Goal: Information Seeking & Learning: Stay updated

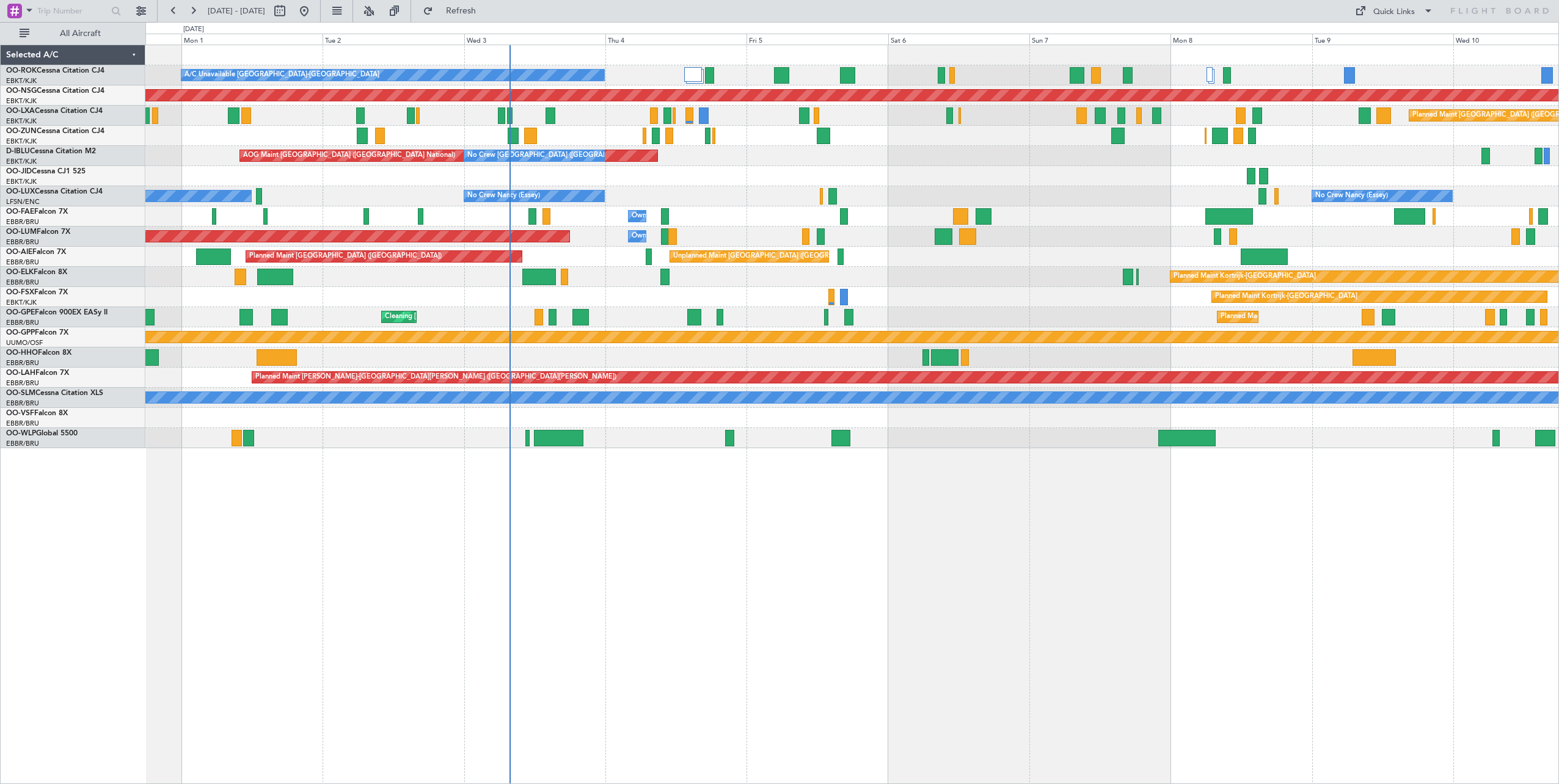
click at [576, 549] on div "A/C Unavailable [GEOGRAPHIC_DATA]-[GEOGRAPHIC_DATA] Planned Maint [GEOGRAPHIC_D…" at bounding box center [852, 414] width 1414 height 739
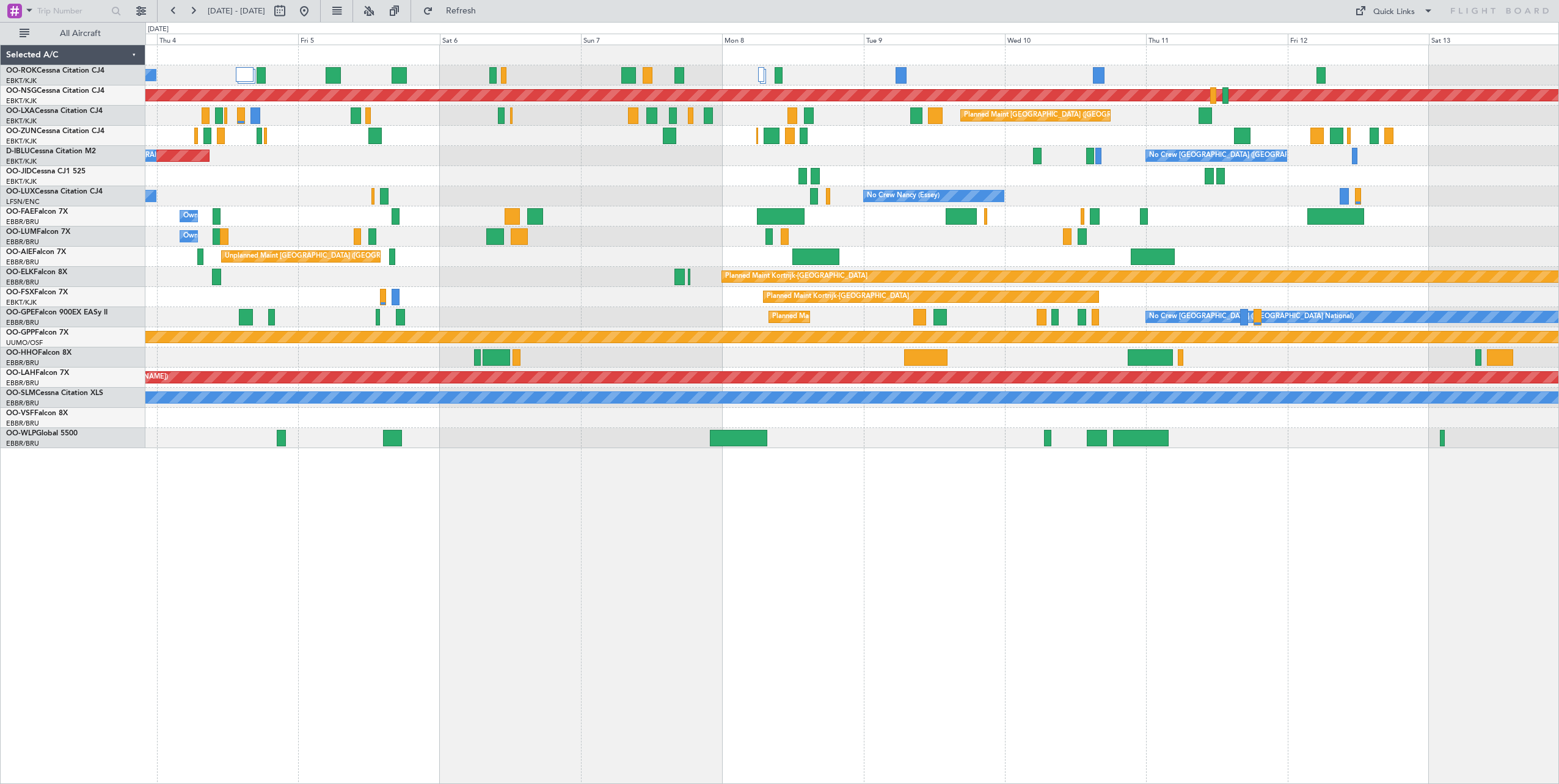
click at [675, 200] on div "A/C Unavailable [GEOGRAPHIC_DATA]-[GEOGRAPHIC_DATA] Planned Maint [GEOGRAPHIC_D…" at bounding box center [851, 247] width 1413 height 403
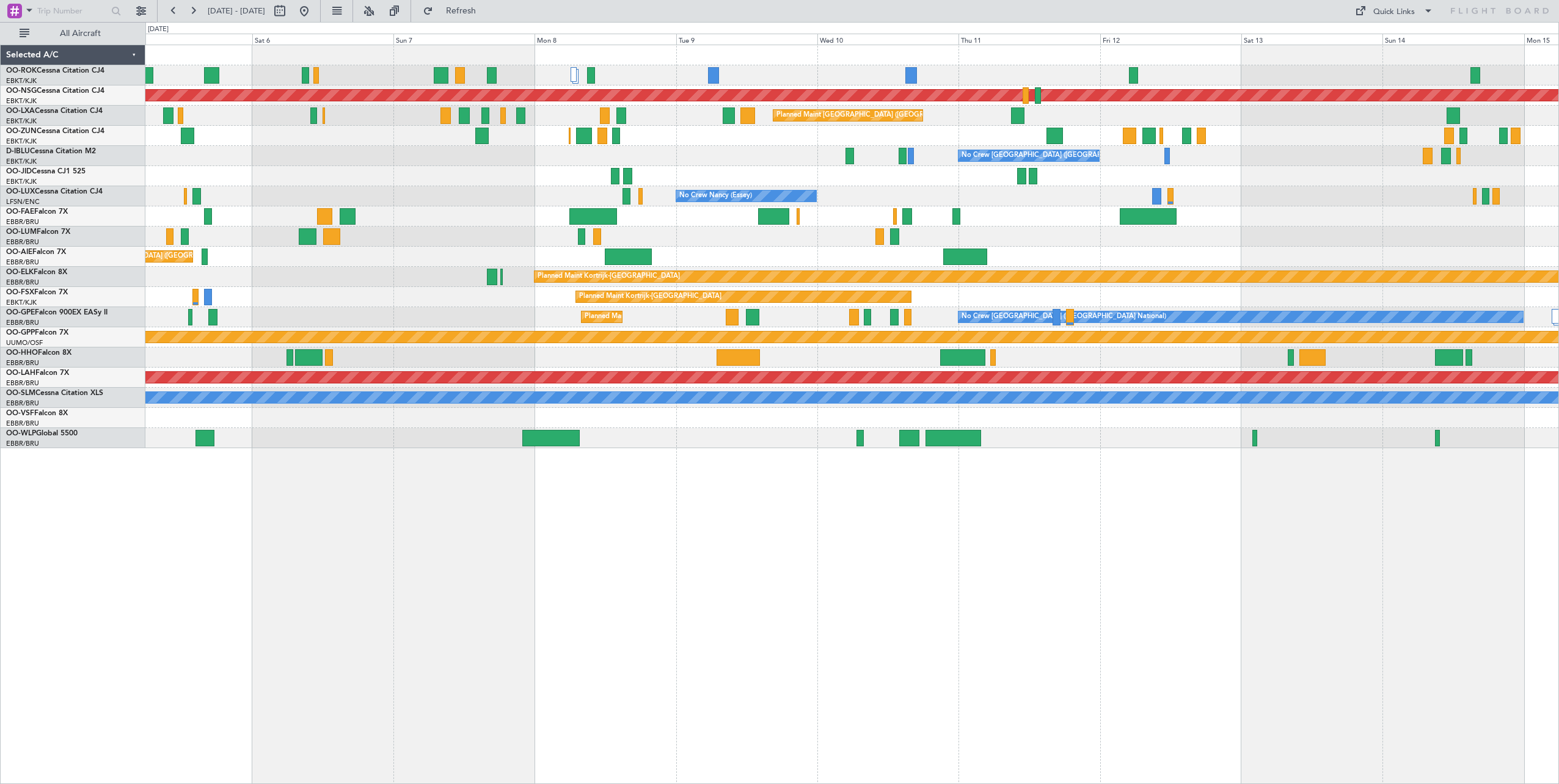
click at [1228, 221] on div "Planned Maint [GEOGRAPHIC_DATA] ([GEOGRAPHIC_DATA]) A/C Unavailable [GEOGRAPHIC…" at bounding box center [851, 247] width 1413 height 403
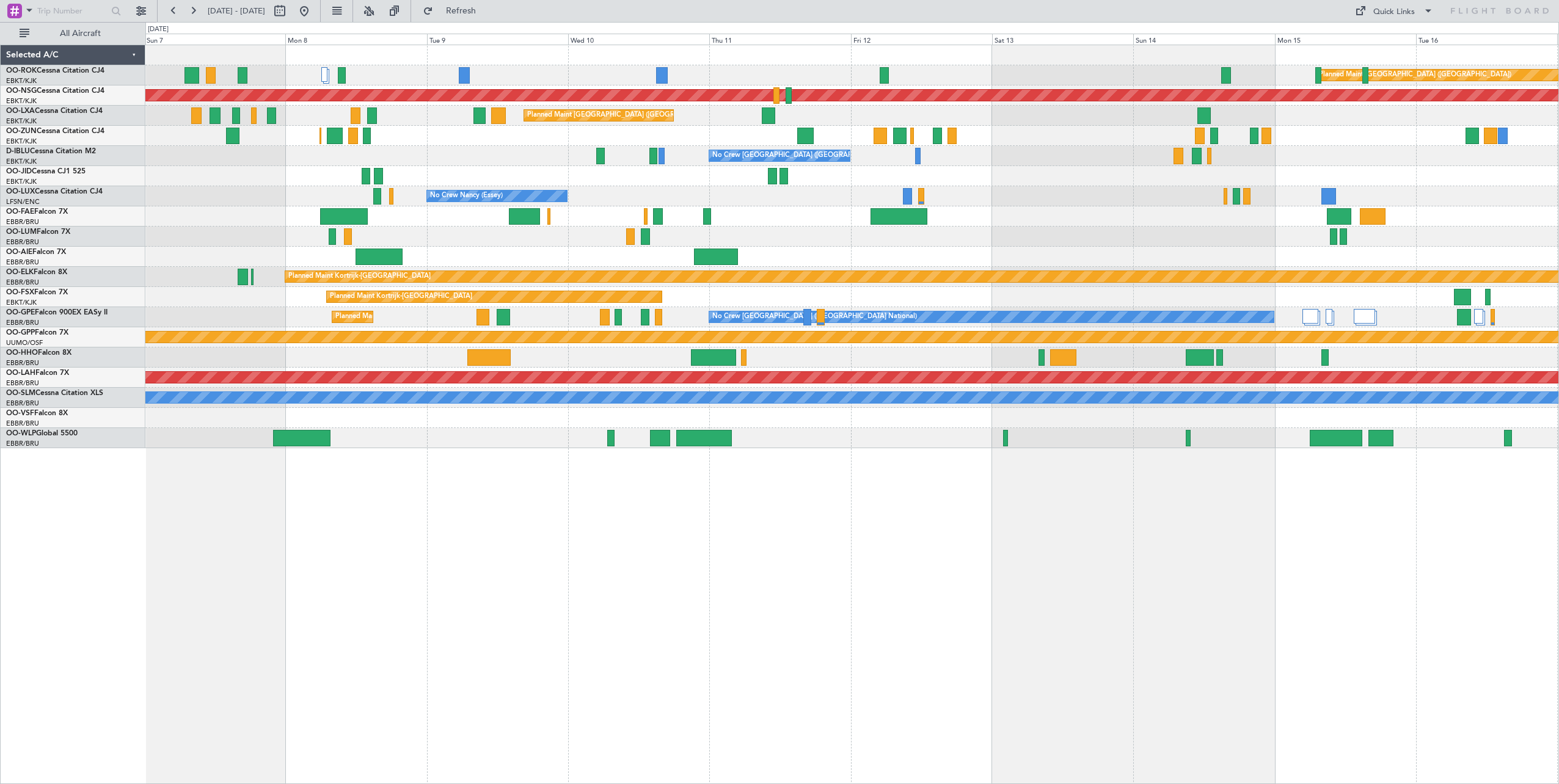
click at [1065, 213] on div "Planned Maint [GEOGRAPHIC_DATA] ([GEOGRAPHIC_DATA]) Planned Maint [GEOGRAPHIC_D…" at bounding box center [851, 247] width 1413 height 403
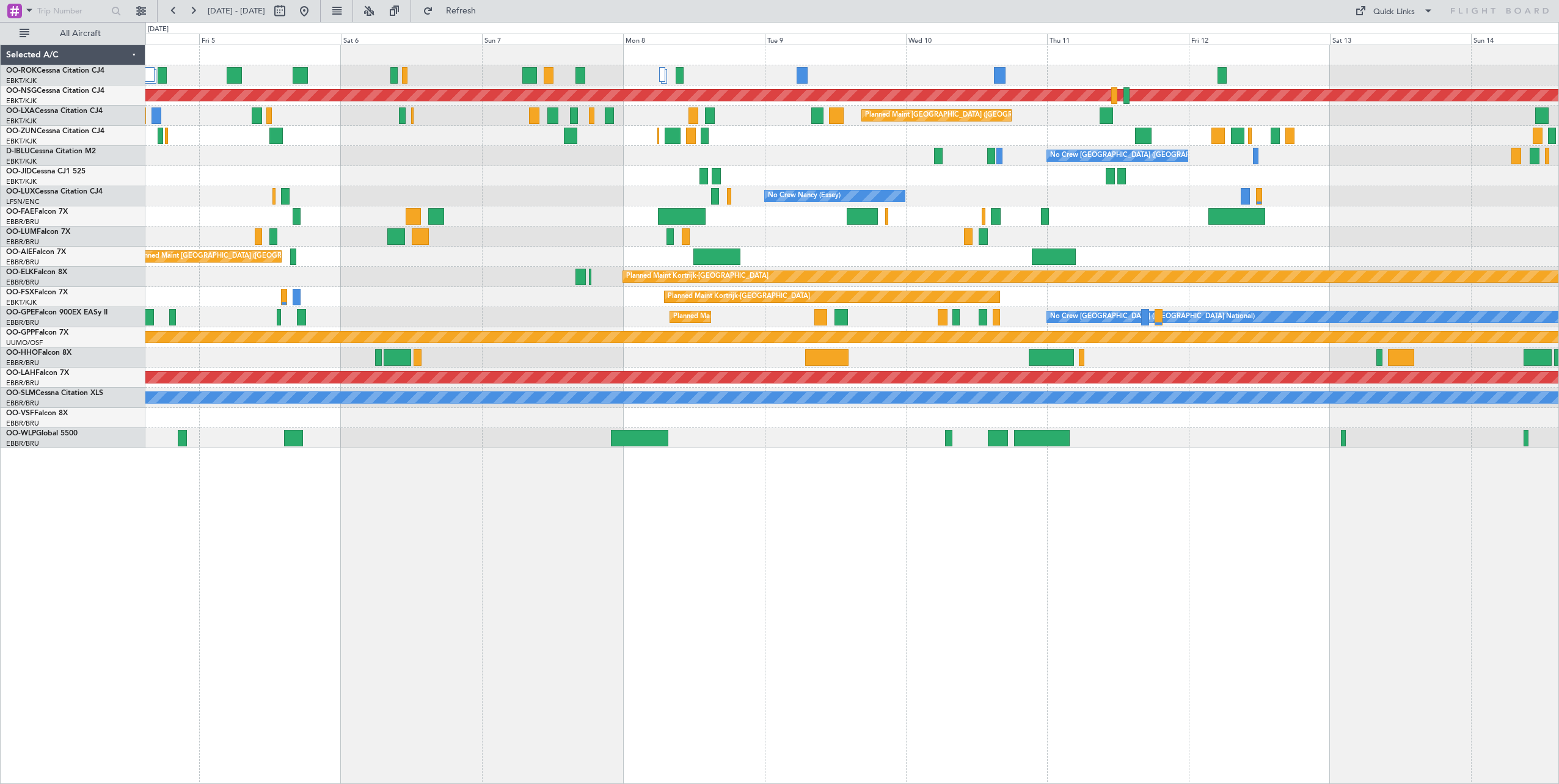
click at [1370, 238] on div "Planned Maint [GEOGRAPHIC_DATA] ([GEOGRAPHIC_DATA]) A/C Unavailable [GEOGRAPHIC…" at bounding box center [851, 247] width 1413 height 403
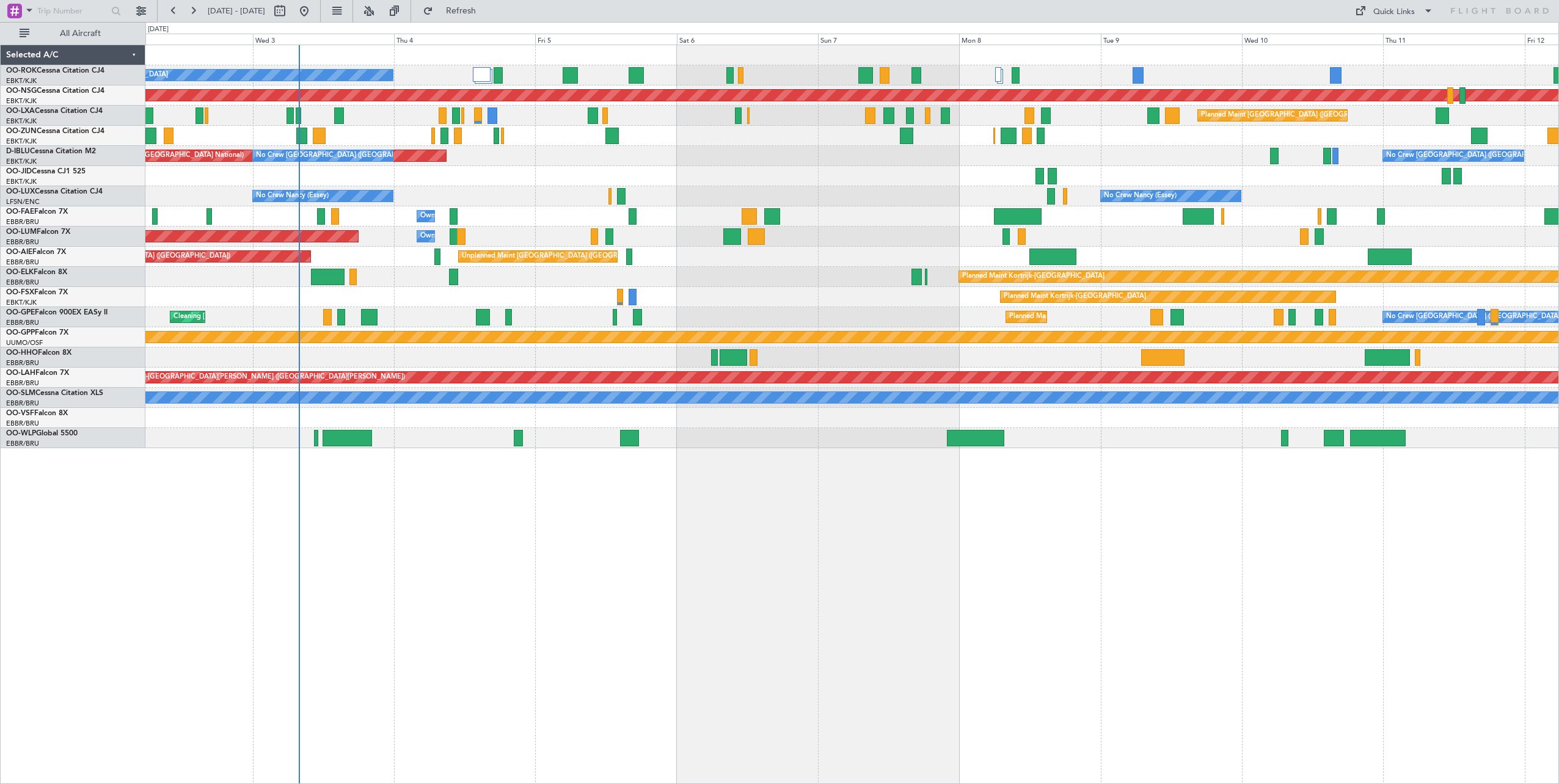
click at [1105, 189] on div "A/C Unavailable [GEOGRAPHIC_DATA]-[GEOGRAPHIC_DATA] Planned Maint [GEOGRAPHIC_D…" at bounding box center [851, 247] width 1413 height 403
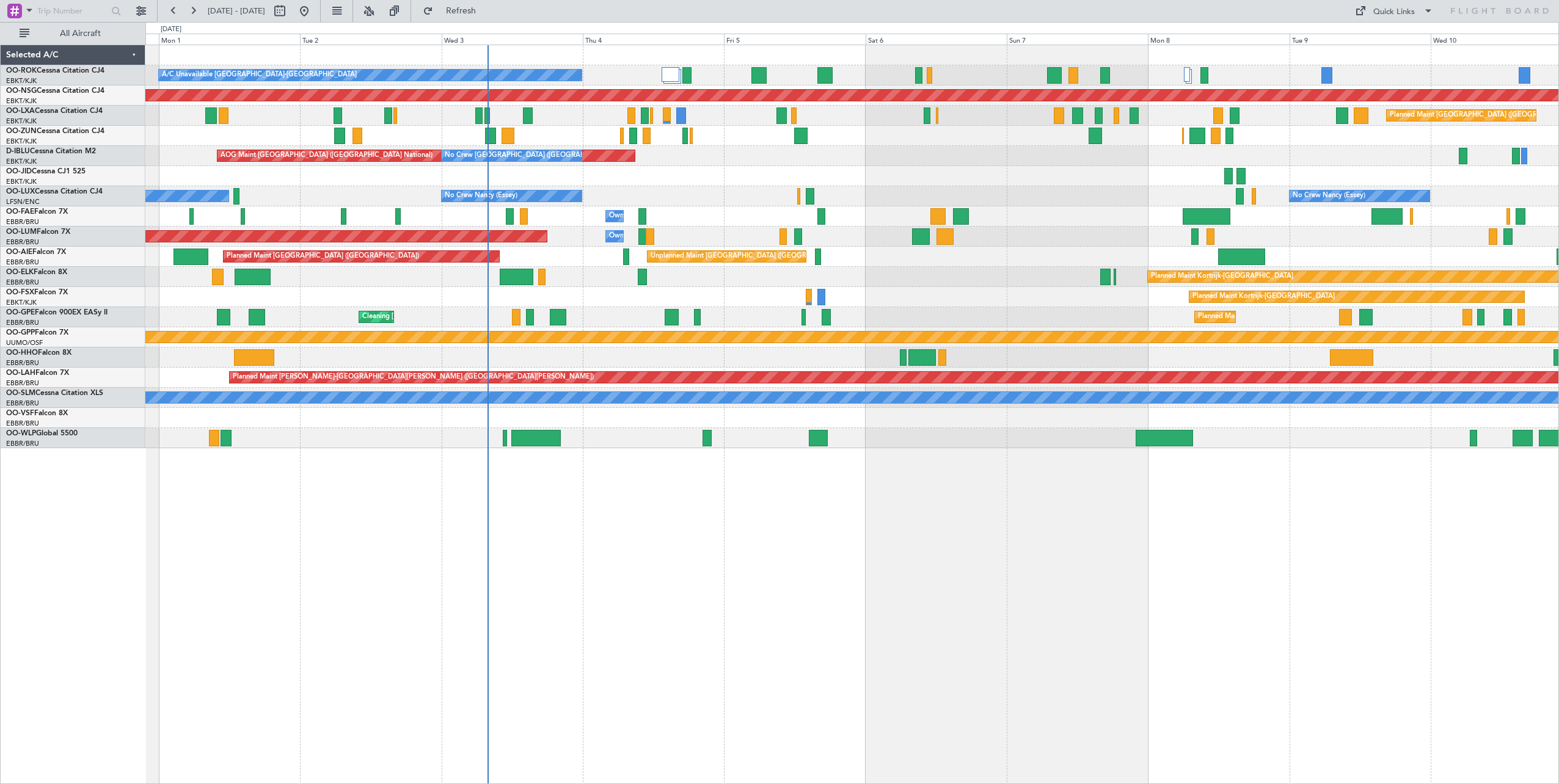
click at [872, 168] on div "A/C Unavailable [GEOGRAPHIC_DATA]-[GEOGRAPHIC_DATA] Planned Maint [GEOGRAPHIC_D…" at bounding box center [851, 247] width 1413 height 403
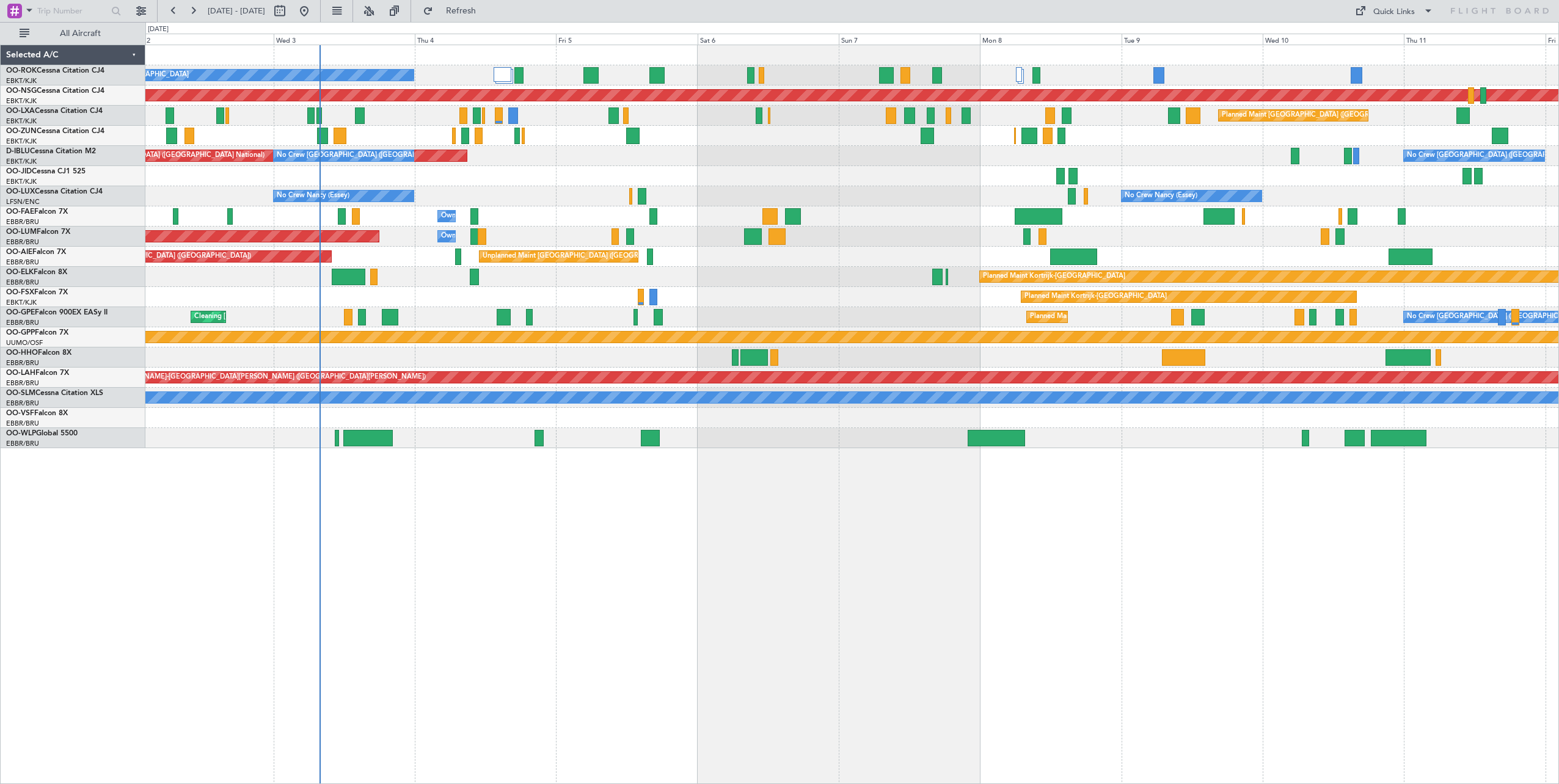
click at [705, 174] on div at bounding box center [851, 176] width 1413 height 20
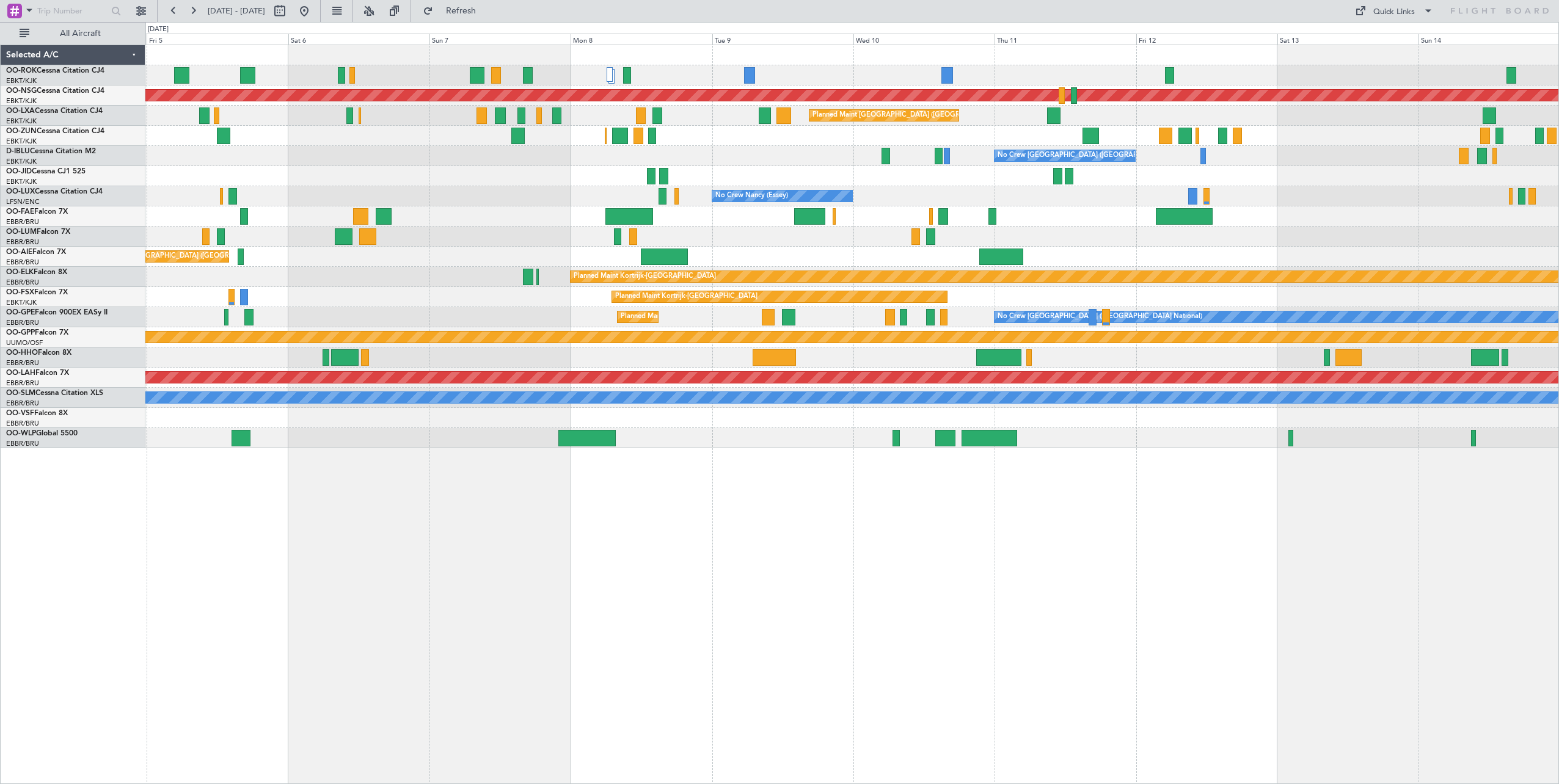
click at [760, 495] on div "Planned Maint [GEOGRAPHIC_DATA] ([GEOGRAPHIC_DATA]) A/C Unavailable [GEOGRAPHIC…" at bounding box center [852, 414] width 1414 height 739
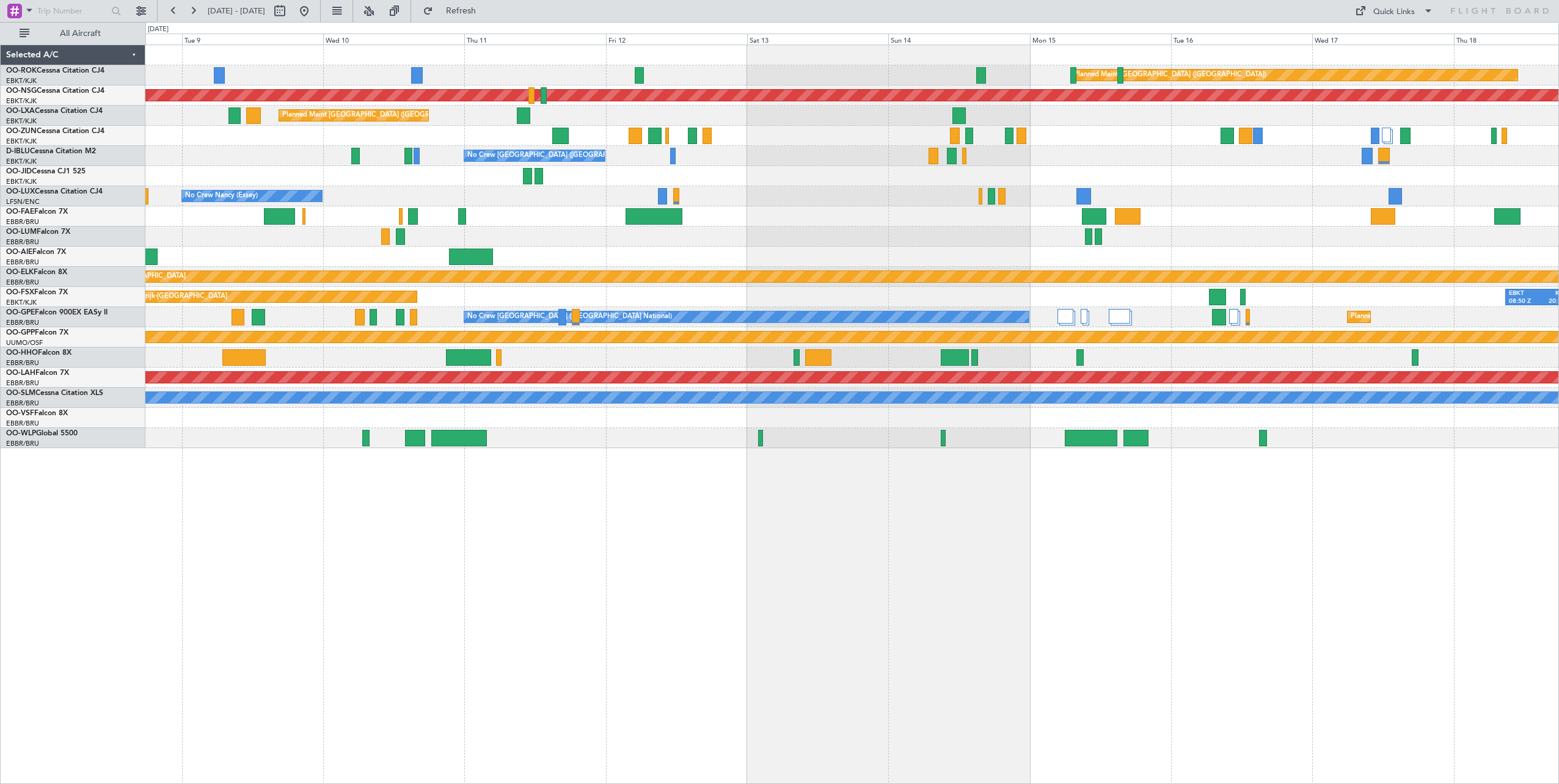
click at [810, 492] on div "Planned Maint [GEOGRAPHIC_DATA] ([GEOGRAPHIC_DATA]) Planned Maint [GEOGRAPHIC_D…" at bounding box center [852, 414] width 1414 height 739
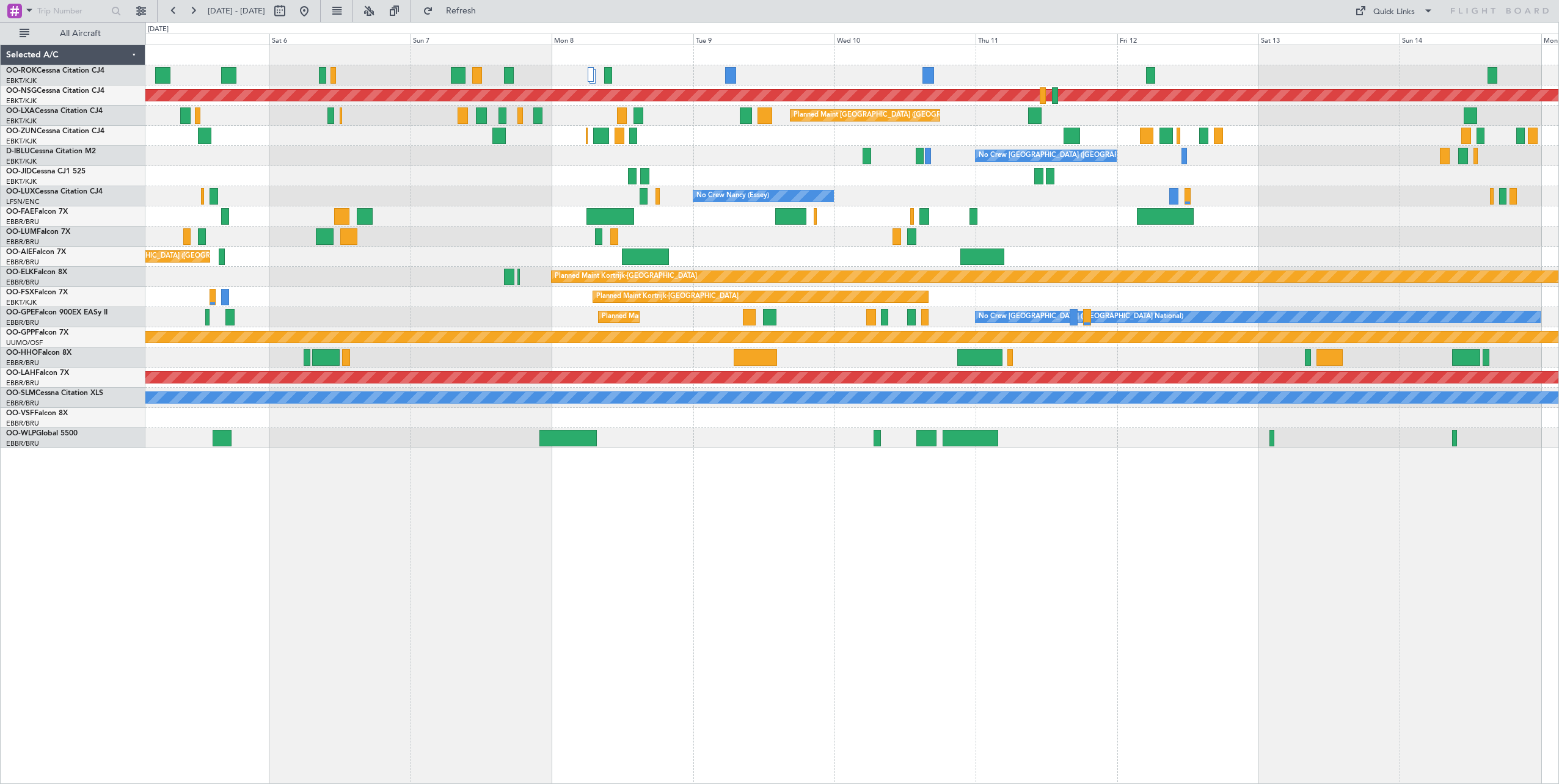
click at [1329, 553] on div "Planned Maint [GEOGRAPHIC_DATA] ([GEOGRAPHIC_DATA]) A/C Unavailable [GEOGRAPHIC…" at bounding box center [852, 414] width 1414 height 739
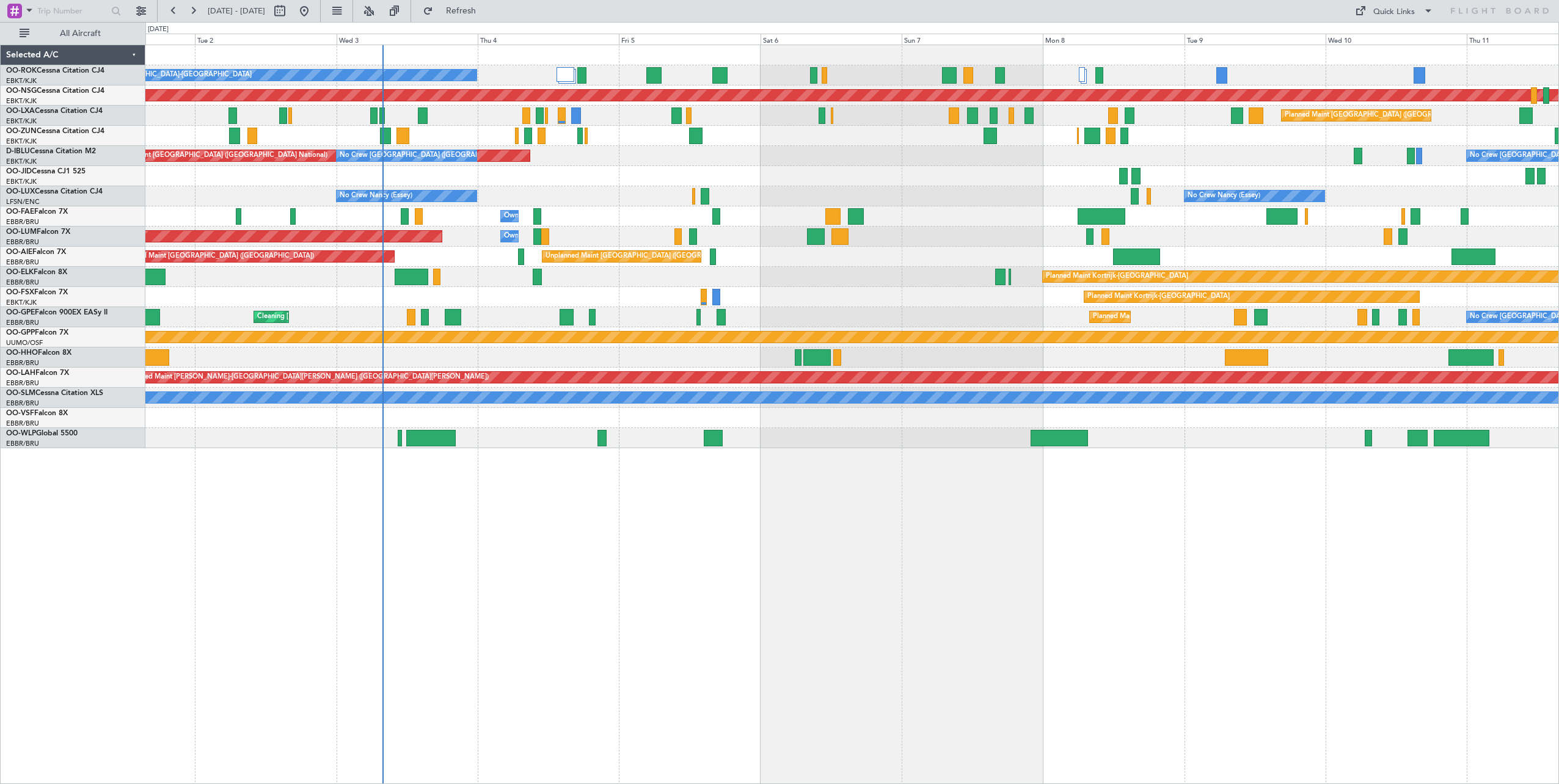
click at [1344, 532] on div "A/C Unavailable [GEOGRAPHIC_DATA]-[GEOGRAPHIC_DATA] Planned Maint [GEOGRAPHIC_D…" at bounding box center [852, 414] width 1414 height 739
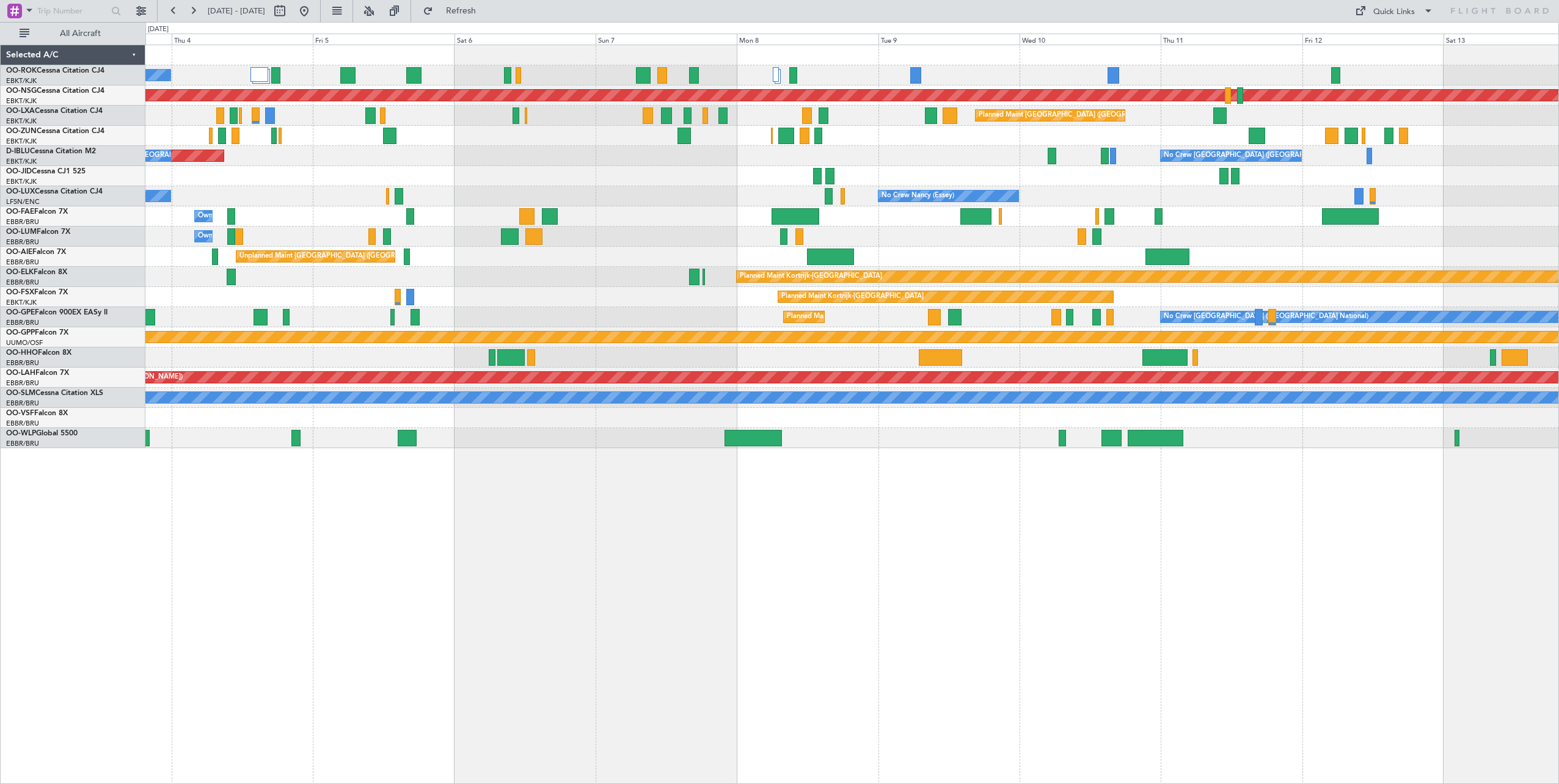
click at [999, 484] on div "A/C Unavailable [GEOGRAPHIC_DATA]-[GEOGRAPHIC_DATA] Planned Maint [GEOGRAPHIC_D…" at bounding box center [852, 414] width 1414 height 739
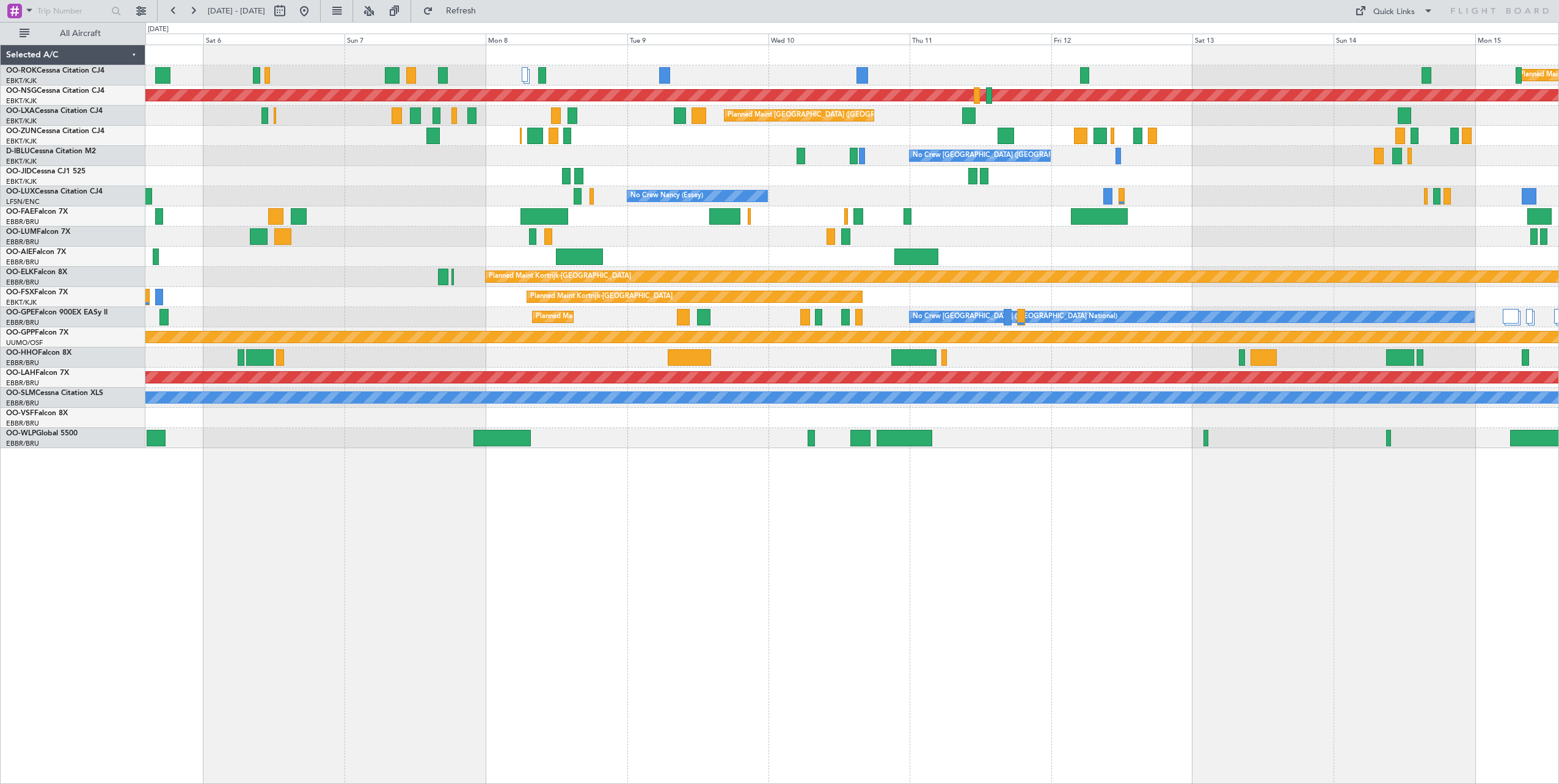
click at [983, 245] on div "Planned Maint [GEOGRAPHIC_DATA] ([GEOGRAPHIC_DATA]) A/C Unavailable [GEOGRAPHIC…" at bounding box center [851, 247] width 1413 height 403
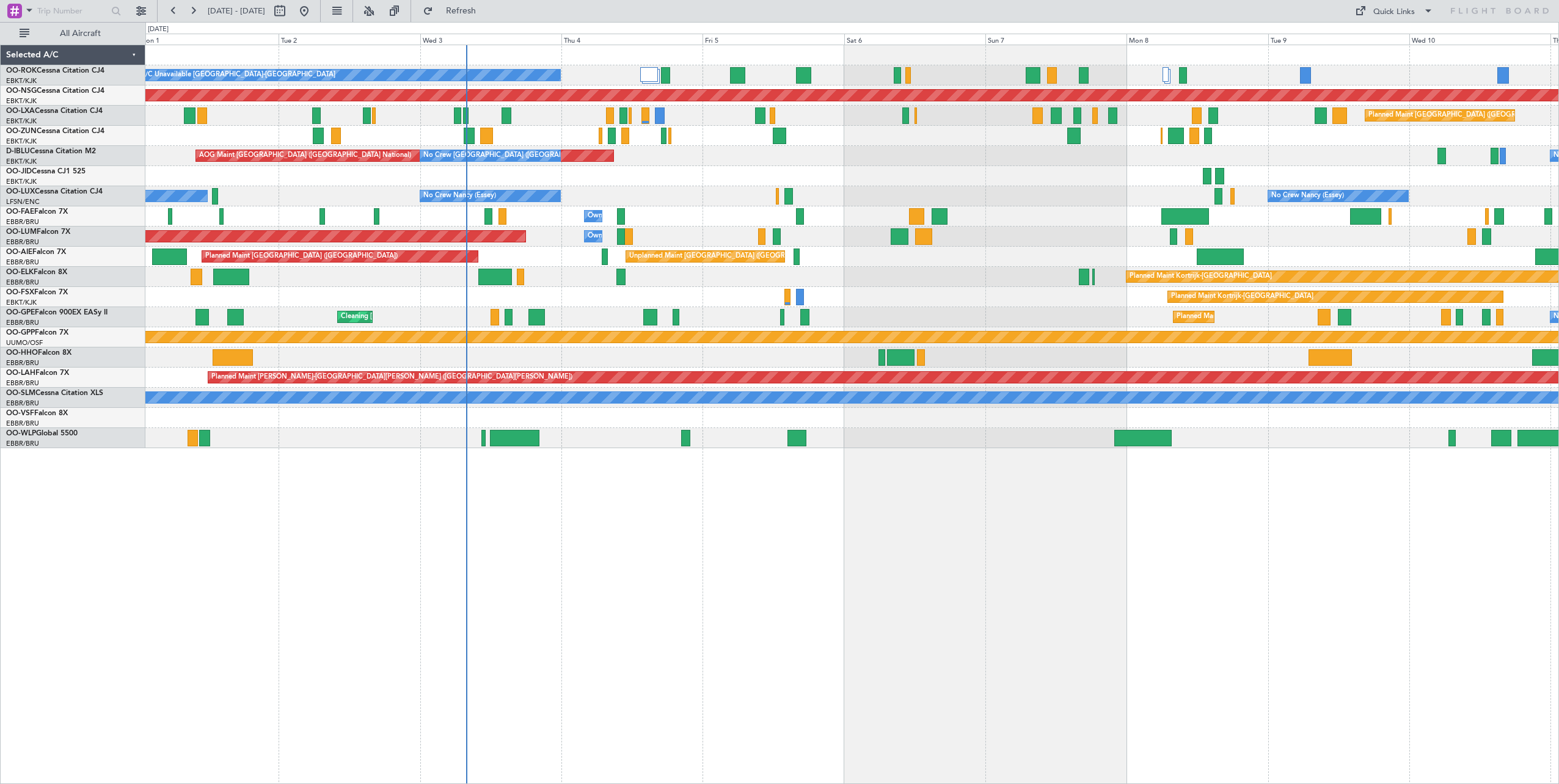
click at [755, 567] on div "A/C Unavailable [GEOGRAPHIC_DATA]-[GEOGRAPHIC_DATA] Planned Maint [GEOGRAPHIC_D…" at bounding box center [852, 414] width 1414 height 739
click at [787, 180] on div "A/C Unavailable [GEOGRAPHIC_DATA]-[GEOGRAPHIC_DATA] Planned Maint [GEOGRAPHIC_D…" at bounding box center [851, 247] width 1413 height 403
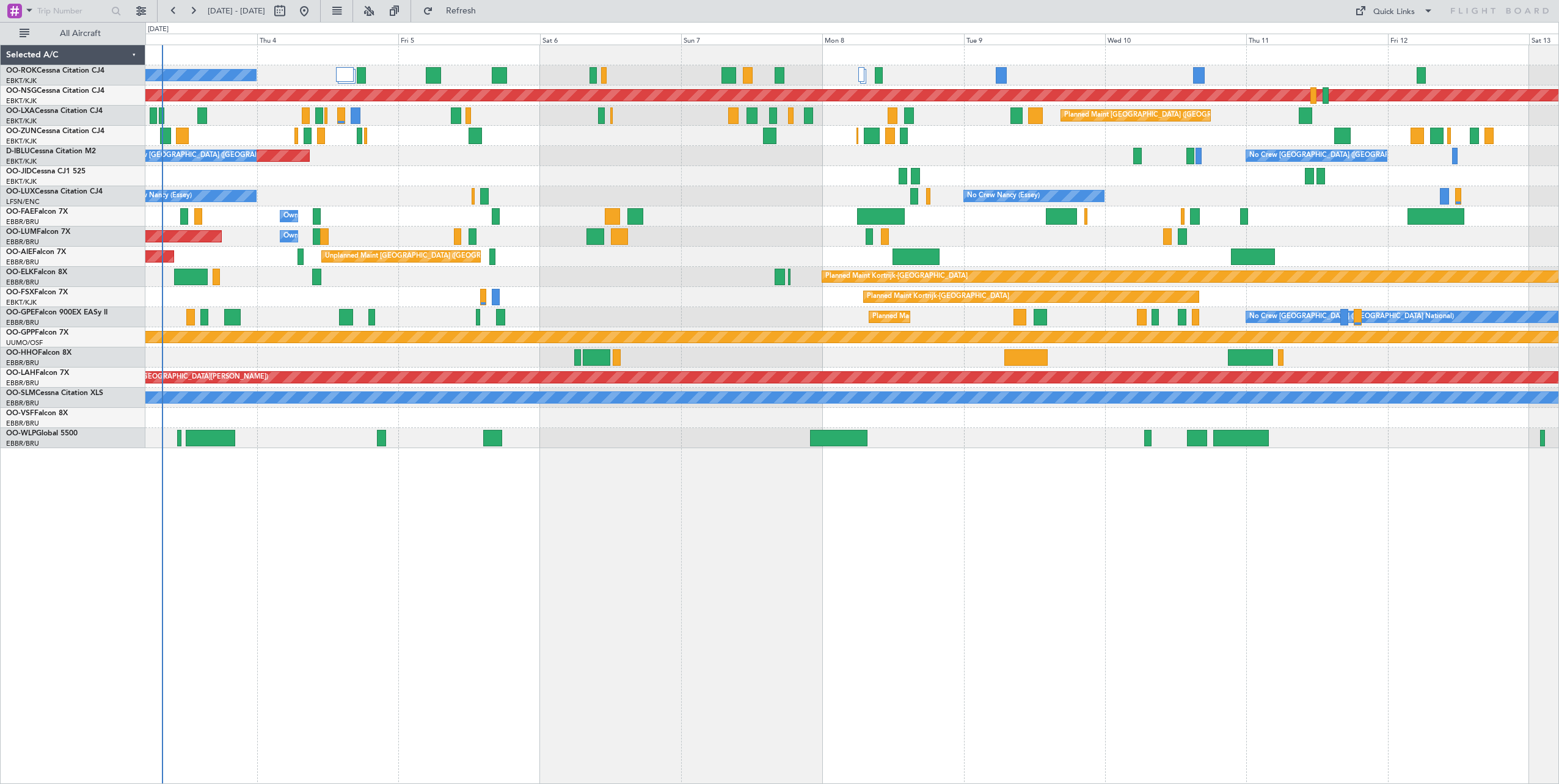
click at [928, 142] on div "A/C Unavailable [GEOGRAPHIC_DATA]-[GEOGRAPHIC_DATA] Planned Maint [GEOGRAPHIC_D…" at bounding box center [851, 247] width 1413 height 403
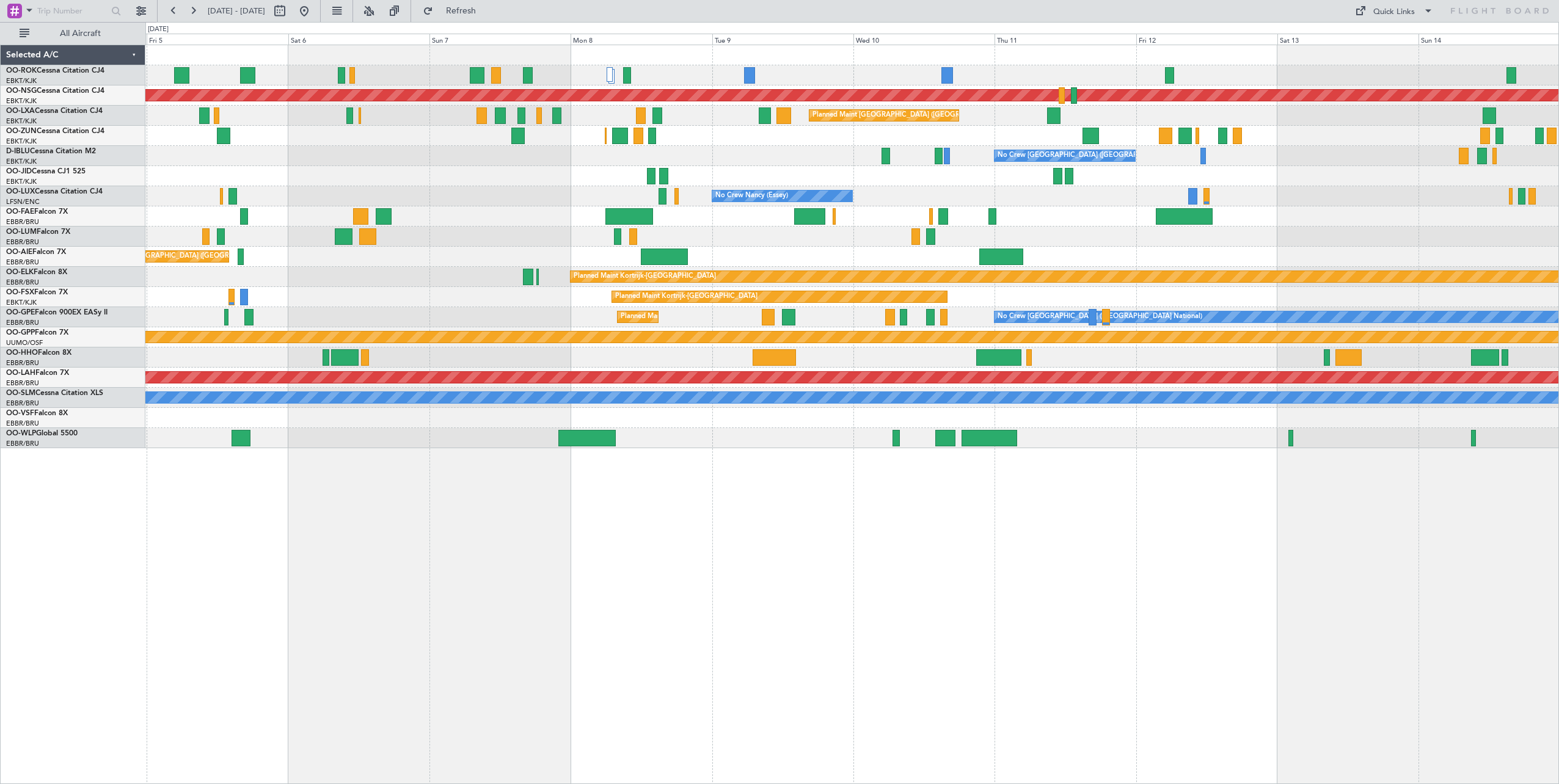
click at [1121, 224] on div "Owner Melsbroek Air Base" at bounding box center [851, 216] width 1413 height 20
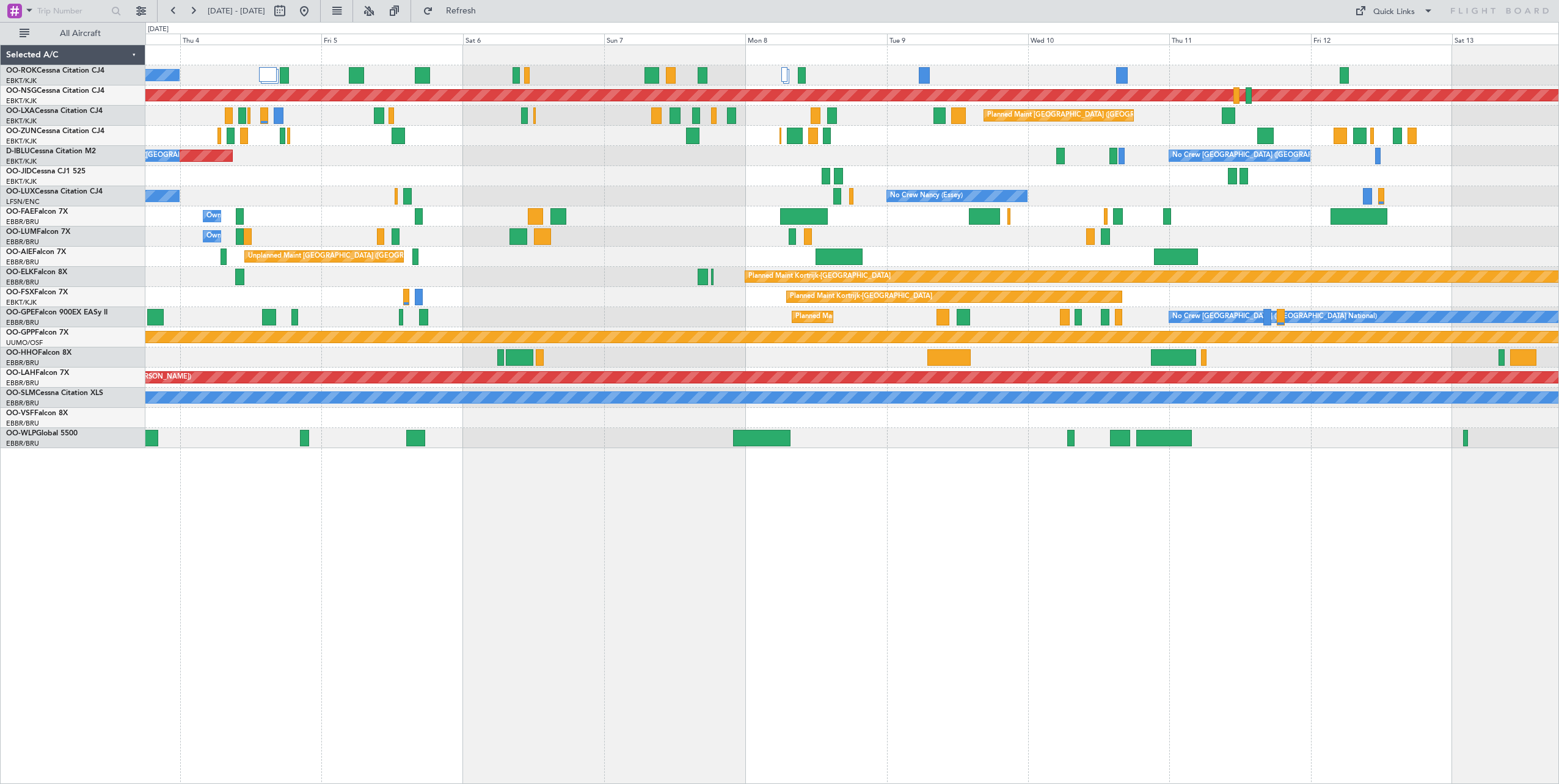
click at [1453, 255] on div "A/C Unavailable [GEOGRAPHIC_DATA]-[GEOGRAPHIC_DATA] Planned Maint [GEOGRAPHIC_D…" at bounding box center [851, 247] width 1413 height 403
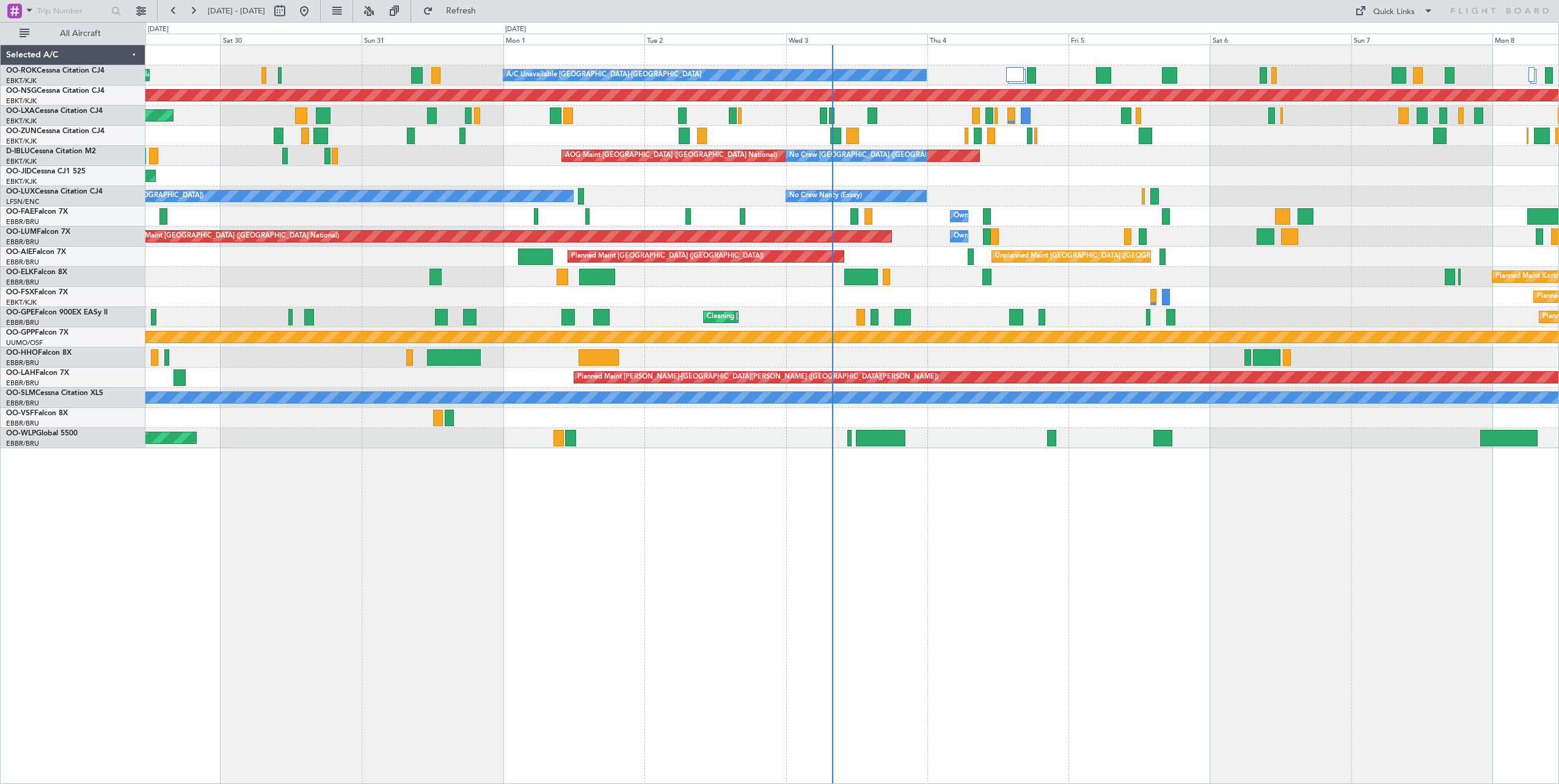
click at [1009, 221] on div "A/C Unavailable [GEOGRAPHIC_DATA]-[GEOGRAPHIC_DATA] Planned Maint [GEOGRAPHIC_D…" at bounding box center [851, 247] width 1413 height 403
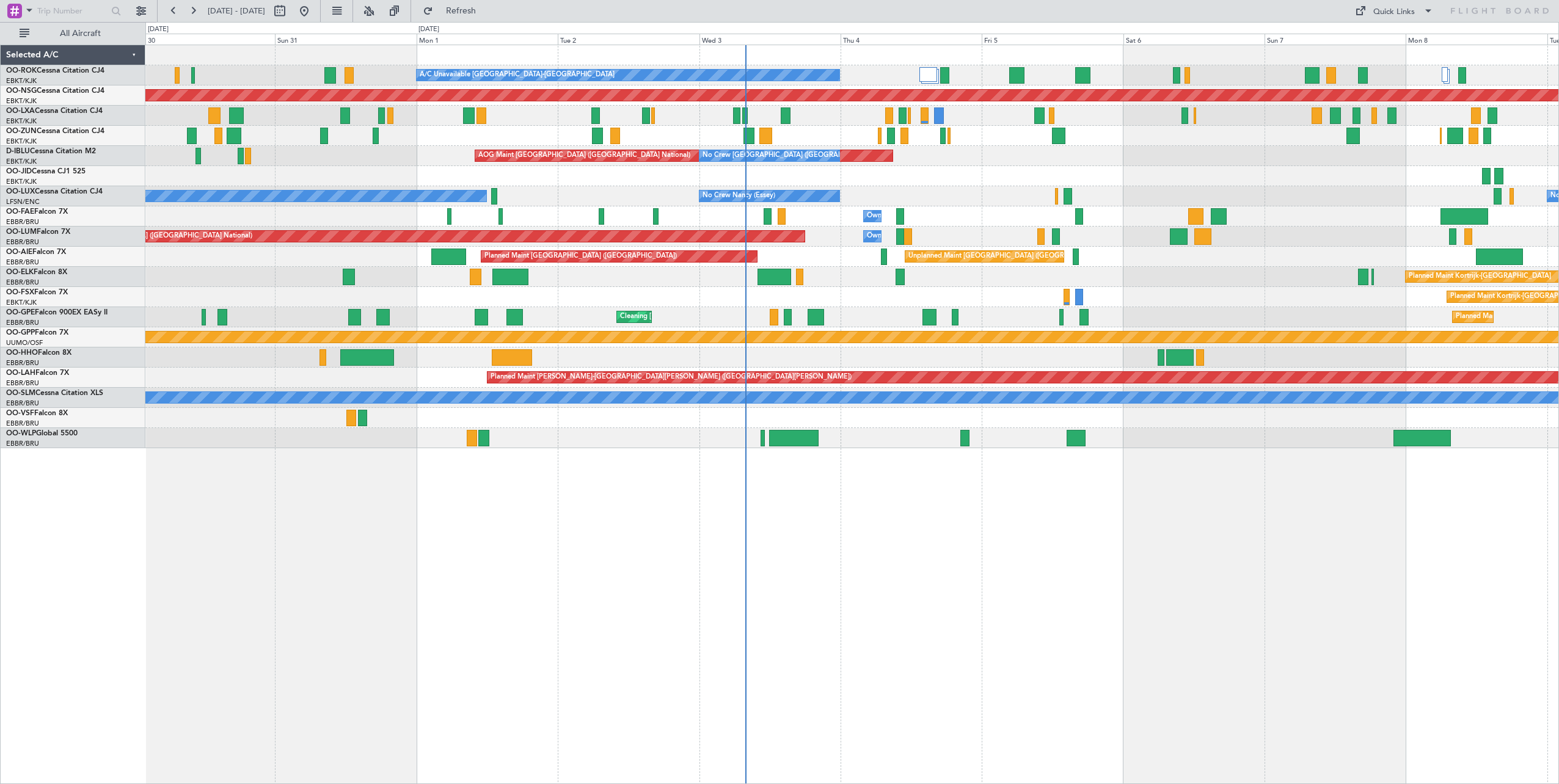
click at [936, 195] on div "A/C Unavailable [GEOGRAPHIC_DATA]-[GEOGRAPHIC_DATA] Planned Maint [GEOGRAPHIC_D…" at bounding box center [851, 247] width 1413 height 403
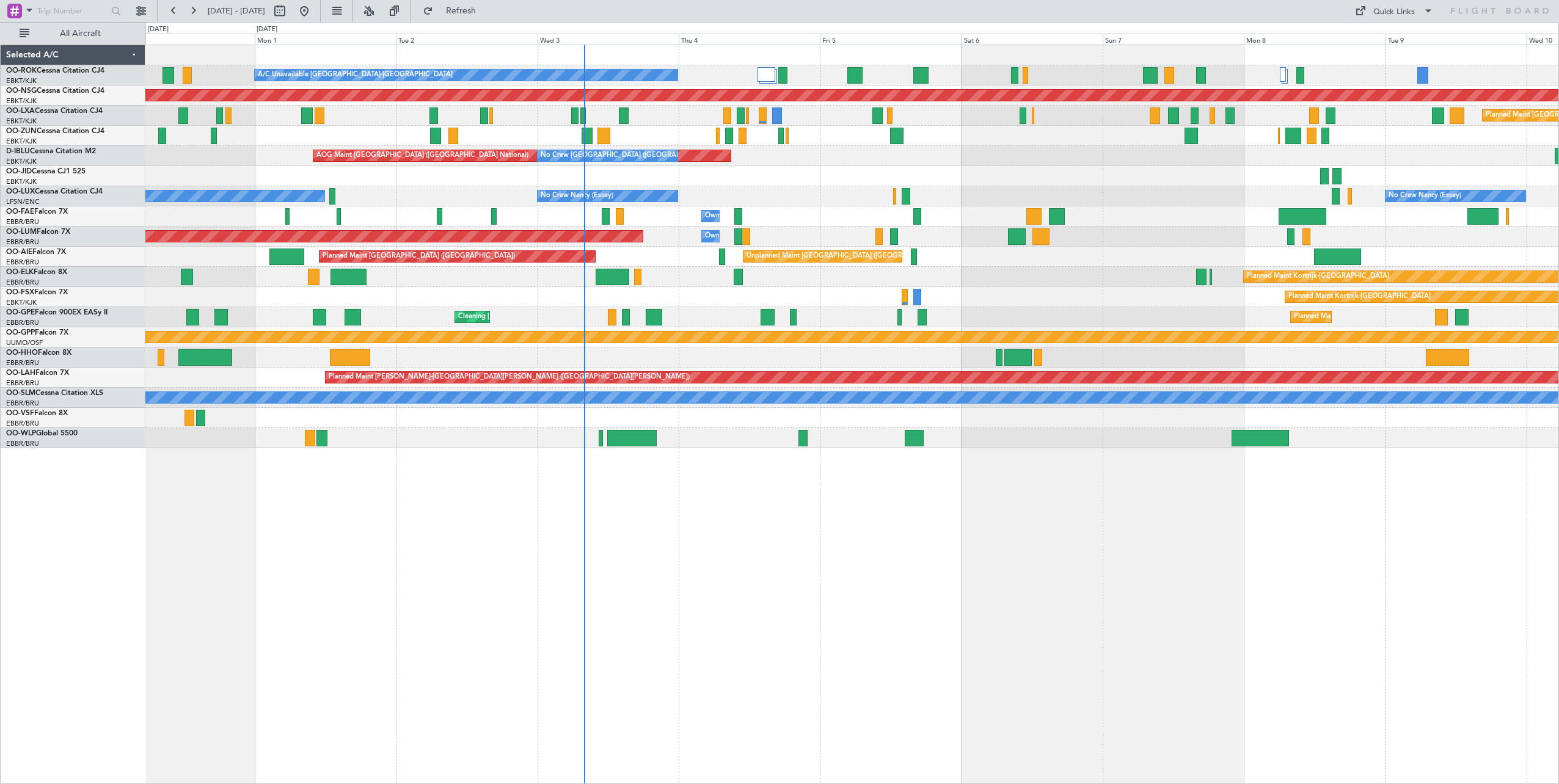
click at [860, 197] on div "A/C Unavailable [GEOGRAPHIC_DATA]-[GEOGRAPHIC_DATA] Planned Maint [GEOGRAPHIC_D…" at bounding box center [851, 247] width 1413 height 403
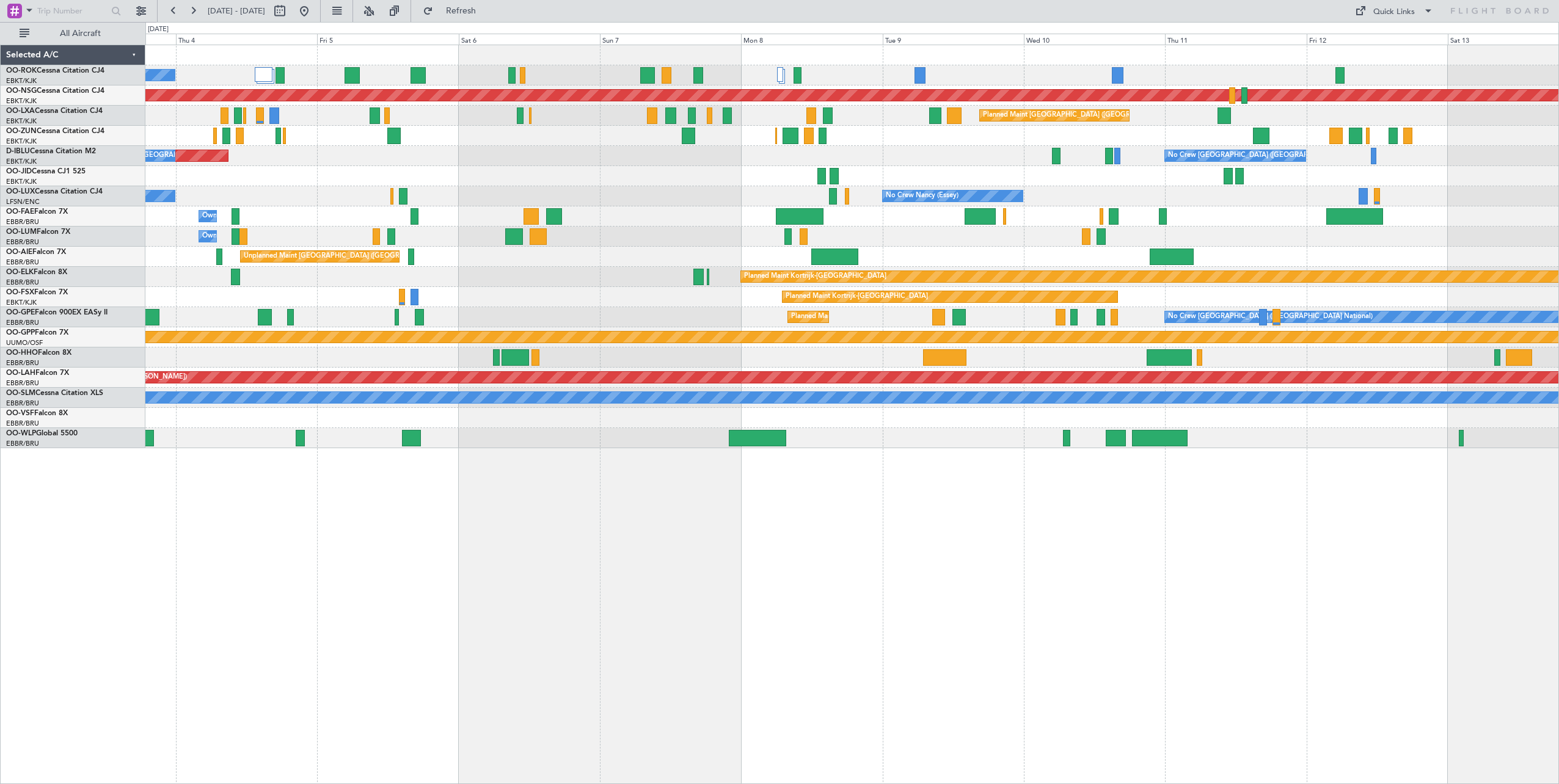
click at [955, 166] on div "A/C Unavailable [GEOGRAPHIC_DATA]-[GEOGRAPHIC_DATA] Planned Maint [GEOGRAPHIC_D…" at bounding box center [851, 247] width 1413 height 403
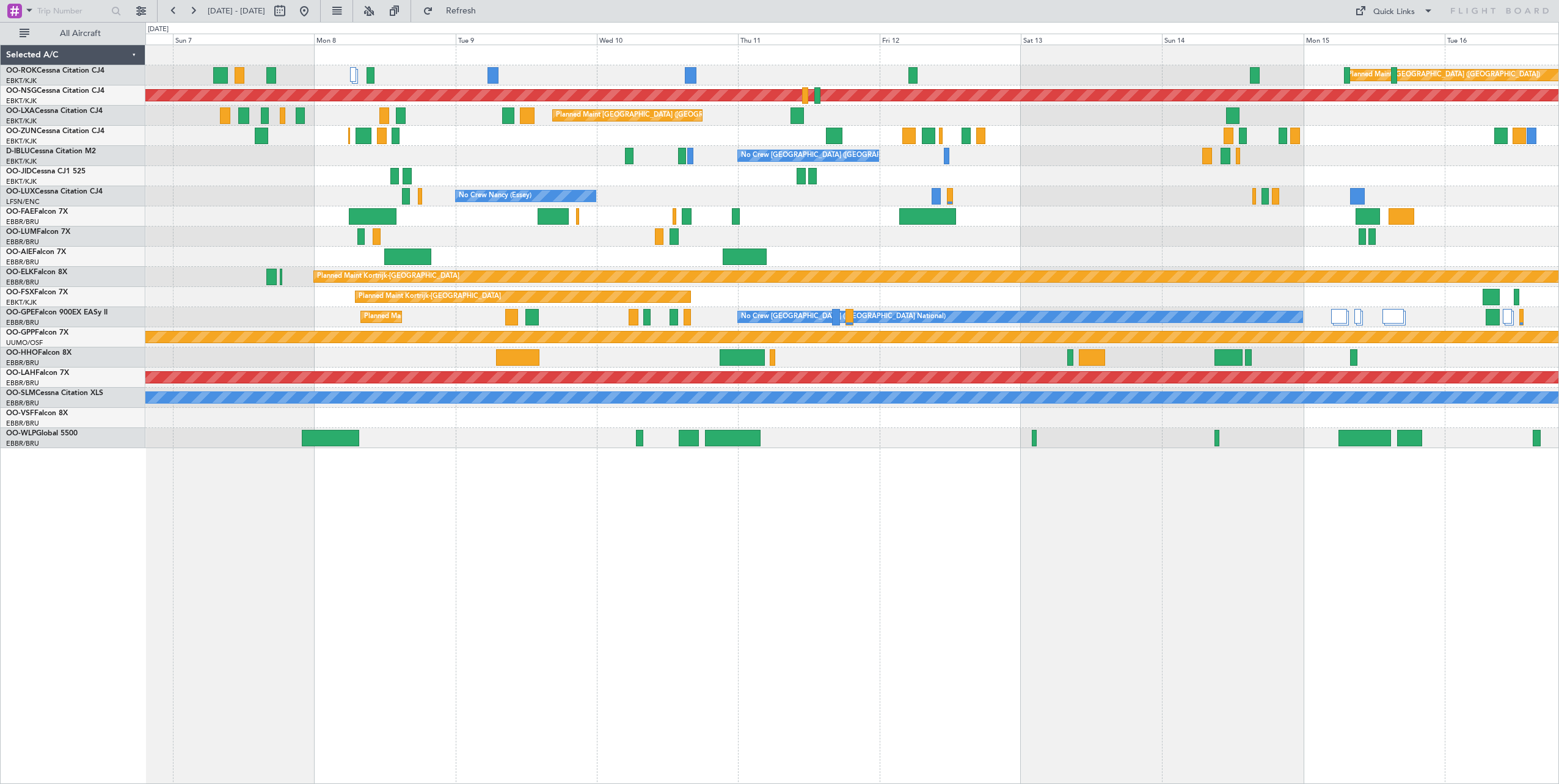
click at [638, 146] on div "Planned Maint [GEOGRAPHIC_DATA] ([GEOGRAPHIC_DATA]) Planned Maint [GEOGRAPHIC_D…" at bounding box center [851, 247] width 1413 height 403
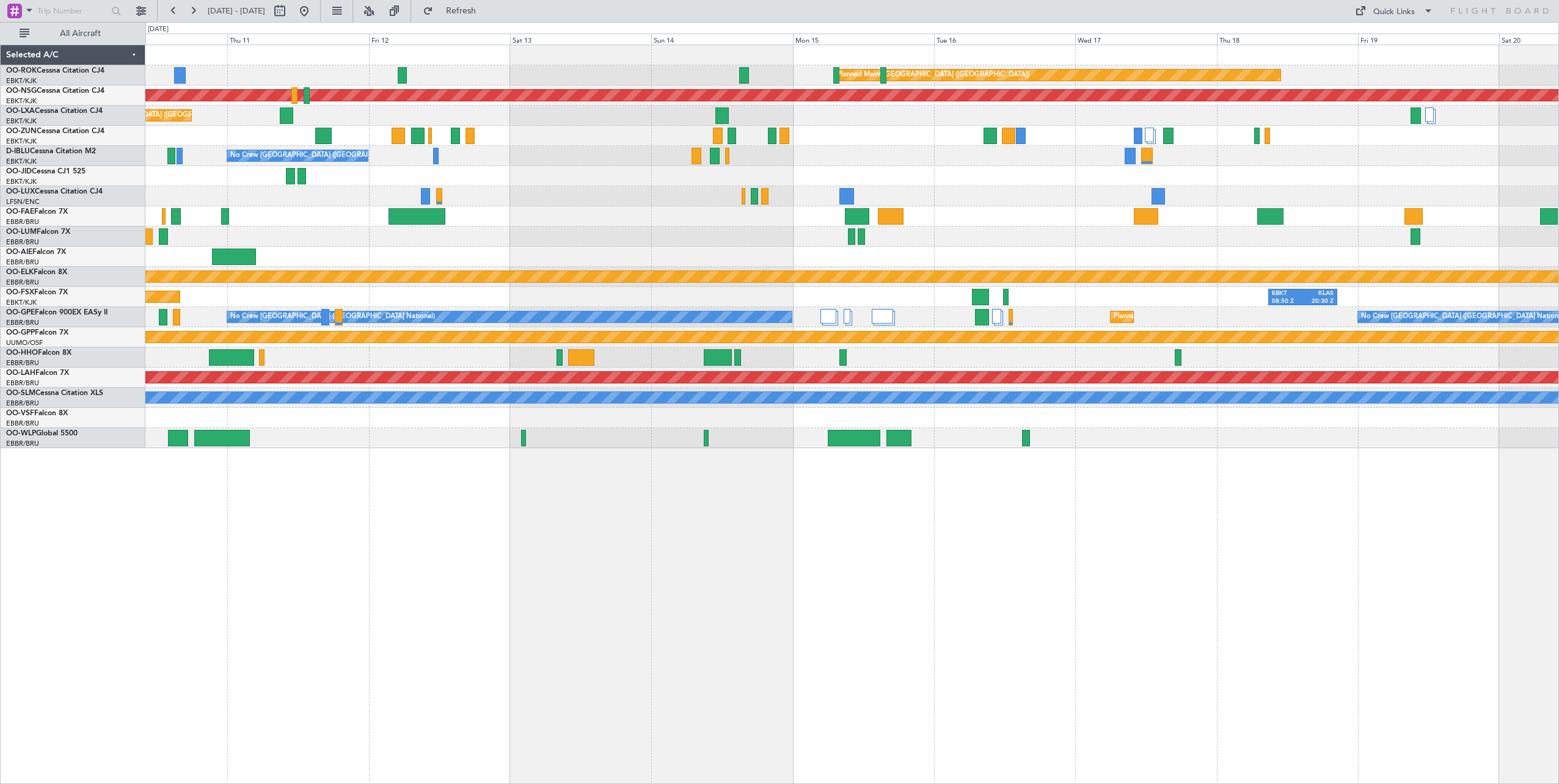
click at [536, 148] on div "Planned Maint [GEOGRAPHIC_DATA] ([GEOGRAPHIC_DATA]) Planned Maint [GEOGRAPHIC_D…" at bounding box center [851, 247] width 1413 height 403
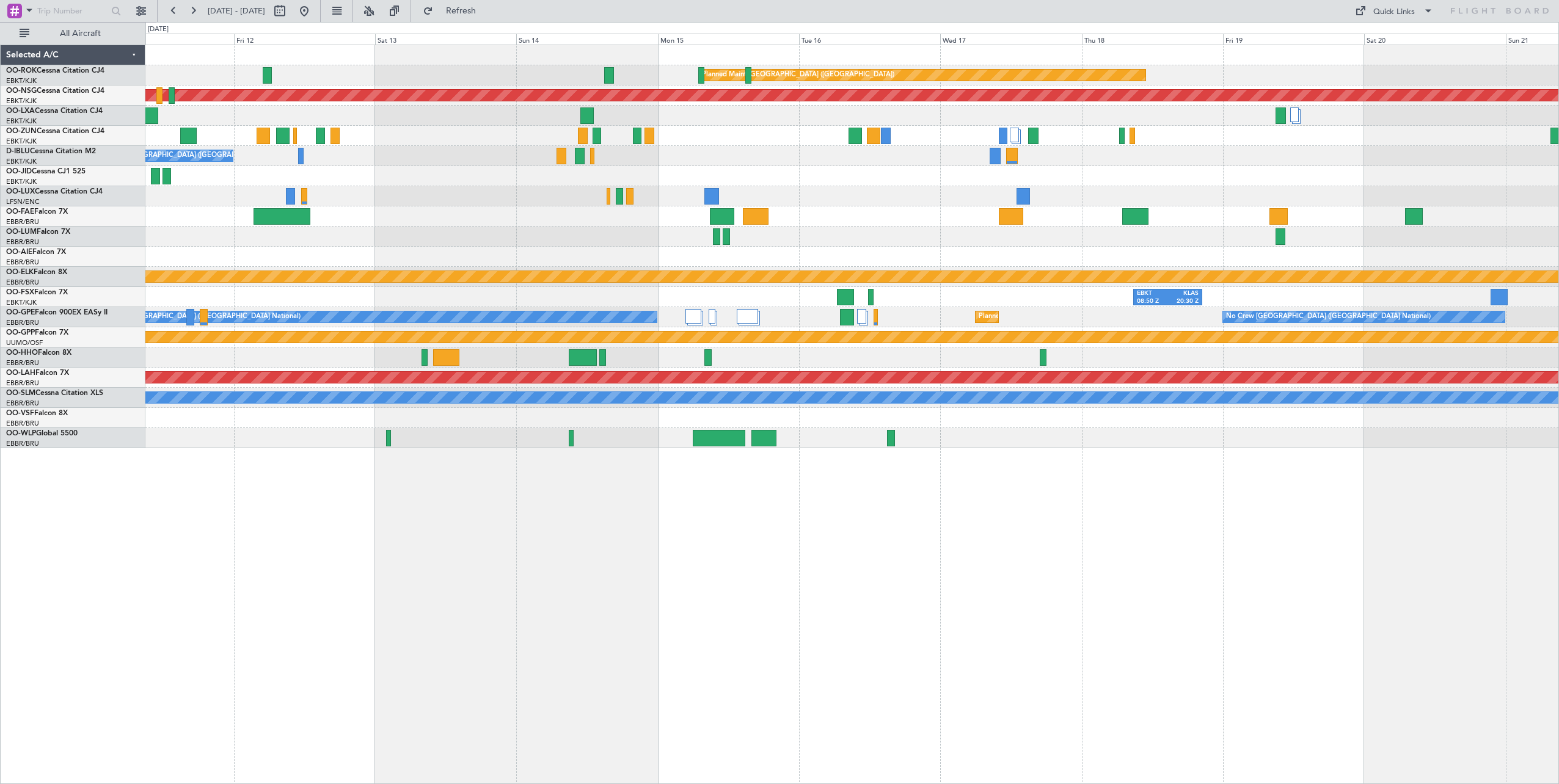
click at [939, 174] on div "Planned Maint [GEOGRAPHIC_DATA] ([GEOGRAPHIC_DATA]) Planned Maint [GEOGRAPHIC_D…" at bounding box center [851, 247] width 1413 height 403
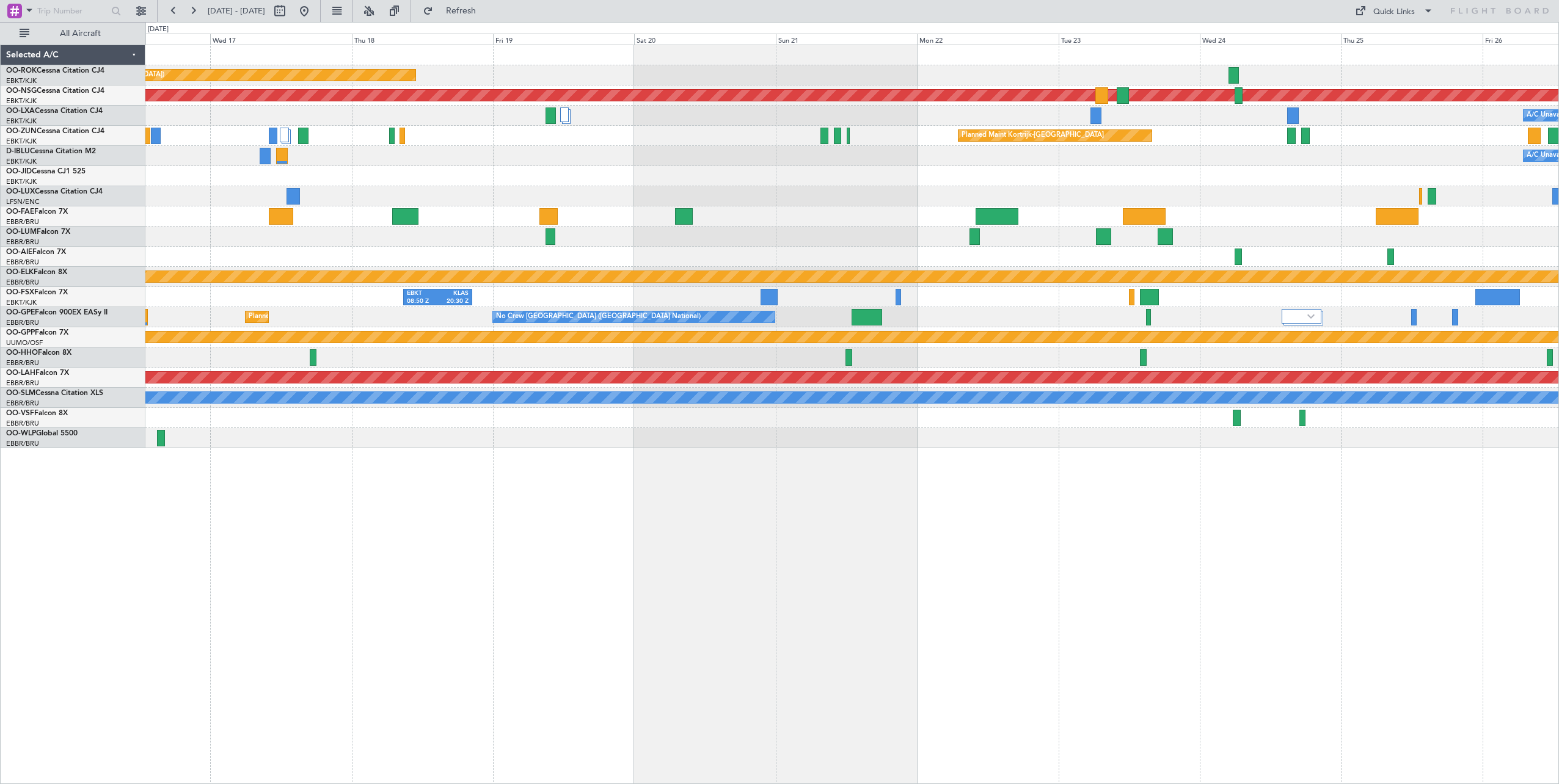
click at [721, 197] on div "Planned Maint [GEOGRAPHIC_DATA] ([GEOGRAPHIC_DATA]) Owner [GEOGRAPHIC_DATA]-[GE…" at bounding box center [851, 247] width 1413 height 403
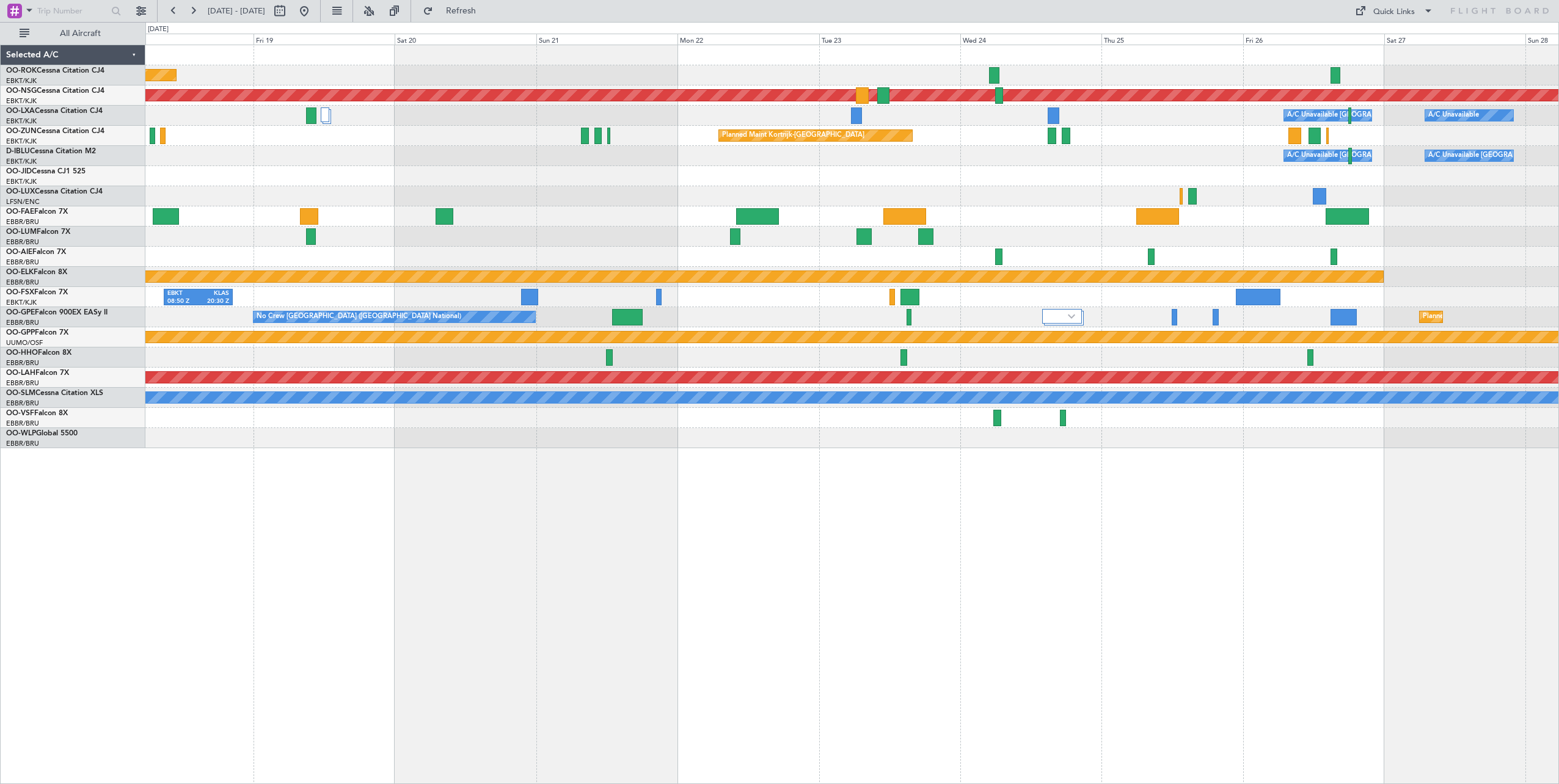
click at [960, 192] on div "Planned Maint [GEOGRAPHIC_DATA] ([GEOGRAPHIC_DATA]) Owner [GEOGRAPHIC_DATA]-[GE…" at bounding box center [851, 247] width 1413 height 403
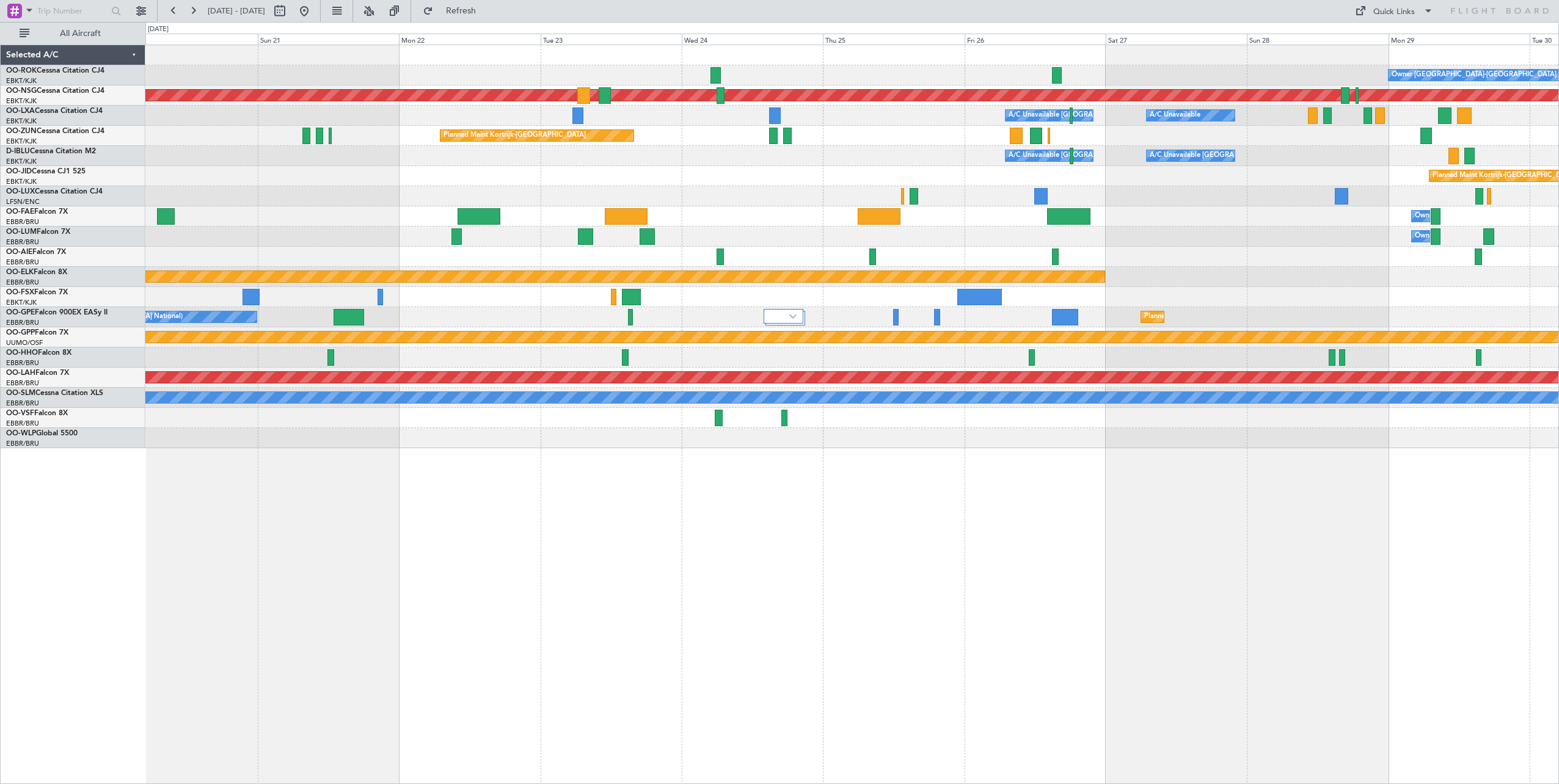
click at [756, 174] on div "Planned Maint Kortrijk-[GEOGRAPHIC_DATA]" at bounding box center [851, 176] width 1413 height 20
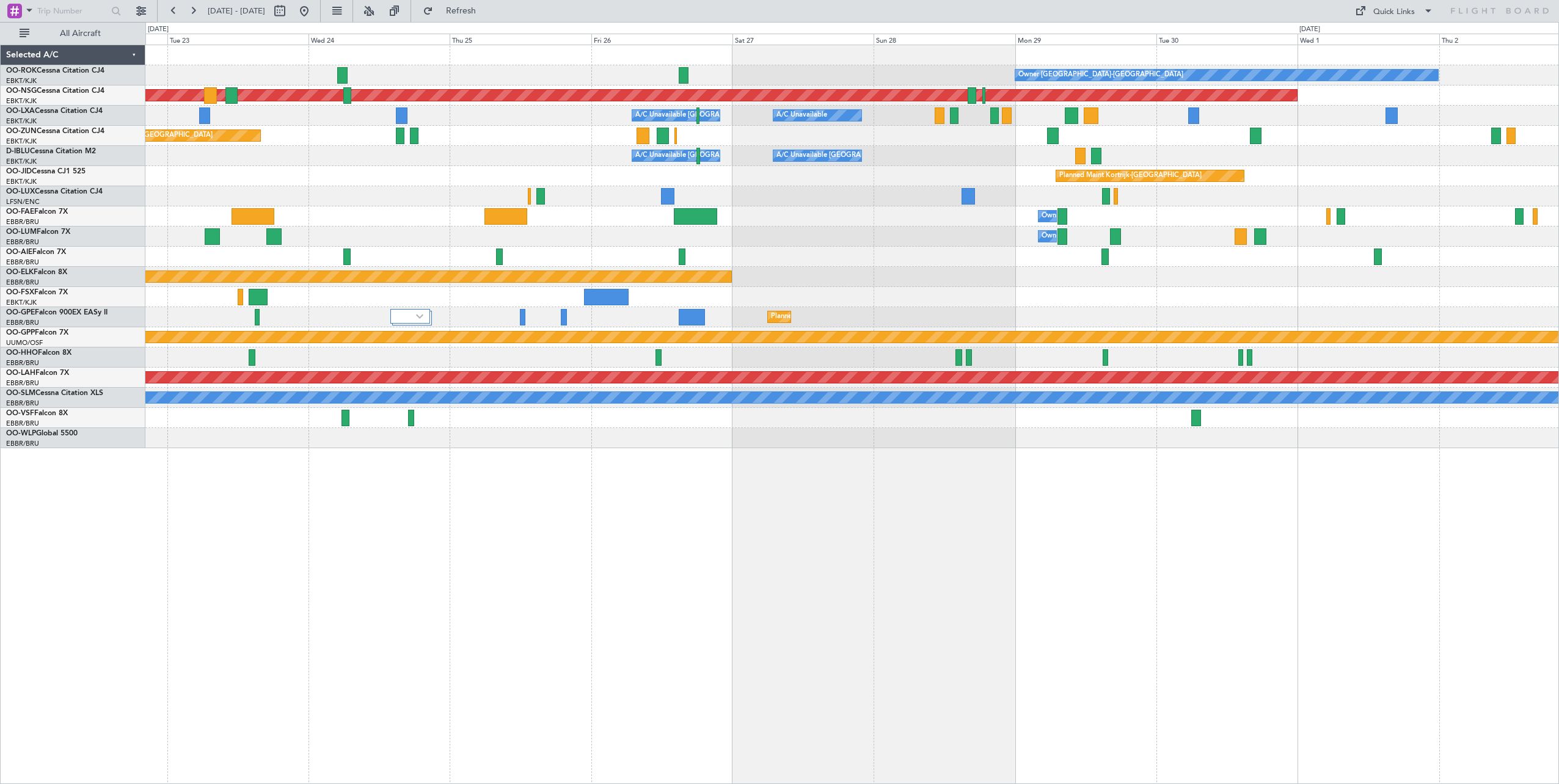
click at [837, 218] on div "Owner [GEOGRAPHIC_DATA]-[GEOGRAPHIC_DATA] Planned Maint [GEOGRAPHIC_DATA] ([GEO…" at bounding box center [851, 247] width 1413 height 403
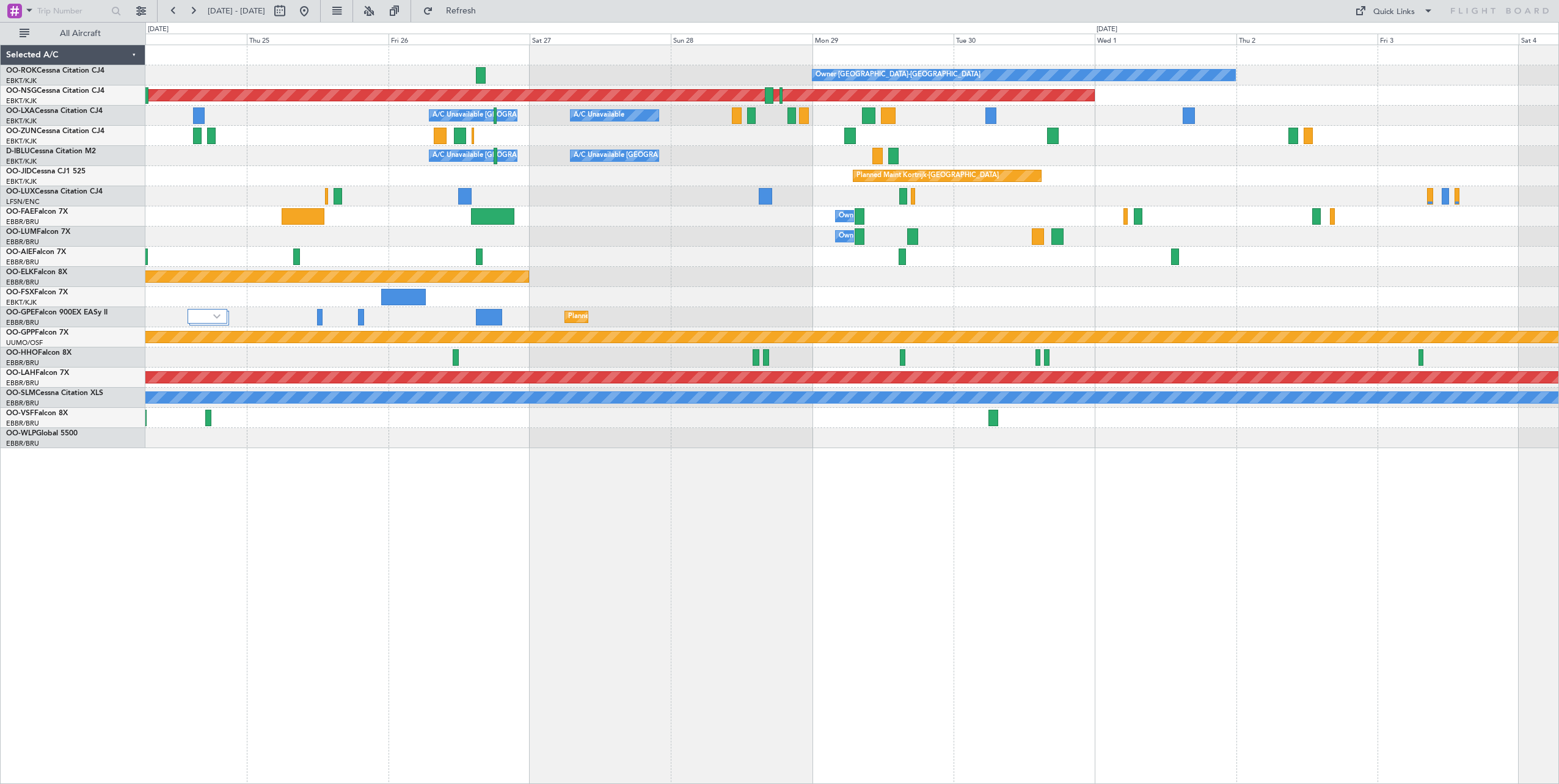
click at [780, 160] on div "Owner [GEOGRAPHIC_DATA]-[GEOGRAPHIC_DATA] Planned Maint [GEOGRAPHIC_DATA] ([GEO…" at bounding box center [851, 247] width 1413 height 403
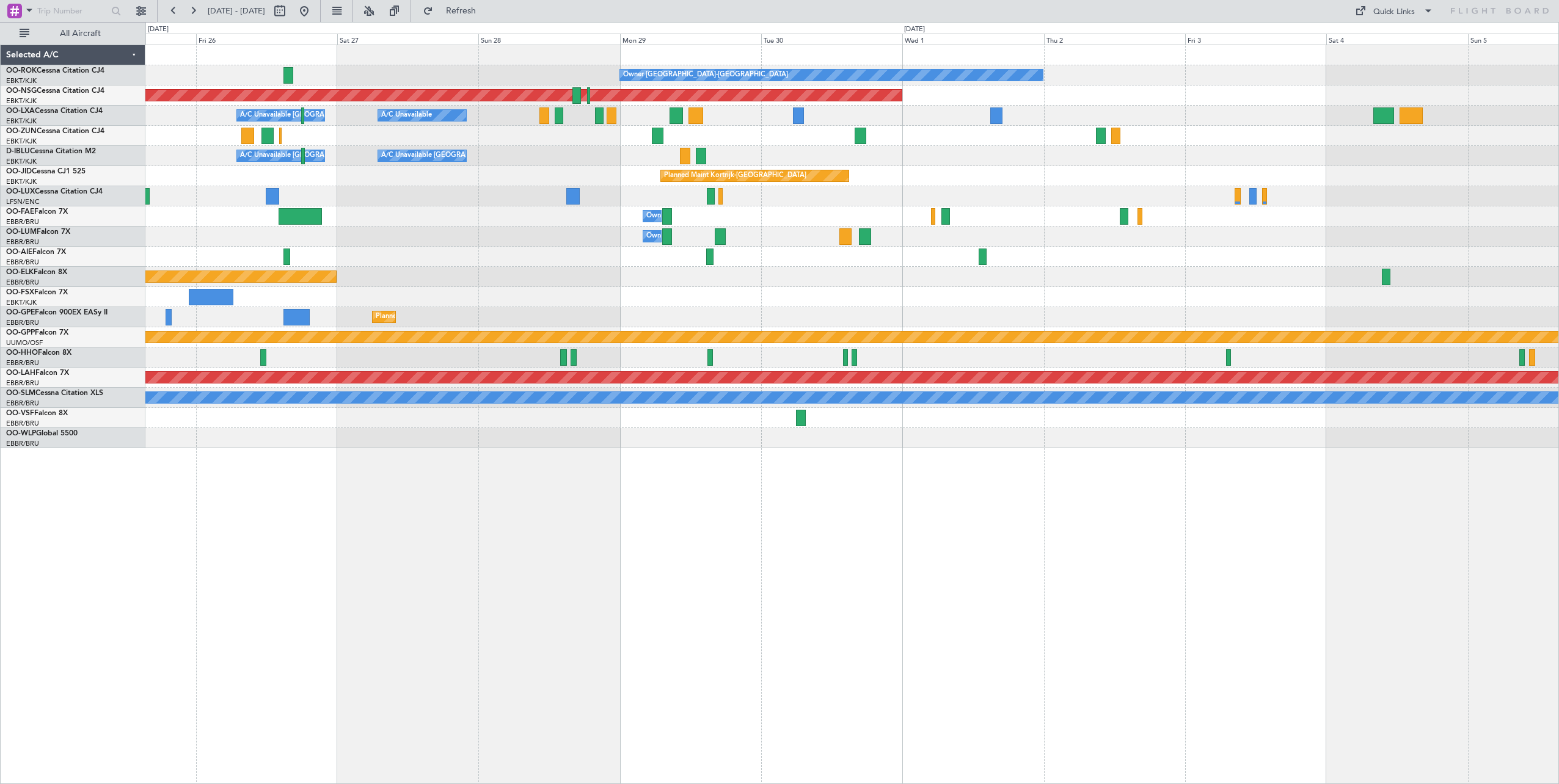
click at [793, 163] on div "A/C Unavailable [GEOGRAPHIC_DATA] ([GEOGRAPHIC_DATA] National) A/C Unavailable …" at bounding box center [851, 156] width 1413 height 20
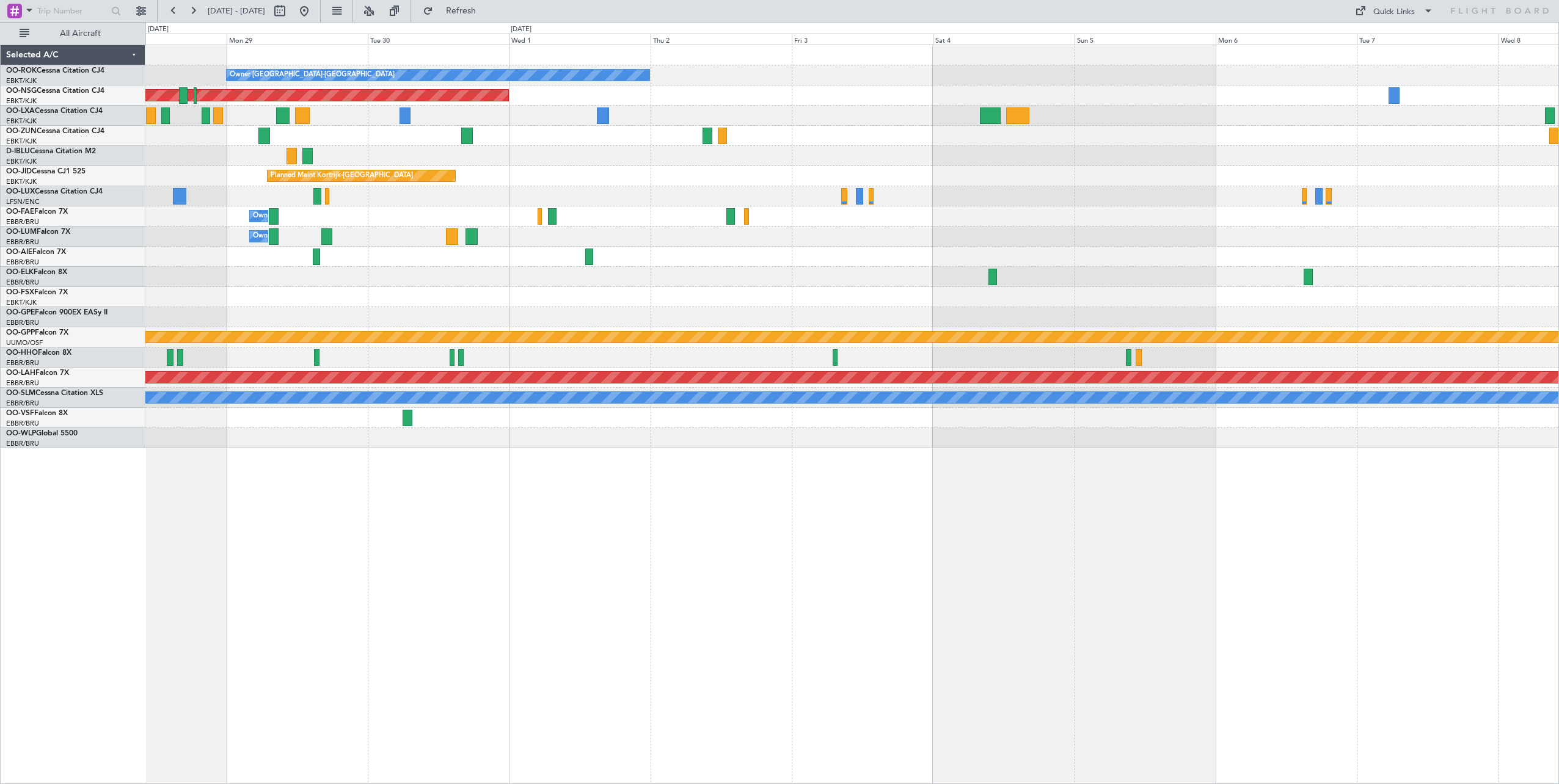
click at [999, 195] on div "Owner [GEOGRAPHIC_DATA]-[GEOGRAPHIC_DATA] Planned Maint [GEOGRAPHIC_DATA] ([GEO…" at bounding box center [851, 247] width 1413 height 403
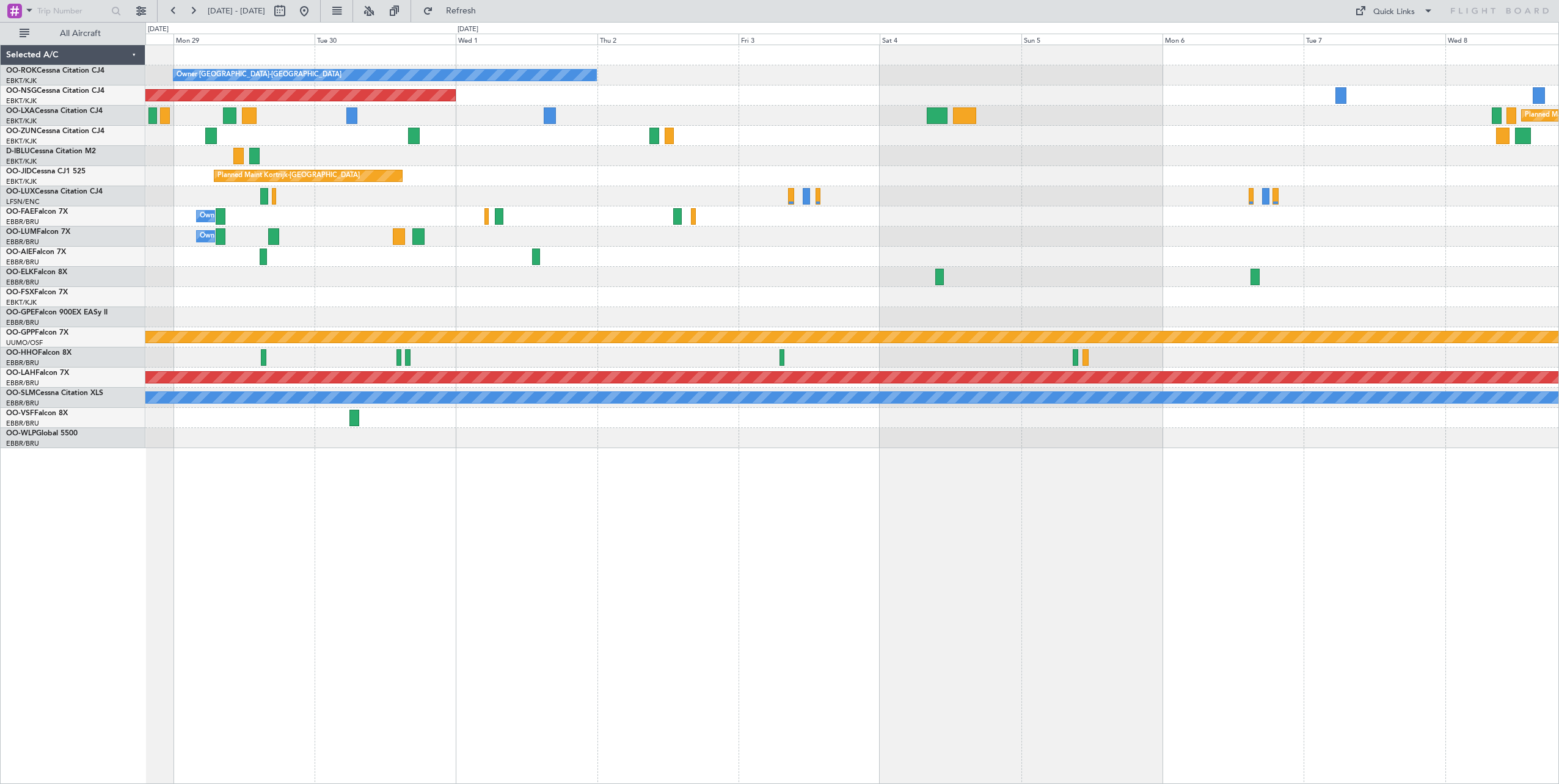
click at [760, 171] on div "Owner [GEOGRAPHIC_DATA]-[GEOGRAPHIC_DATA] Planned Maint [GEOGRAPHIC_DATA] ([GEO…" at bounding box center [851, 247] width 1413 height 403
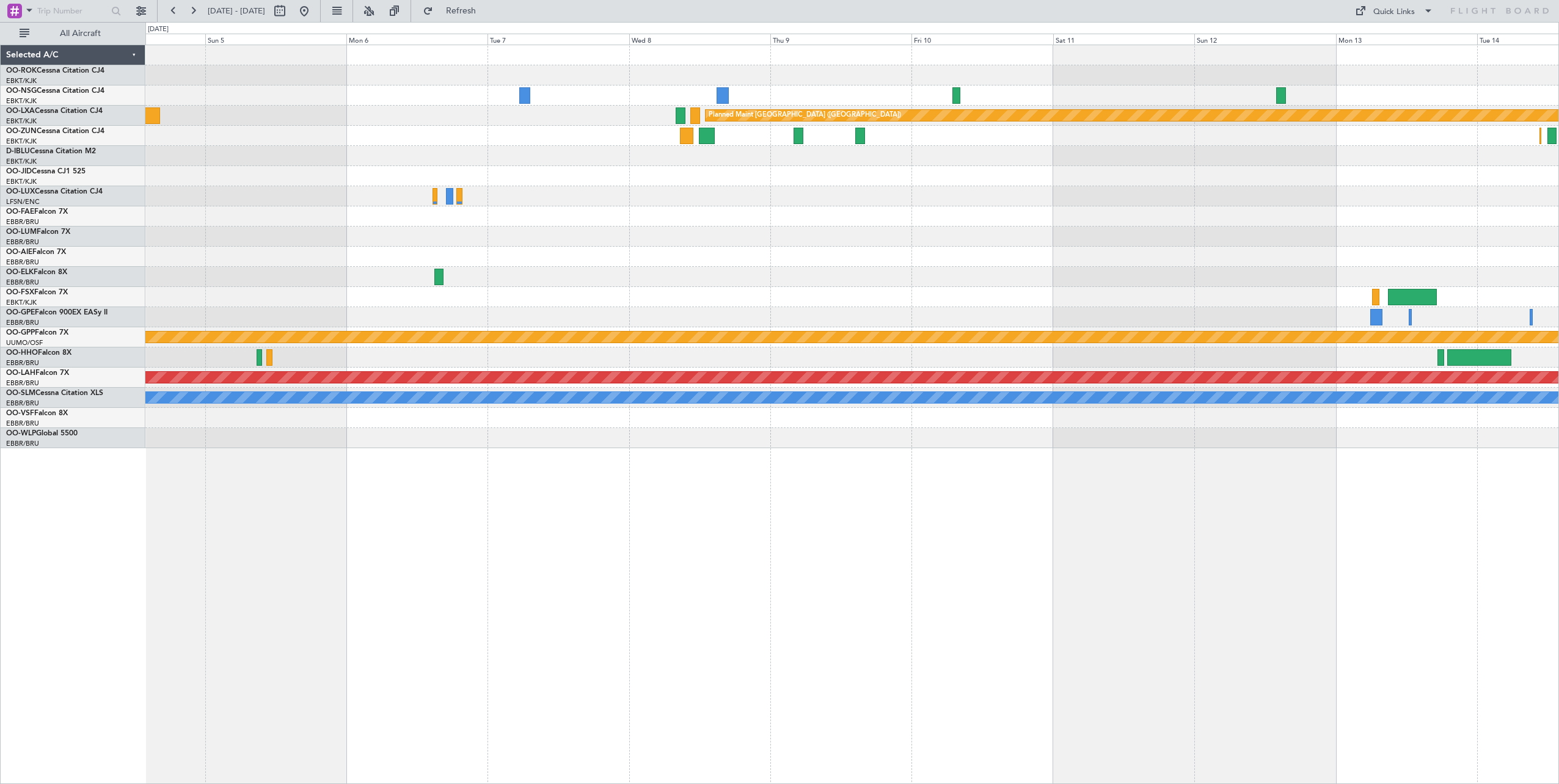
click at [920, 232] on div "Planned Maint [GEOGRAPHIC_DATA] ([GEOGRAPHIC_DATA]) Planned Maint [GEOGRAPHIC_D…" at bounding box center [851, 247] width 1413 height 403
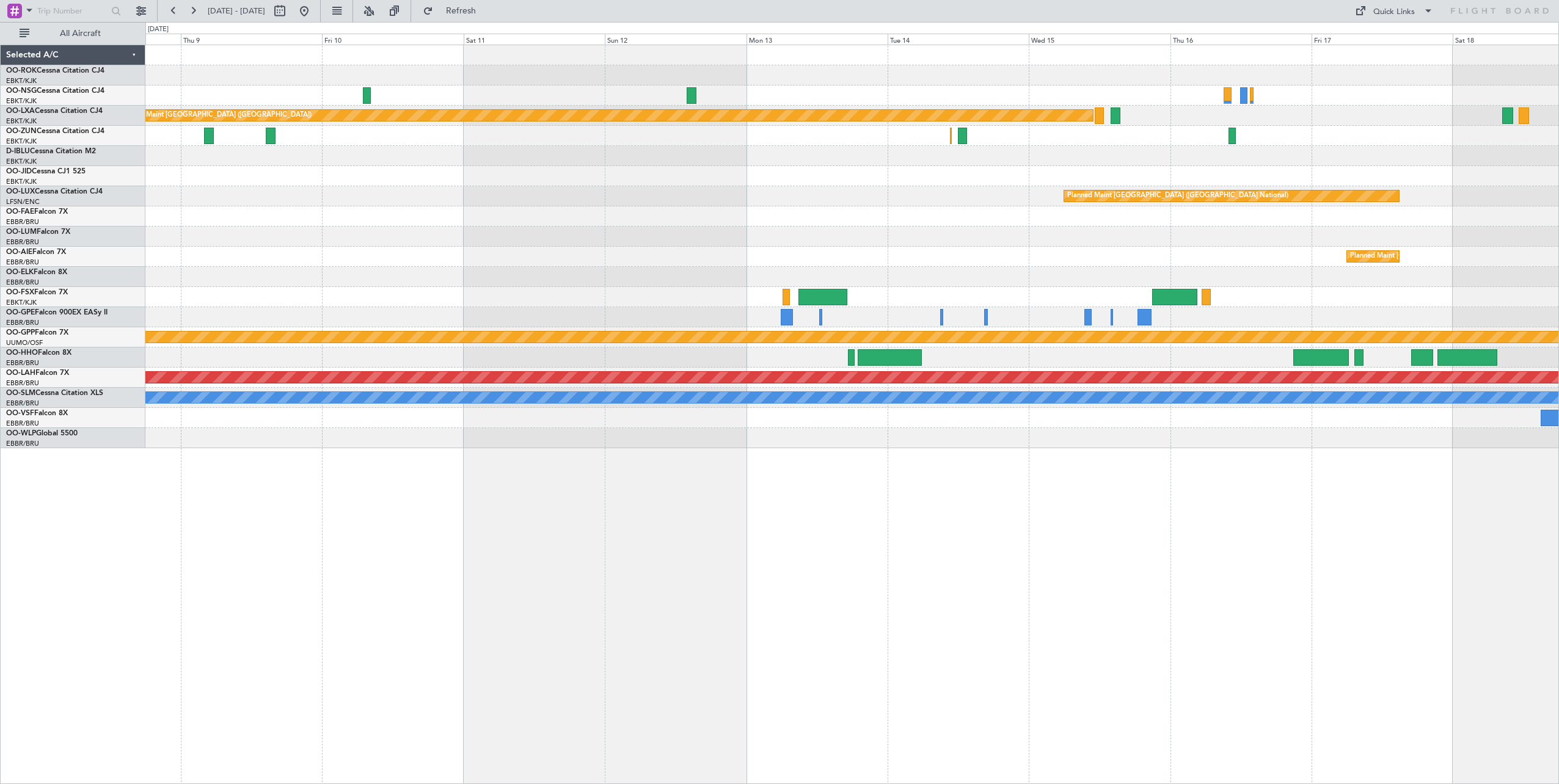
click at [562, 214] on div "Planned Maint [GEOGRAPHIC_DATA] ([GEOGRAPHIC_DATA]) Planned Maint [GEOGRAPHIC_D…" at bounding box center [851, 247] width 1413 height 403
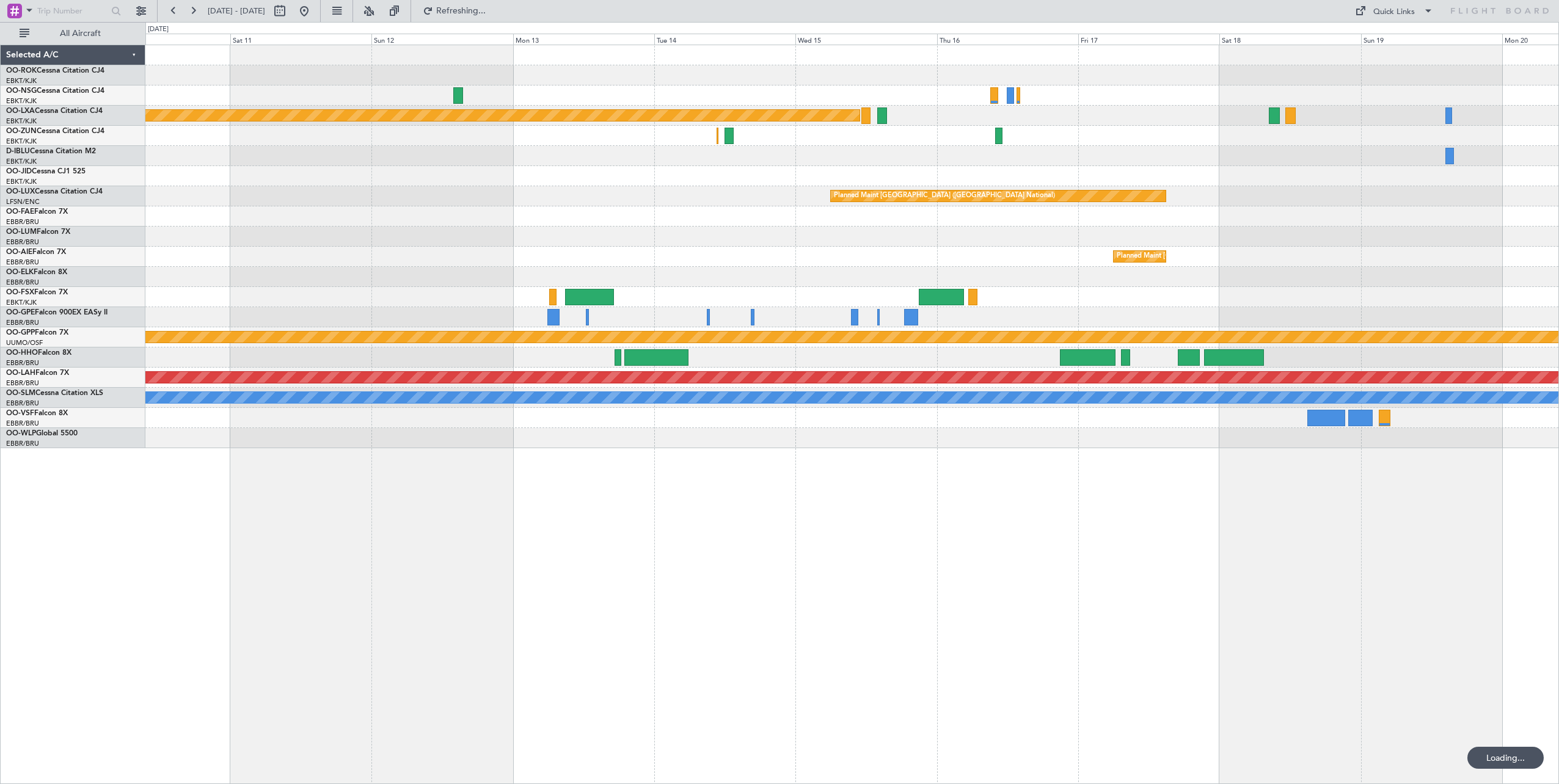
click at [786, 203] on div "Planned Maint [GEOGRAPHIC_DATA] ([GEOGRAPHIC_DATA] National)" at bounding box center [851, 196] width 1413 height 20
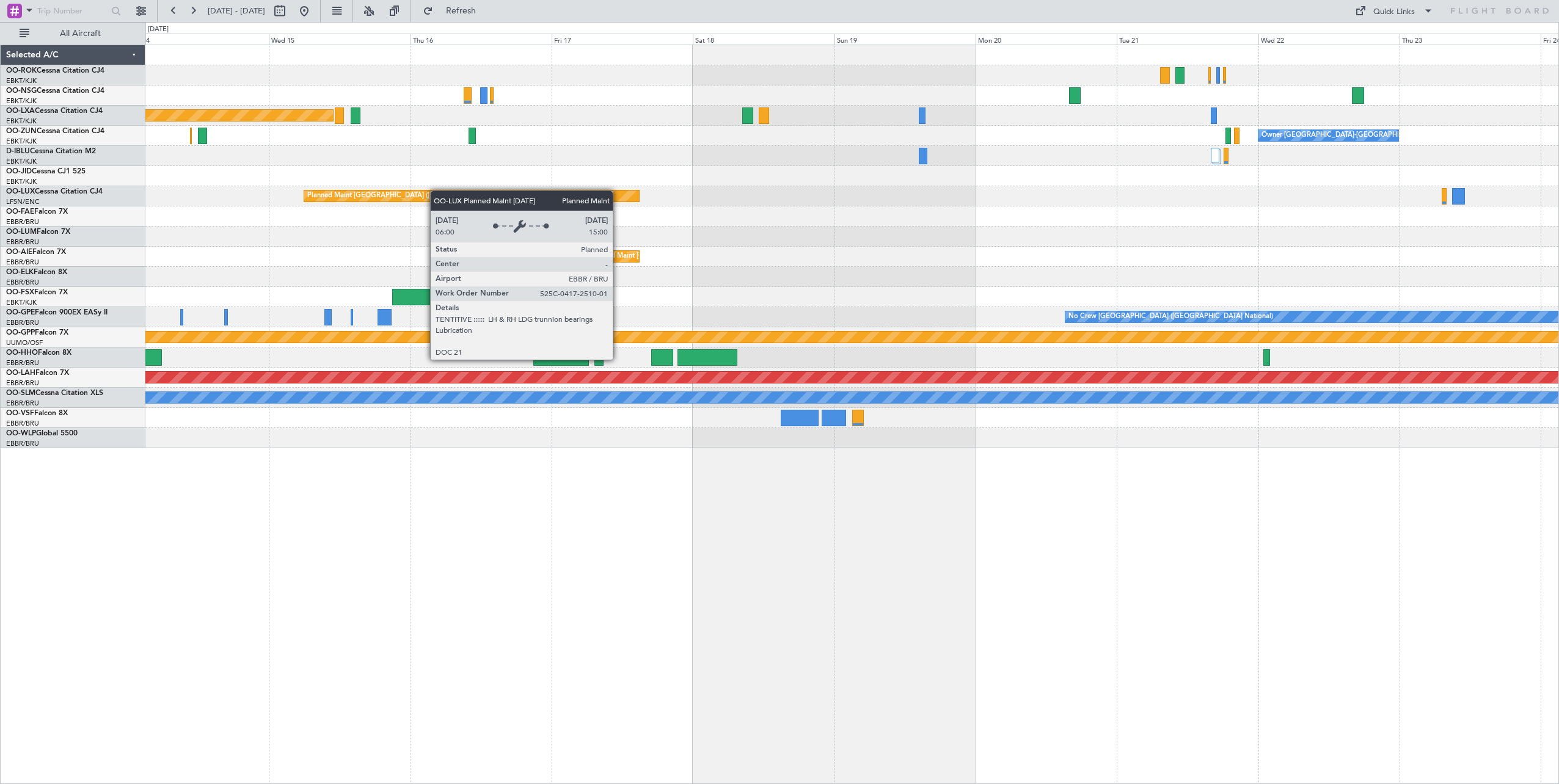
click at [380, 200] on div "Planned Maint [GEOGRAPHIC_DATA] ([GEOGRAPHIC_DATA]) Owner [GEOGRAPHIC_DATA]-[GE…" at bounding box center [851, 247] width 1413 height 403
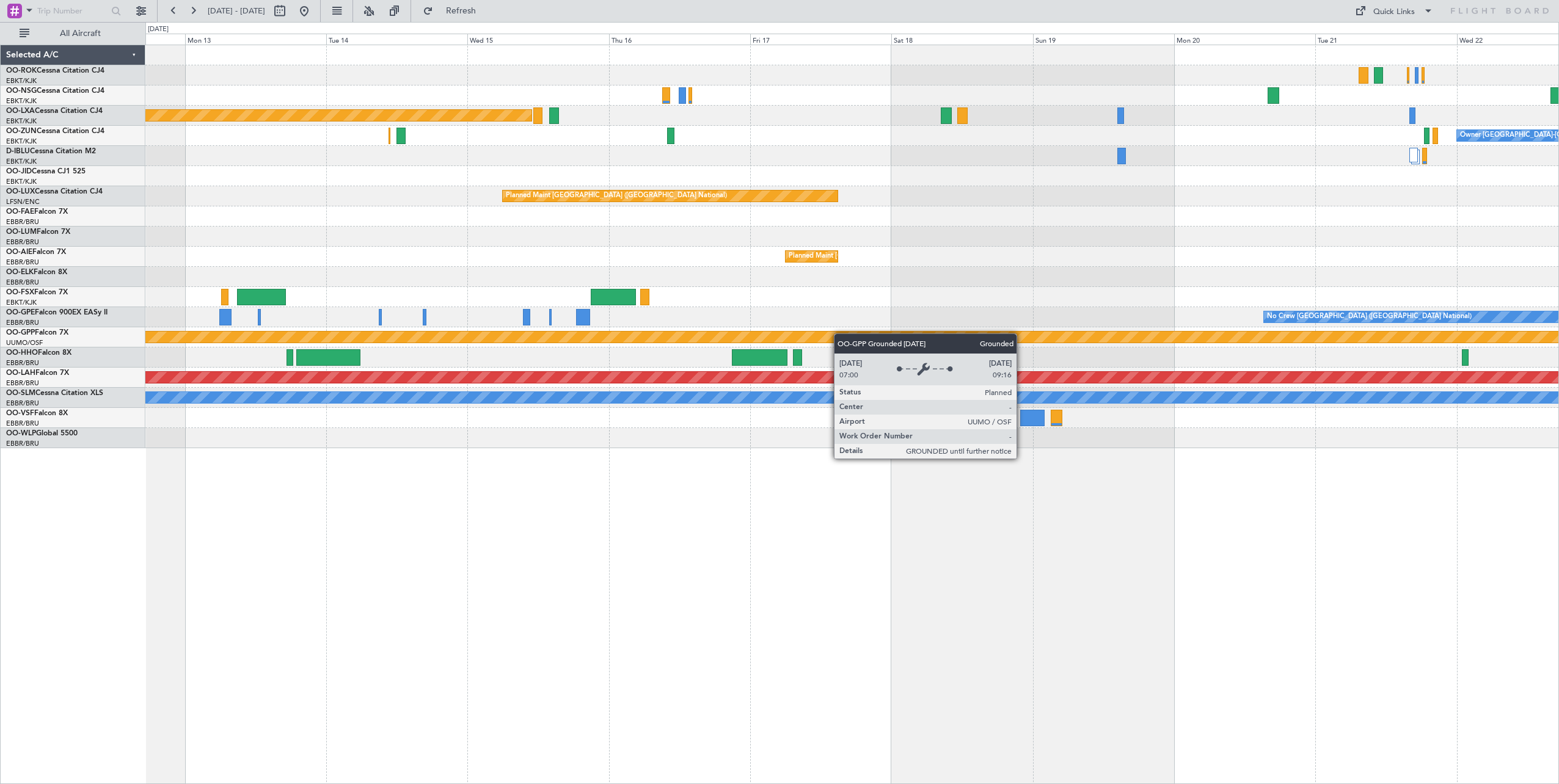
click at [1558, 487] on html "[DATE] - [DATE] Refresh Quick Links All Aircraft Planned Maint [GEOGRAPHIC_DATA…" at bounding box center [779, 392] width 1559 height 784
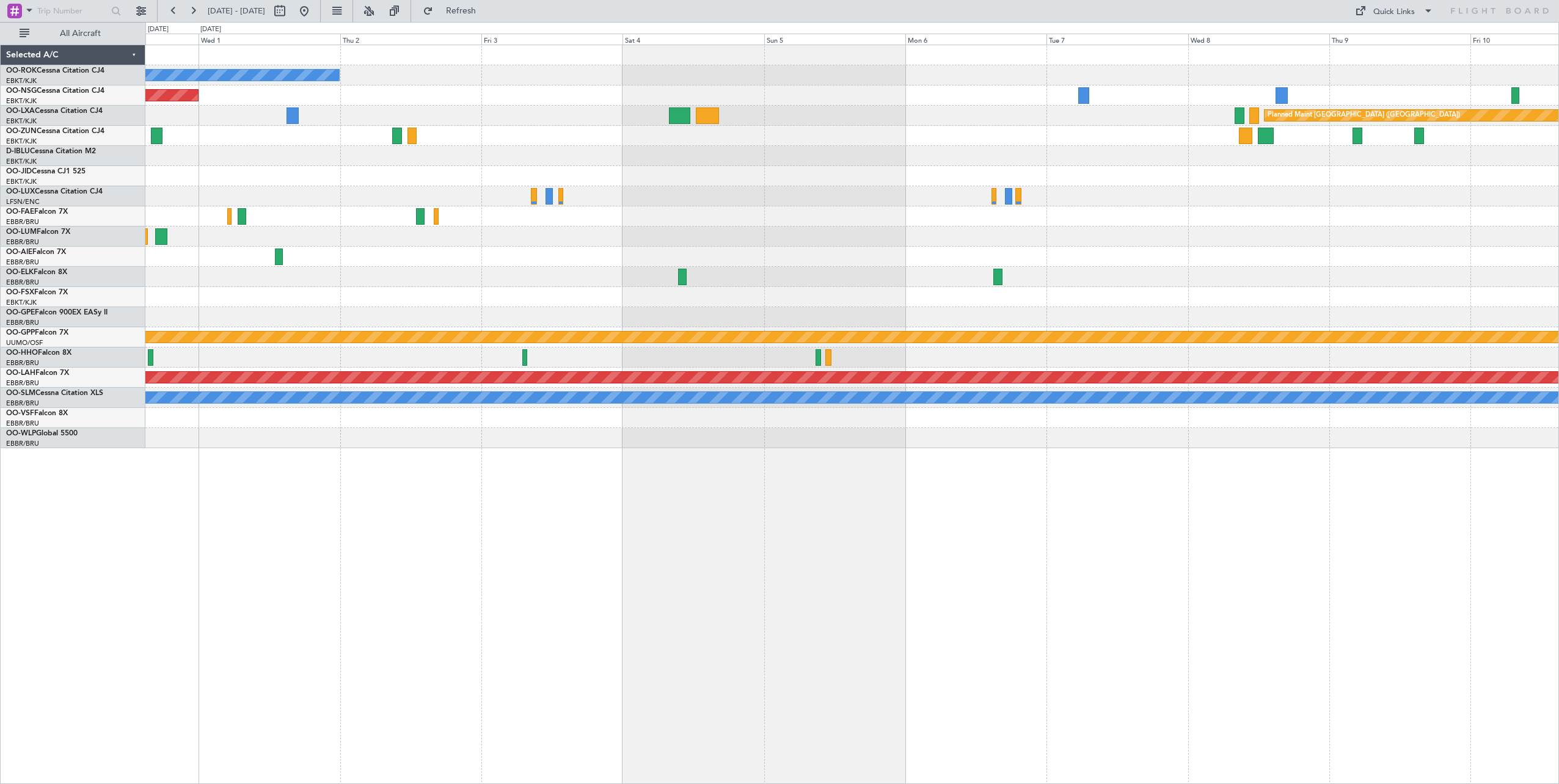
click at [1558, 484] on html "[DATE] - [DATE] Refresh Quick Links All Aircraft Owner [GEOGRAPHIC_DATA]-[GEOGR…" at bounding box center [779, 392] width 1559 height 784
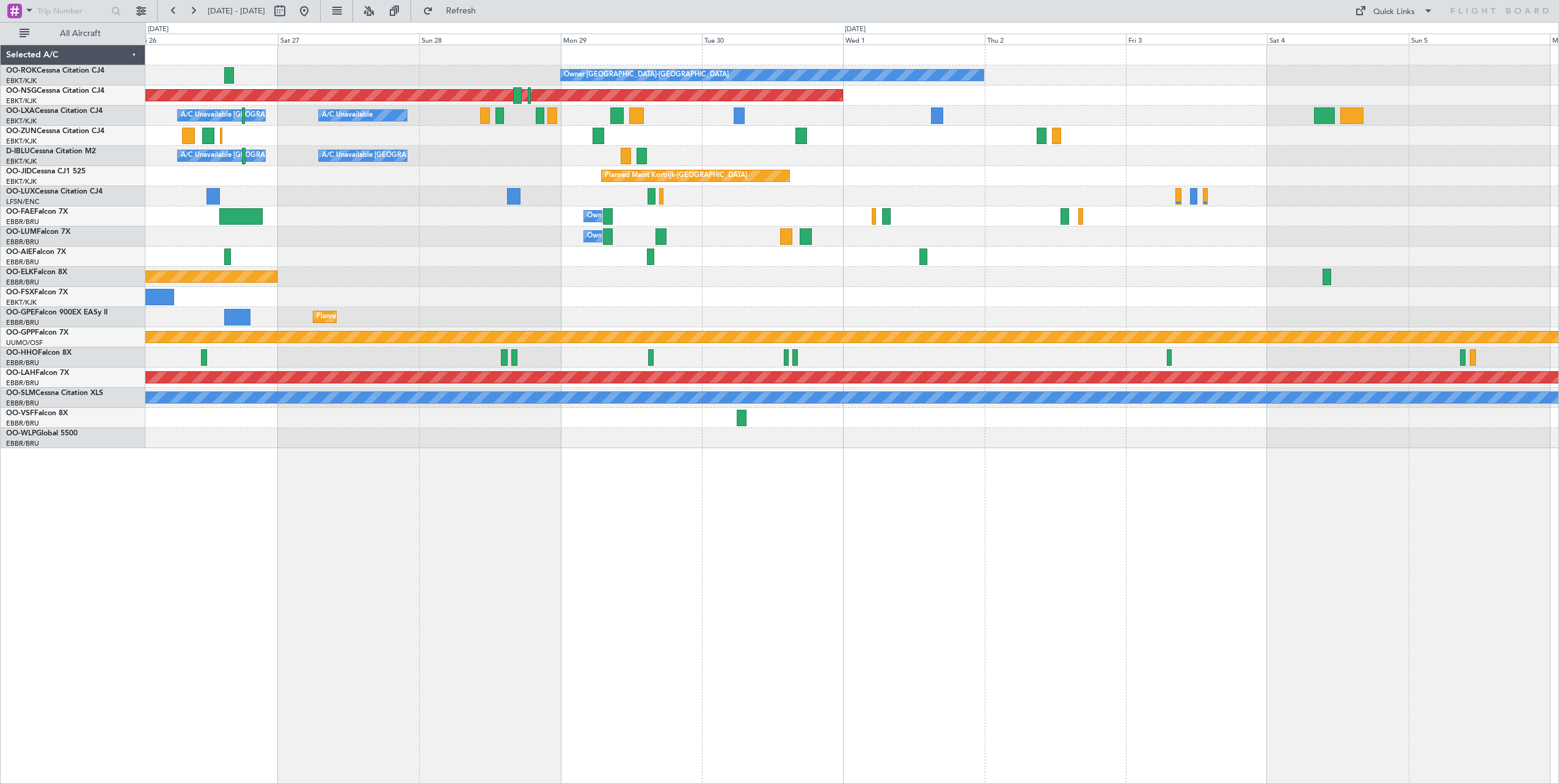
click at [1400, 361] on div "Owner [GEOGRAPHIC_DATA]-[GEOGRAPHIC_DATA] Planned Maint [GEOGRAPHIC_DATA] ([GEO…" at bounding box center [851, 247] width 1413 height 403
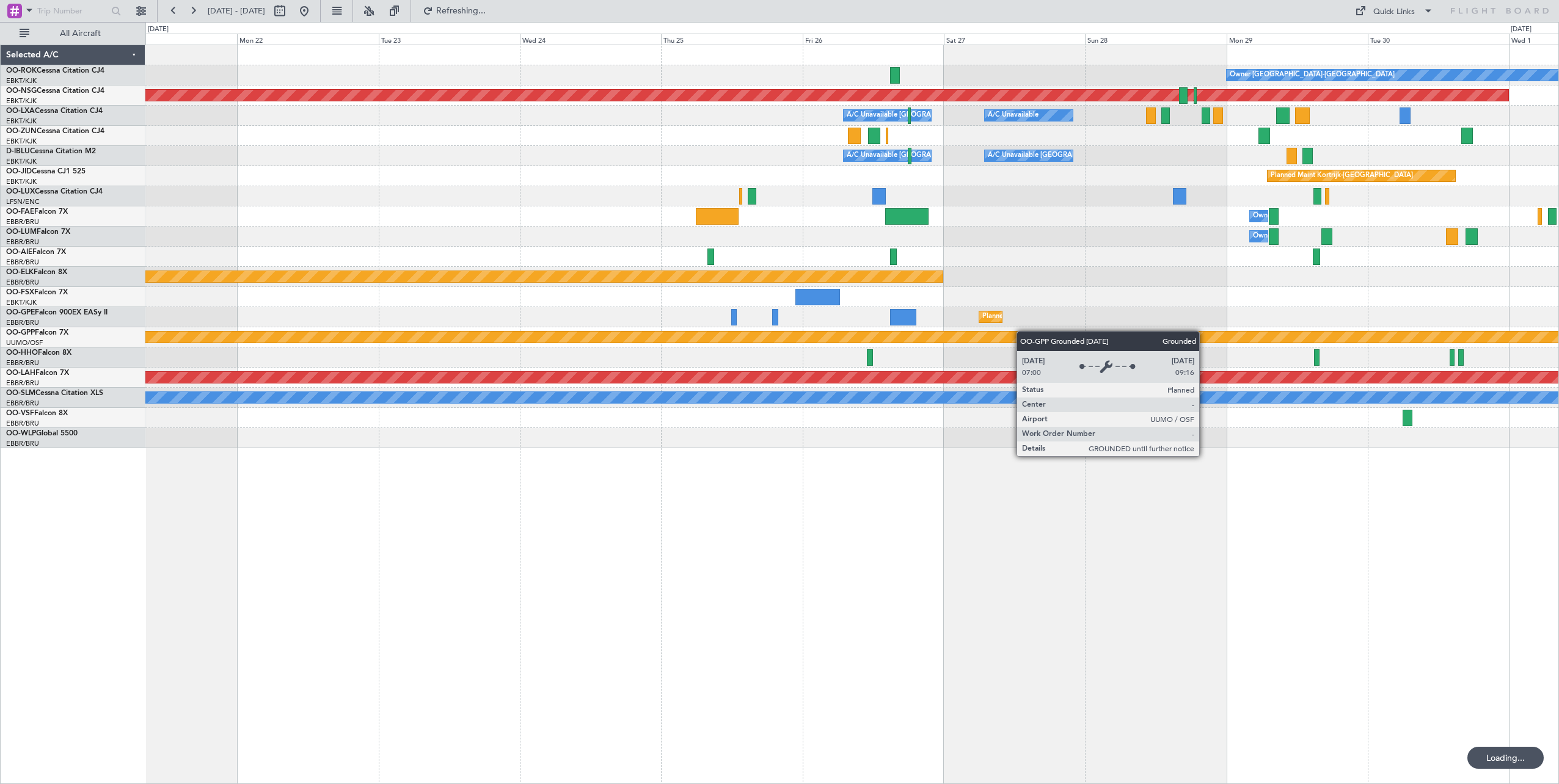
click at [1138, 333] on div "Owner [GEOGRAPHIC_DATA]-[GEOGRAPHIC_DATA] Planned Maint [GEOGRAPHIC_DATA] ([GEO…" at bounding box center [851, 247] width 1413 height 403
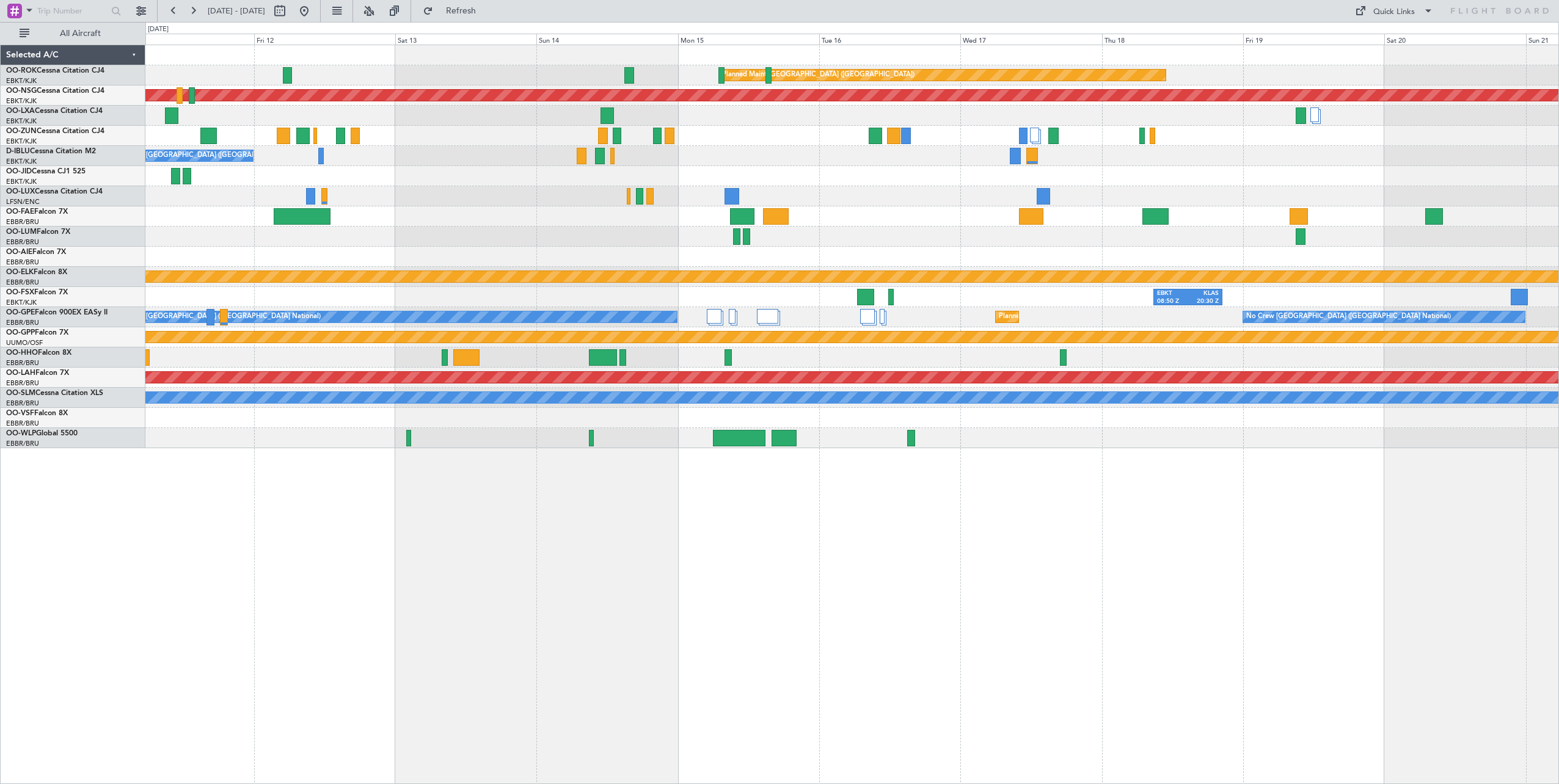
click at [964, 256] on div "Planned Maint [GEOGRAPHIC_DATA] ([GEOGRAPHIC_DATA]) Planned Maint [GEOGRAPHIC_D…" at bounding box center [851, 247] width 1413 height 403
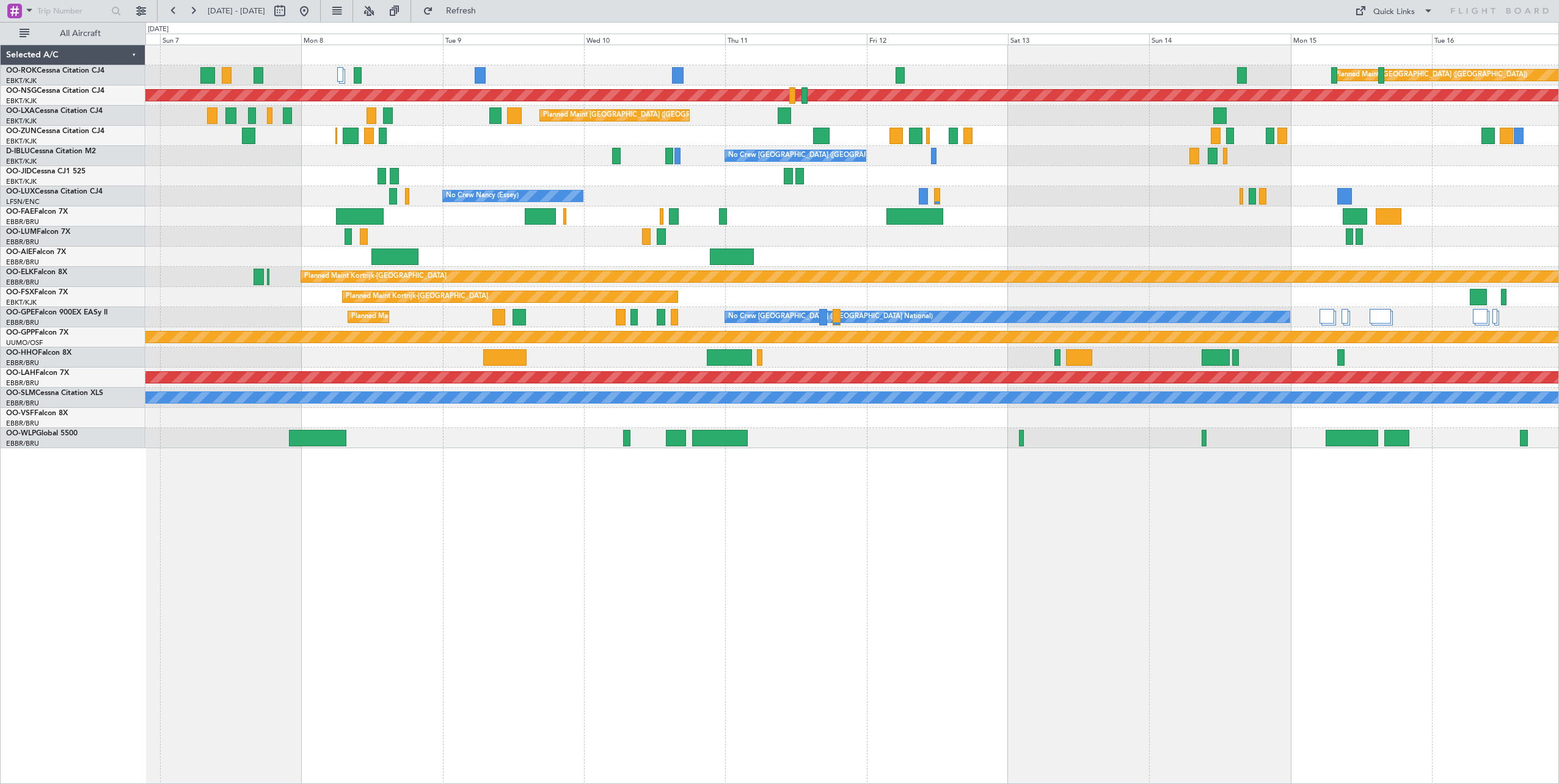
click at [1159, 262] on div "Planned Maint [GEOGRAPHIC_DATA] ([GEOGRAPHIC_DATA]) Planned Maint [GEOGRAPHIC_D…" at bounding box center [851, 247] width 1413 height 403
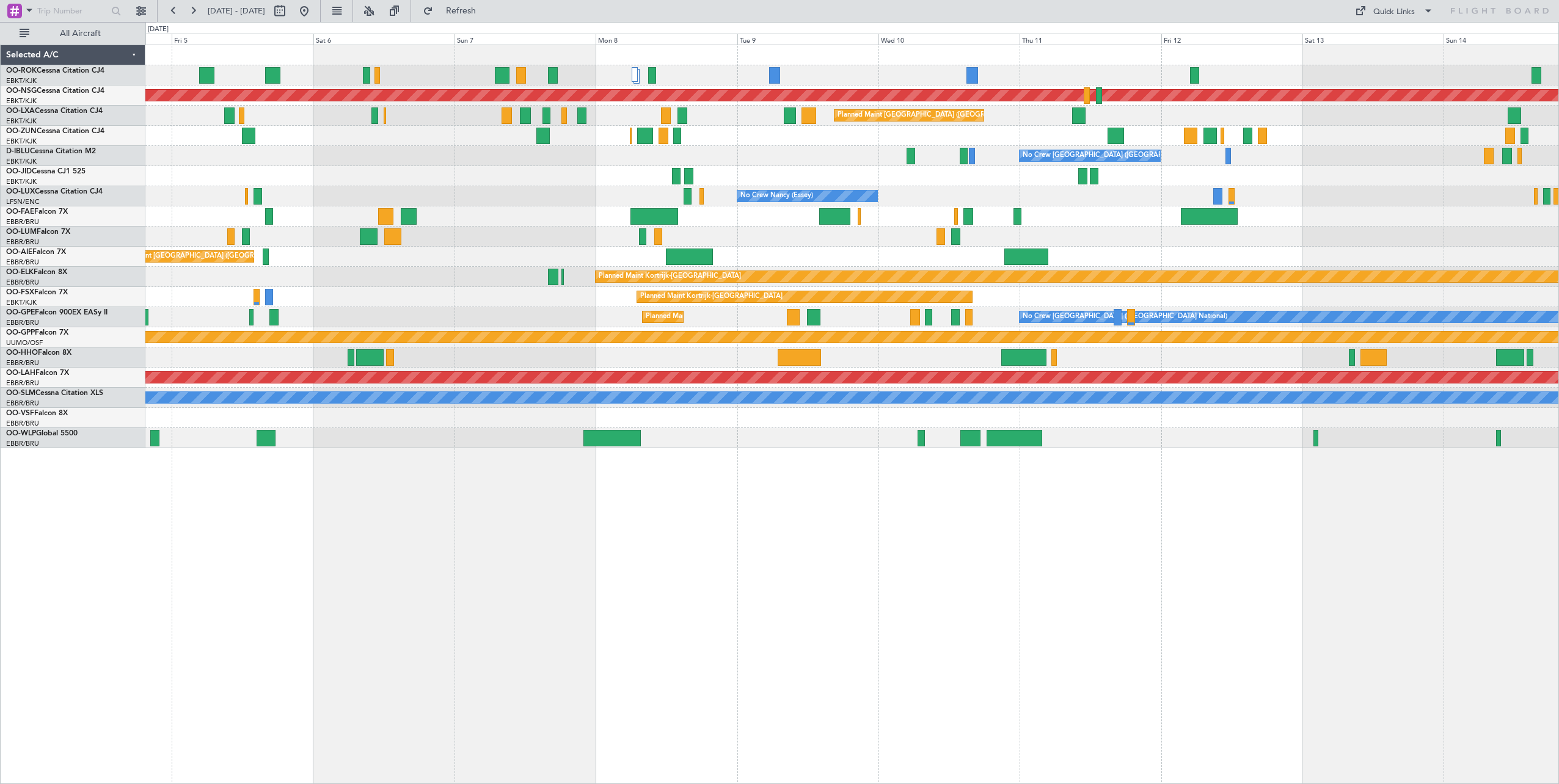
click at [563, 195] on div "Planned Maint [GEOGRAPHIC_DATA] ([GEOGRAPHIC_DATA]) A/C Unavailable [GEOGRAPHIC…" at bounding box center [851, 247] width 1413 height 403
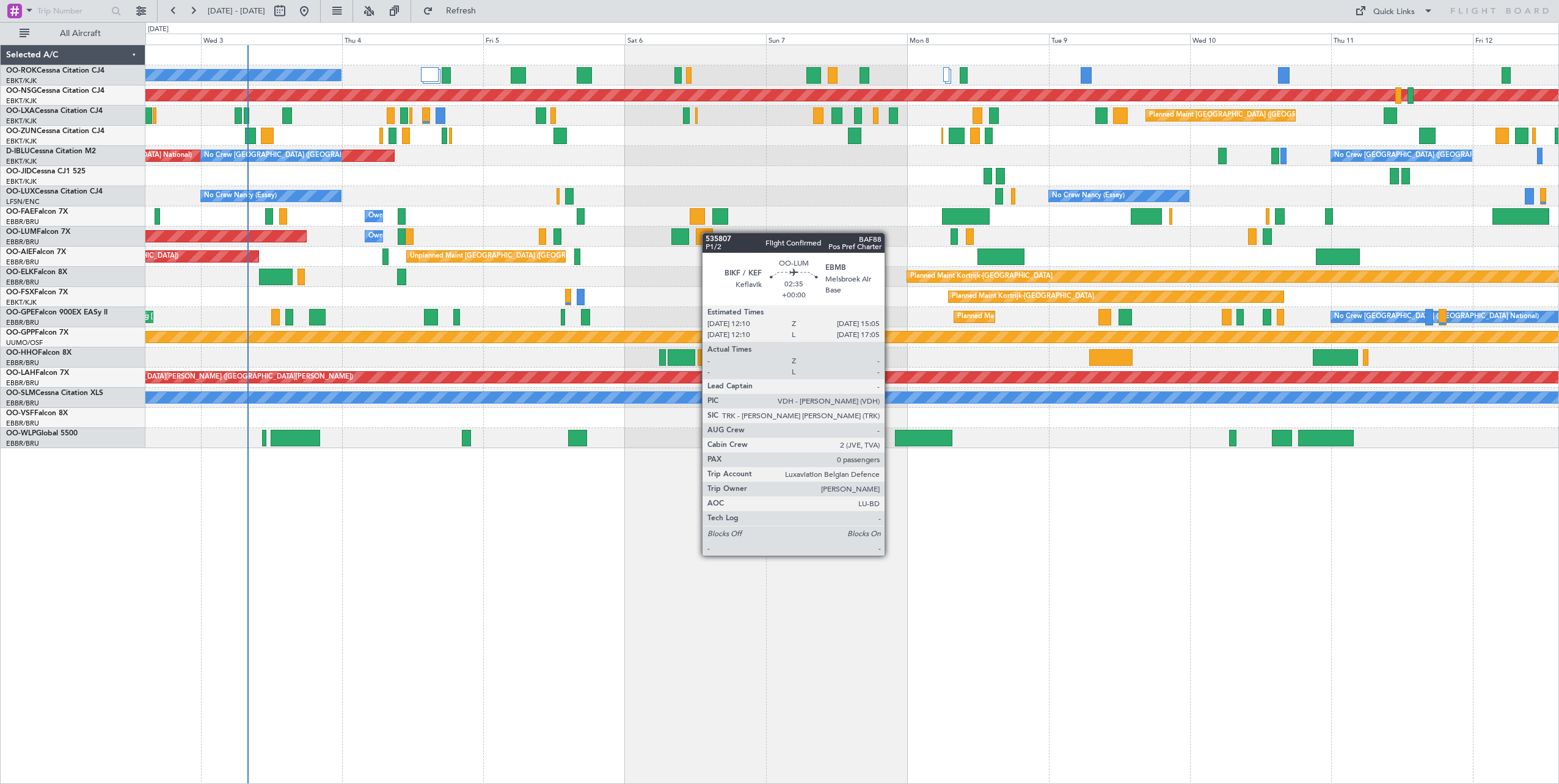
click at [708, 233] on div "A/C Unavailable [GEOGRAPHIC_DATA]-[GEOGRAPHIC_DATA] Planned Maint [GEOGRAPHIC_D…" at bounding box center [851, 247] width 1413 height 403
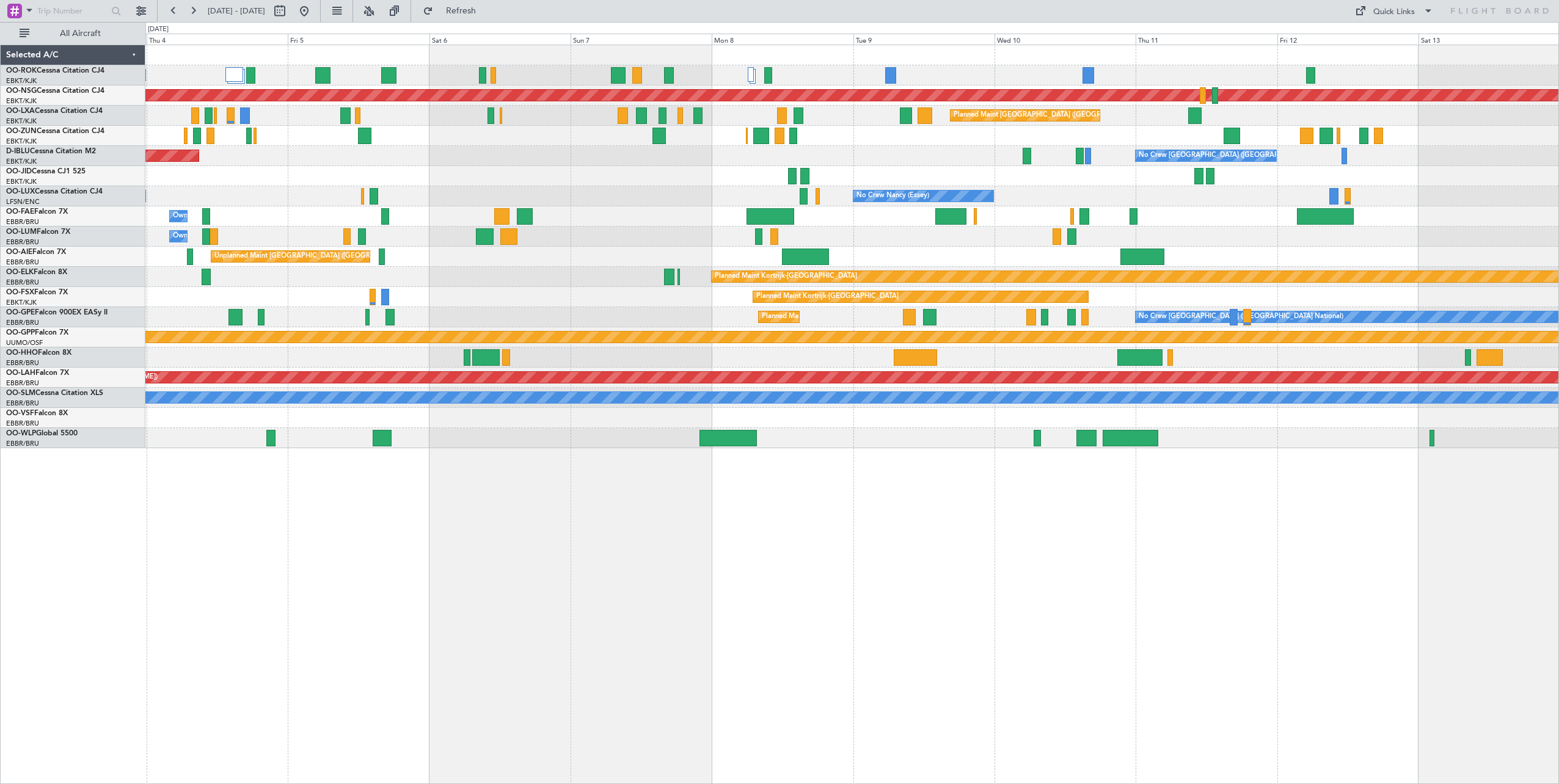
click at [702, 180] on div "A/C Unavailable [GEOGRAPHIC_DATA]-[GEOGRAPHIC_DATA] Planned Maint [GEOGRAPHIC_D…" at bounding box center [851, 247] width 1413 height 403
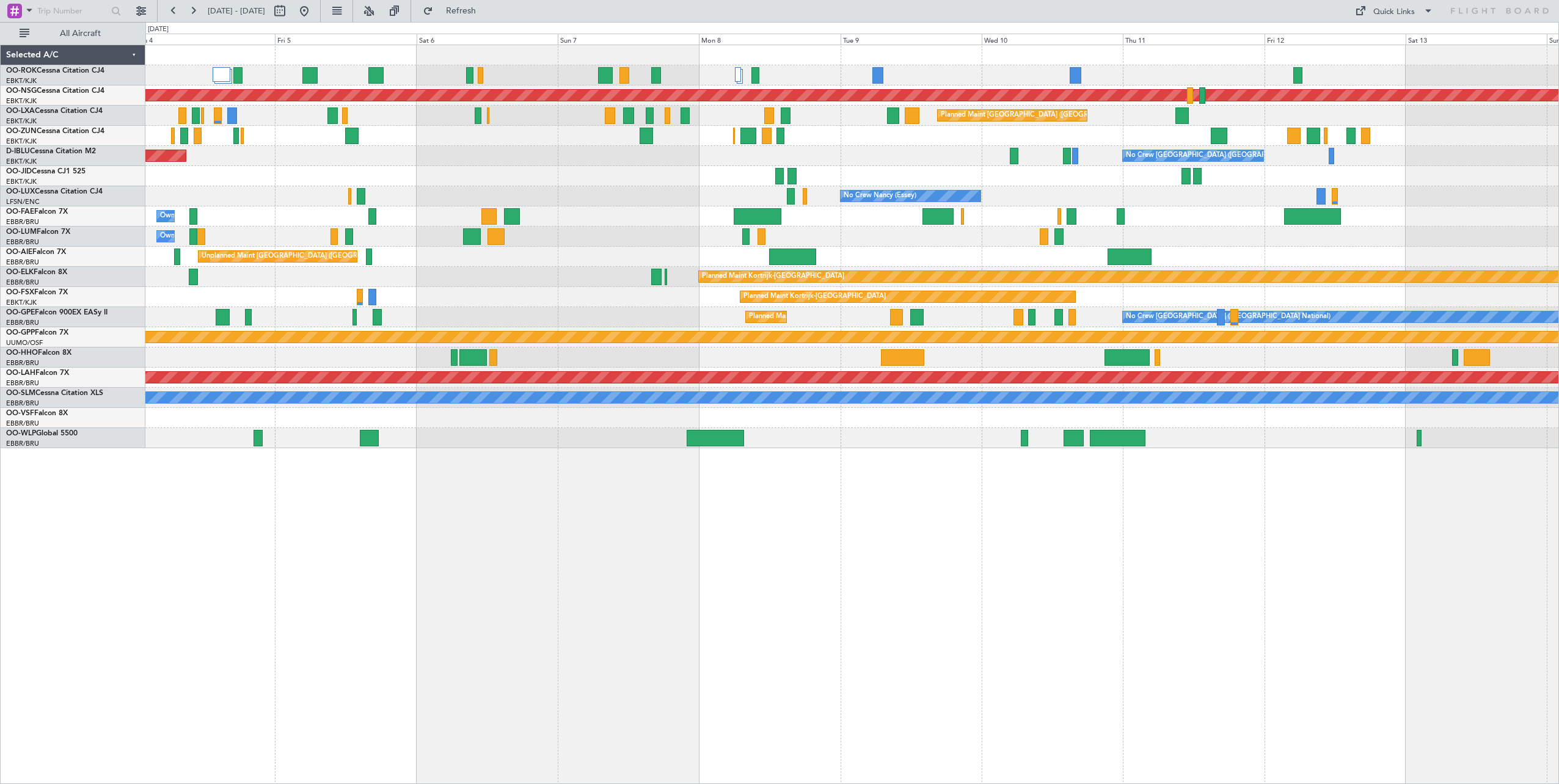
click at [669, 186] on div "Planned Maint [GEOGRAPHIC_DATA] ([GEOGRAPHIC_DATA]) A/C Unavailable [GEOGRAPHIC…" at bounding box center [851, 247] width 1413 height 403
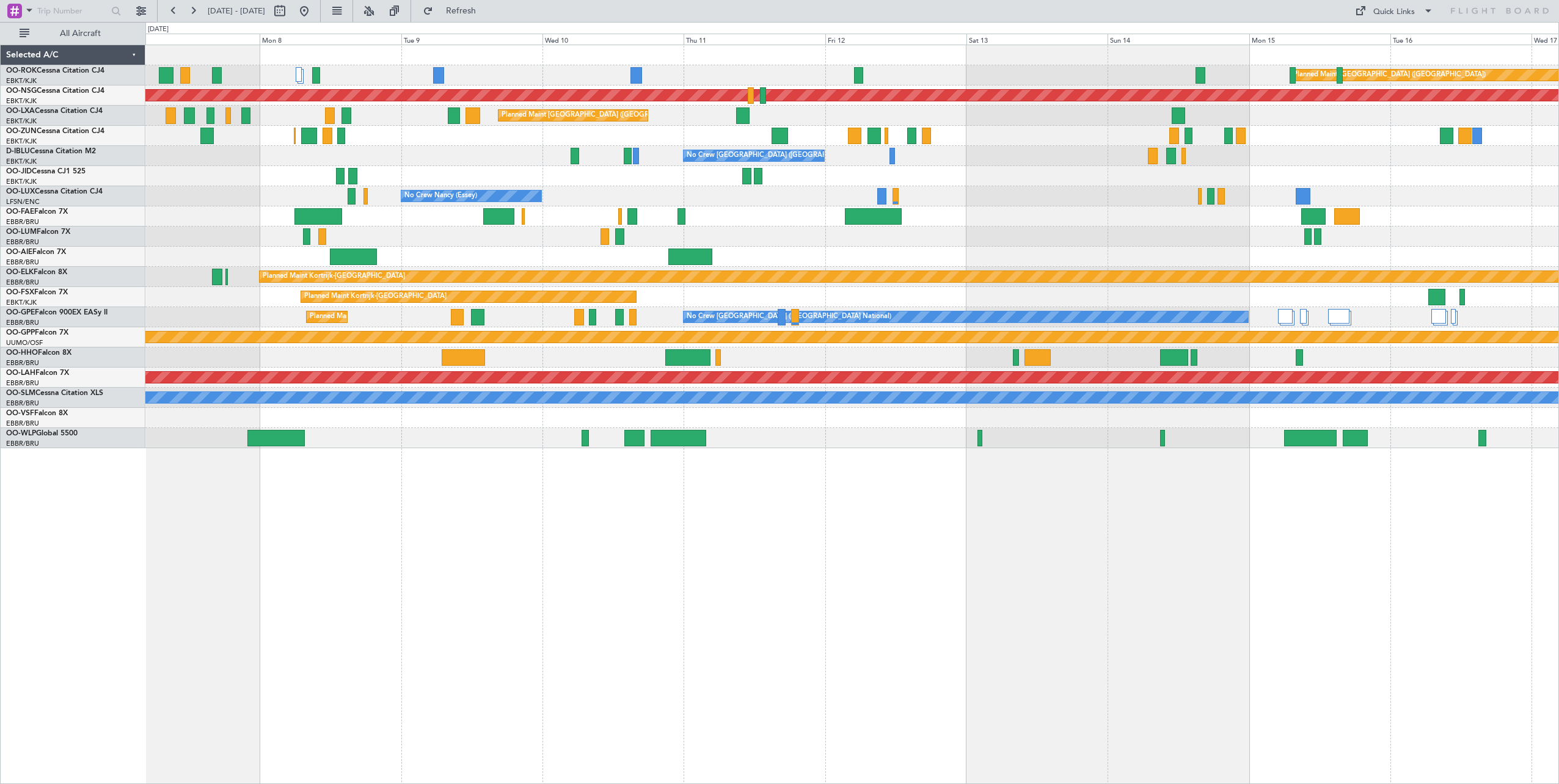
click at [699, 192] on div "Planned Maint [GEOGRAPHIC_DATA] ([GEOGRAPHIC_DATA]) Planned Maint [GEOGRAPHIC_D…" at bounding box center [851, 247] width 1413 height 403
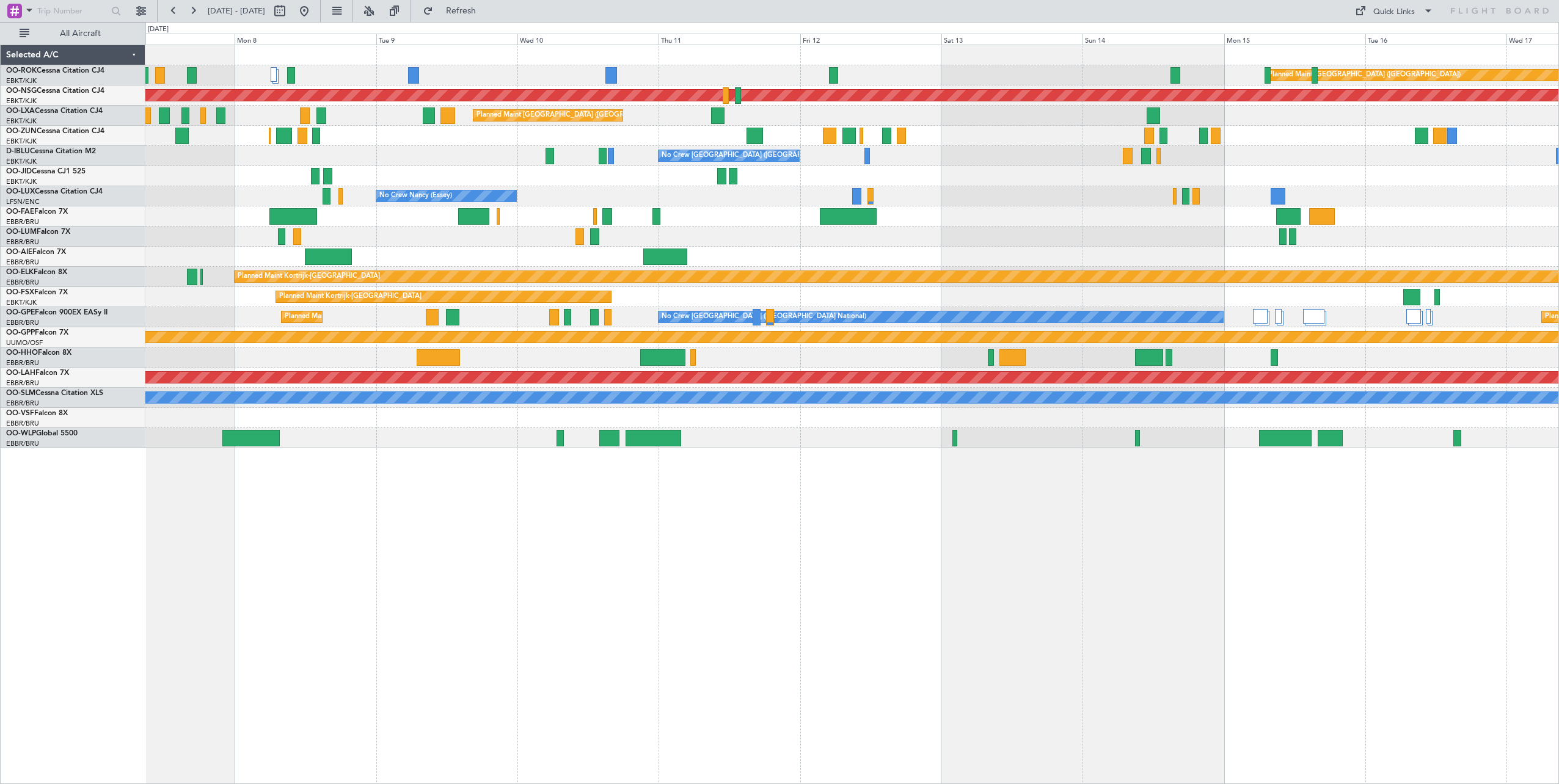
click at [766, 412] on div "Planned Maint [GEOGRAPHIC_DATA] ([GEOGRAPHIC_DATA]) Planned Maint [GEOGRAPHIC_D…" at bounding box center [851, 247] width 1413 height 403
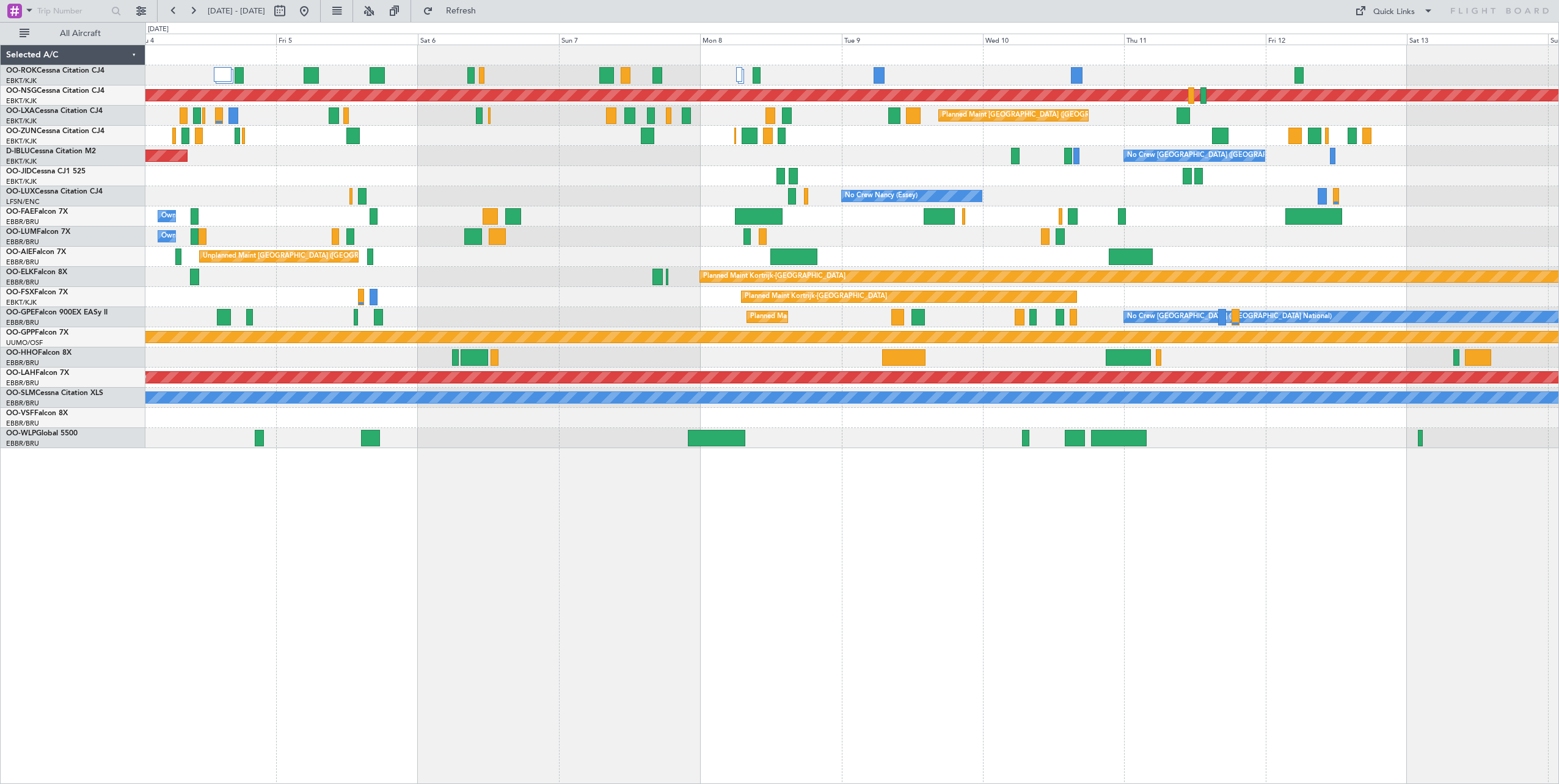
click at [772, 472] on div "Planned Maint [GEOGRAPHIC_DATA] ([GEOGRAPHIC_DATA]) A/C Unavailable [GEOGRAPHIC…" at bounding box center [852, 414] width 1414 height 739
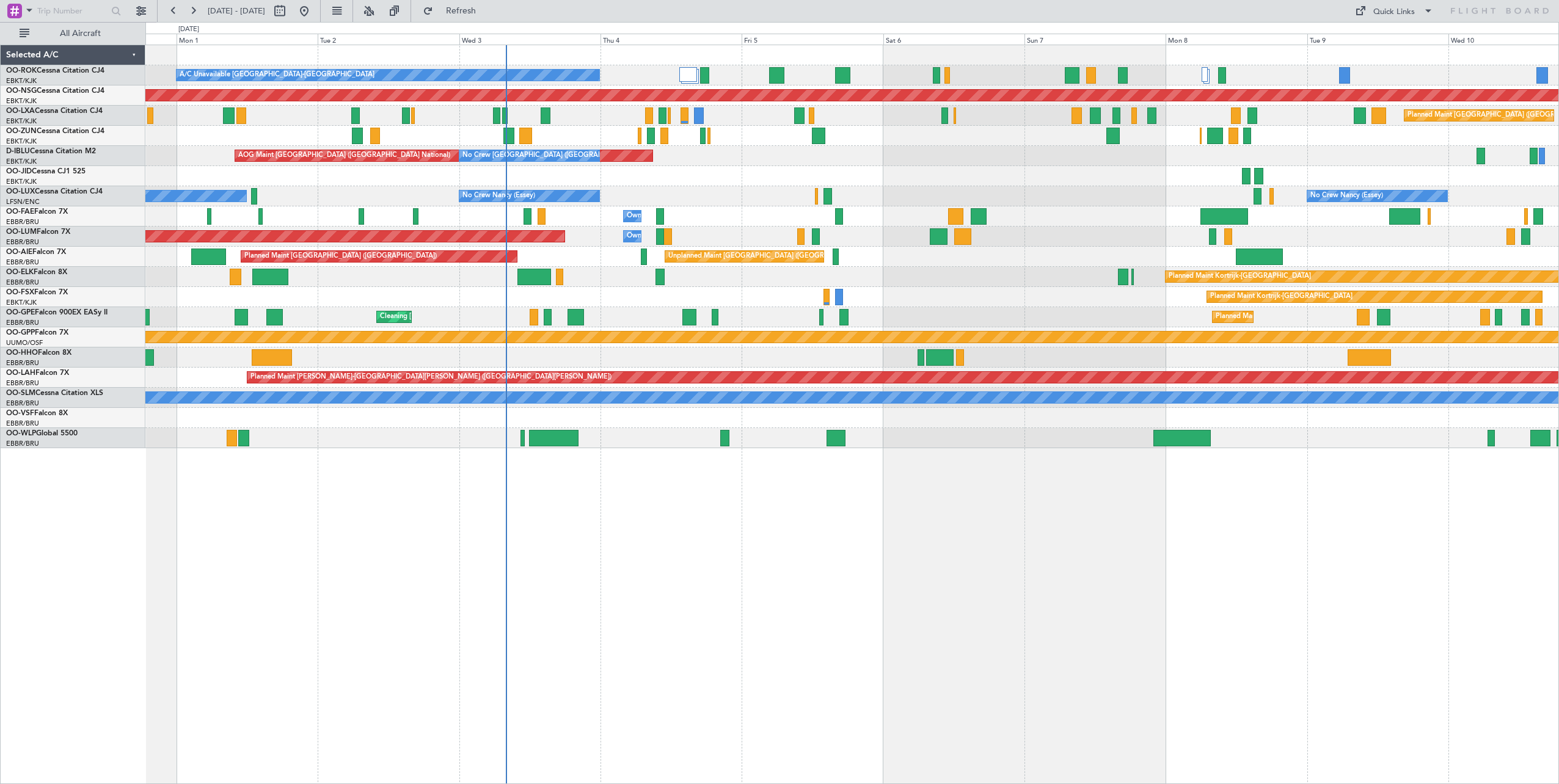
click at [796, 444] on div "A/C Unavailable [GEOGRAPHIC_DATA]-[GEOGRAPHIC_DATA] Planned Maint [GEOGRAPHIC_D…" at bounding box center [852, 414] width 1414 height 739
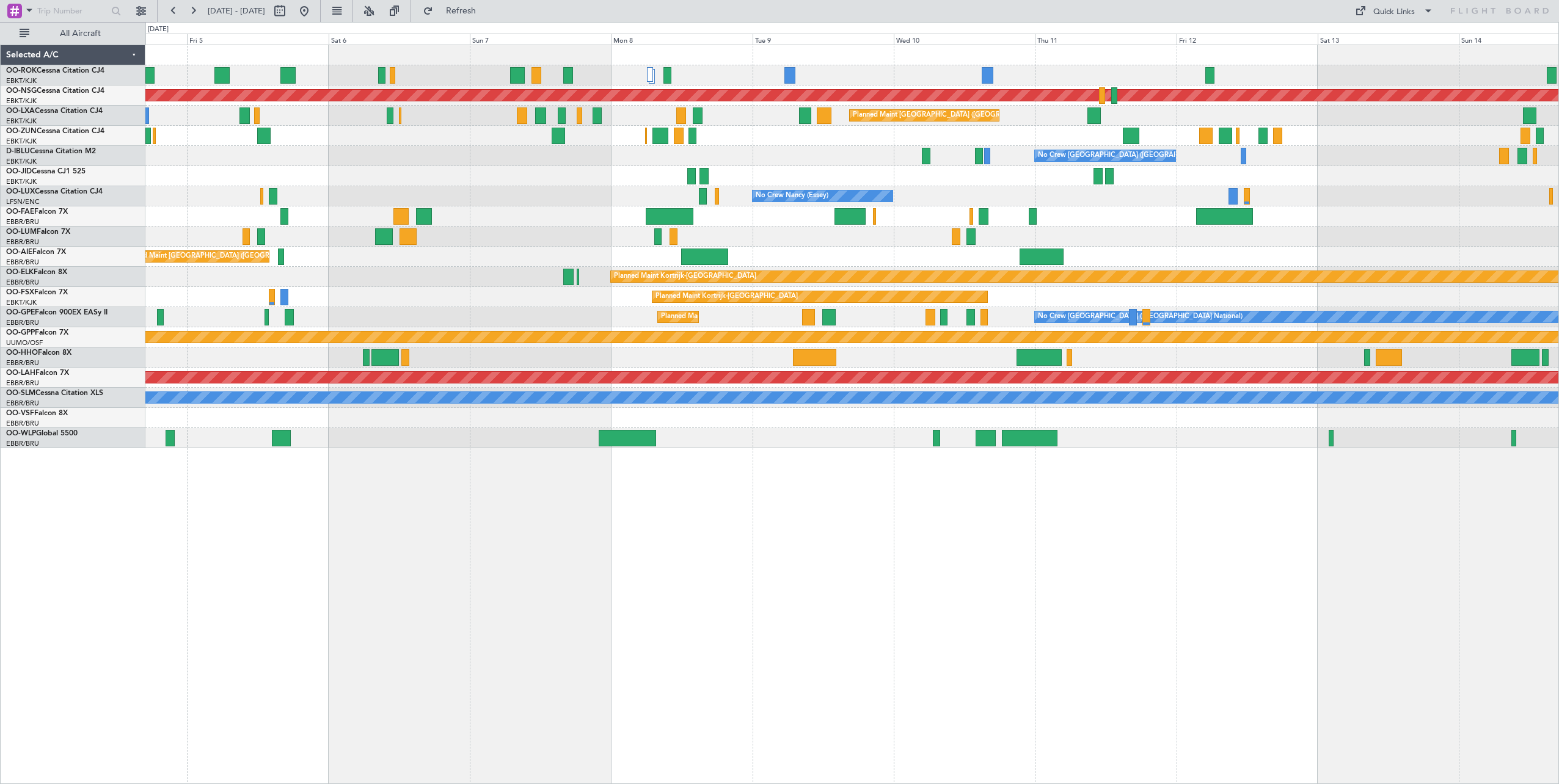
click at [300, 520] on div "Planned Maint [GEOGRAPHIC_DATA] ([GEOGRAPHIC_DATA]) A/C Unavailable [GEOGRAPHIC…" at bounding box center [852, 414] width 1414 height 739
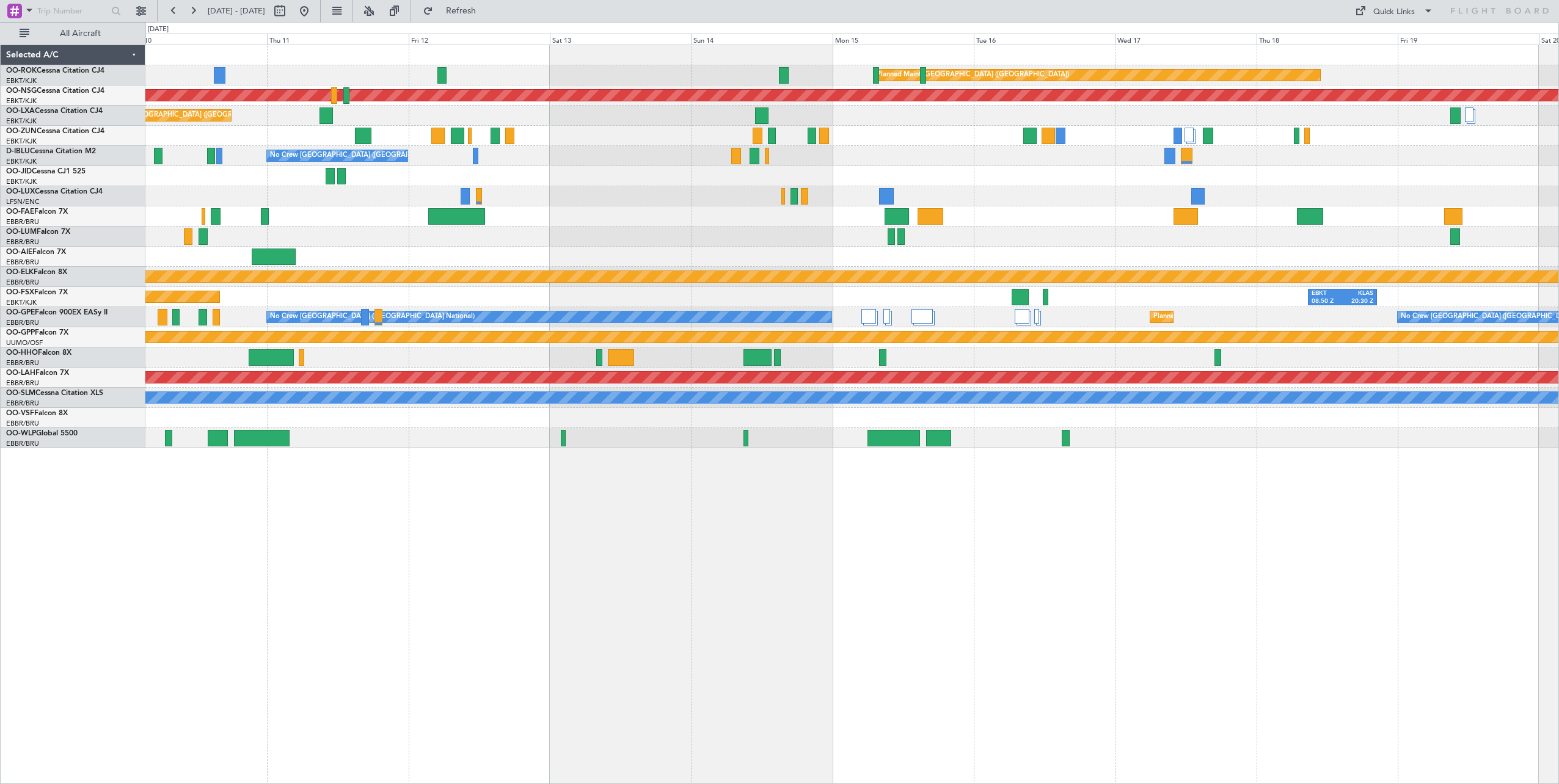
click at [363, 522] on div "Planned Maint [GEOGRAPHIC_DATA] ([GEOGRAPHIC_DATA]) Planned Maint [GEOGRAPHIC_D…" at bounding box center [852, 414] width 1414 height 739
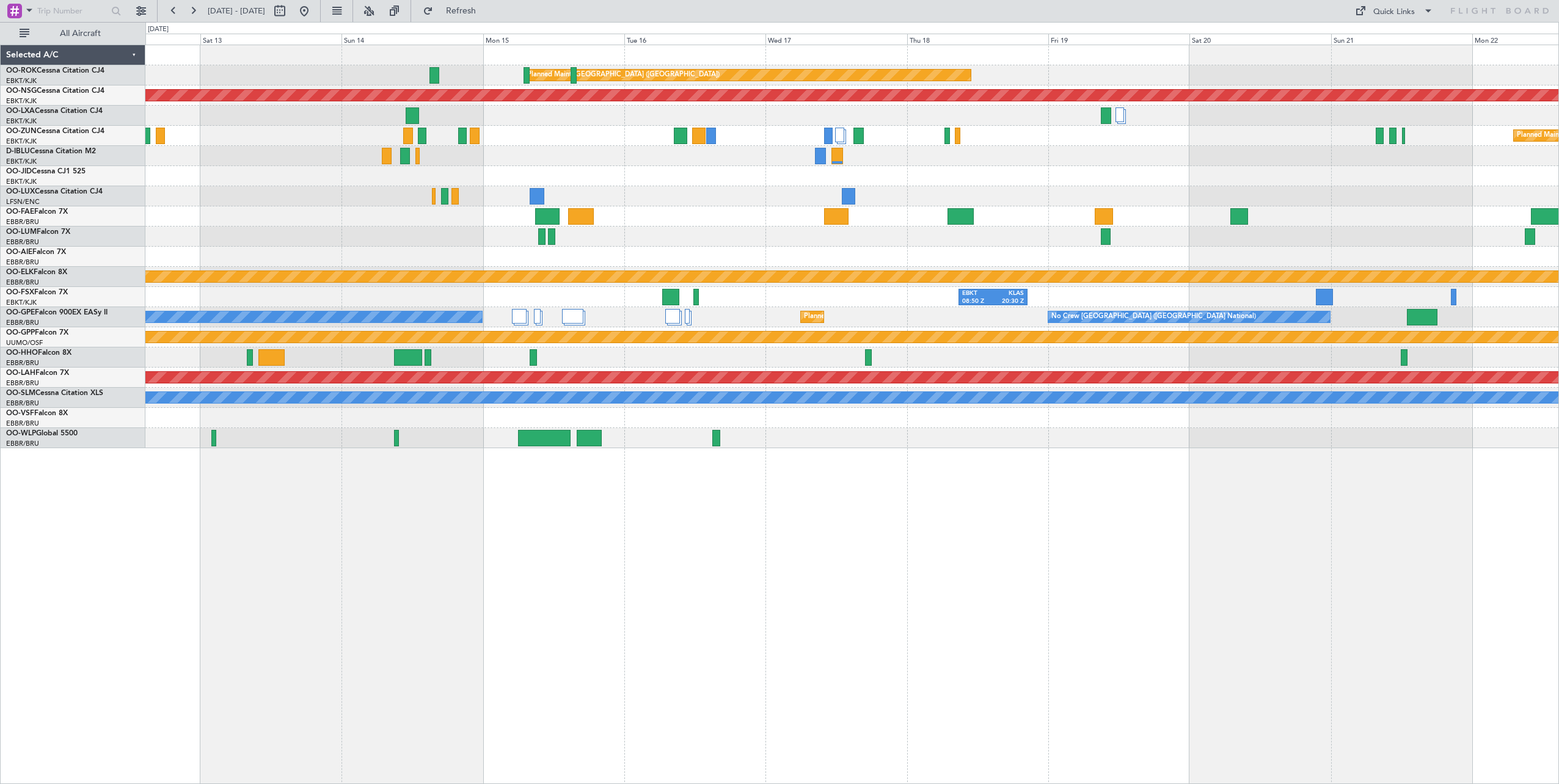
click at [786, 480] on div "Planned Maint [GEOGRAPHIC_DATA] ([GEOGRAPHIC_DATA]) Planned Maint [GEOGRAPHIC_D…" at bounding box center [852, 414] width 1414 height 739
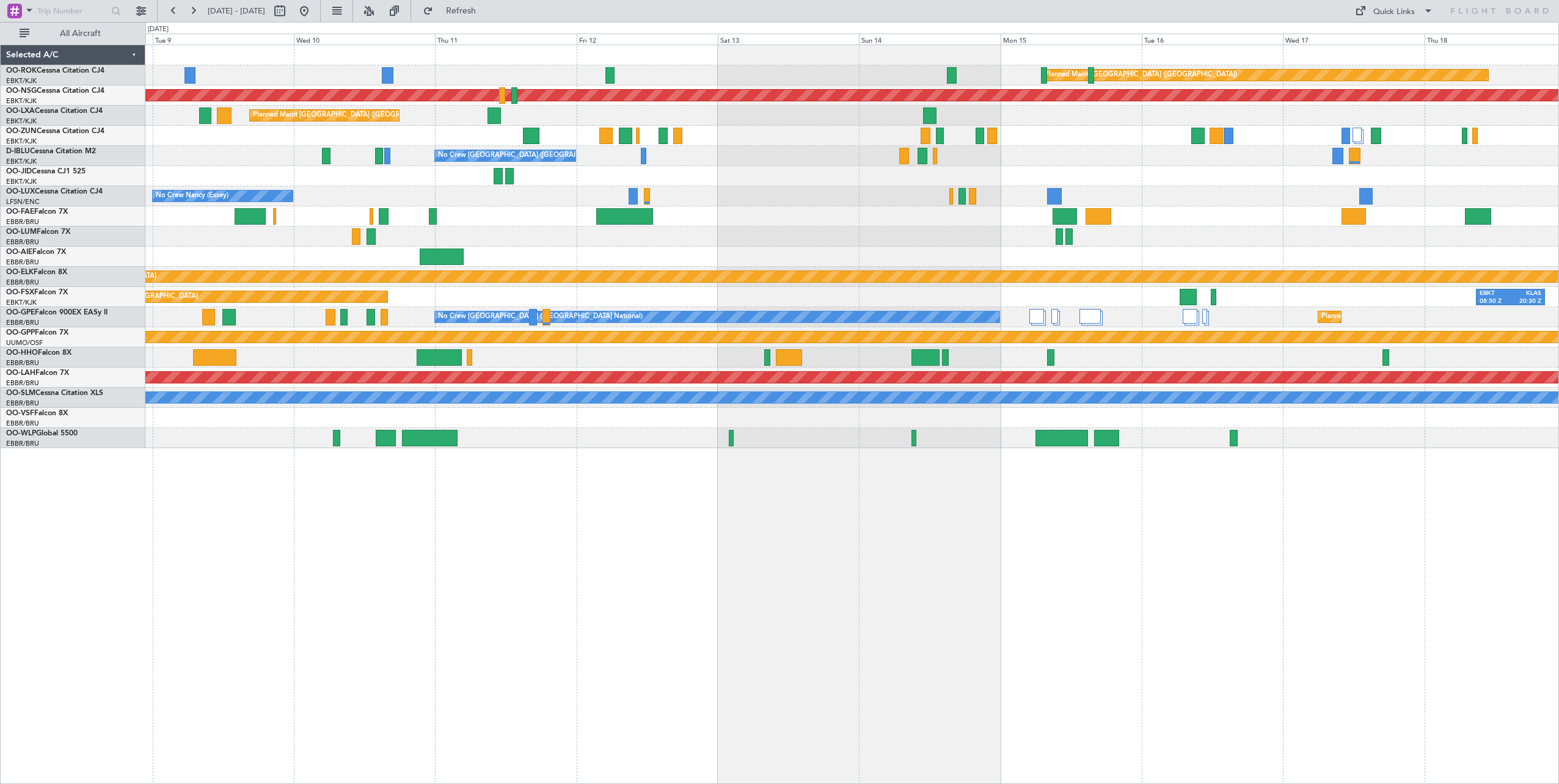
click at [1307, 489] on div "Planned Maint [GEOGRAPHIC_DATA] ([GEOGRAPHIC_DATA]) Planned Maint [GEOGRAPHIC_D…" at bounding box center [852, 414] width 1414 height 739
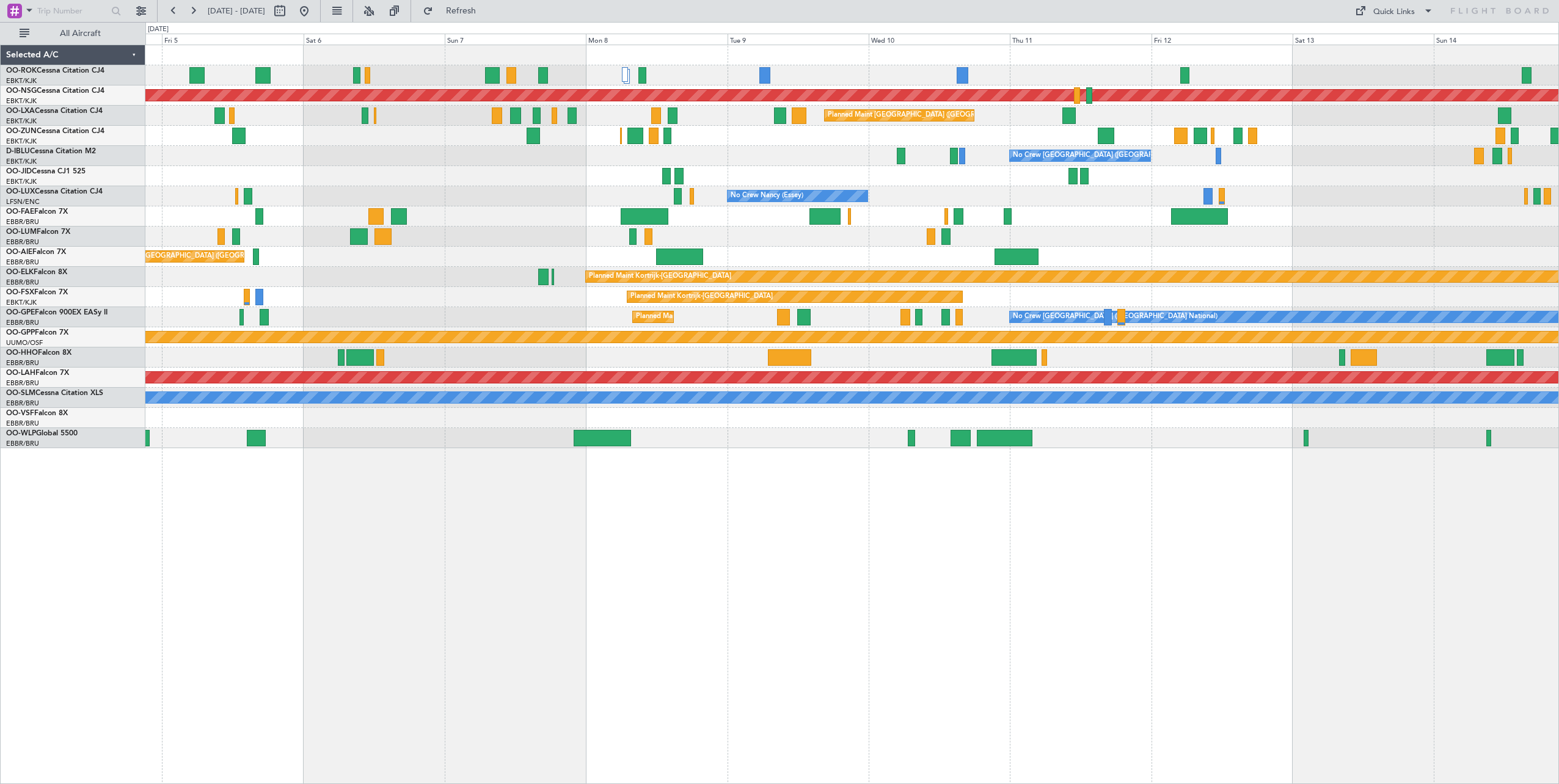
click at [1414, 496] on div "Planned Maint [GEOGRAPHIC_DATA] ([GEOGRAPHIC_DATA]) A/C Unavailable [GEOGRAPHIC…" at bounding box center [852, 414] width 1414 height 739
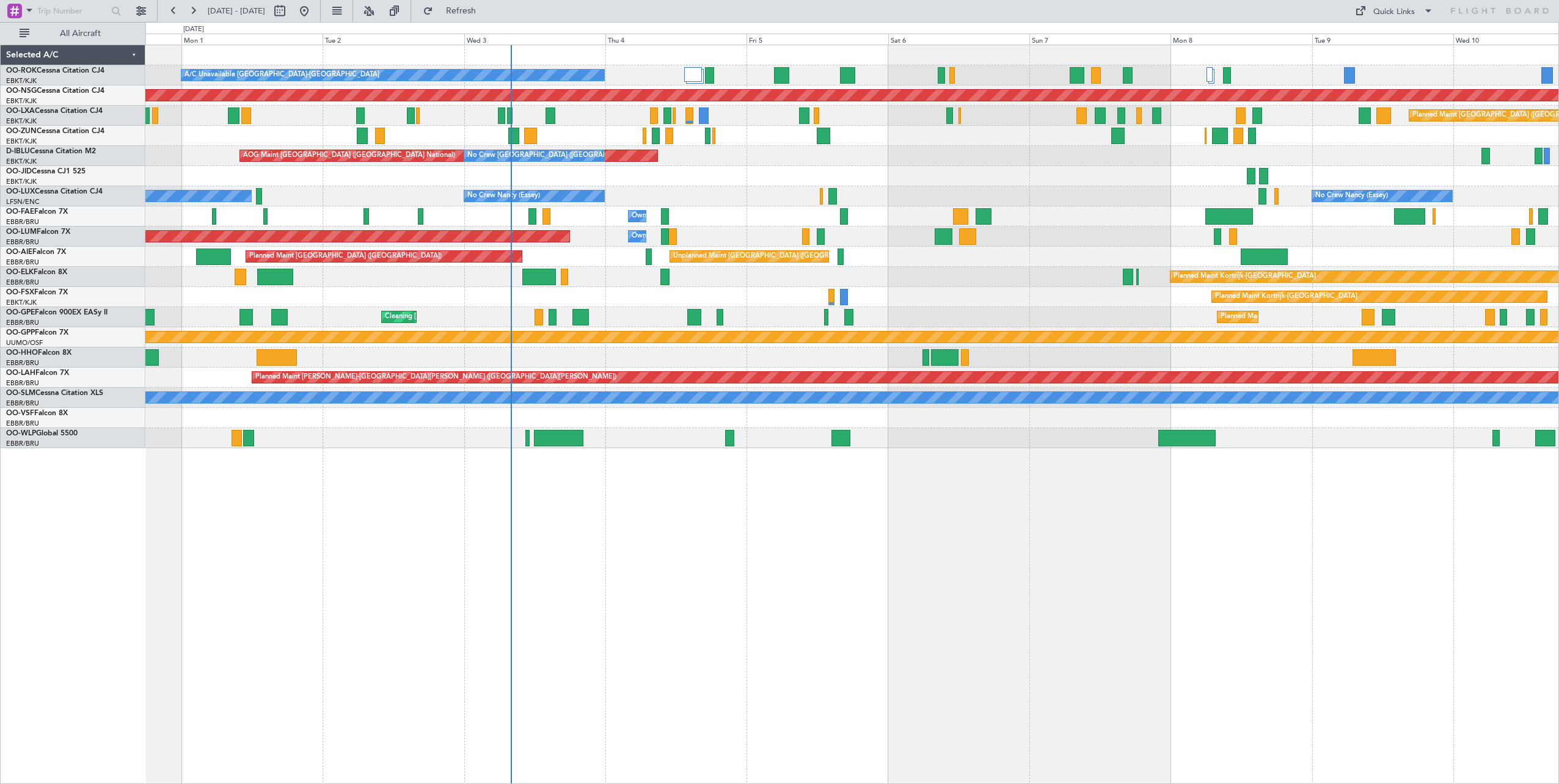
click at [1426, 494] on div "A/C Unavailable [GEOGRAPHIC_DATA]-[GEOGRAPHIC_DATA] Planned Maint [GEOGRAPHIC_D…" at bounding box center [852, 414] width 1414 height 739
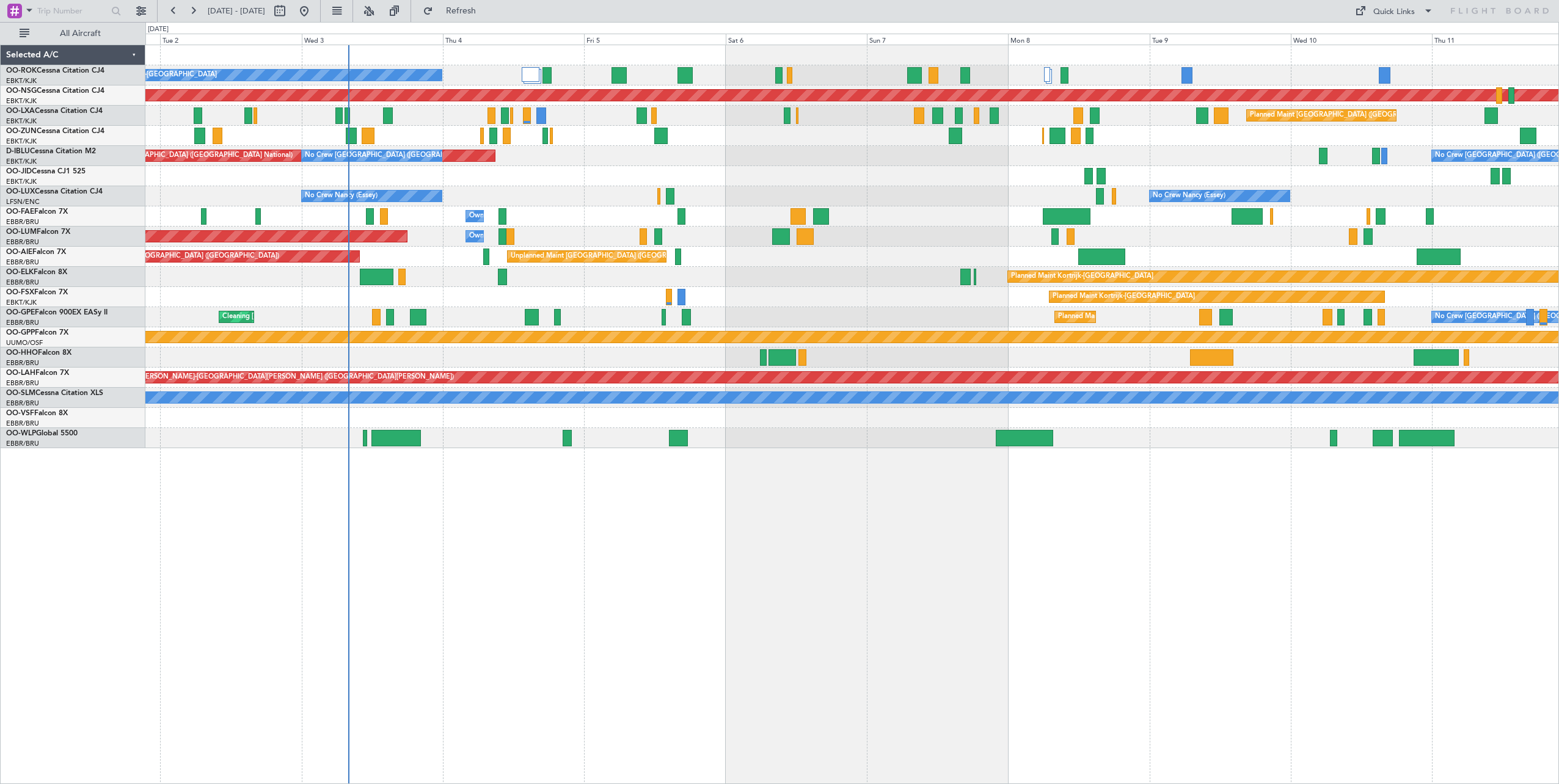
click at [682, 657] on div "A/C Unavailable [GEOGRAPHIC_DATA]-[GEOGRAPHIC_DATA] Planned Maint [GEOGRAPHIC_D…" at bounding box center [852, 414] width 1414 height 739
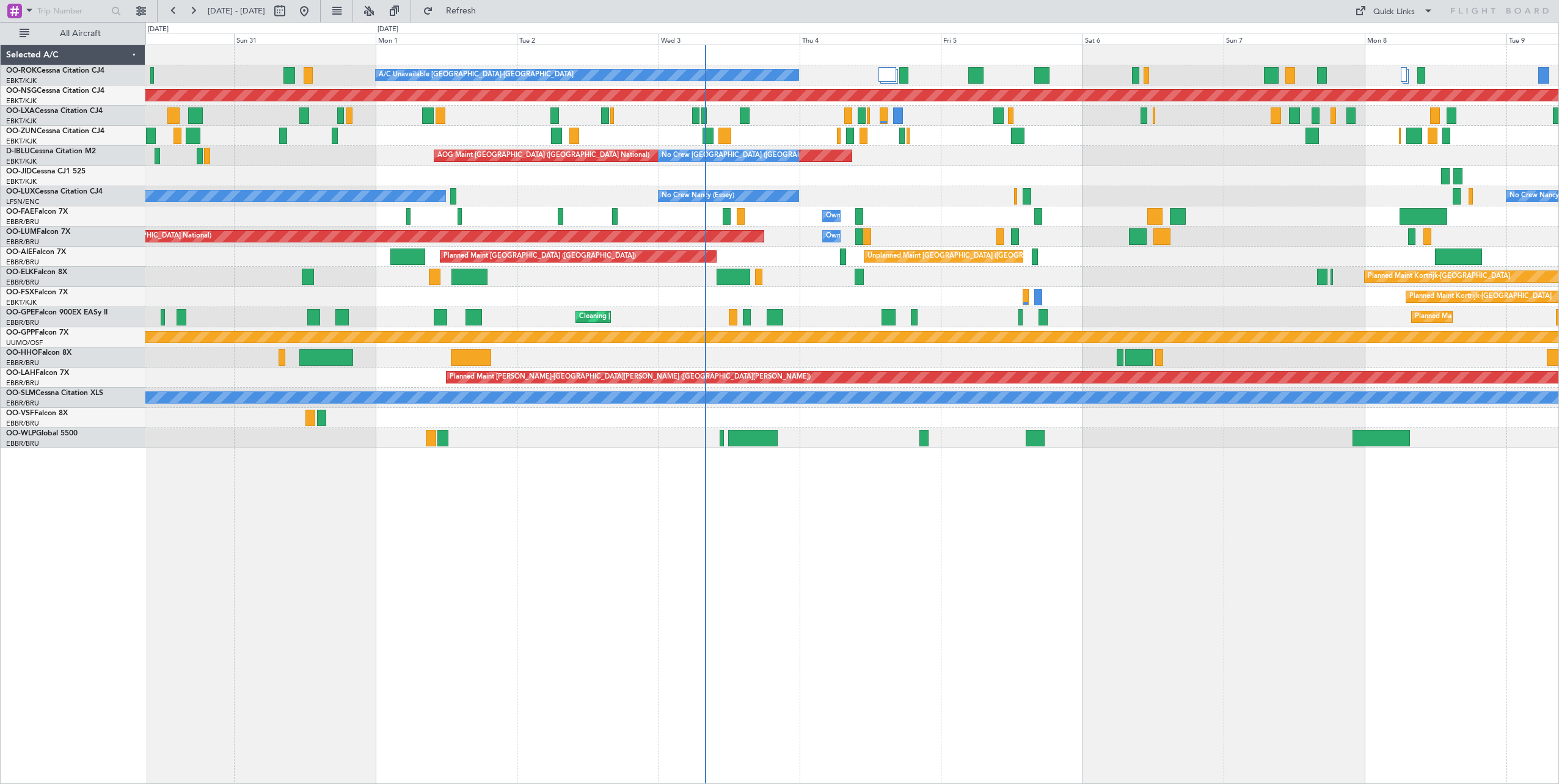
click at [1011, 648] on div "A/C Unavailable [GEOGRAPHIC_DATA]-[GEOGRAPHIC_DATA] Planned Maint [GEOGRAPHIC_D…" at bounding box center [852, 414] width 1414 height 739
click at [550, 304] on div "Planned Maint Kortrijk-[GEOGRAPHIC_DATA] Planned Maint [GEOGRAPHIC_DATA]-[GEOGR…" at bounding box center [851, 297] width 1413 height 20
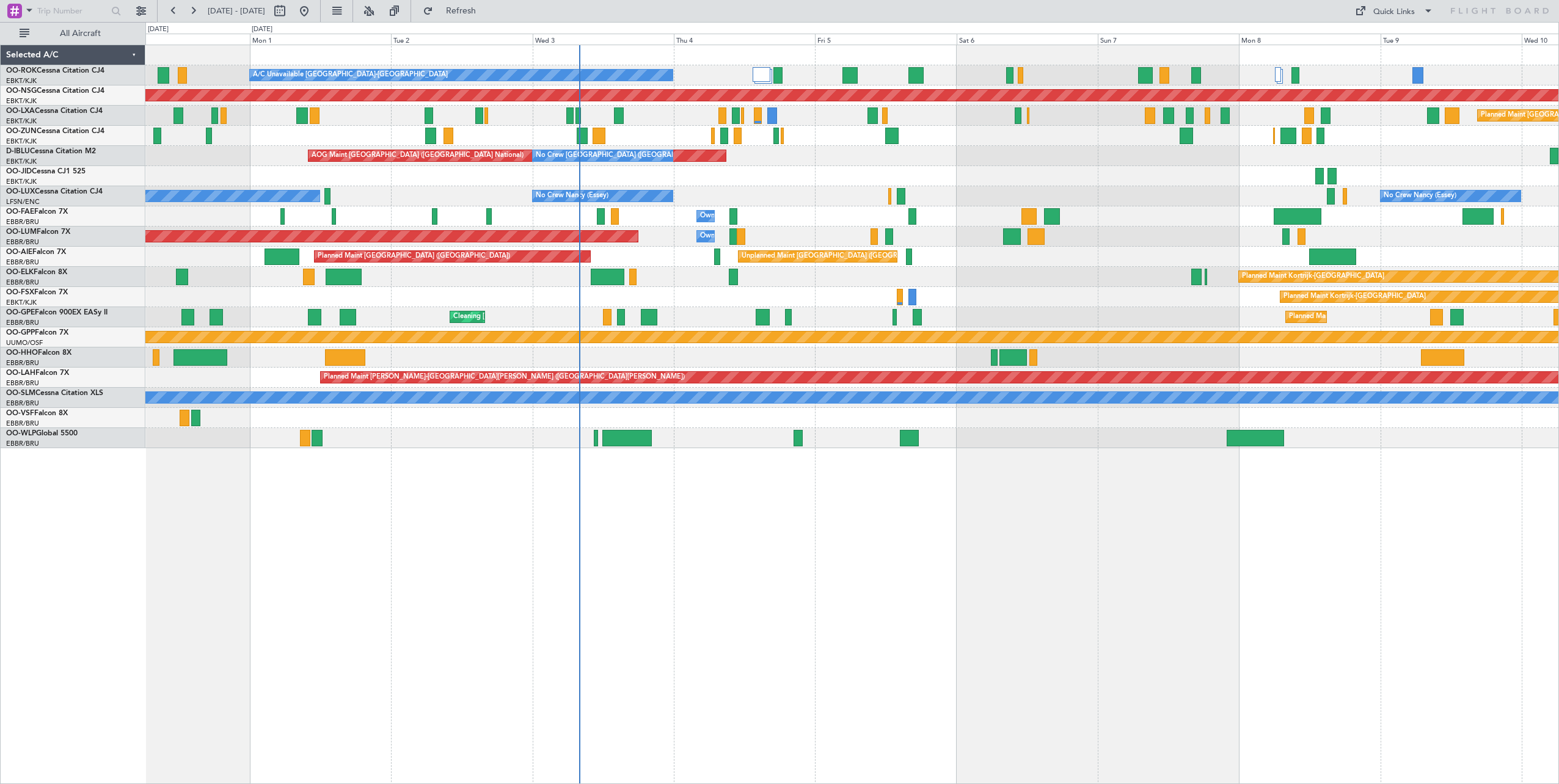
click at [1012, 304] on div "A/C Unavailable [GEOGRAPHIC_DATA]-[GEOGRAPHIC_DATA] Planned Maint [GEOGRAPHIC_D…" at bounding box center [851, 247] width 1413 height 403
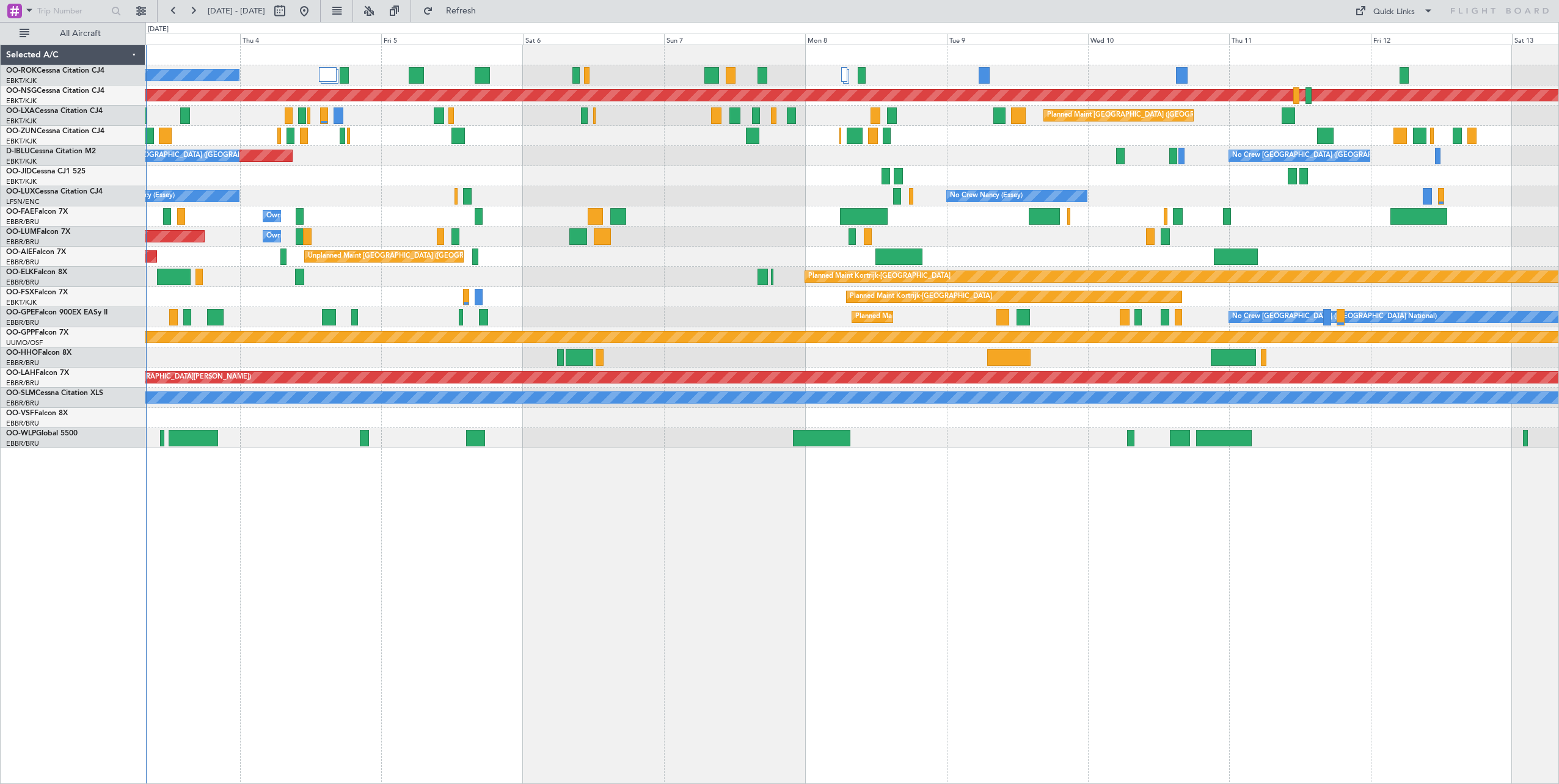
click at [782, 273] on div "A/C Unavailable [GEOGRAPHIC_DATA]-[GEOGRAPHIC_DATA] Planned Maint [GEOGRAPHIC_D…" at bounding box center [851, 247] width 1413 height 403
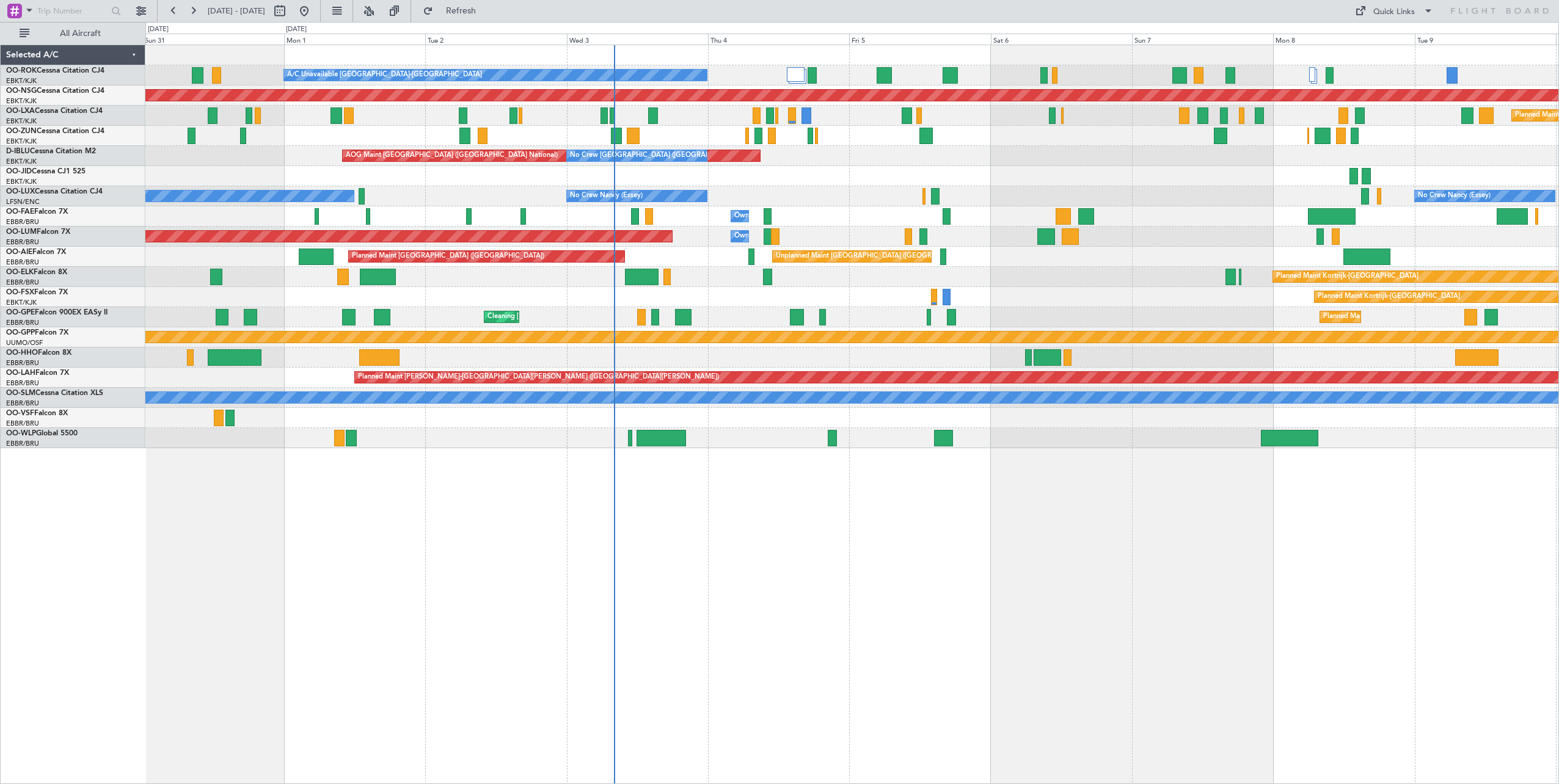
click at [1109, 245] on div "A/C Unavailable [GEOGRAPHIC_DATA]-[GEOGRAPHIC_DATA] Planned Maint [GEOGRAPHIC_D…" at bounding box center [851, 247] width 1413 height 403
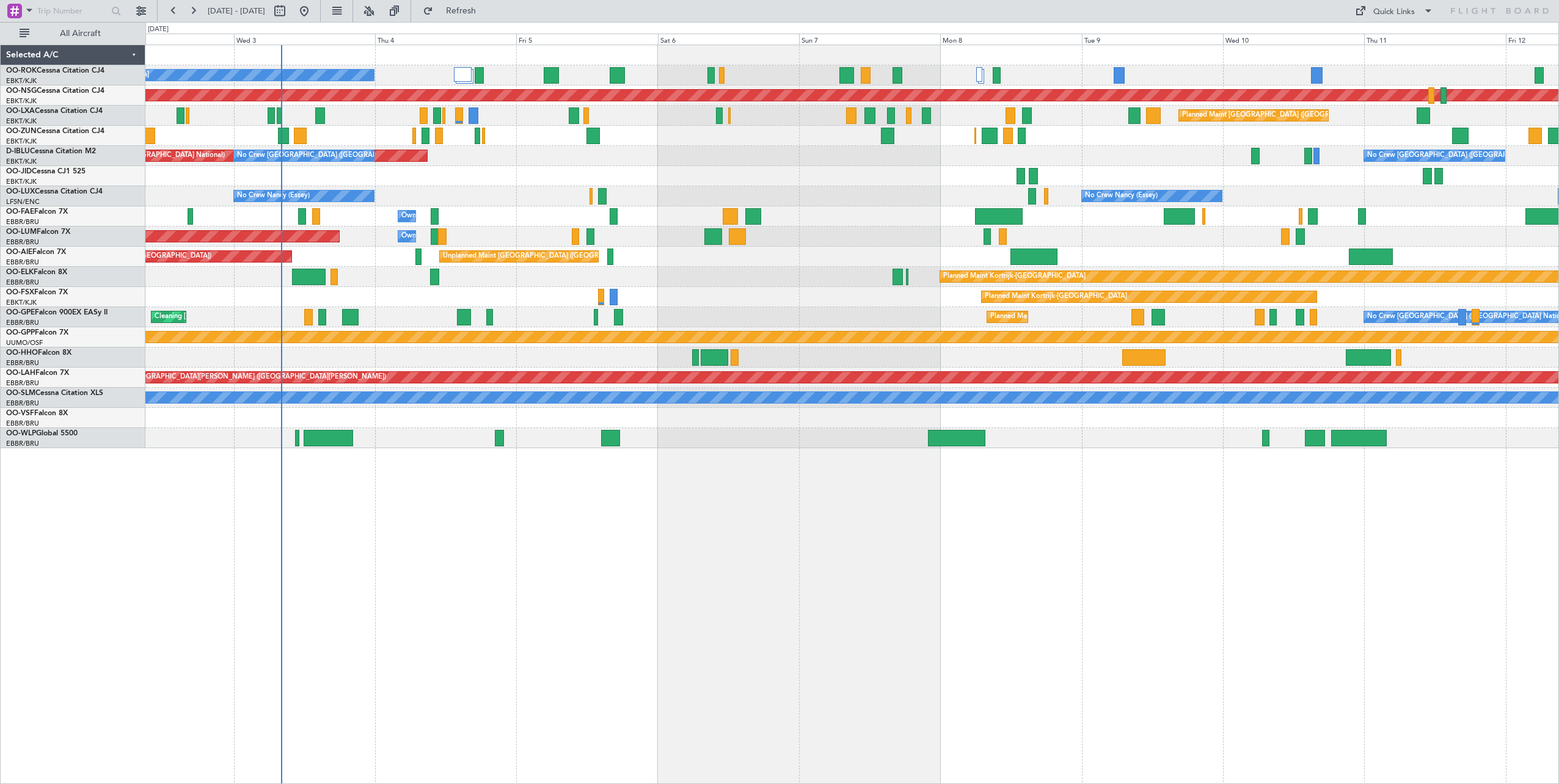
click at [478, 197] on div "A/C Unavailable [GEOGRAPHIC_DATA]-[GEOGRAPHIC_DATA] Planned Maint [GEOGRAPHIC_D…" at bounding box center [851, 247] width 1413 height 403
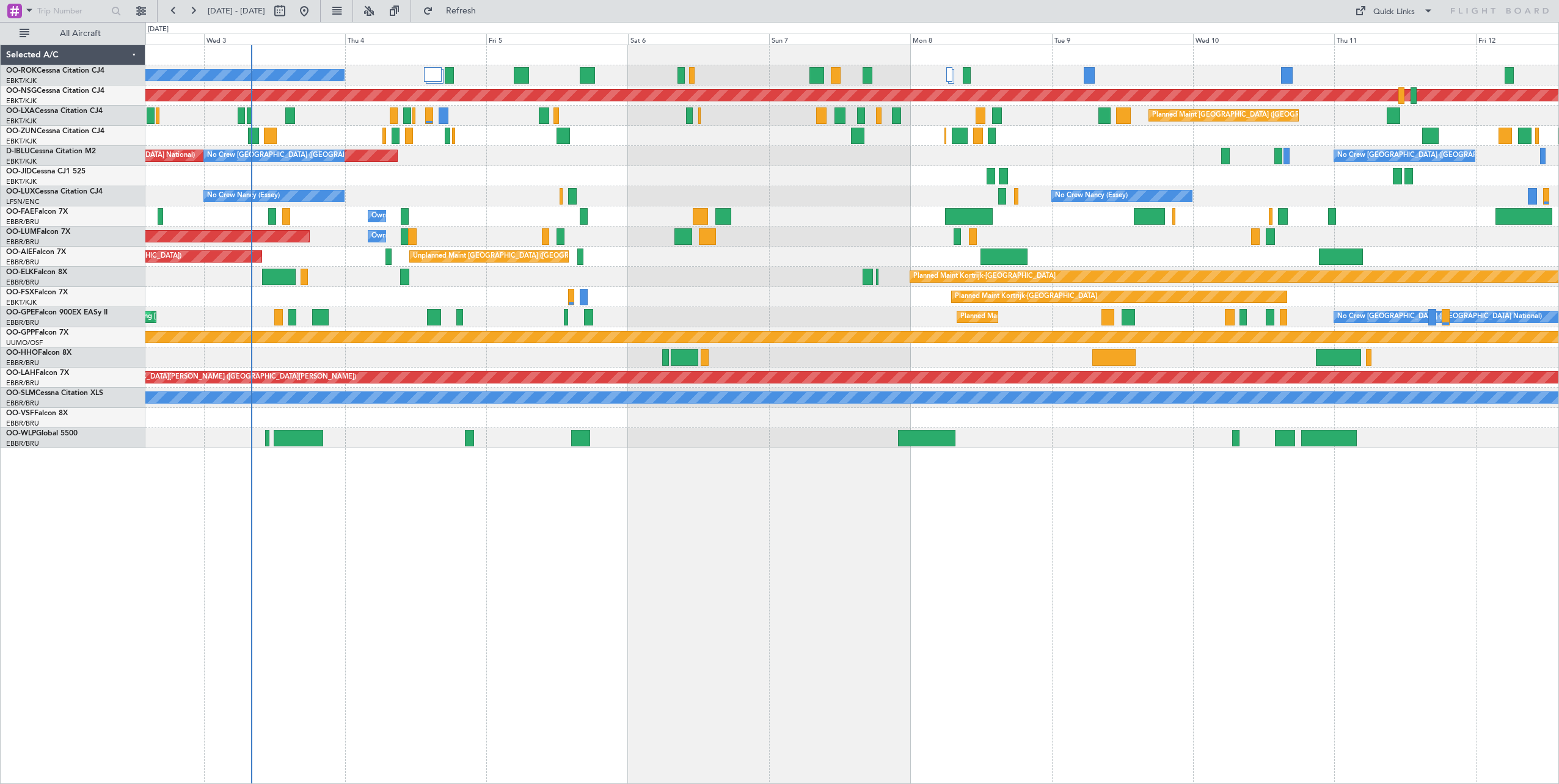
click at [916, 491] on div "A/C Unavailable [GEOGRAPHIC_DATA]-[GEOGRAPHIC_DATA] Planned Maint [GEOGRAPHIC_D…" at bounding box center [852, 414] width 1414 height 739
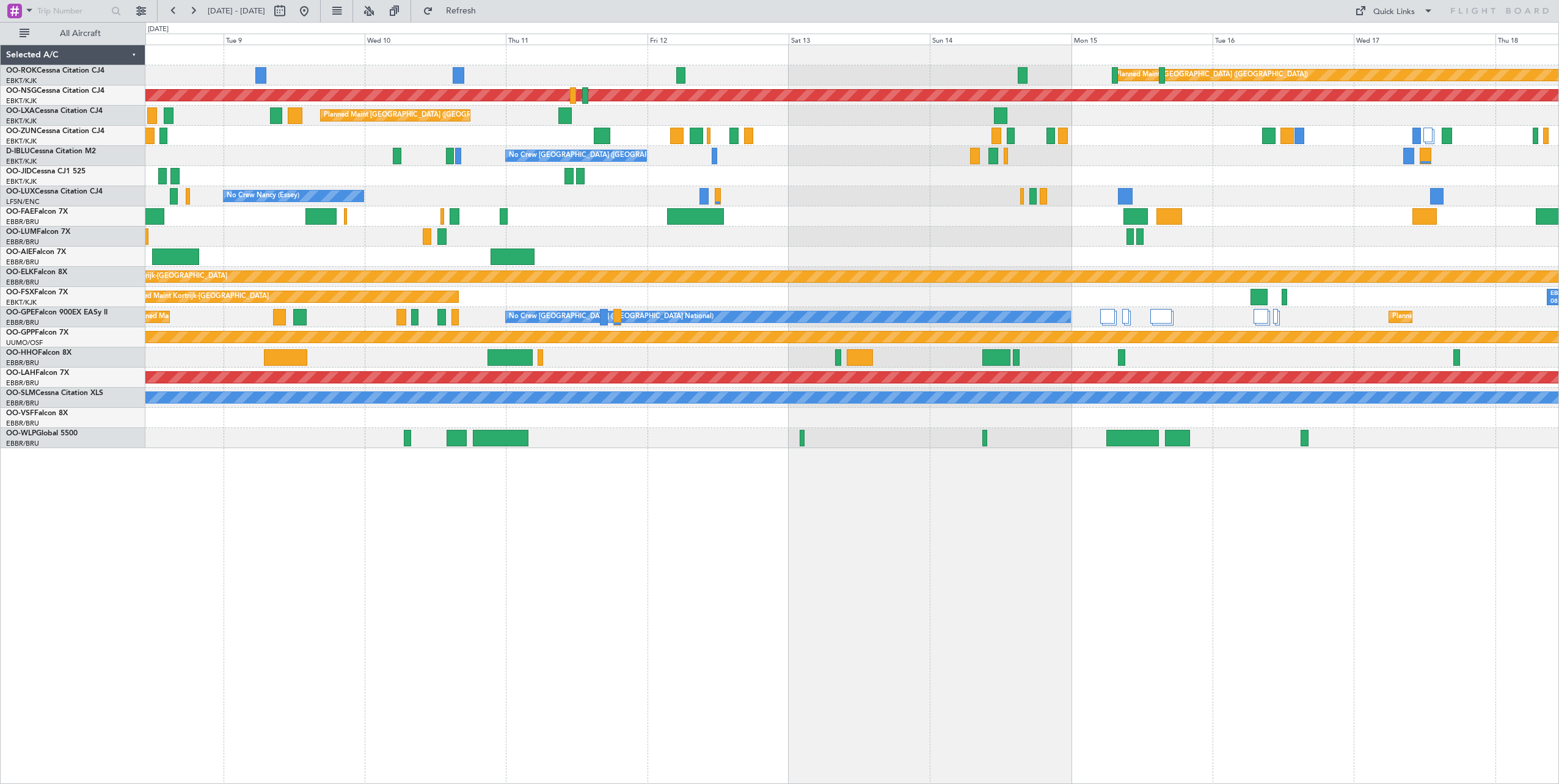
click at [736, 522] on div "Planned Maint [GEOGRAPHIC_DATA] ([GEOGRAPHIC_DATA]) Planned Maint [GEOGRAPHIC_D…" at bounding box center [852, 414] width 1414 height 739
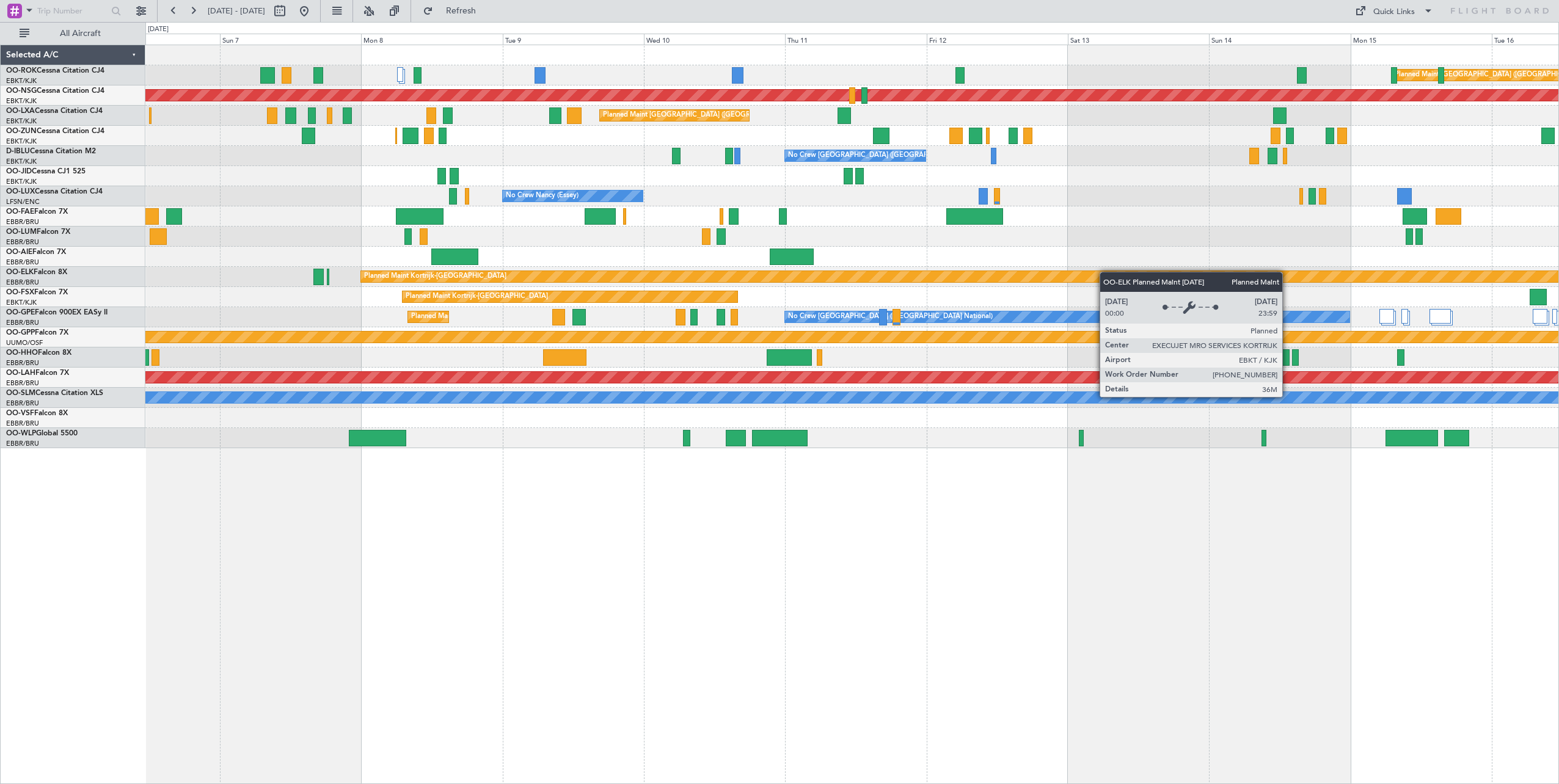
click at [1110, 272] on div "Planned Maint [GEOGRAPHIC_DATA] ([GEOGRAPHIC_DATA]) A/C Unavailable [GEOGRAPHIC…" at bounding box center [851, 247] width 1413 height 403
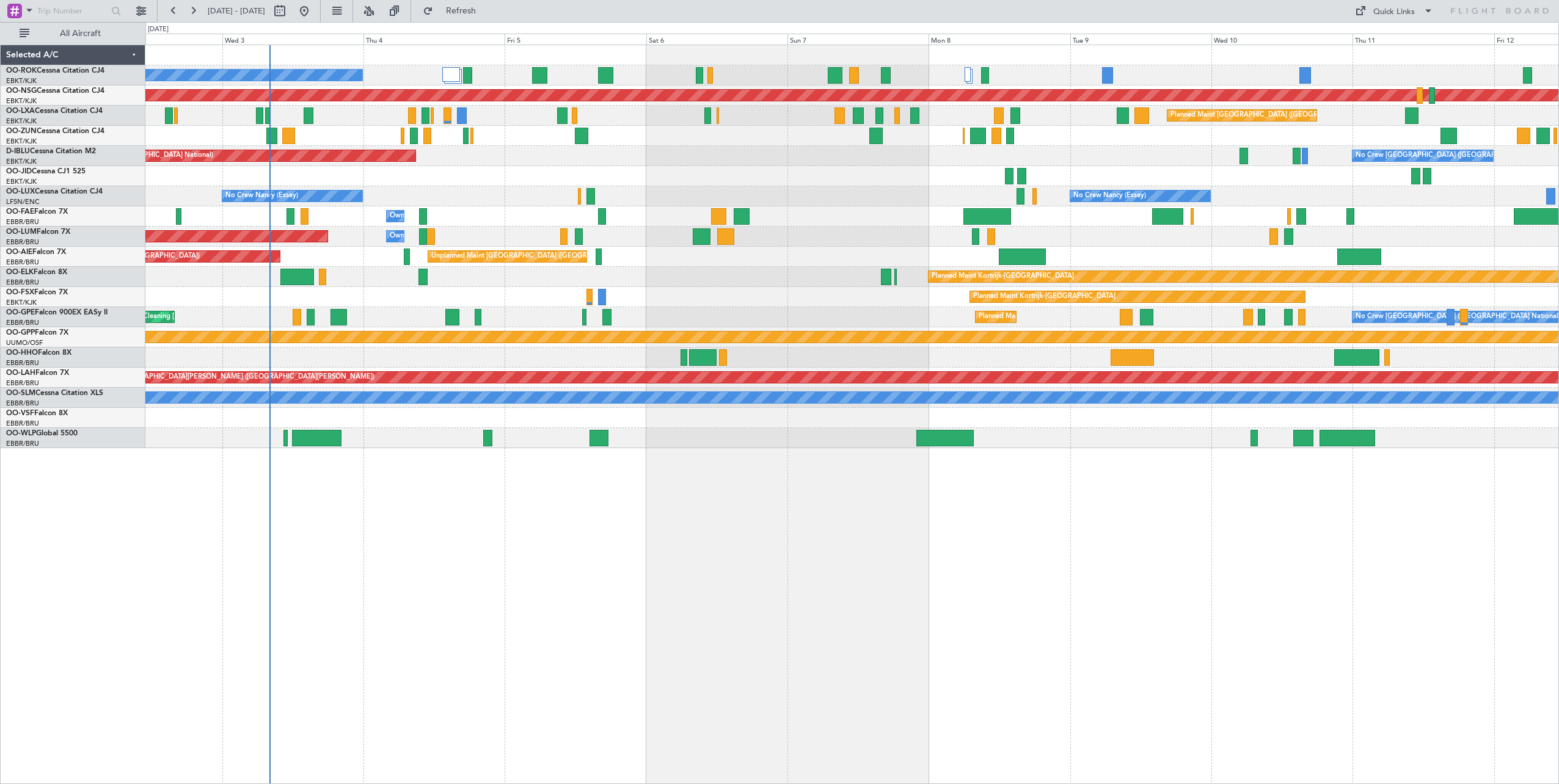
click at [750, 200] on div "A/C Unavailable [GEOGRAPHIC_DATA]-[GEOGRAPHIC_DATA] Planned Maint [GEOGRAPHIC_D…" at bounding box center [851, 247] width 1413 height 403
click at [491, 1] on button "Refresh" at bounding box center [454, 11] width 73 height 19
click at [1393, 9] on div "Quick Links" at bounding box center [1394, 12] width 42 height 12
click at [1400, 65] on button "Crew Board" at bounding box center [1394, 69] width 92 height 29
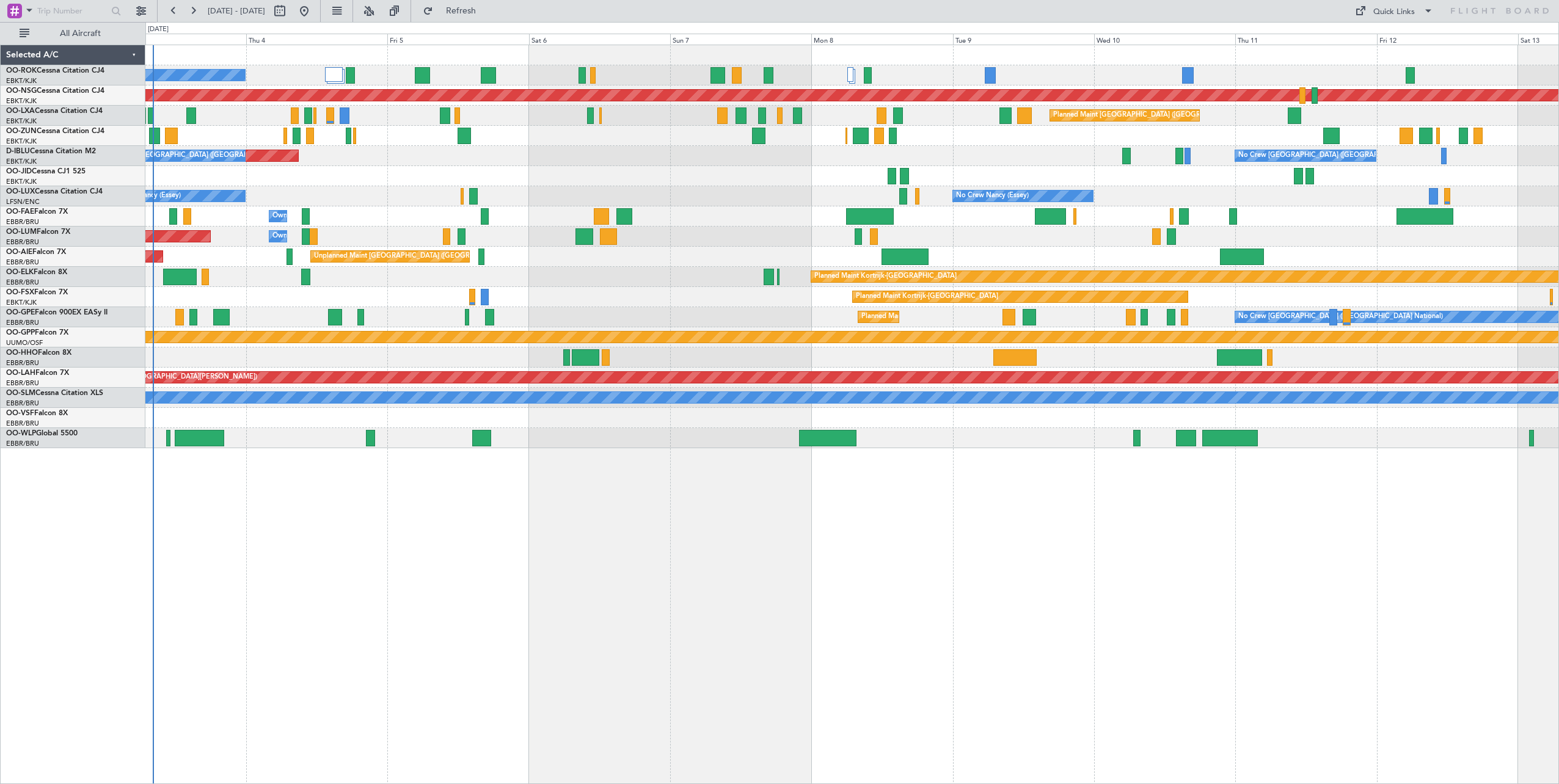
click at [793, 282] on div "A/C Unavailable [GEOGRAPHIC_DATA]-[GEOGRAPHIC_DATA] Planned Maint [GEOGRAPHIC_D…" at bounding box center [851, 247] width 1413 height 403
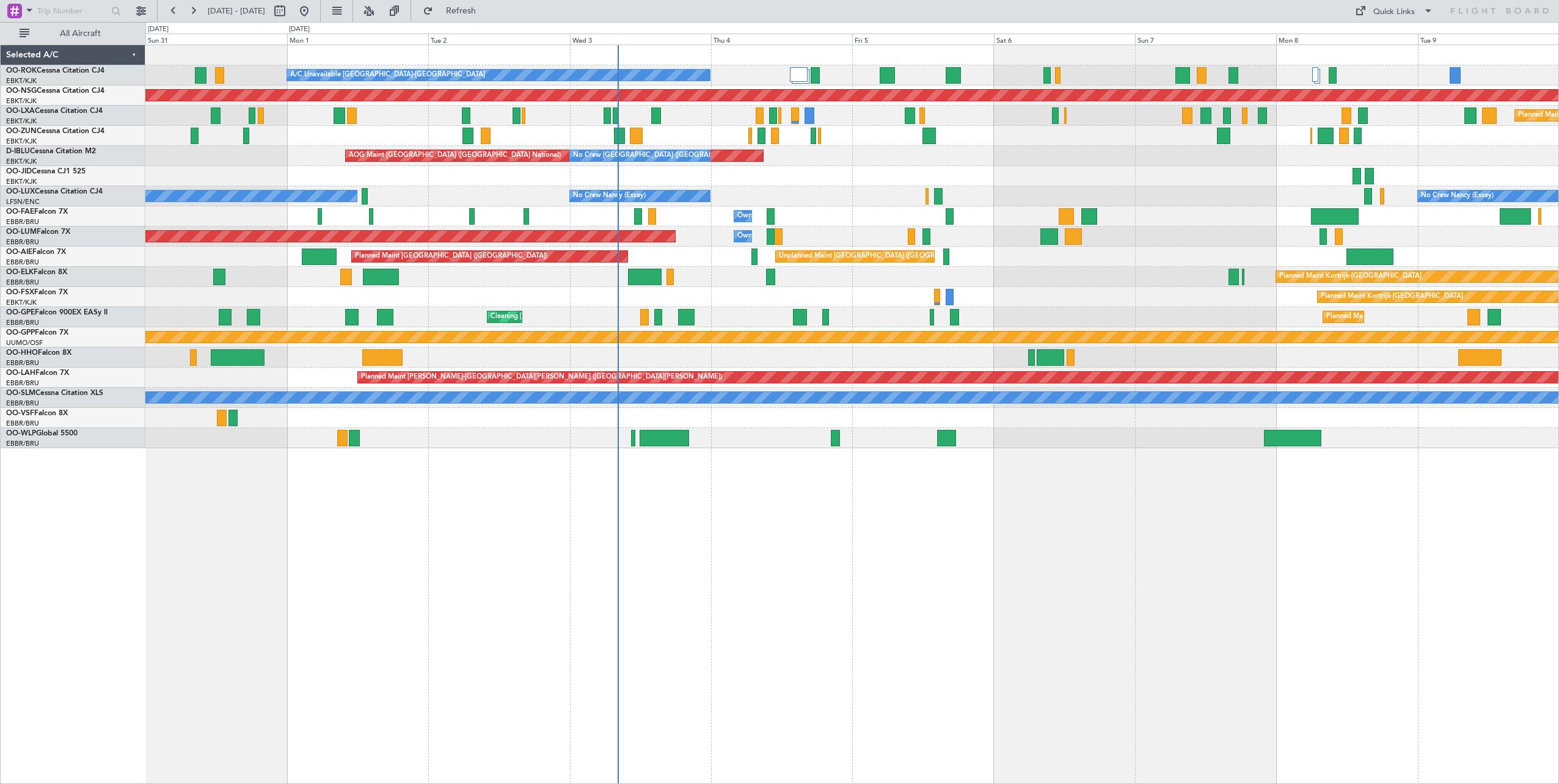
click at [1091, 233] on div "A/C Unavailable [GEOGRAPHIC_DATA]-[GEOGRAPHIC_DATA] Planned Maint [GEOGRAPHIC_D…" at bounding box center [851, 247] width 1413 height 403
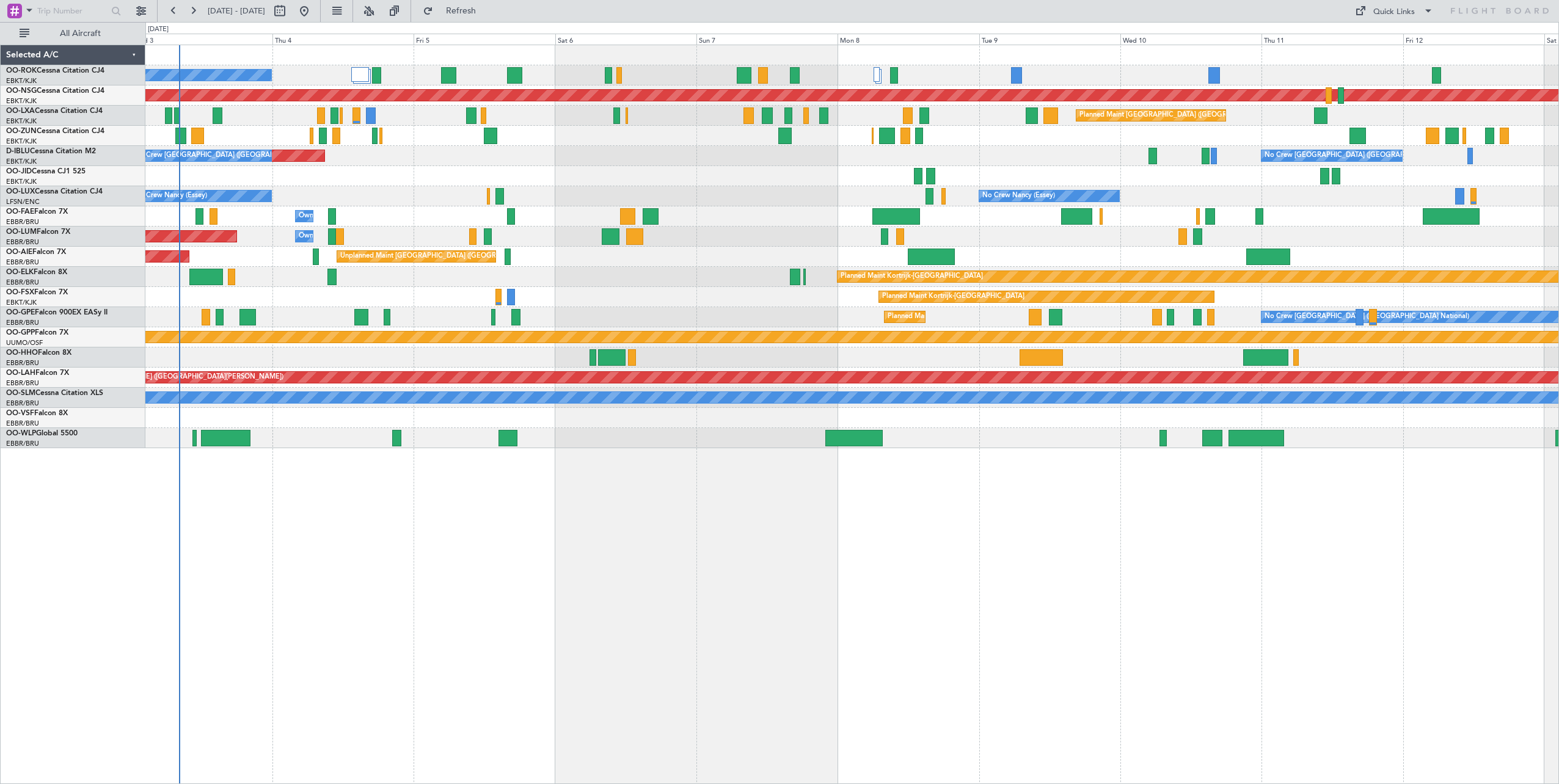
click at [583, 224] on div "A/C Unavailable [GEOGRAPHIC_DATA]-[GEOGRAPHIC_DATA] Planned Maint [GEOGRAPHIC_D…" at bounding box center [851, 247] width 1413 height 403
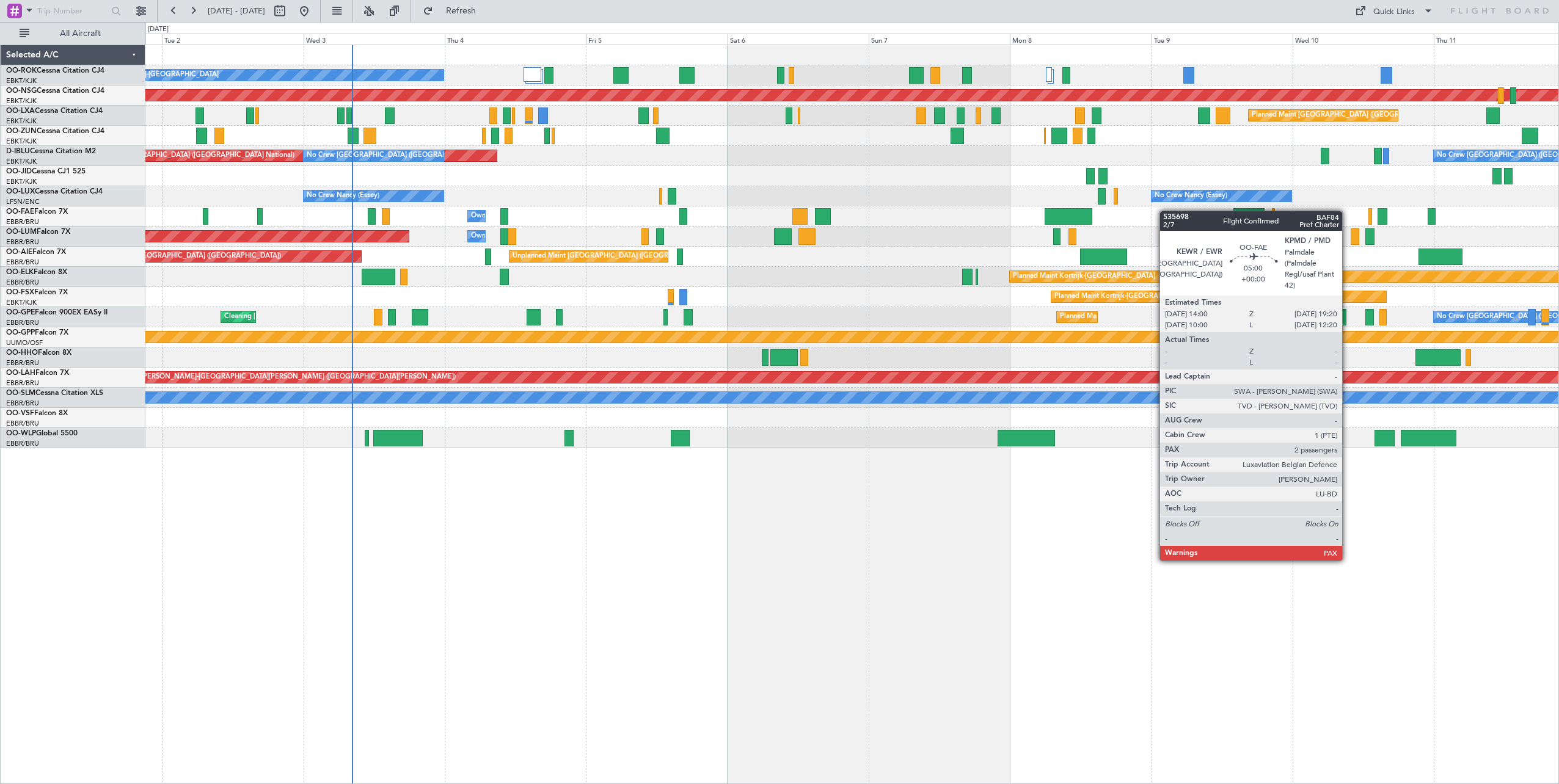
click at [1226, 215] on div "A/C Unavailable [GEOGRAPHIC_DATA]-[GEOGRAPHIC_DATA] Planned Maint [GEOGRAPHIC_D…" at bounding box center [851, 247] width 1413 height 403
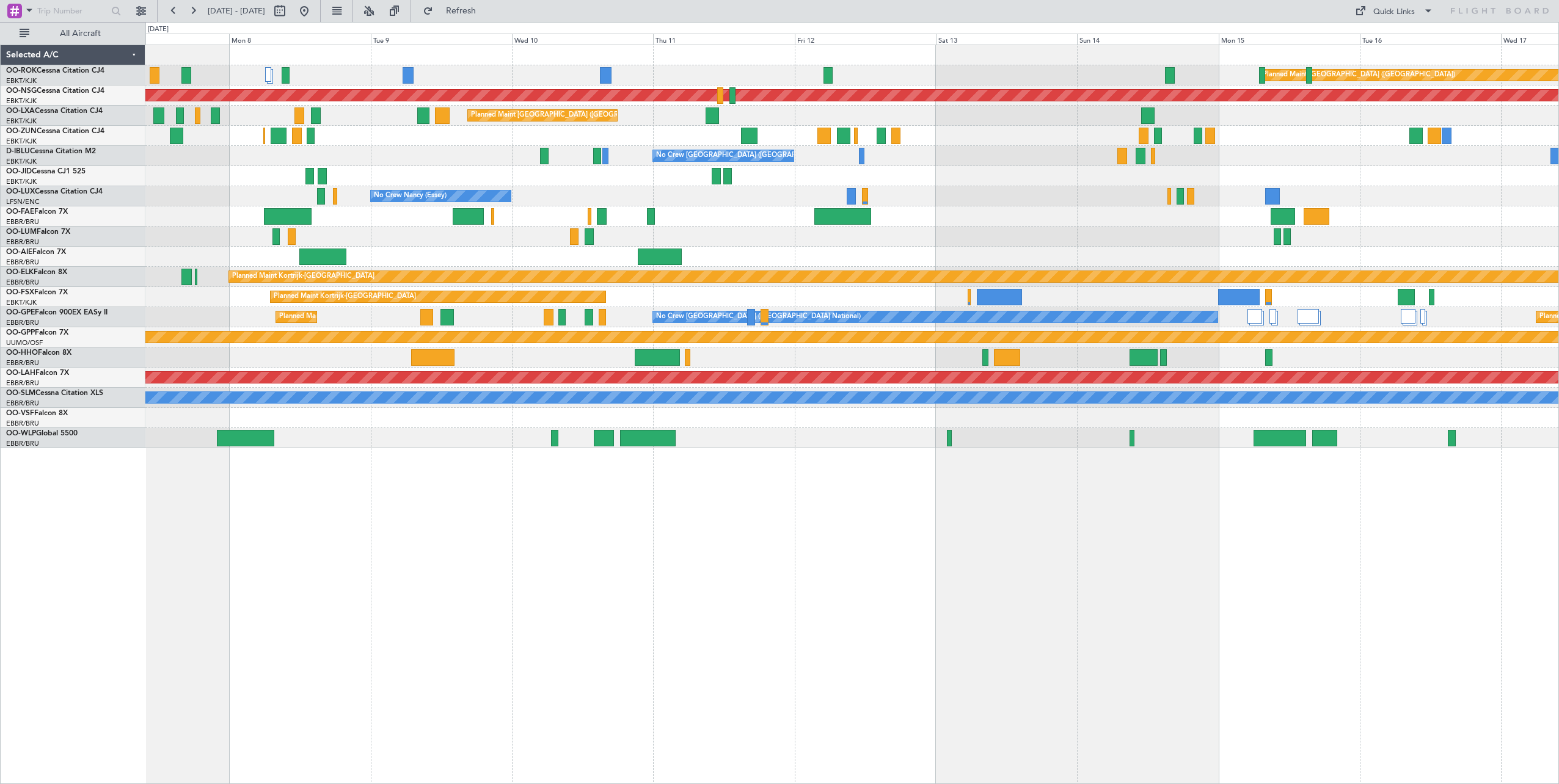
click at [405, 525] on div "Planned Maint [GEOGRAPHIC_DATA] ([GEOGRAPHIC_DATA]) Planned Maint [GEOGRAPHIC_D…" at bounding box center [852, 414] width 1414 height 739
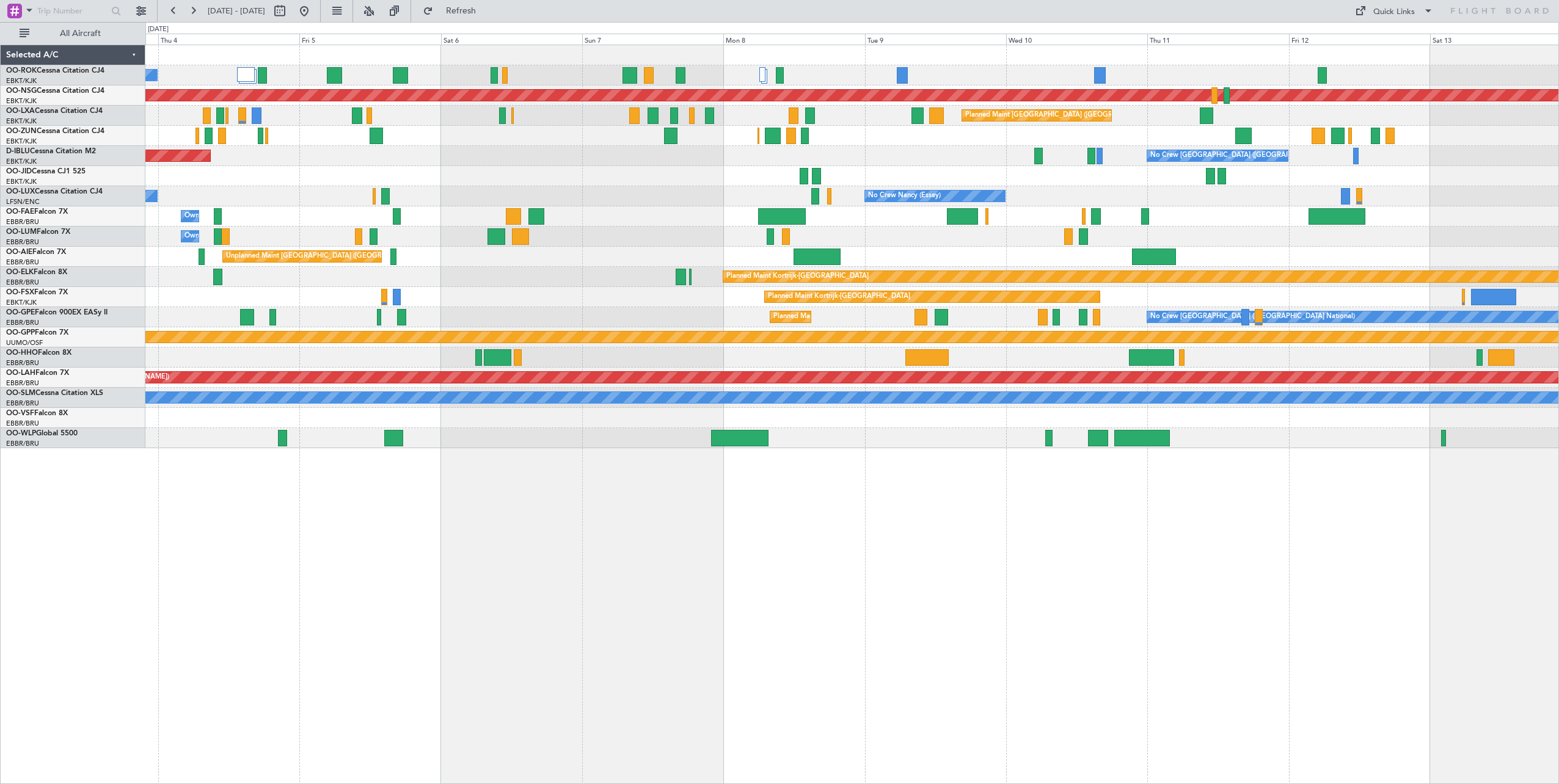
click at [1558, 604] on html "[DATE] - [DATE] Refresh Quick Links All Aircraft A/C Unavailable [GEOGRAPHIC_DA…" at bounding box center [779, 392] width 1559 height 784
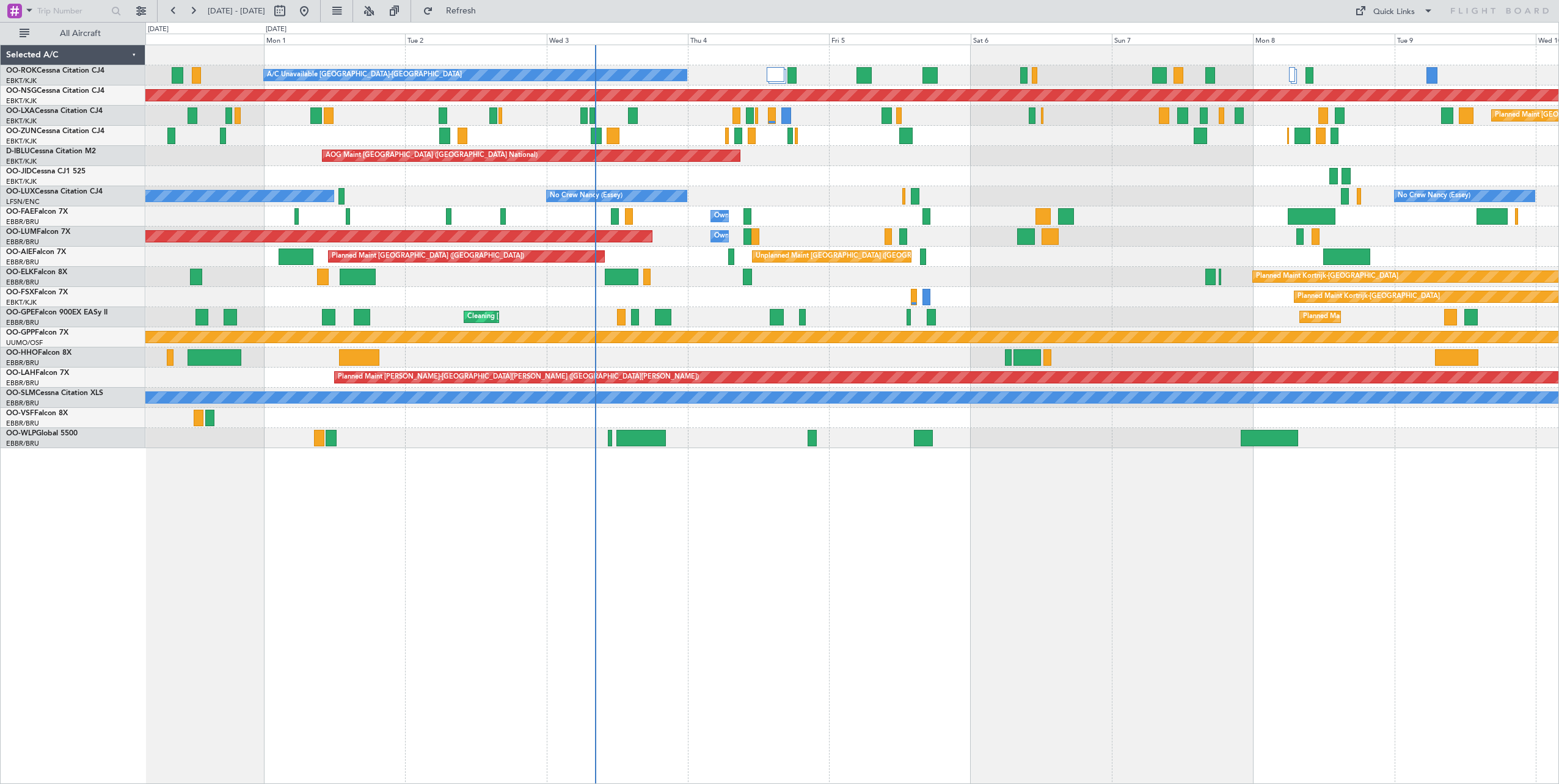
click at [1398, 581] on div "A/C Unavailable [GEOGRAPHIC_DATA]-[GEOGRAPHIC_DATA] Planned Maint [GEOGRAPHIC_D…" at bounding box center [852, 414] width 1414 height 739
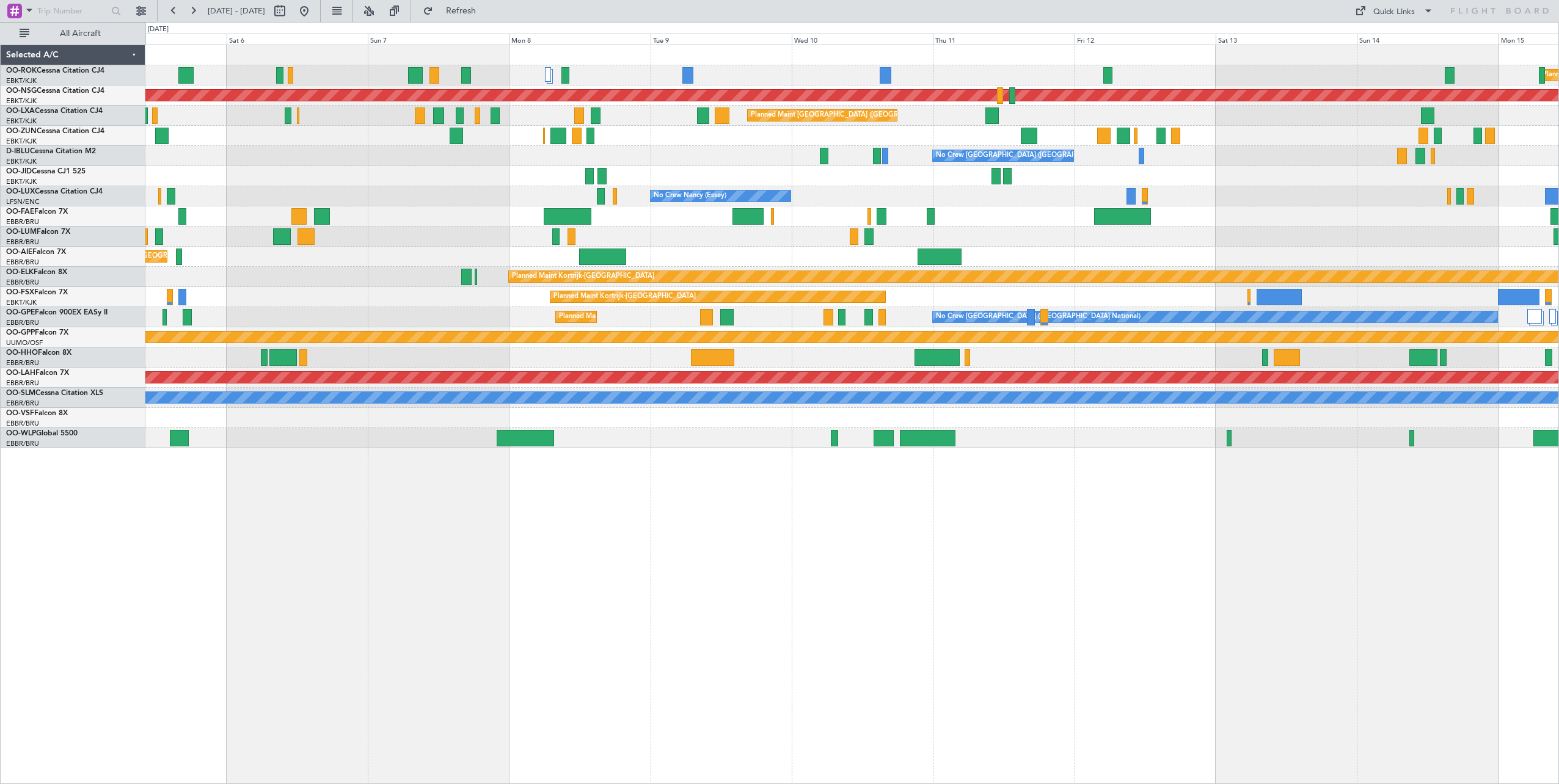
click at [654, 557] on div "Planned Maint [GEOGRAPHIC_DATA] ([GEOGRAPHIC_DATA]) A/C Unavailable [GEOGRAPHIC…" at bounding box center [852, 414] width 1414 height 739
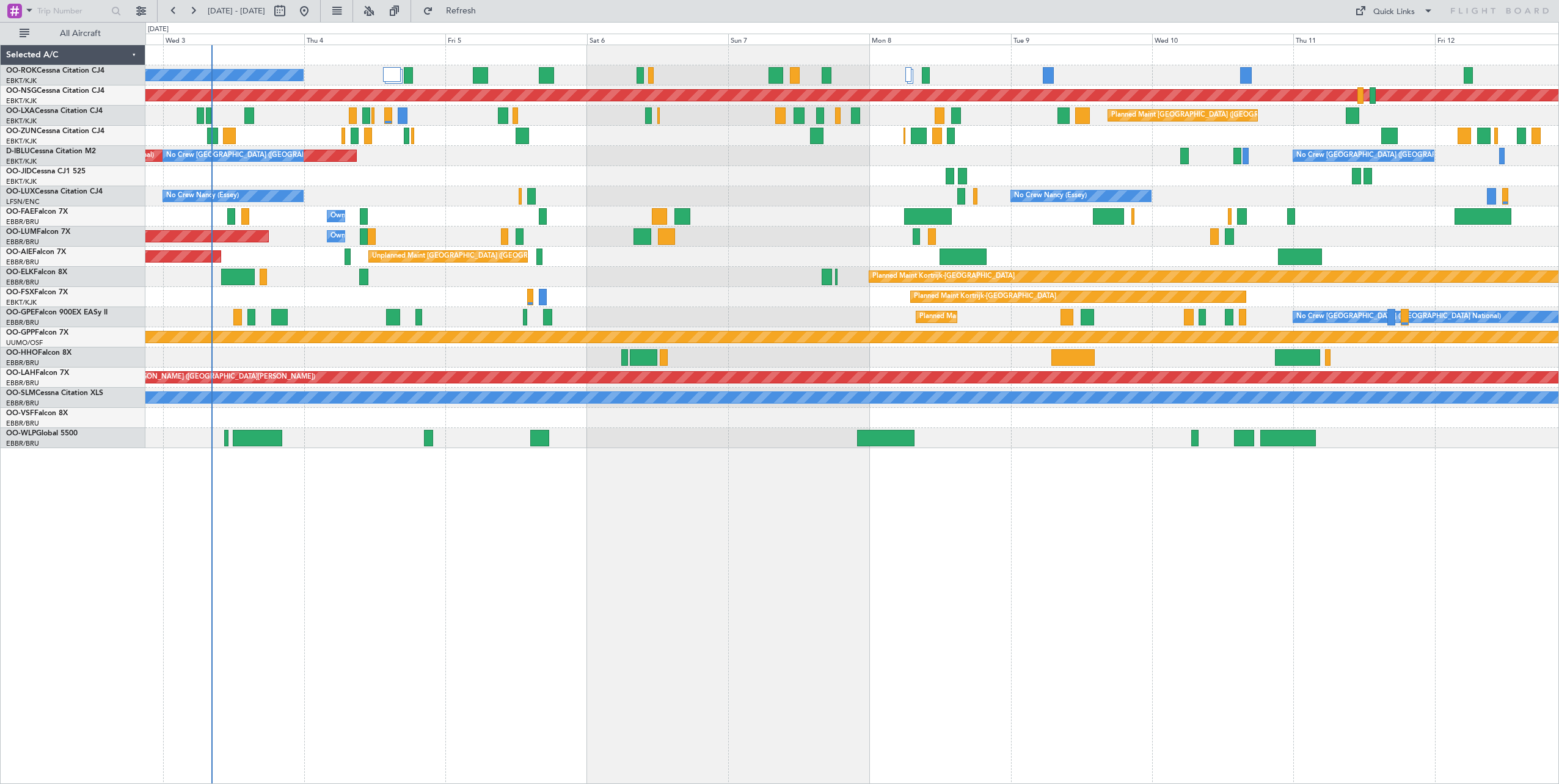
click at [928, 522] on div "A/C Unavailable [GEOGRAPHIC_DATA]-[GEOGRAPHIC_DATA] Planned Maint [GEOGRAPHIC_D…" at bounding box center [852, 414] width 1414 height 739
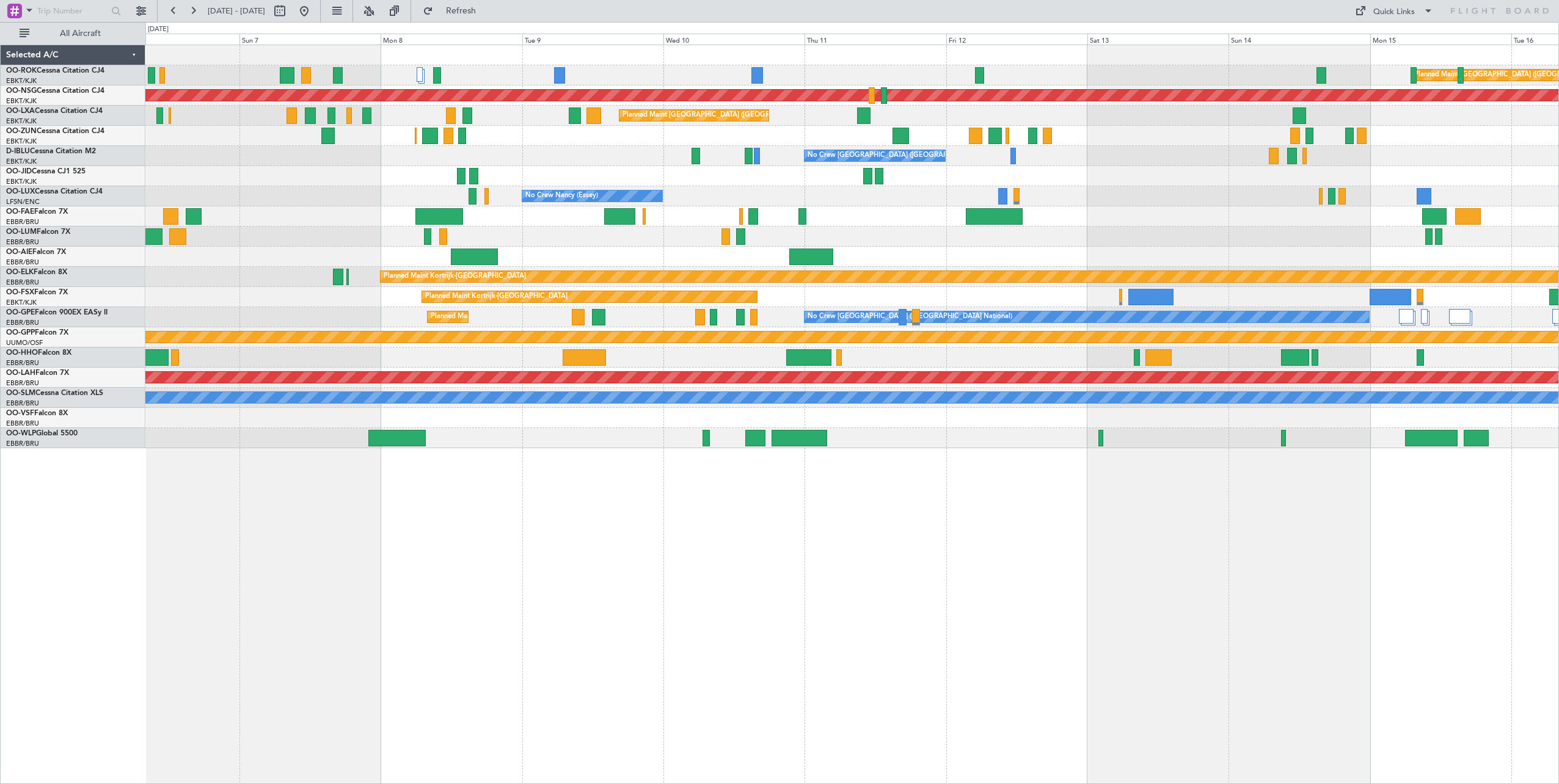
click at [799, 639] on div "Planned Maint [GEOGRAPHIC_DATA] ([GEOGRAPHIC_DATA]) A/C Unavailable [GEOGRAPHIC…" at bounding box center [852, 414] width 1414 height 739
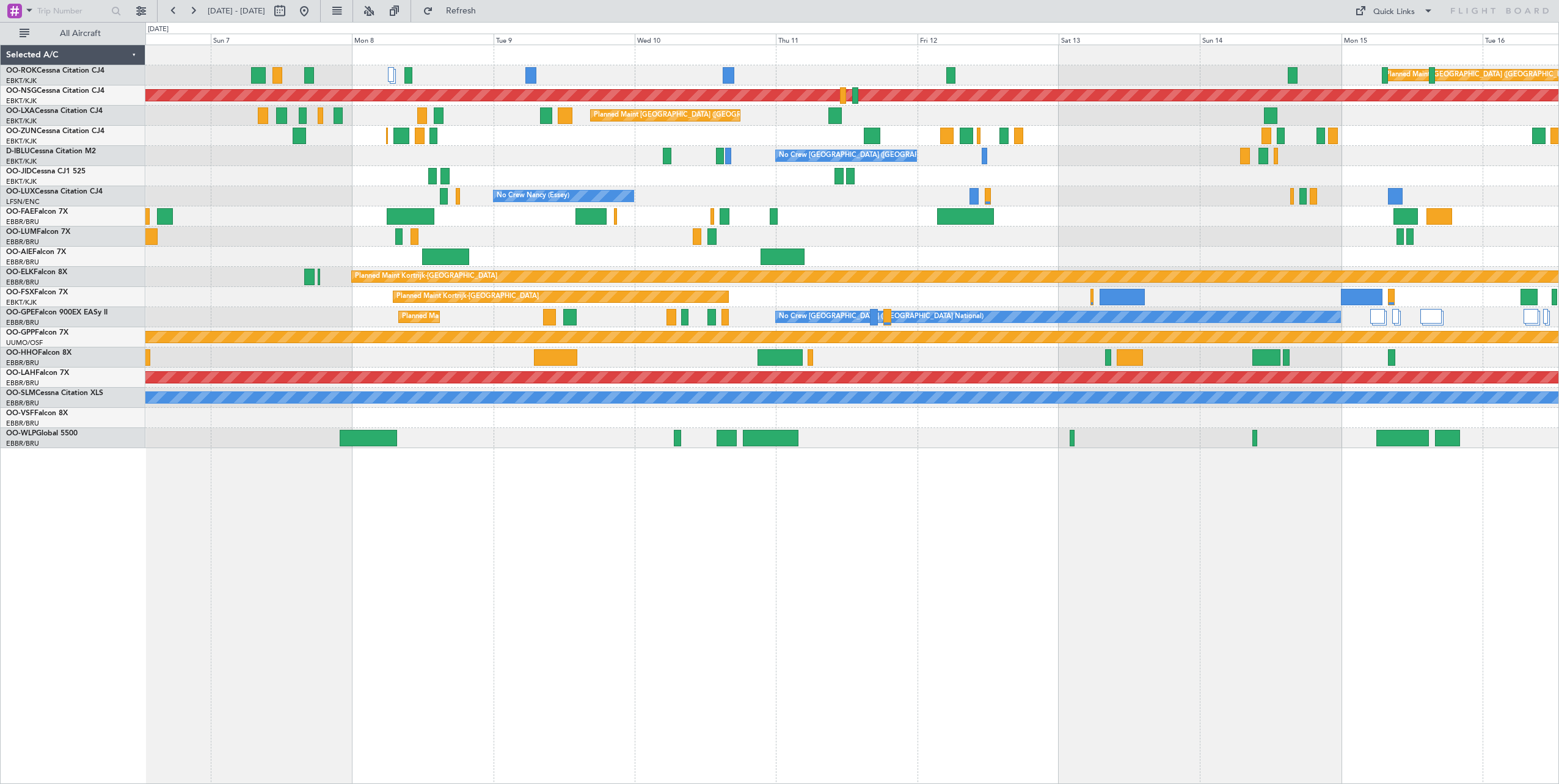
click at [1071, 508] on div "Planned Maint [GEOGRAPHIC_DATA] ([GEOGRAPHIC_DATA]) Planned Maint [GEOGRAPHIC_D…" at bounding box center [852, 414] width 1414 height 739
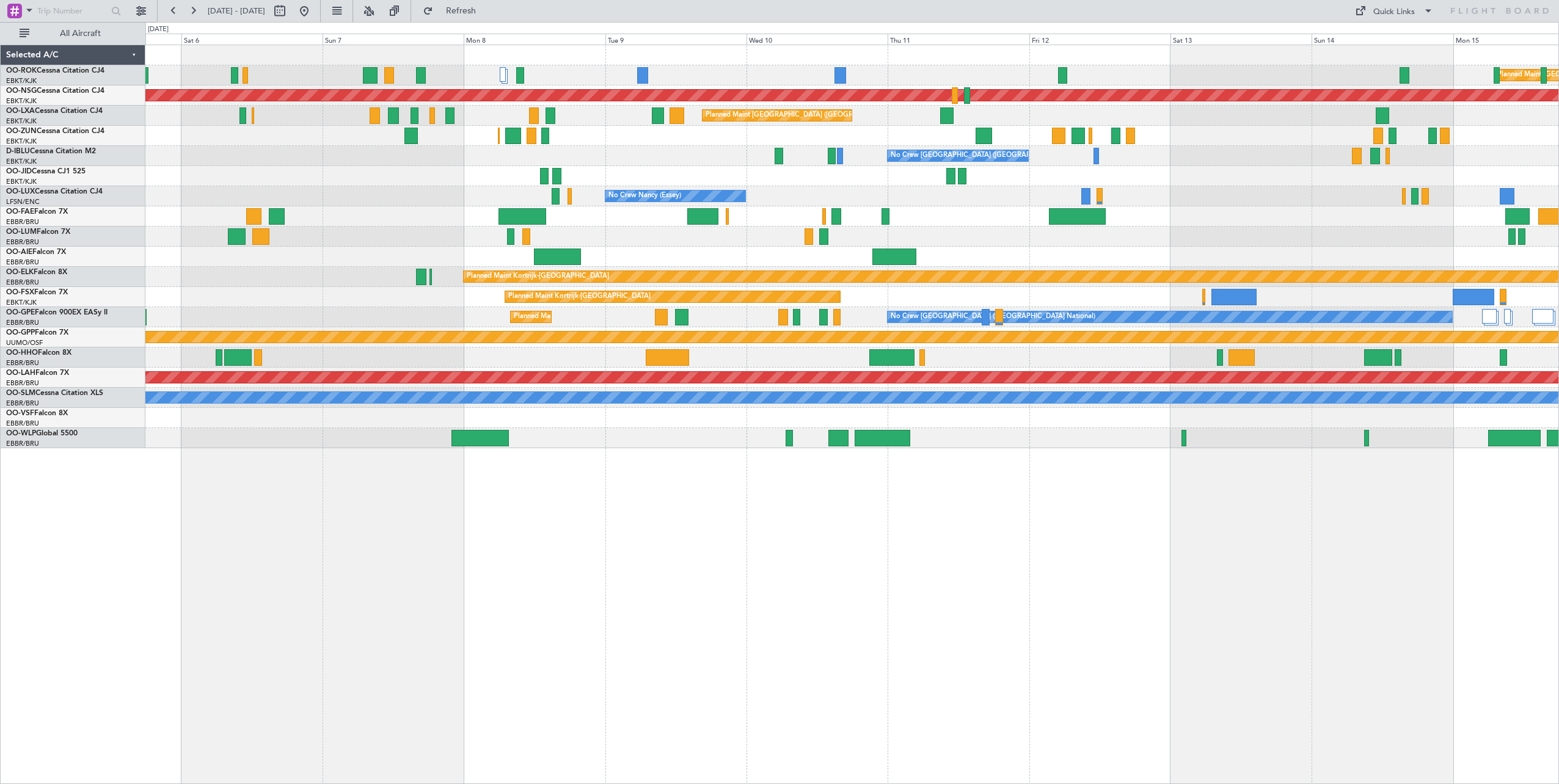
click at [1157, 573] on div "Planned Maint [GEOGRAPHIC_DATA] ([GEOGRAPHIC_DATA]) A/C Unavailable [GEOGRAPHIC…" at bounding box center [852, 414] width 1414 height 739
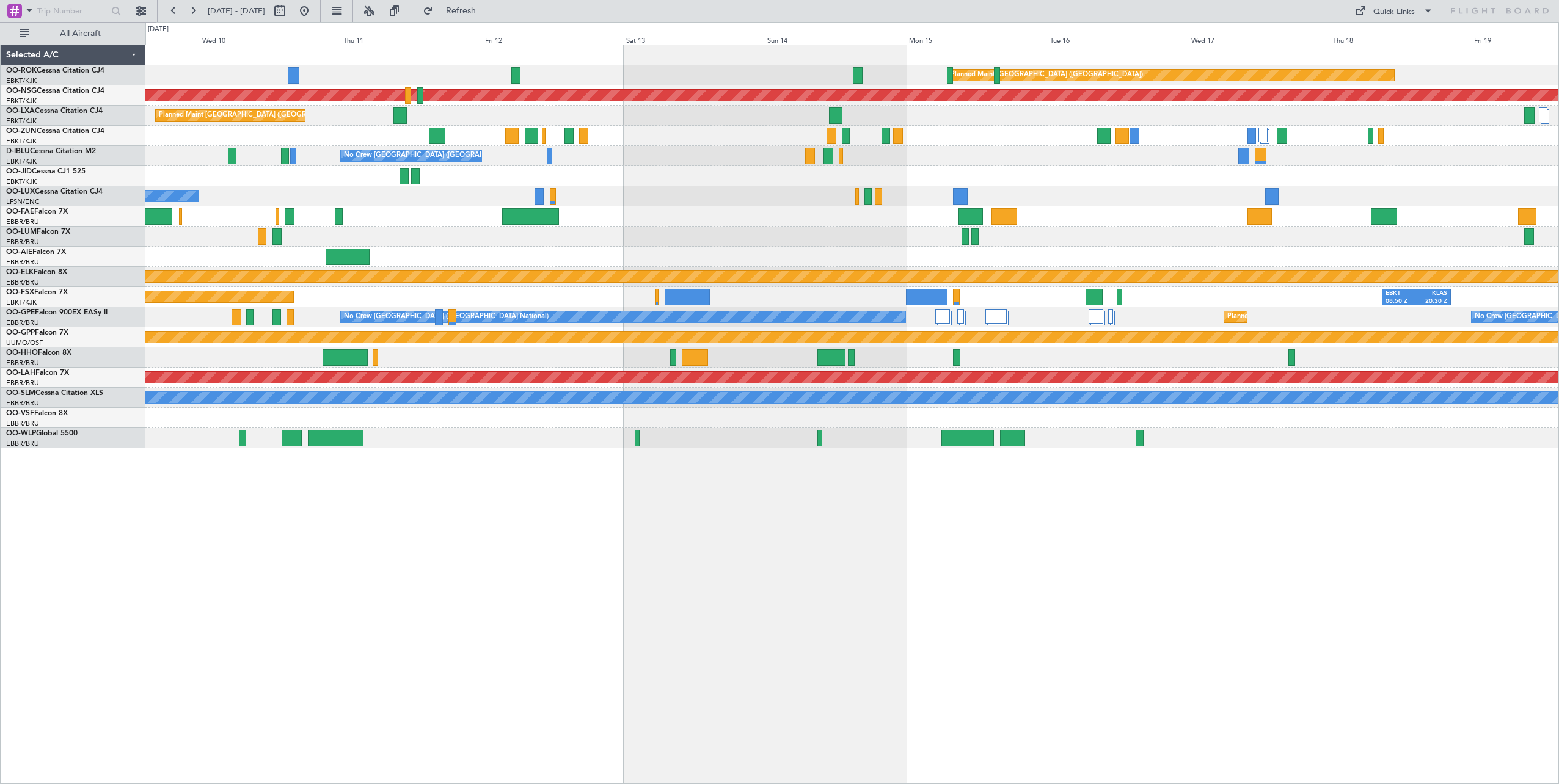
click at [642, 589] on div "Planned Maint [GEOGRAPHIC_DATA] ([GEOGRAPHIC_DATA]) Planned Maint [GEOGRAPHIC_D…" at bounding box center [852, 414] width 1414 height 739
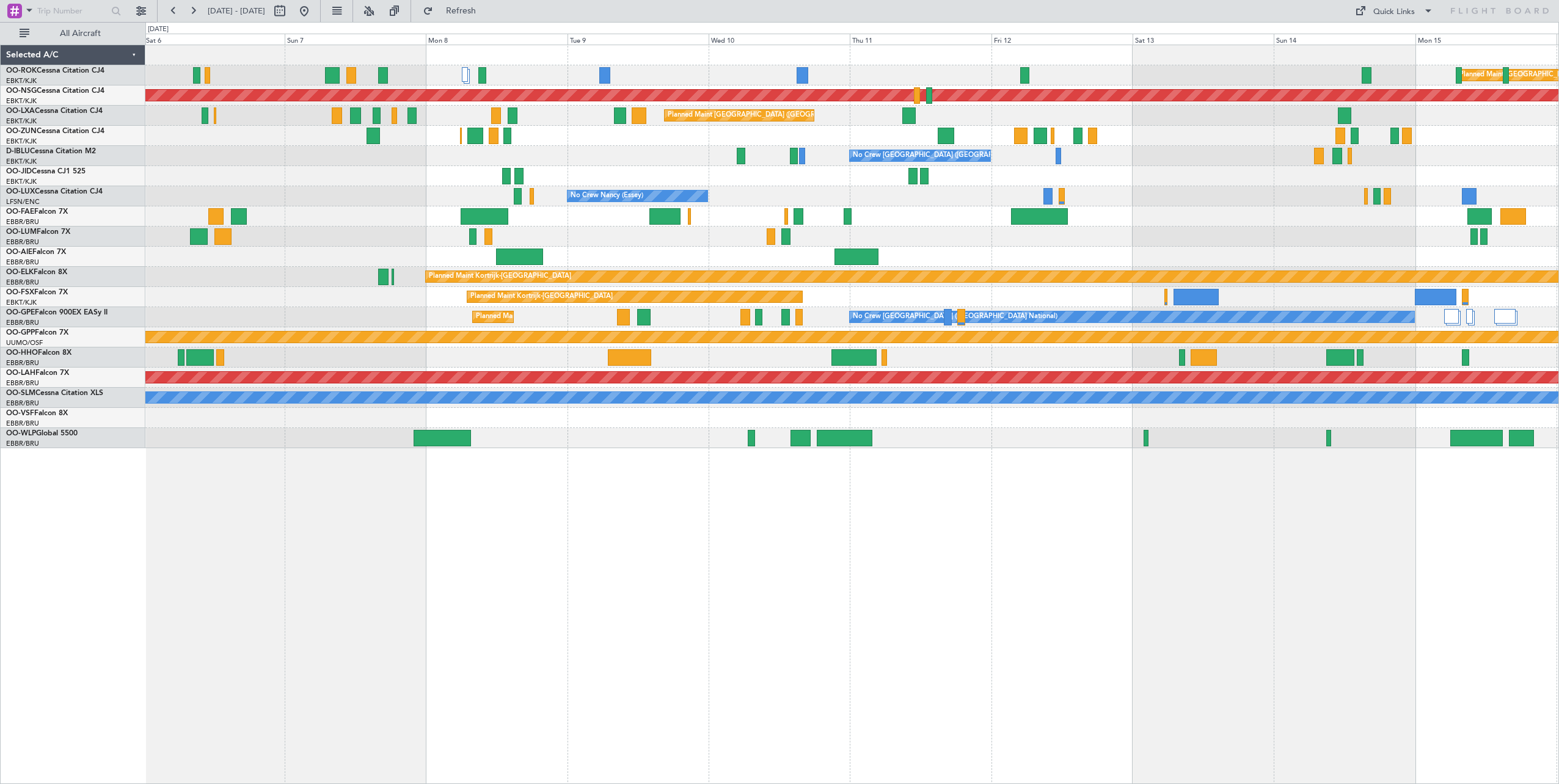
click at [1273, 557] on div "Planned Maint [GEOGRAPHIC_DATA] ([GEOGRAPHIC_DATA]) A/C Unavailable [GEOGRAPHIC…" at bounding box center [852, 414] width 1414 height 739
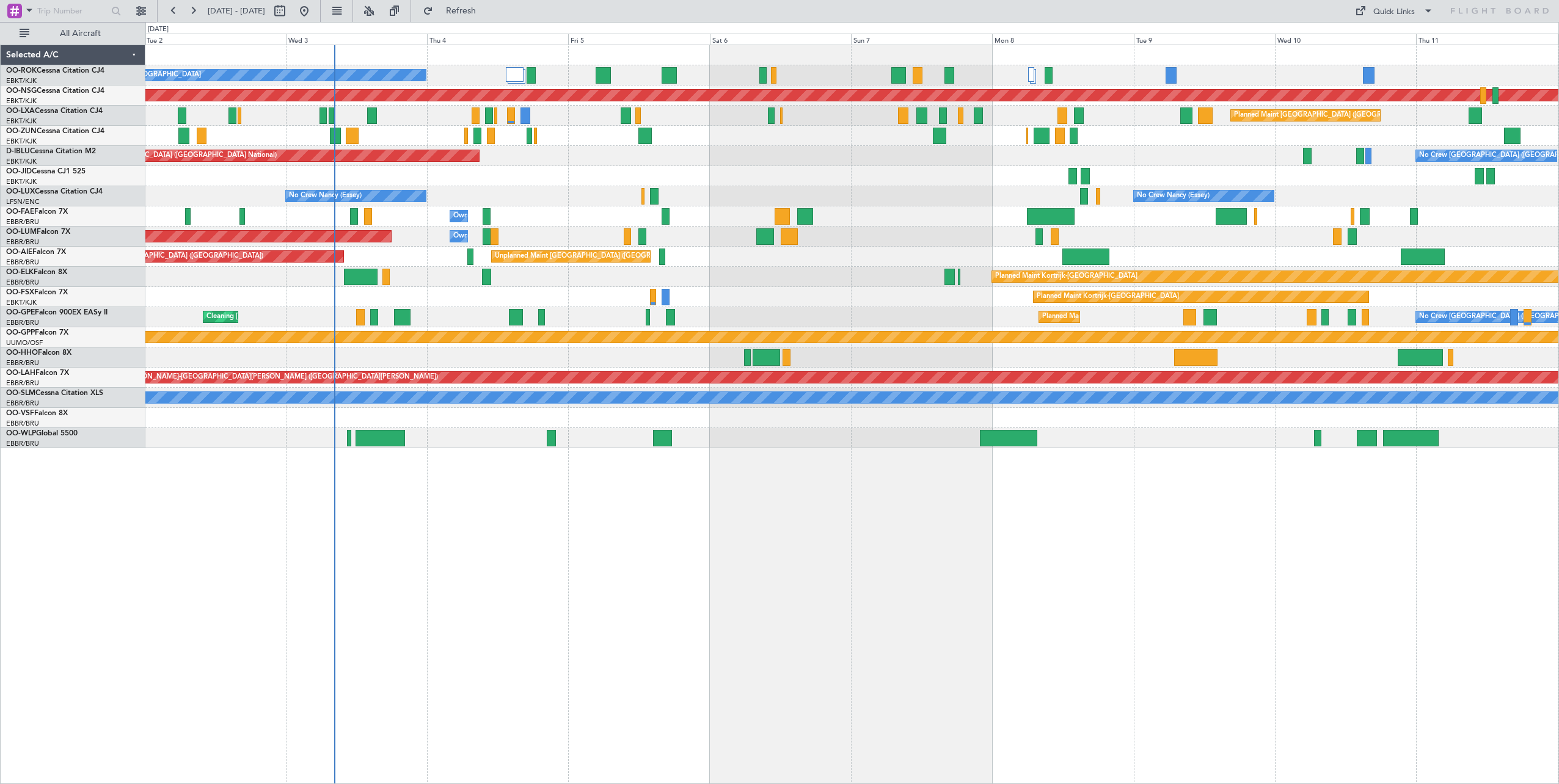
click at [1239, 565] on div "A/C Unavailable [GEOGRAPHIC_DATA]-[GEOGRAPHIC_DATA] Planned Maint [GEOGRAPHIC_D…" at bounding box center [852, 414] width 1414 height 739
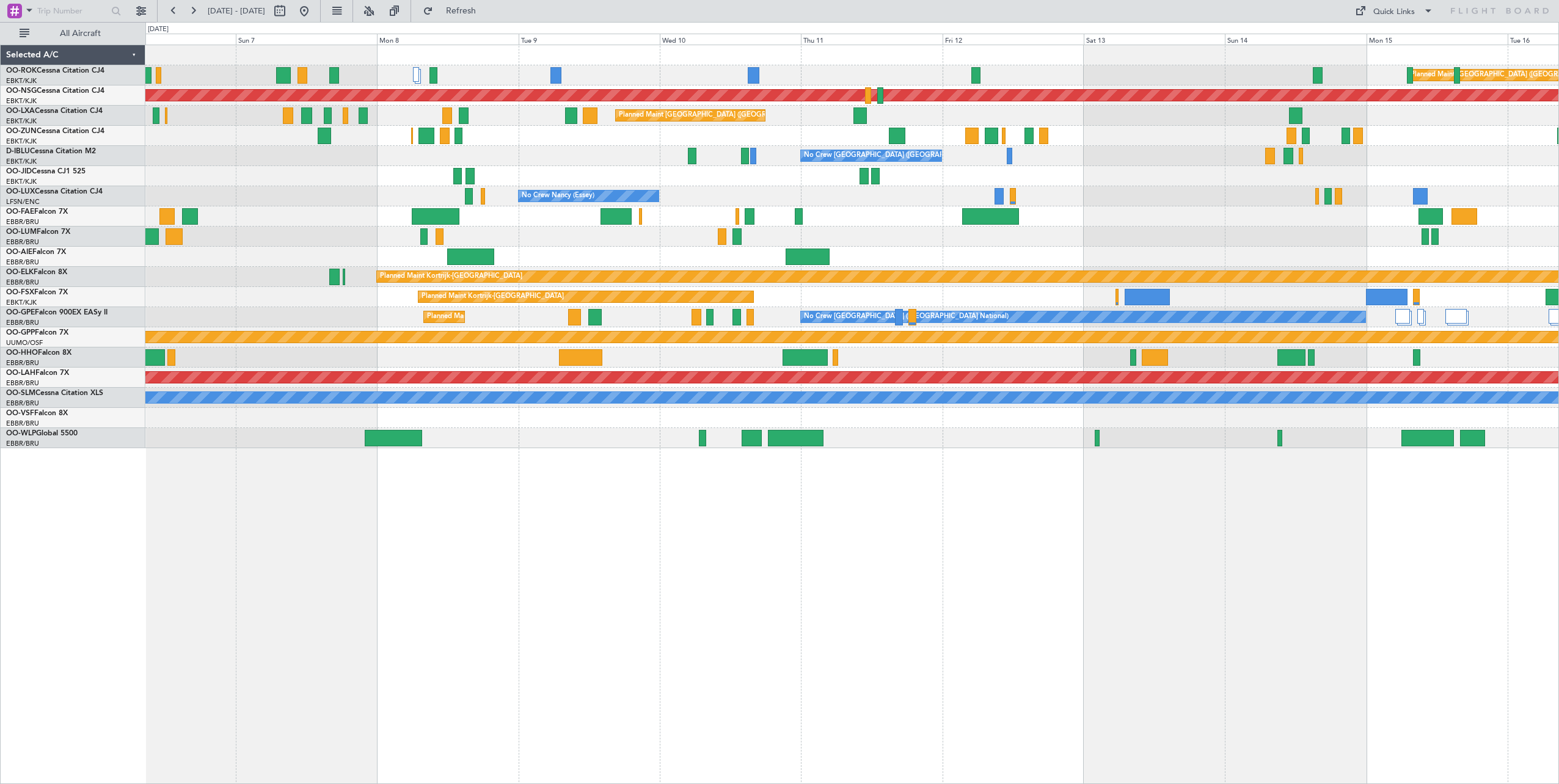
click at [691, 566] on div "Planned Maint [GEOGRAPHIC_DATA] ([GEOGRAPHIC_DATA]) A/C Unavailable [GEOGRAPHIC…" at bounding box center [852, 414] width 1414 height 739
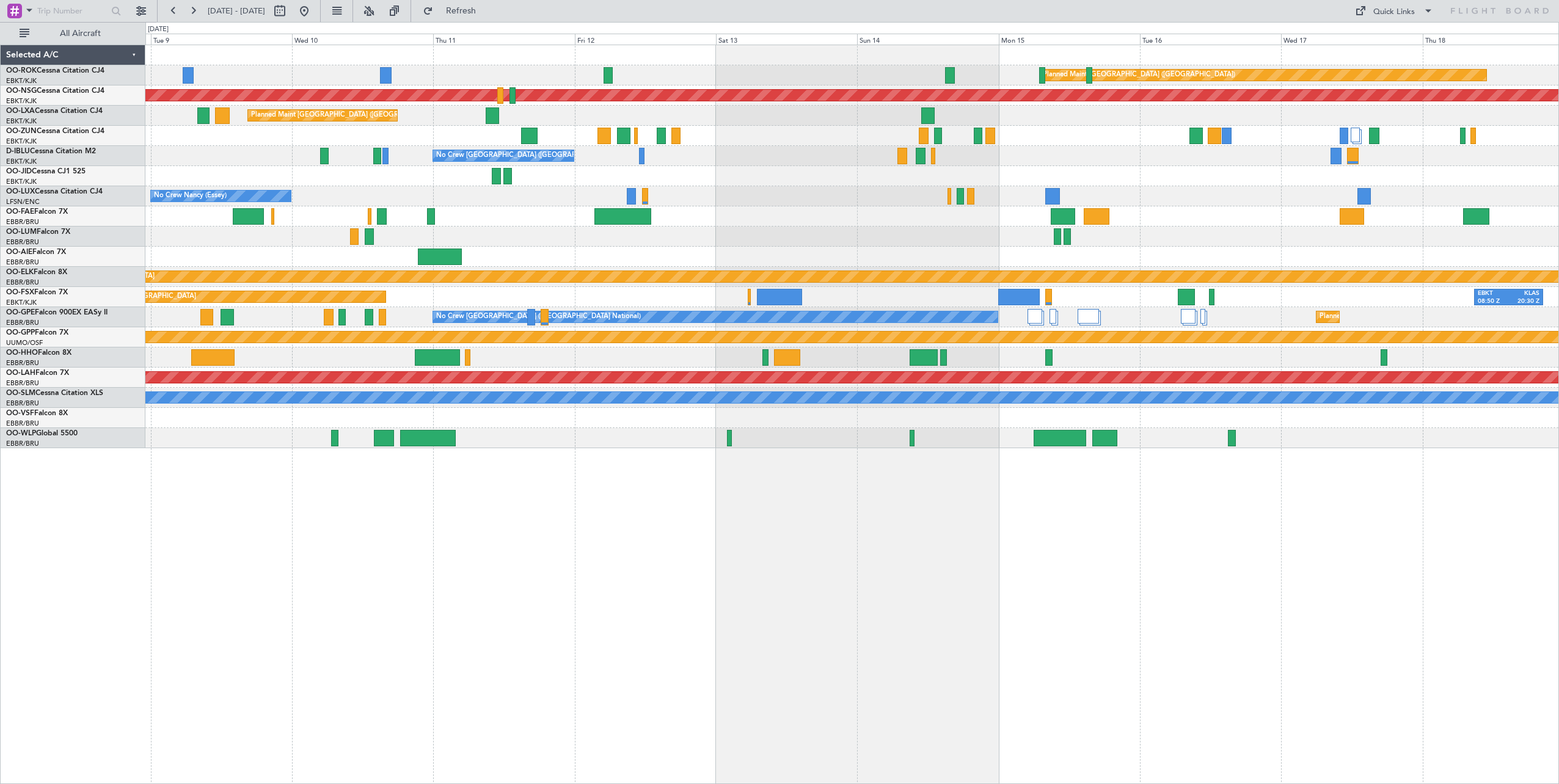
click at [615, 569] on div "Planned Maint [GEOGRAPHIC_DATA] ([GEOGRAPHIC_DATA]) Planned Maint [GEOGRAPHIC_D…" at bounding box center [852, 414] width 1414 height 739
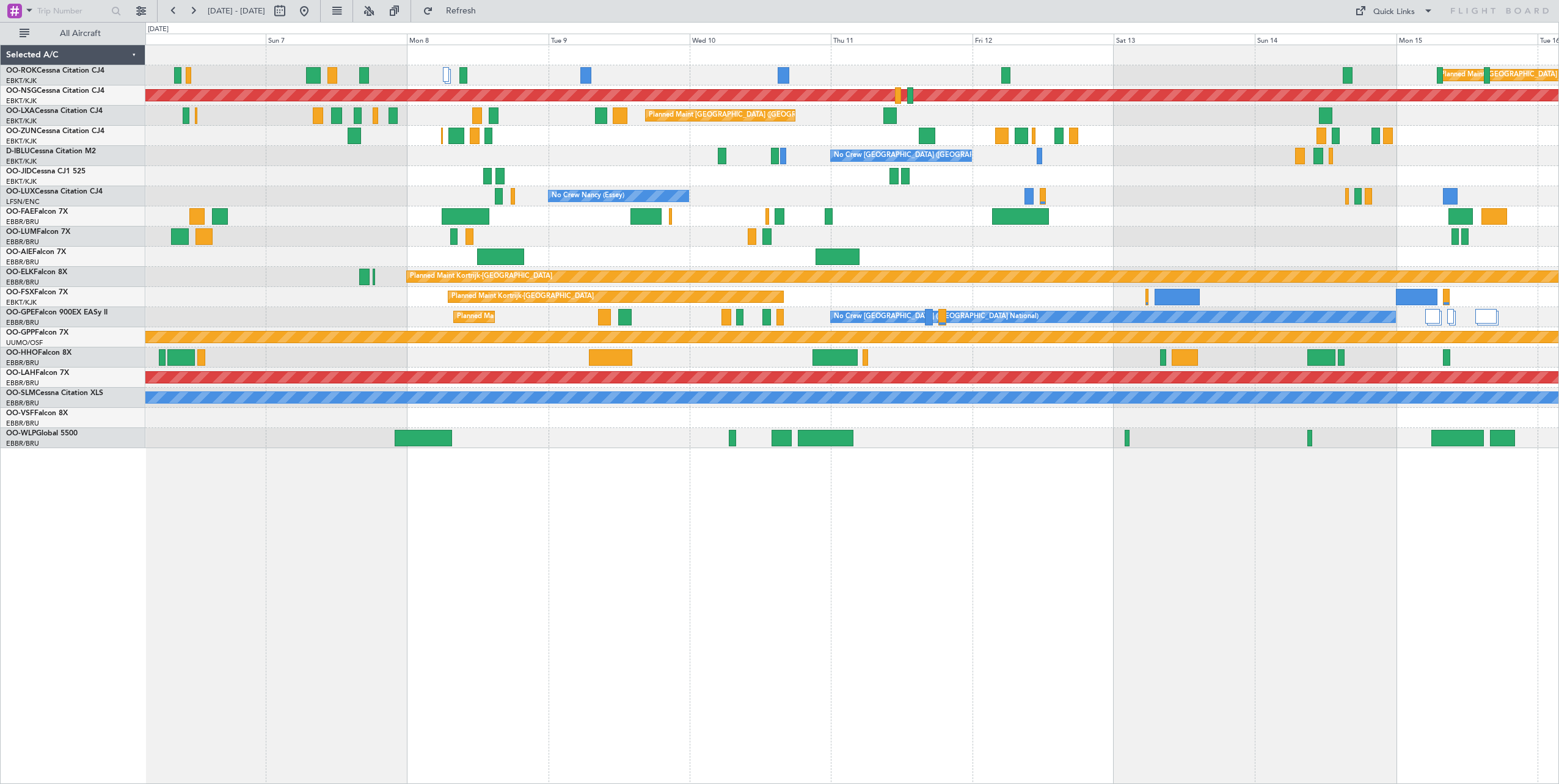
click at [1341, 499] on div "Planned Maint [GEOGRAPHIC_DATA] ([GEOGRAPHIC_DATA]) A/C Unavailable [GEOGRAPHIC…" at bounding box center [852, 414] width 1414 height 739
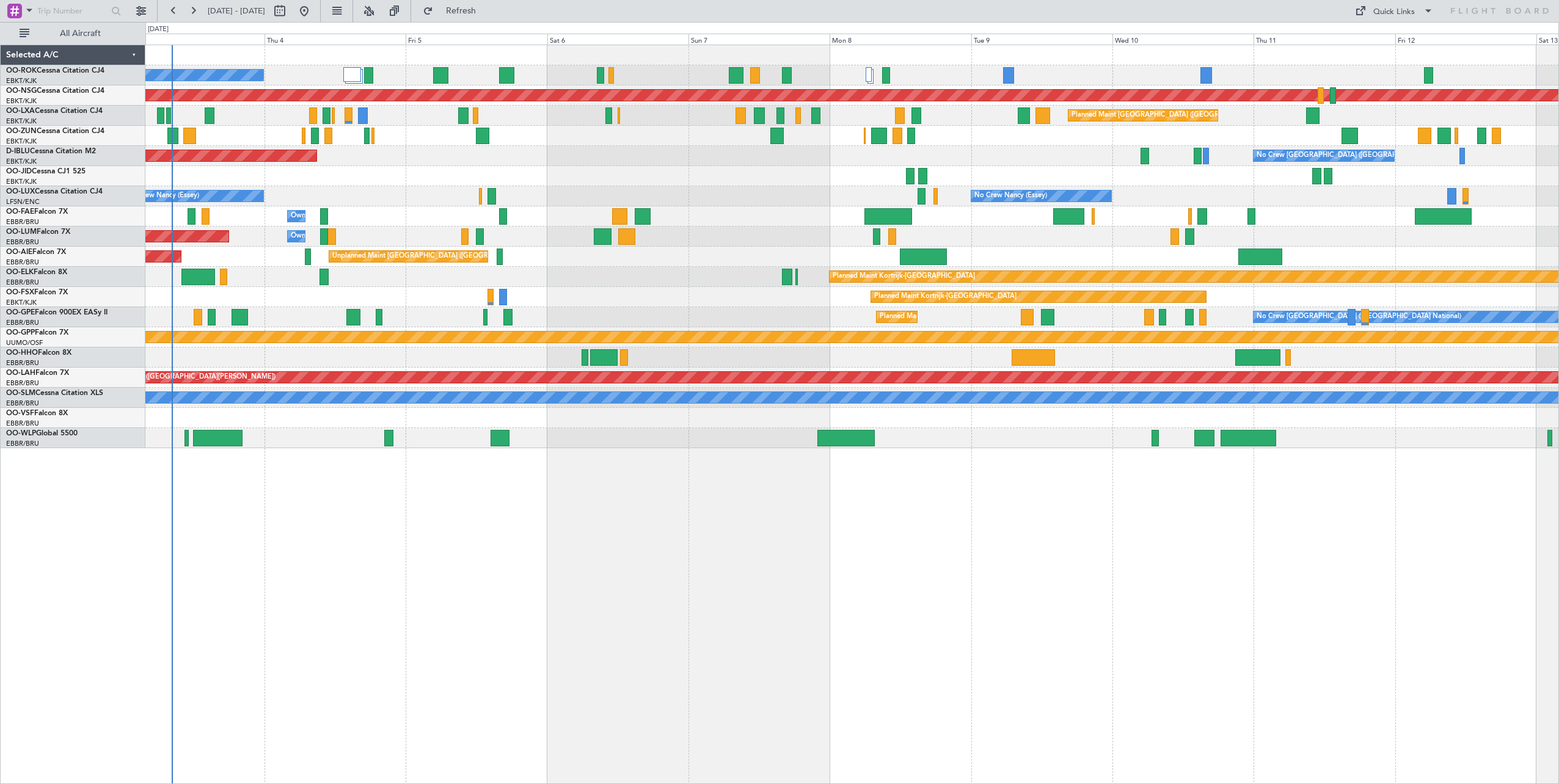
click at [1165, 535] on div "A/C Unavailable [GEOGRAPHIC_DATA]-[GEOGRAPHIC_DATA] Planned Maint [GEOGRAPHIC_D…" at bounding box center [852, 414] width 1414 height 739
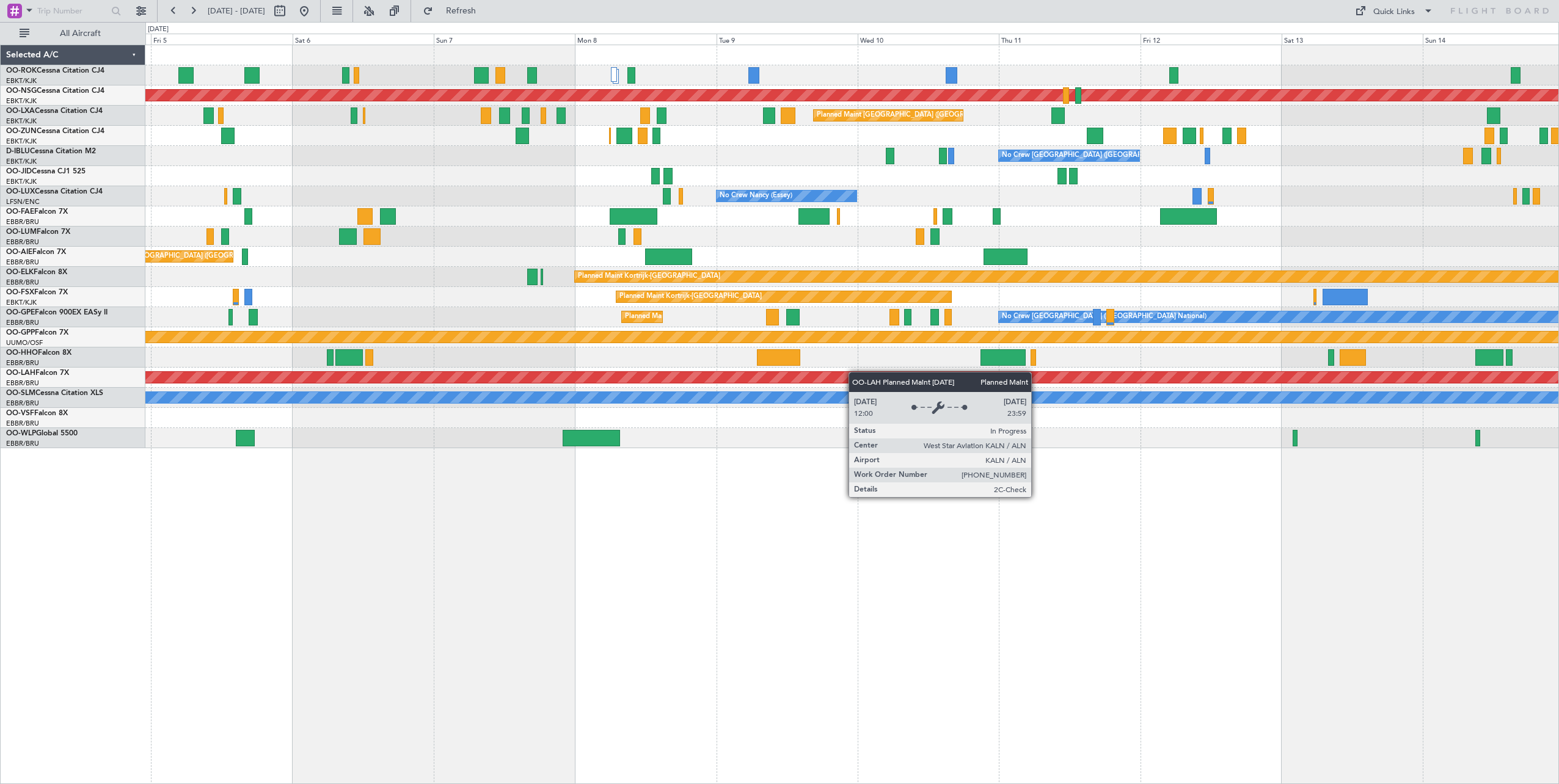
click at [658, 374] on div "Planned Maint [GEOGRAPHIC_DATA] ([GEOGRAPHIC_DATA]) A/C Unavailable [GEOGRAPHIC…" at bounding box center [851, 247] width 1413 height 403
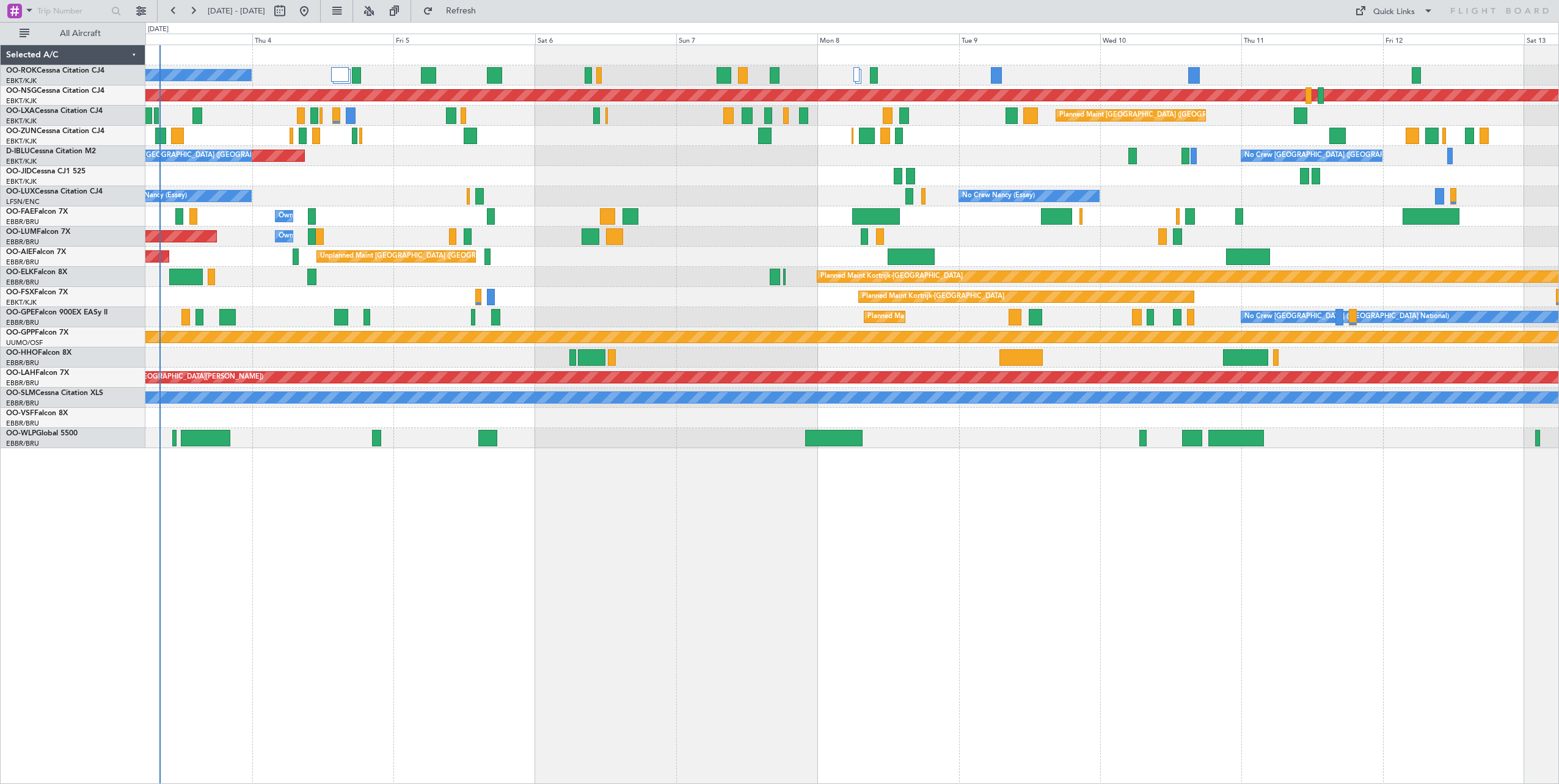
click at [945, 569] on div "A/C Unavailable [GEOGRAPHIC_DATA]-[GEOGRAPHIC_DATA] Planned Maint [GEOGRAPHIC_D…" at bounding box center [852, 414] width 1414 height 739
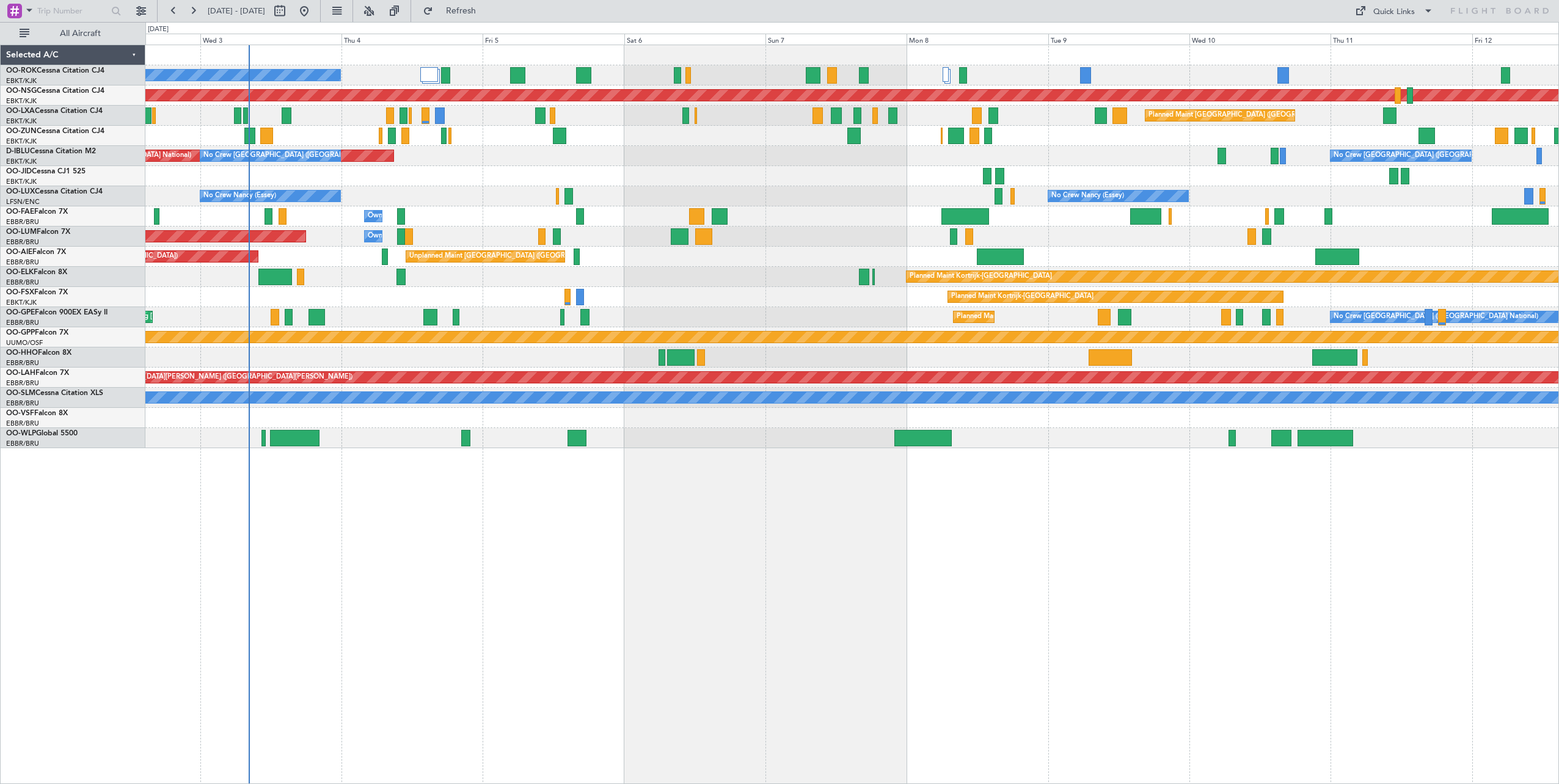
click at [1151, 575] on div "A/C Unavailable [GEOGRAPHIC_DATA]-[GEOGRAPHIC_DATA] Planned Maint [GEOGRAPHIC_D…" at bounding box center [852, 414] width 1414 height 739
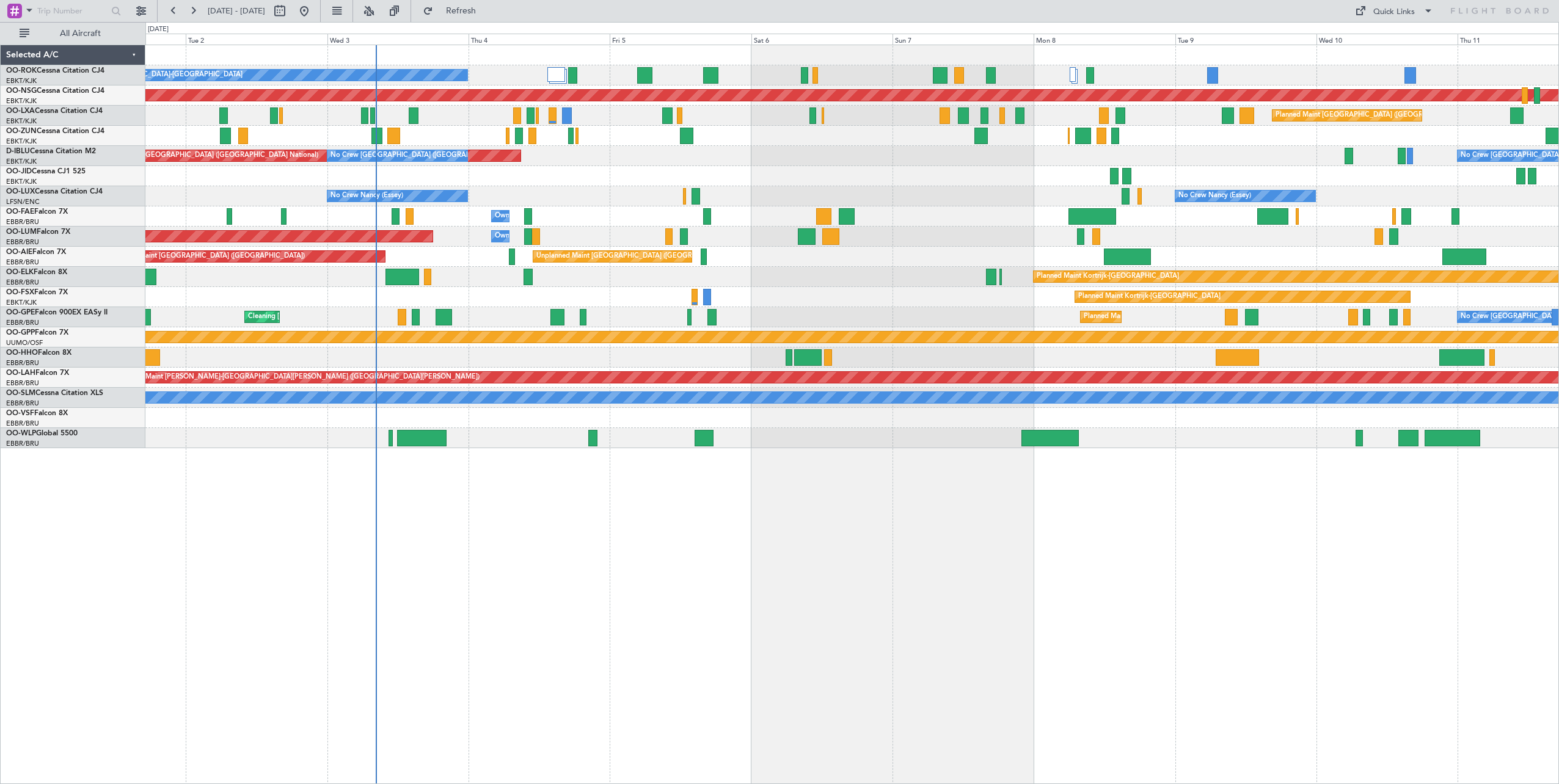
click at [871, 519] on div "A/C Unavailable [GEOGRAPHIC_DATA]-[GEOGRAPHIC_DATA] Planned Maint [GEOGRAPHIC_D…" at bounding box center [852, 414] width 1414 height 739
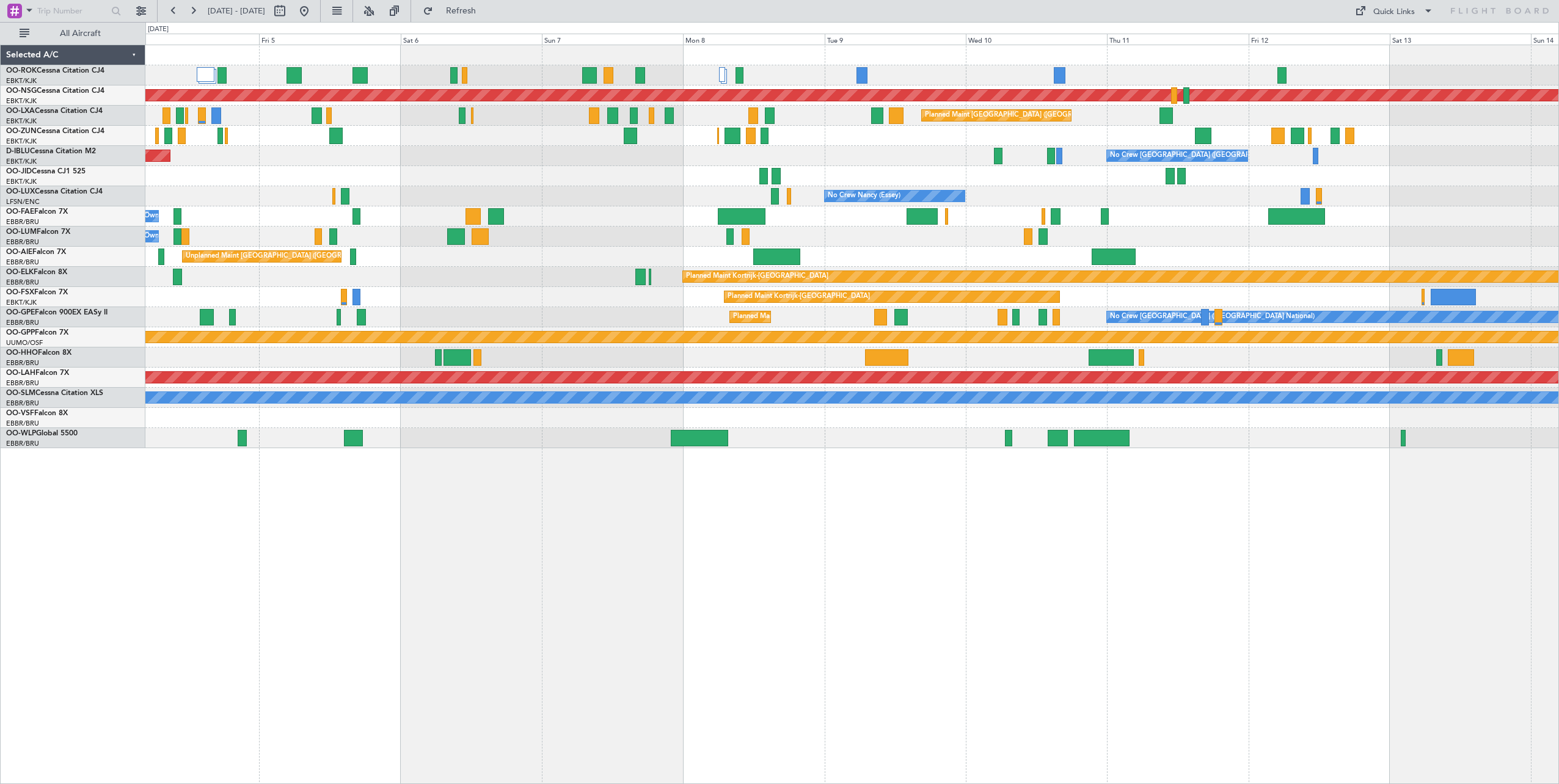
click at [725, 518] on div "Planned Maint [GEOGRAPHIC_DATA] ([GEOGRAPHIC_DATA]) A/C Unavailable [GEOGRAPHIC…" at bounding box center [852, 414] width 1414 height 739
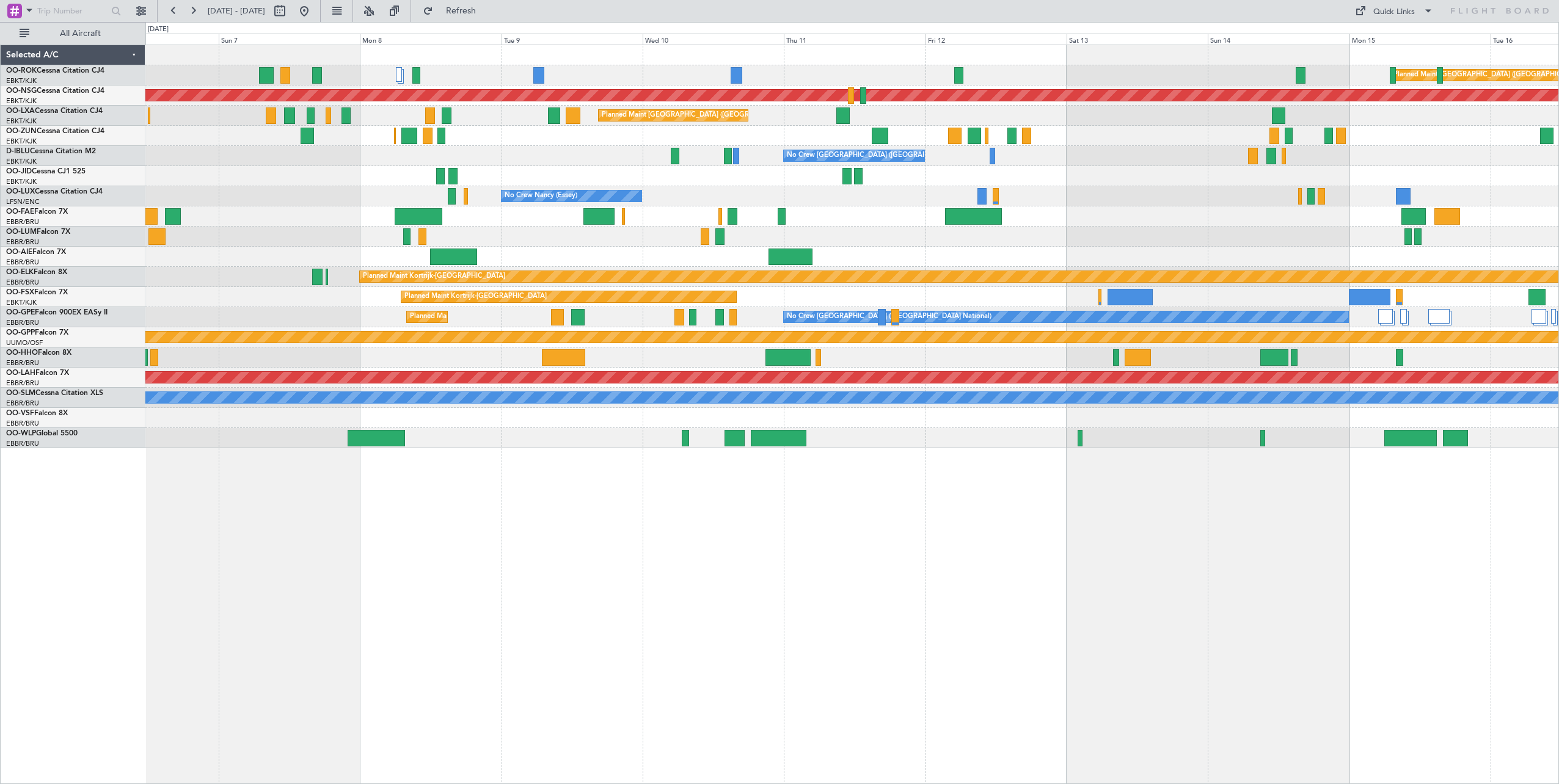
click at [680, 546] on div "Planned Maint [GEOGRAPHIC_DATA] ([GEOGRAPHIC_DATA]) A/C Unavailable [GEOGRAPHIC…" at bounding box center [852, 414] width 1414 height 739
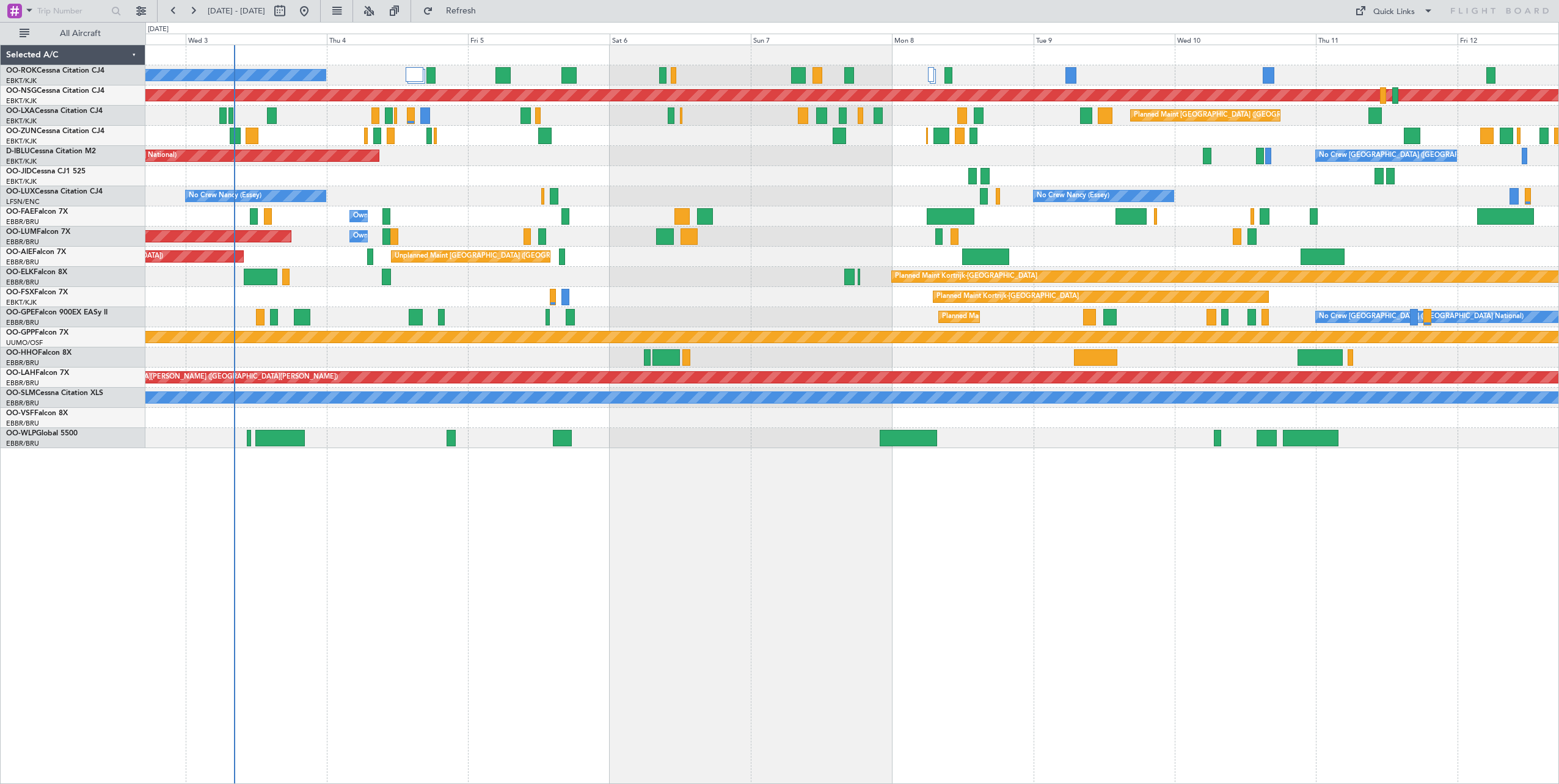
click at [1214, 598] on div "A/C Unavailable [GEOGRAPHIC_DATA]-[GEOGRAPHIC_DATA] Planned Maint [GEOGRAPHIC_D…" at bounding box center [852, 414] width 1414 height 739
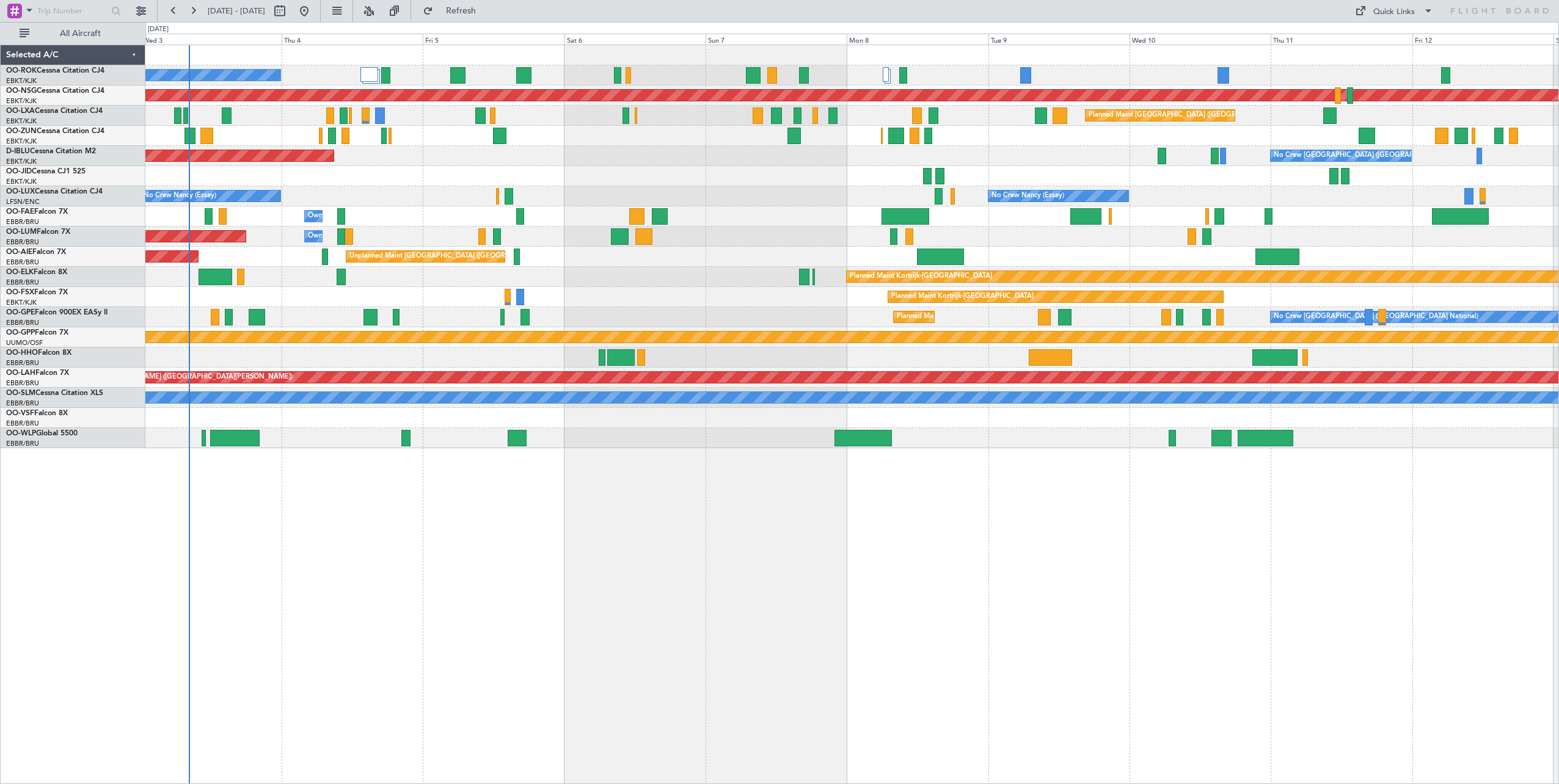
click at [943, 607] on div "A/C Unavailable [GEOGRAPHIC_DATA]-[GEOGRAPHIC_DATA] Planned Maint [GEOGRAPHIC_D…" at bounding box center [852, 414] width 1414 height 739
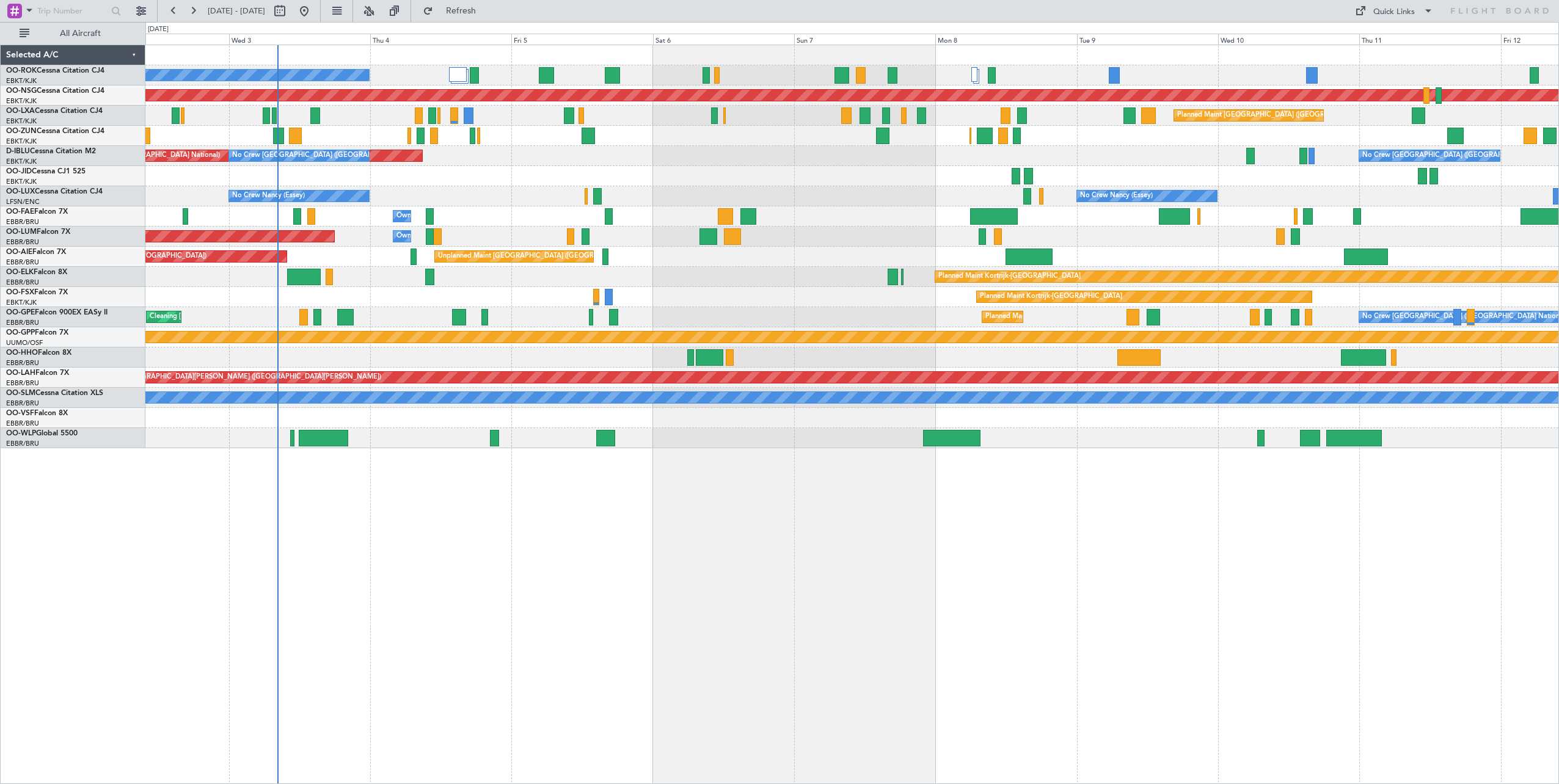
click at [1083, 607] on div "A/C Unavailable [GEOGRAPHIC_DATA]-[GEOGRAPHIC_DATA] Planned Maint [GEOGRAPHIC_D…" at bounding box center [852, 414] width 1414 height 739
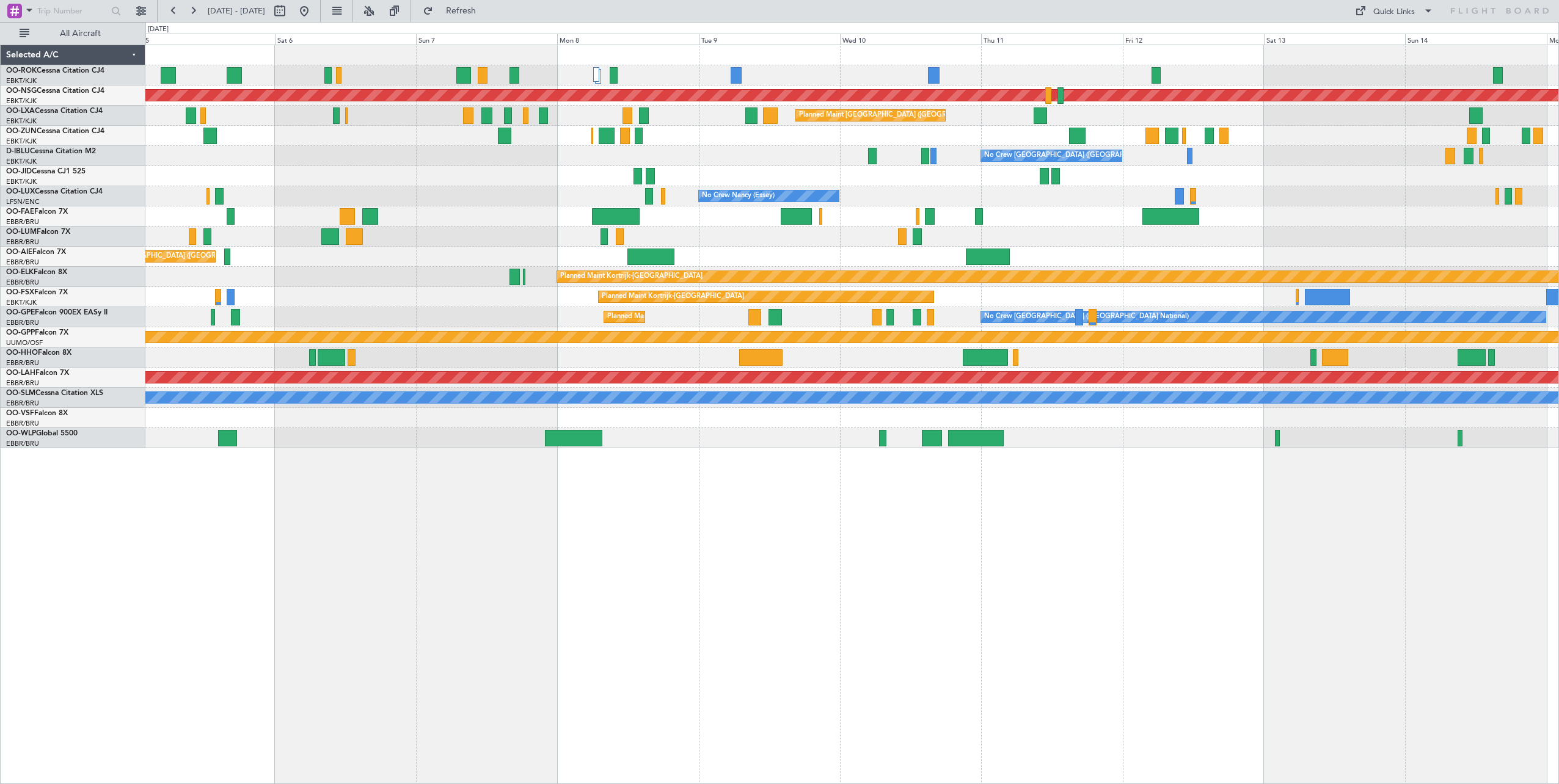
click at [784, 571] on div "Planned Maint [GEOGRAPHIC_DATA] ([GEOGRAPHIC_DATA]) A/C Unavailable [GEOGRAPHIC…" at bounding box center [852, 414] width 1414 height 739
click at [655, 570] on div "Planned Maint [GEOGRAPHIC_DATA] ([GEOGRAPHIC_DATA]) A/C Unavailable [GEOGRAPHIC…" at bounding box center [852, 414] width 1414 height 739
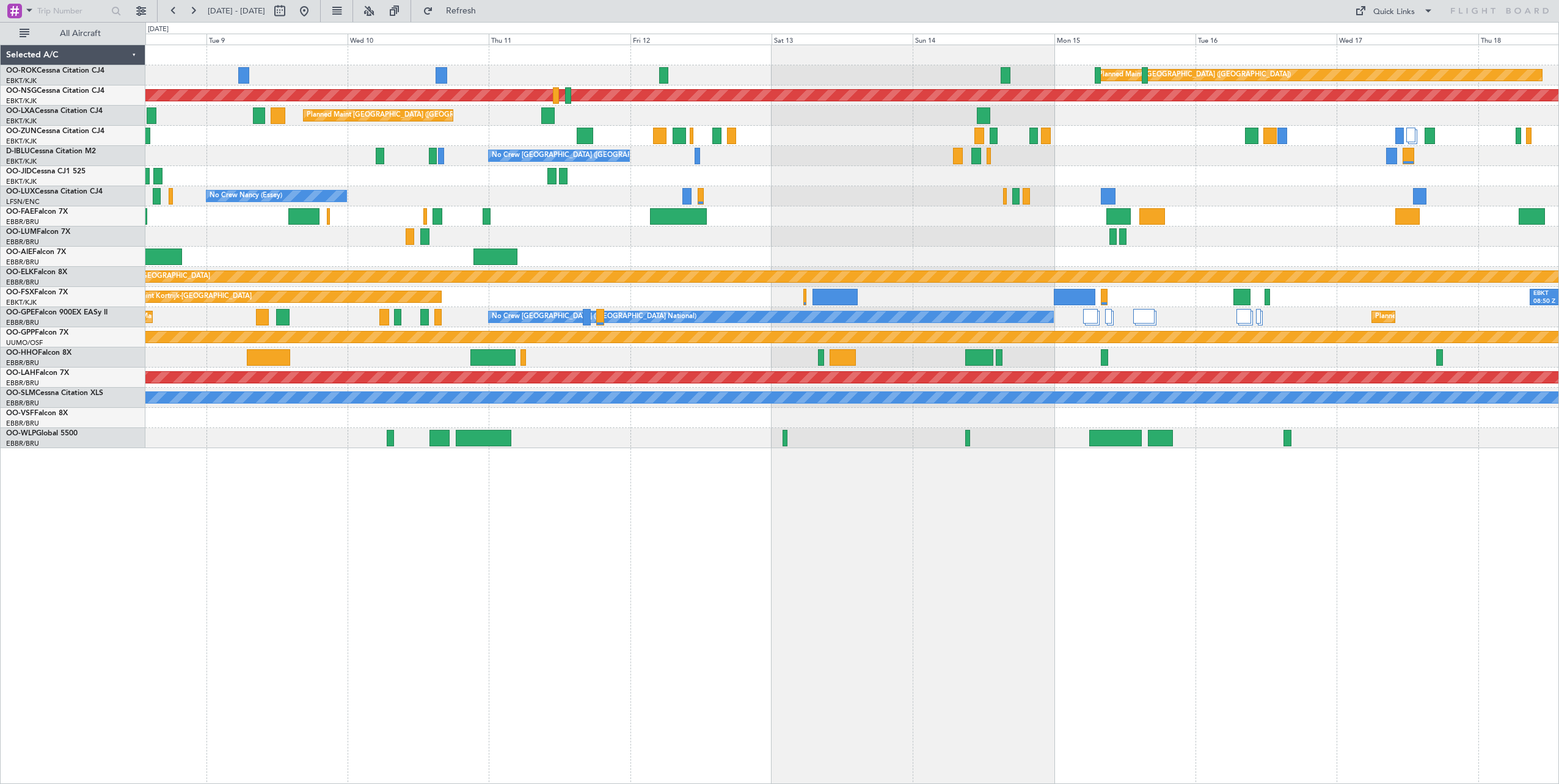
click at [1349, 540] on div "Planned Maint [GEOGRAPHIC_DATA] ([GEOGRAPHIC_DATA]) Planned Maint [GEOGRAPHIC_D…" at bounding box center [852, 414] width 1414 height 739
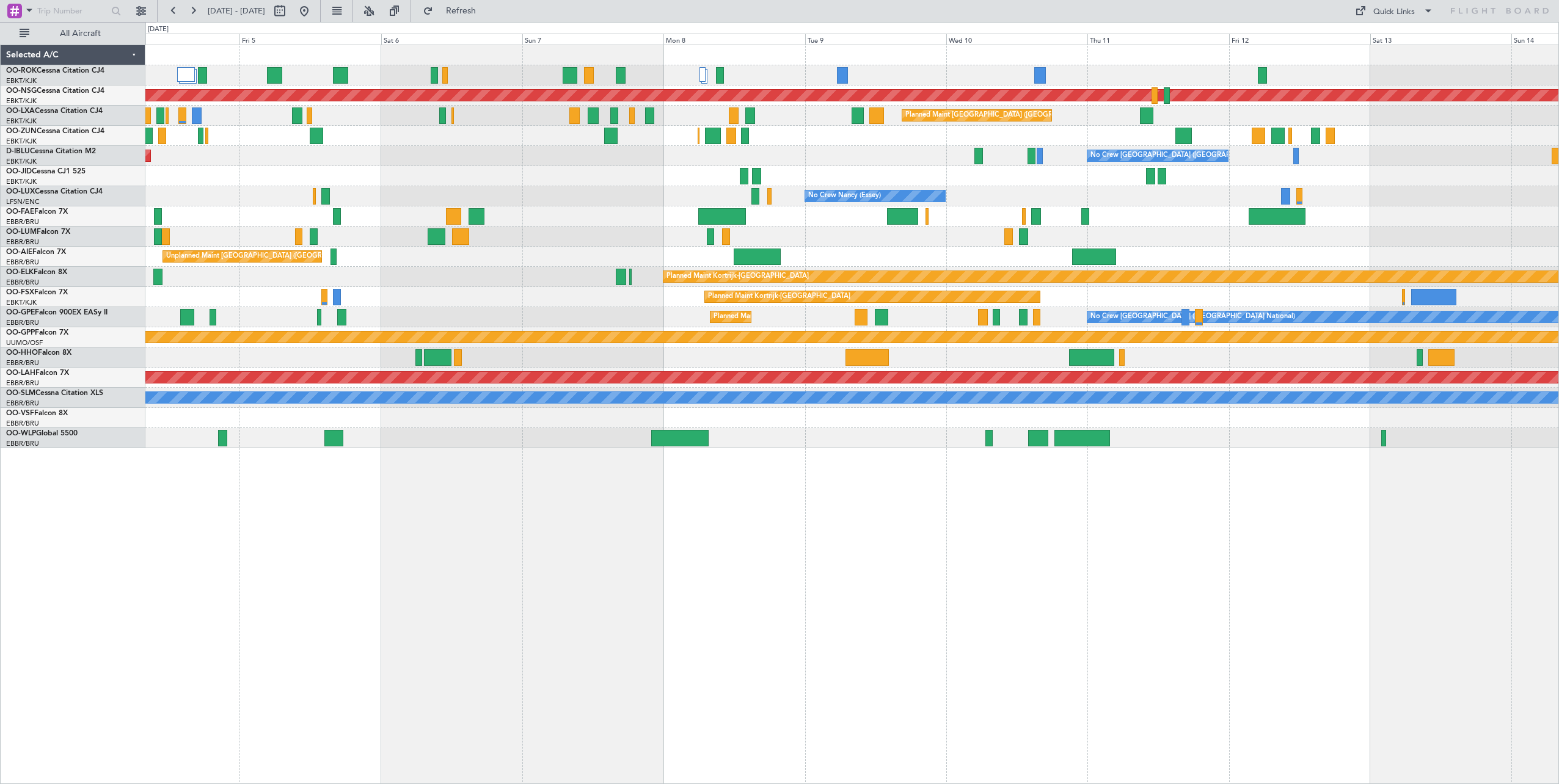
click at [1341, 594] on div "Planned Maint [GEOGRAPHIC_DATA] ([GEOGRAPHIC_DATA]) A/C Unavailable [GEOGRAPHIC…" at bounding box center [852, 414] width 1414 height 739
click at [913, 534] on div "Planned Maint [GEOGRAPHIC_DATA] ([GEOGRAPHIC_DATA]) A/C Unavailable [GEOGRAPHIC…" at bounding box center [852, 414] width 1414 height 739
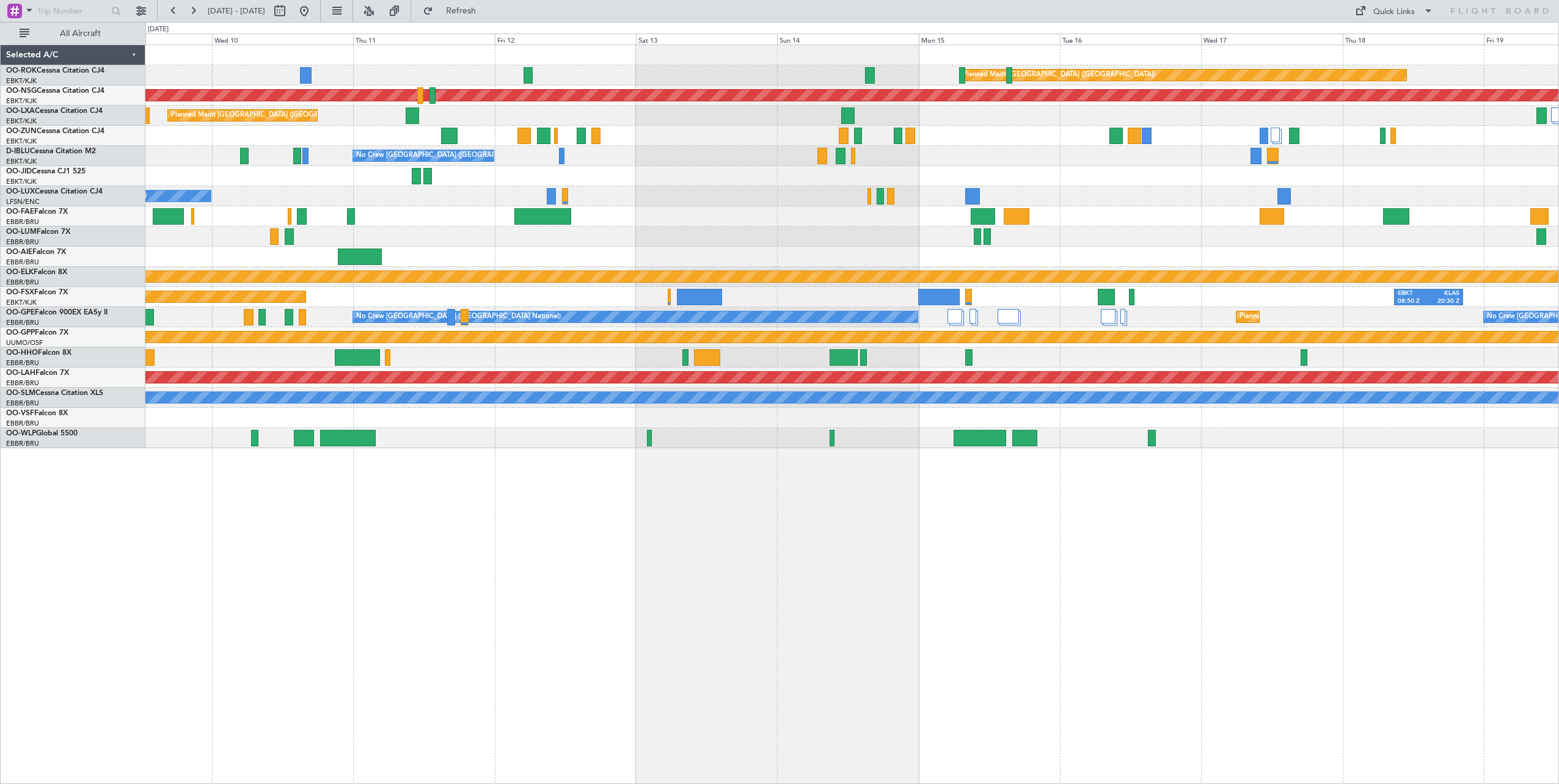
click at [731, 519] on div "Planned Maint [GEOGRAPHIC_DATA] ([GEOGRAPHIC_DATA]) Planned Maint [GEOGRAPHIC_D…" at bounding box center [852, 414] width 1414 height 739
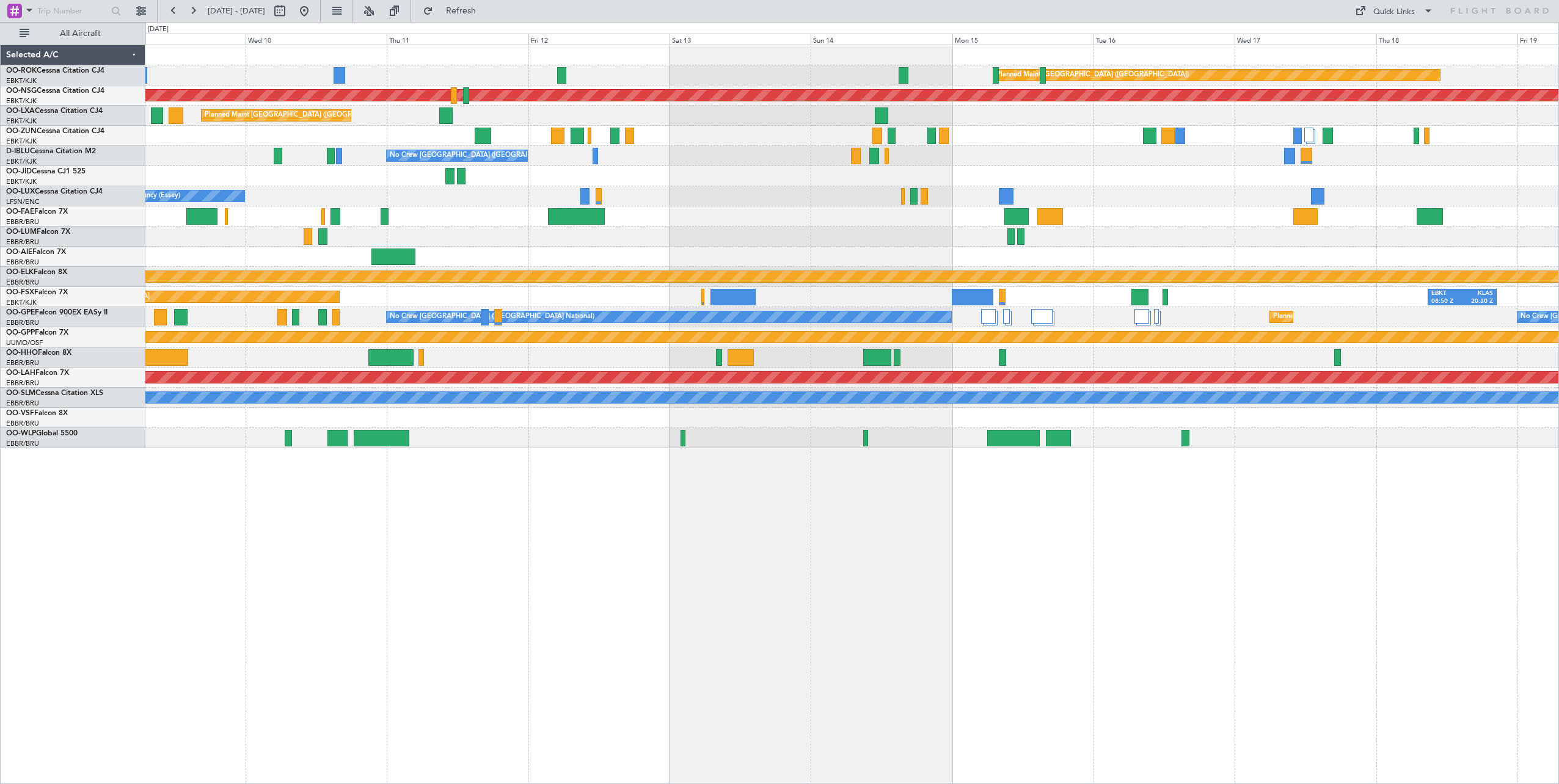
click at [1255, 592] on div "Planned Maint [GEOGRAPHIC_DATA] ([GEOGRAPHIC_DATA]) Planned Maint [GEOGRAPHIC_D…" at bounding box center [852, 414] width 1414 height 739
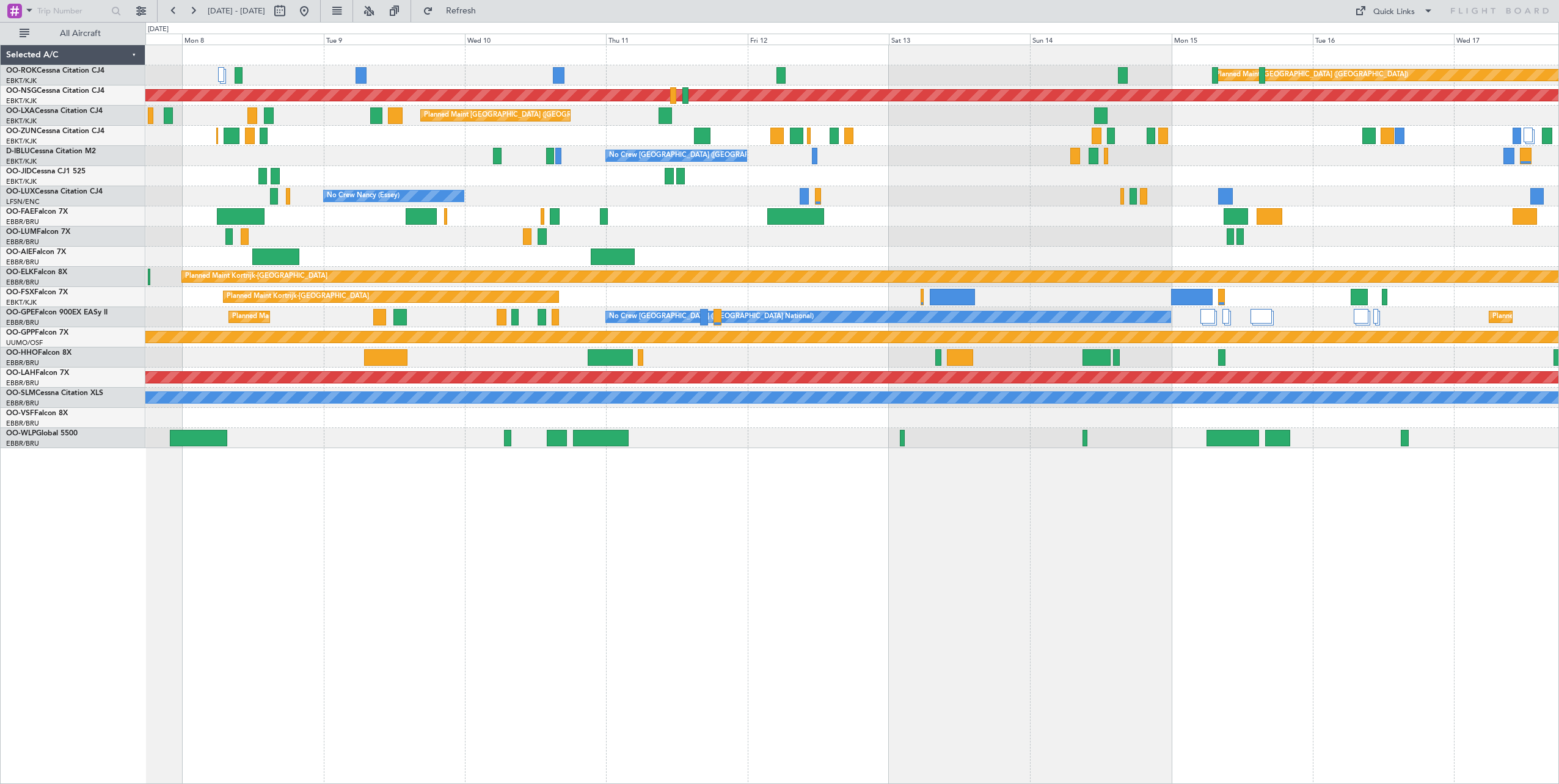
click at [1212, 583] on div "Planned Maint [GEOGRAPHIC_DATA] ([GEOGRAPHIC_DATA]) Planned Maint [GEOGRAPHIC_D…" at bounding box center [852, 414] width 1414 height 739
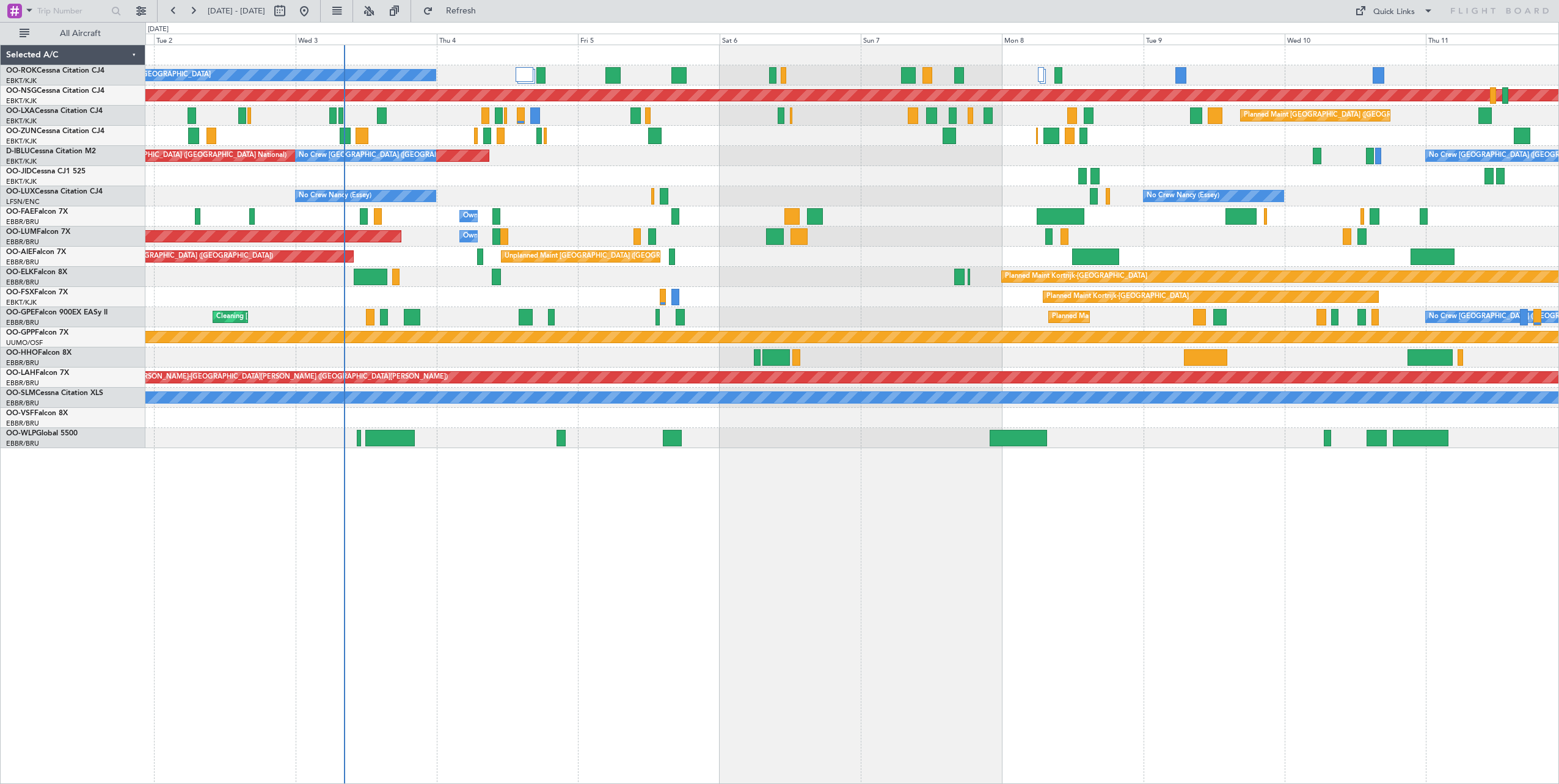
click at [887, 265] on div "A/C Unavailable [GEOGRAPHIC_DATA]-[GEOGRAPHIC_DATA] Planned Maint [GEOGRAPHIC_D…" at bounding box center [851, 247] width 1413 height 403
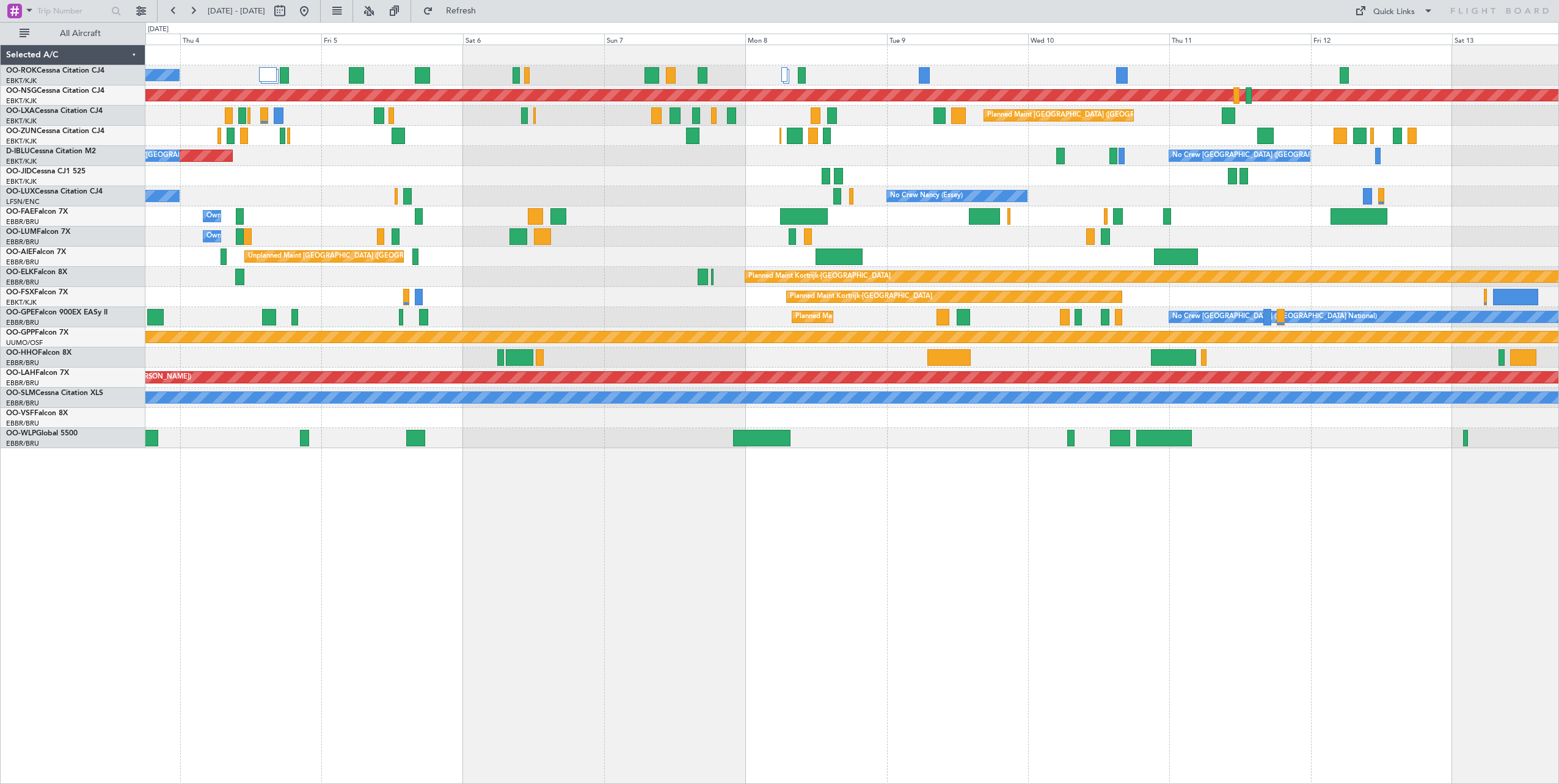
click at [856, 529] on div "A/C Unavailable [GEOGRAPHIC_DATA]-[GEOGRAPHIC_DATA] Planned Maint [GEOGRAPHIC_D…" at bounding box center [852, 414] width 1414 height 739
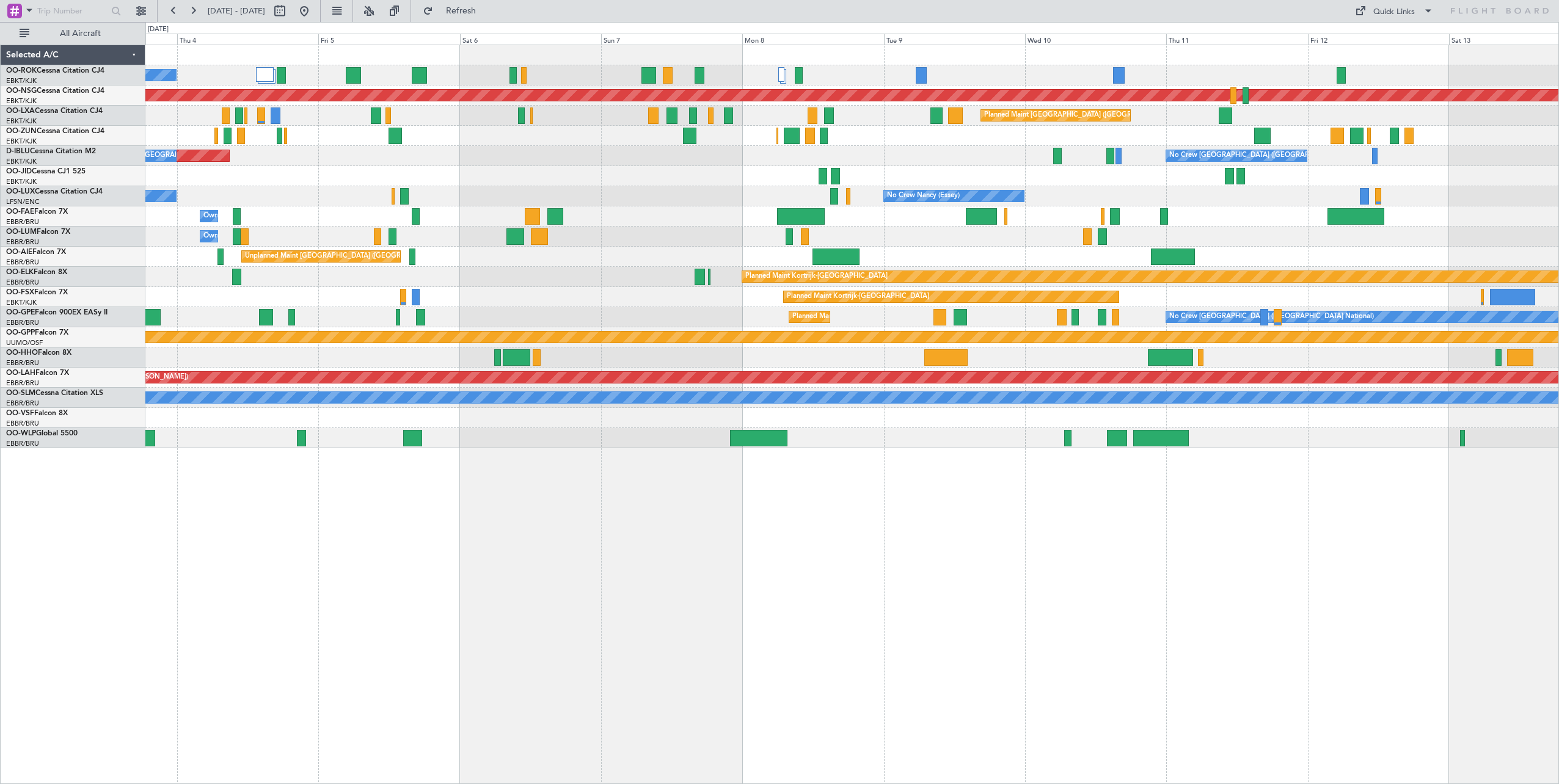
click at [702, 599] on div "A/C Unavailable [GEOGRAPHIC_DATA]-[GEOGRAPHIC_DATA] Planned Maint [GEOGRAPHIC_D…" at bounding box center [852, 414] width 1414 height 739
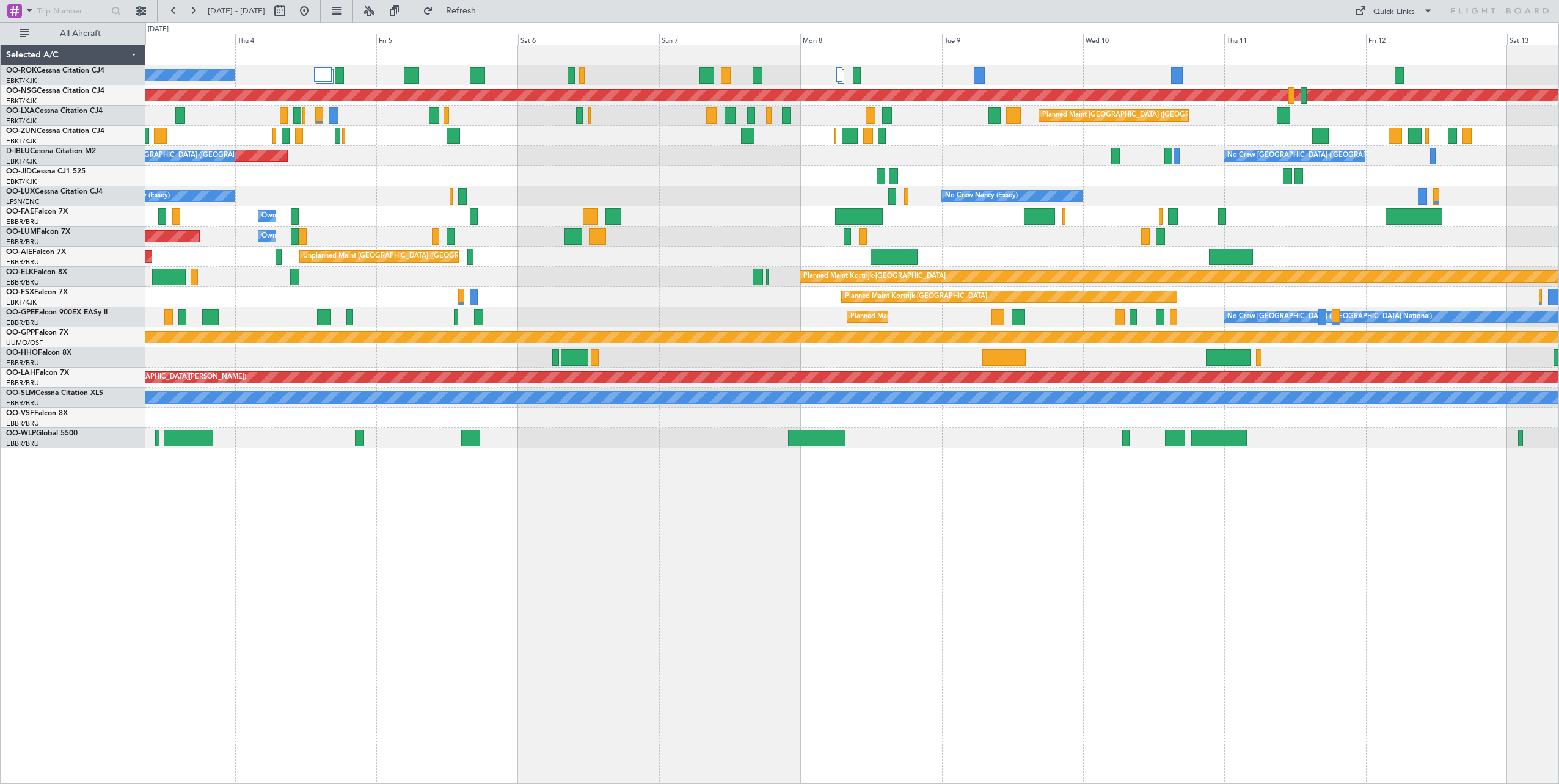
click at [1558, 628] on html "[DATE] - [DATE] Refresh Quick Links All Aircraft A/C Unavailable [GEOGRAPHIC_DA…" at bounding box center [779, 392] width 1559 height 784
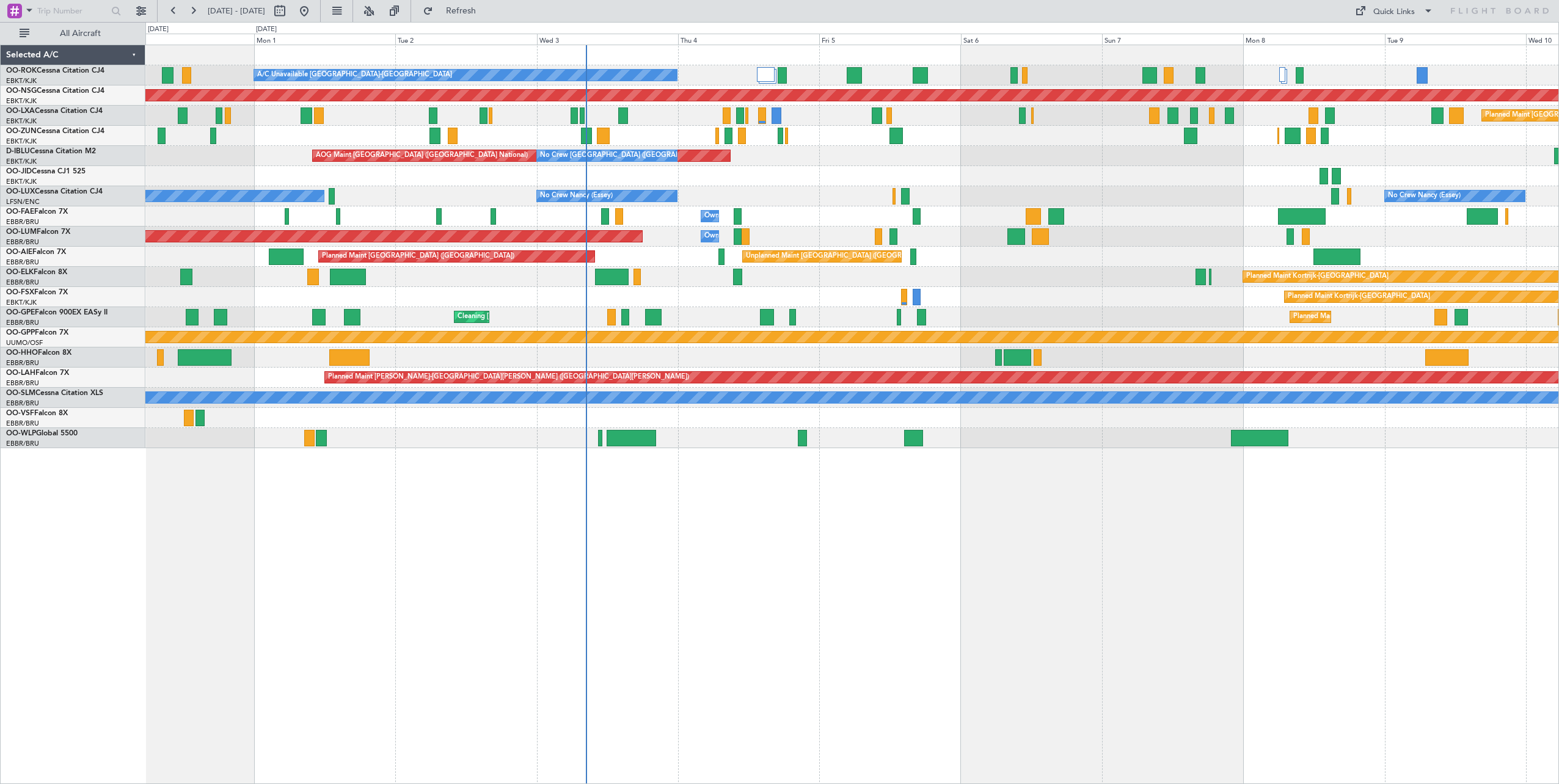
click at [1323, 630] on div "A/C Unavailable [GEOGRAPHIC_DATA]-[GEOGRAPHIC_DATA] Planned Maint [GEOGRAPHIC_D…" at bounding box center [852, 414] width 1414 height 739
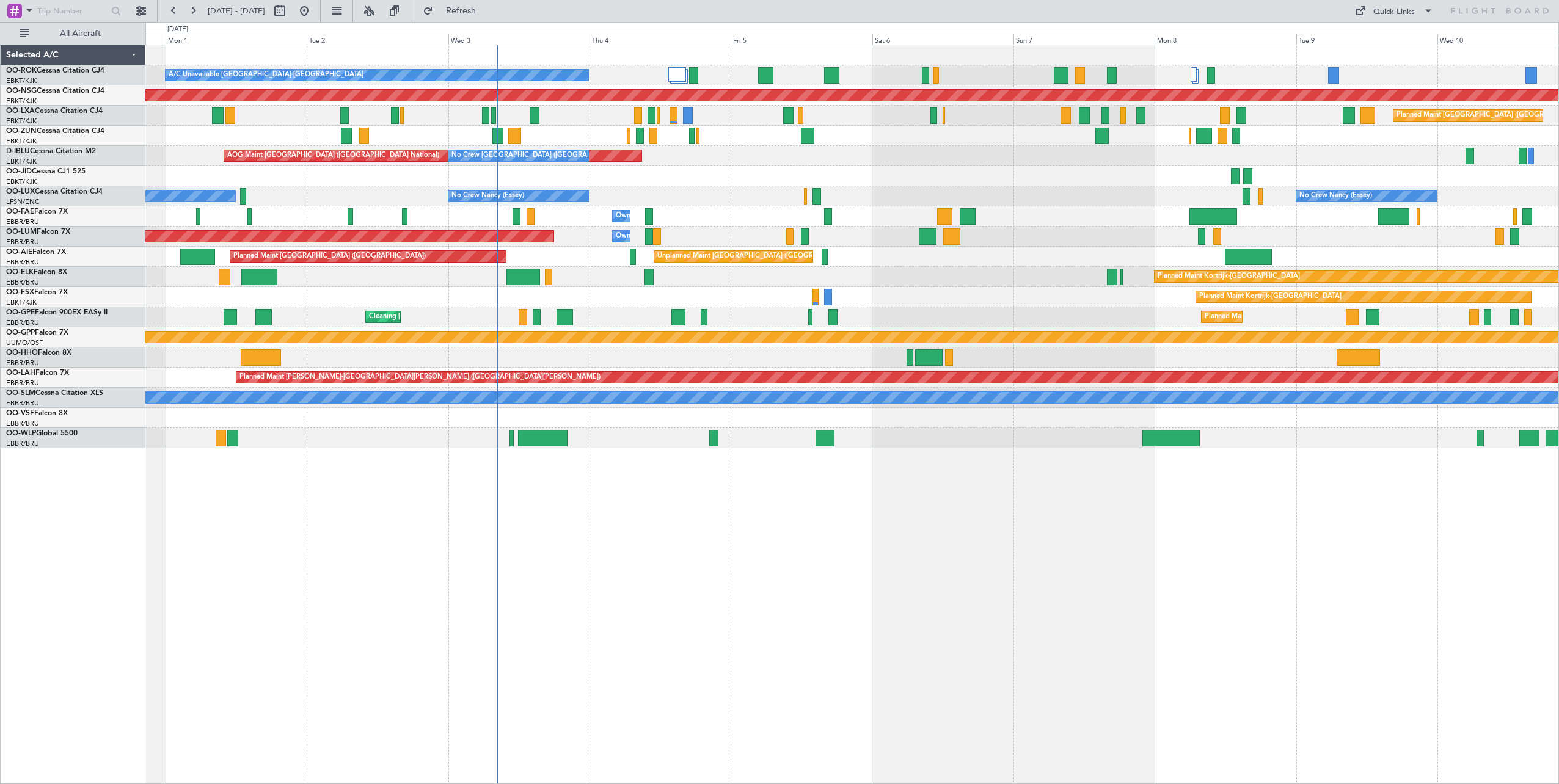
click at [1158, 493] on div "A/C Unavailable [GEOGRAPHIC_DATA]-[GEOGRAPHIC_DATA] Planned Maint [GEOGRAPHIC_D…" at bounding box center [852, 414] width 1414 height 739
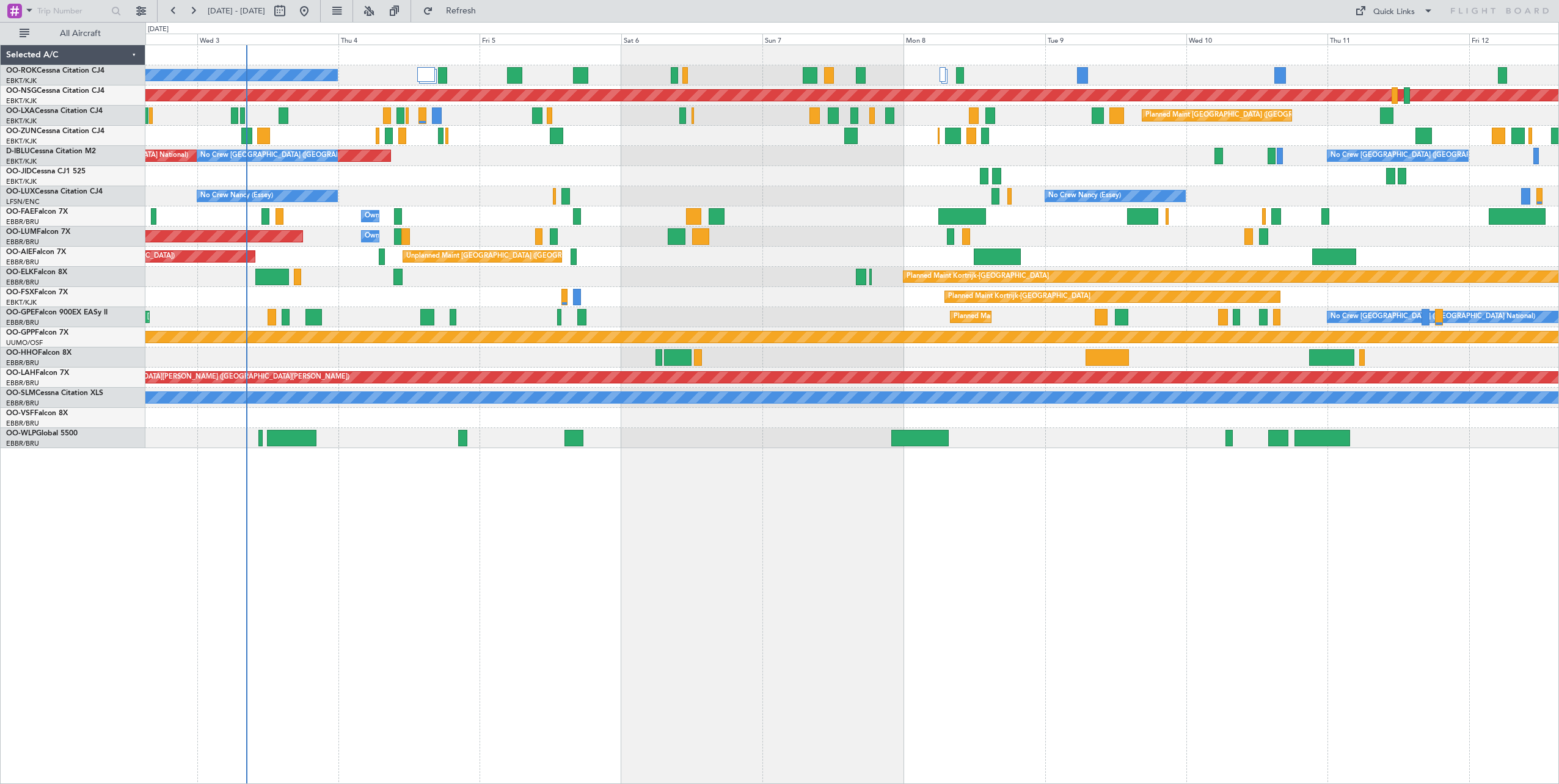
click at [1040, 561] on div "A/C Unavailable Kortrijk-Wevelgem Planned Maint Paris (Le Bourget) Planned Main…" at bounding box center [852, 414] width 1414 height 739
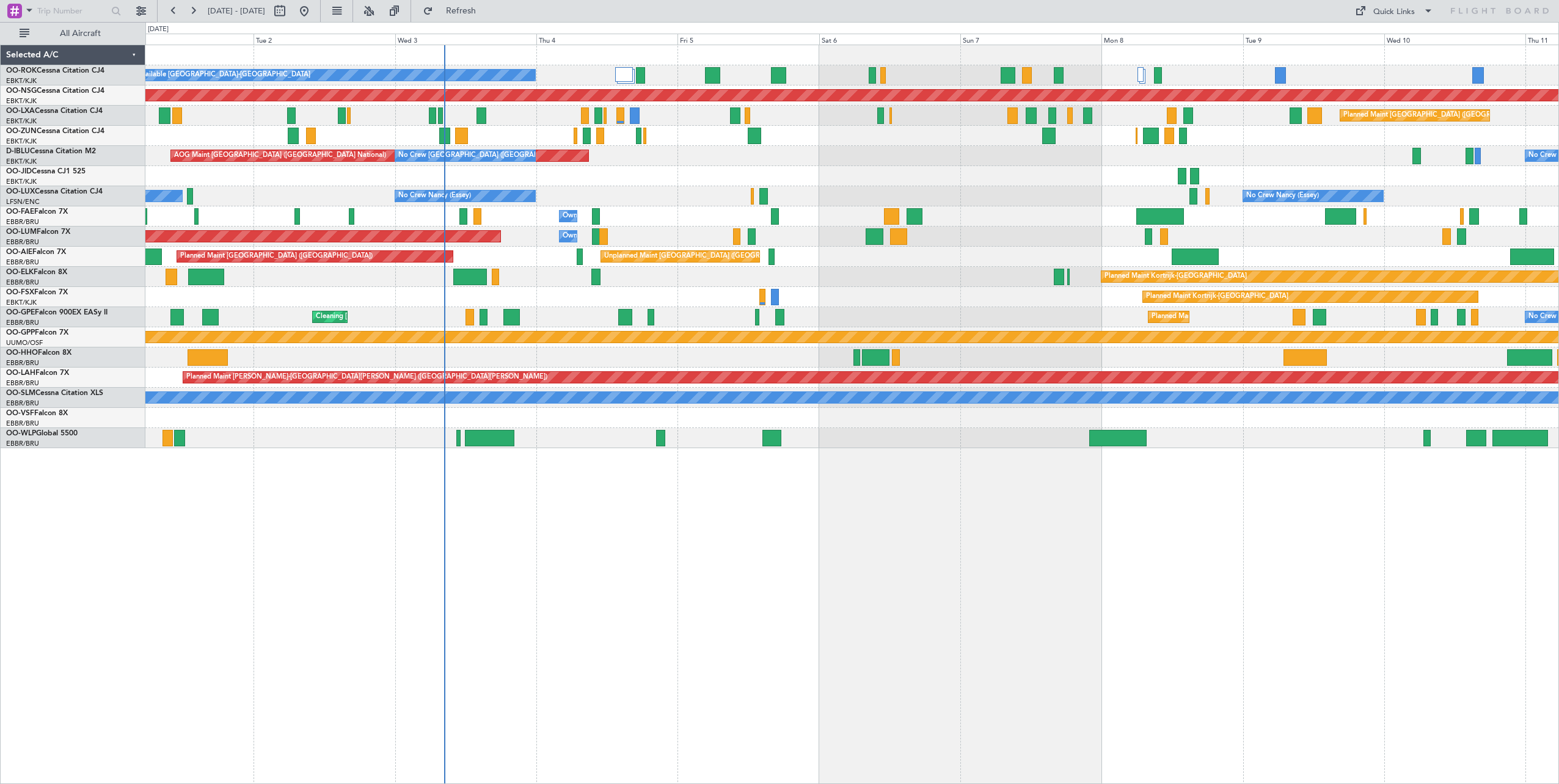
click at [520, 525] on div "A/C Unavailable Kortrijk-Wevelgem Planned Maint Paris (Le Bourget) Planned Main…" at bounding box center [852, 414] width 1414 height 739
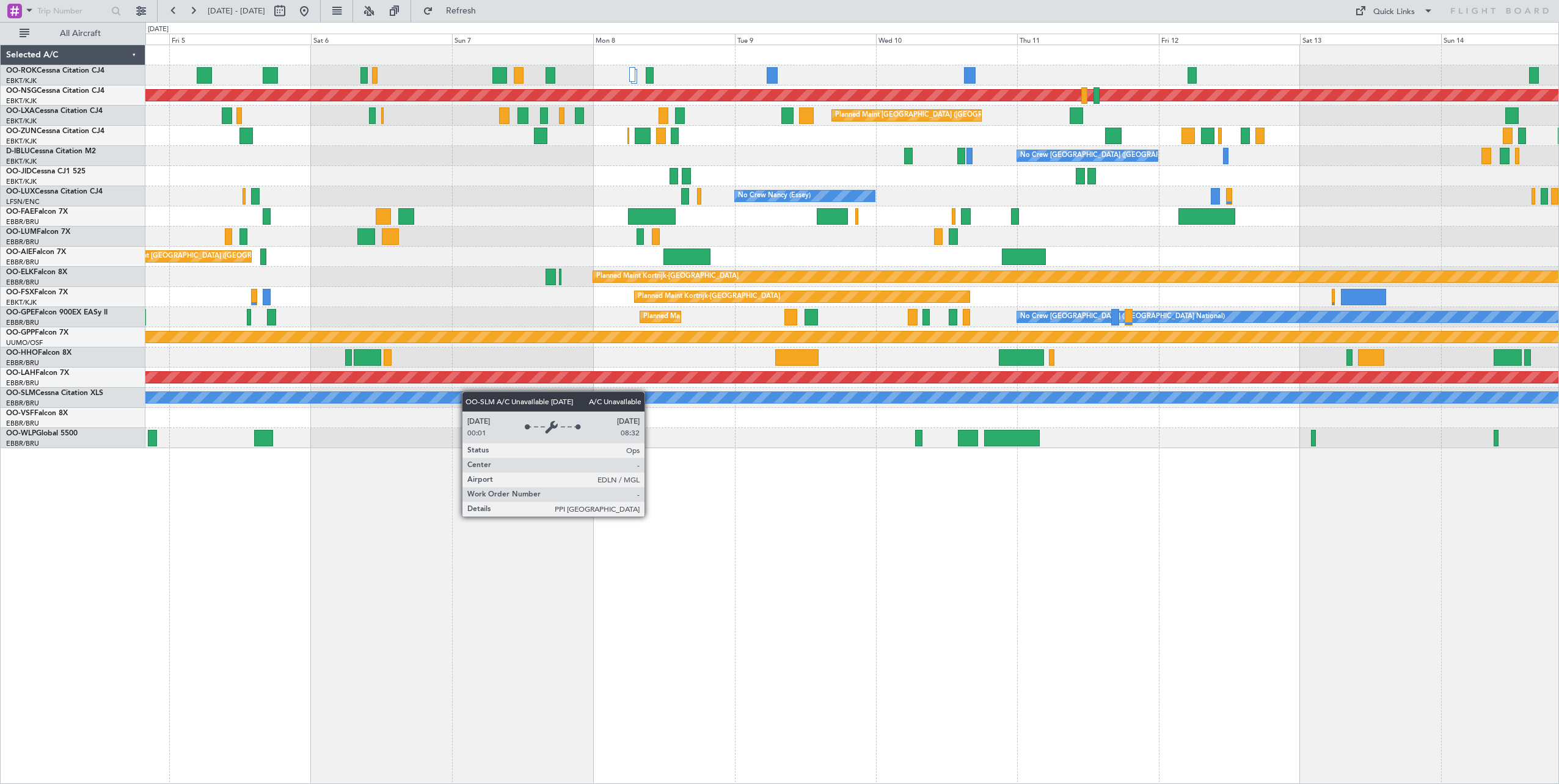
click at [467, 392] on div "Planned Maint [GEOGRAPHIC_DATA] ([GEOGRAPHIC_DATA]) A/C Unavailable [GEOGRAPHIC…" at bounding box center [851, 247] width 1413 height 403
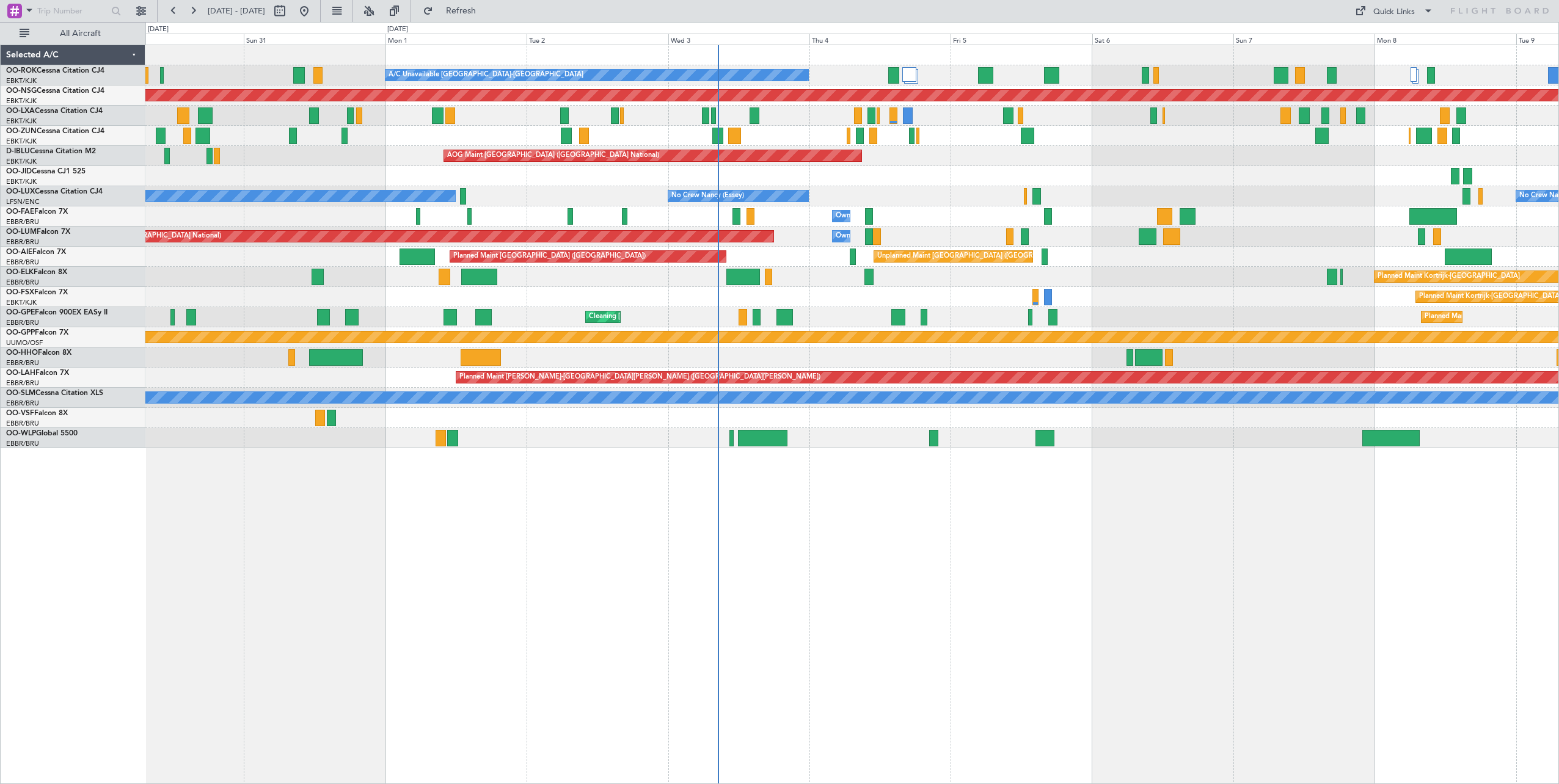
click at [1109, 329] on div "A/C Unavailable Kortrijk-Wevelgem Planned Maint Kortrijk-Wevelgem Planned Maint…" at bounding box center [851, 247] width 1413 height 403
click at [491, 16] on button "Refresh" at bounding box center [454, 11] width 73 height 19
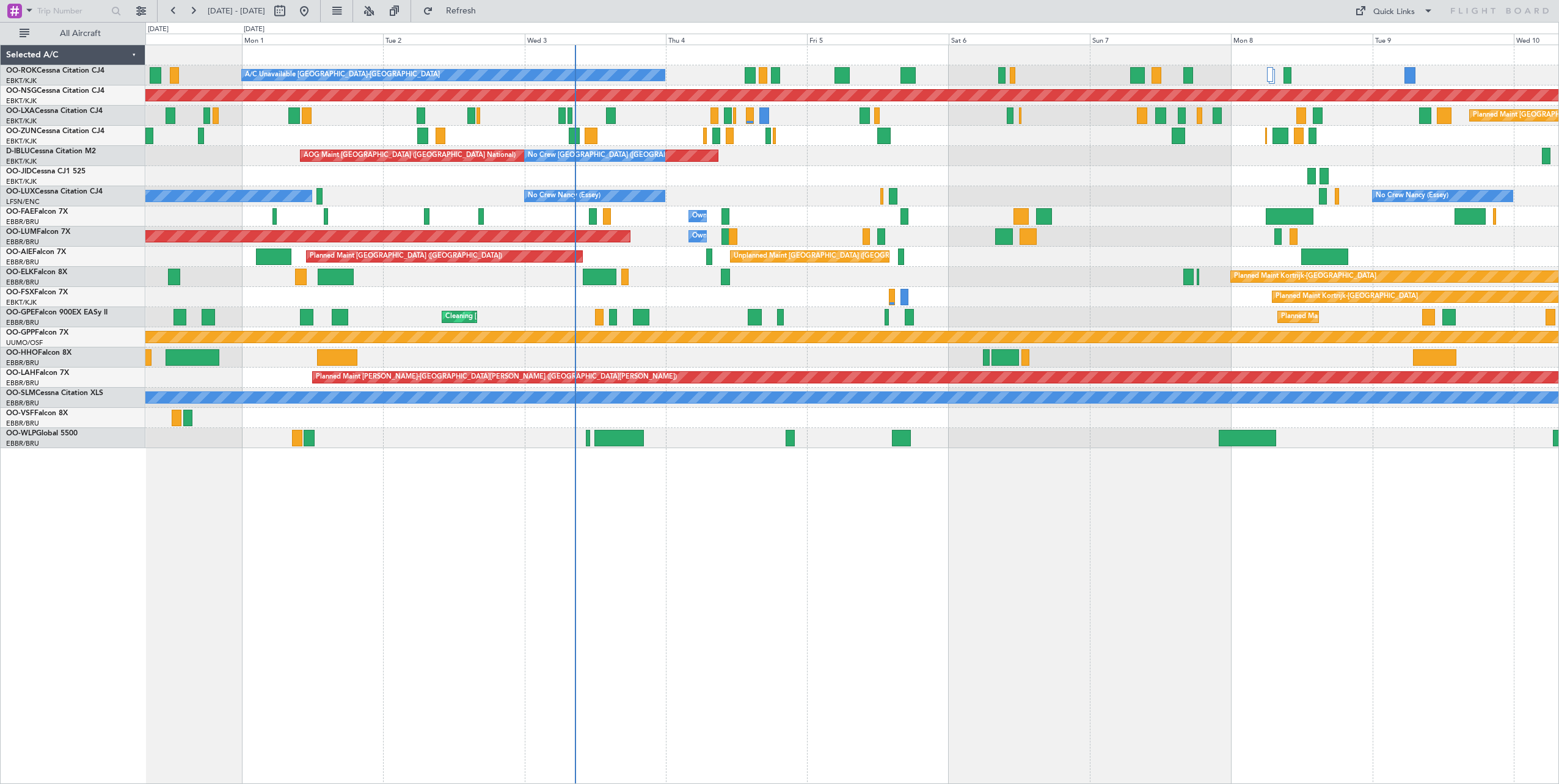
click at [1077, 186] on div "A/C Unavailable Kortrijk-Wevelgem Planned Maint Kortrijk-Wevelgem Planned Maint…" at bounding box center [851, 247] width 1413 height 403
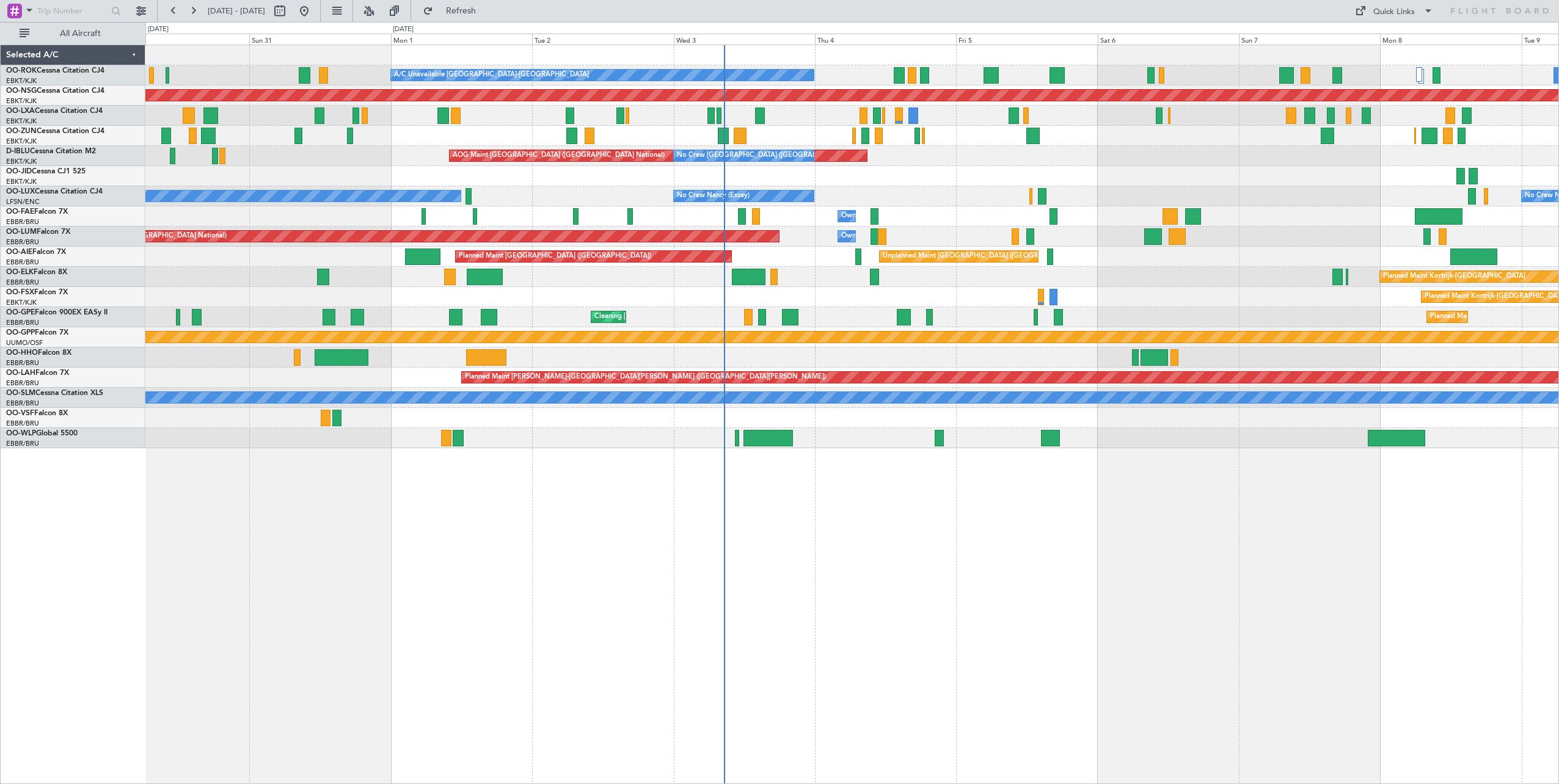
click at [1246, 232] on div "A/C Unavailable Kortrijk-Wevelgem Planned Maint Kortrijk-Wevelgem Planned Maint…" at bounding box center [851, 247] width 1413 height 403
click at [487, 11] on span "Refresh" at bounding box center [461, 10] width 51 height 8
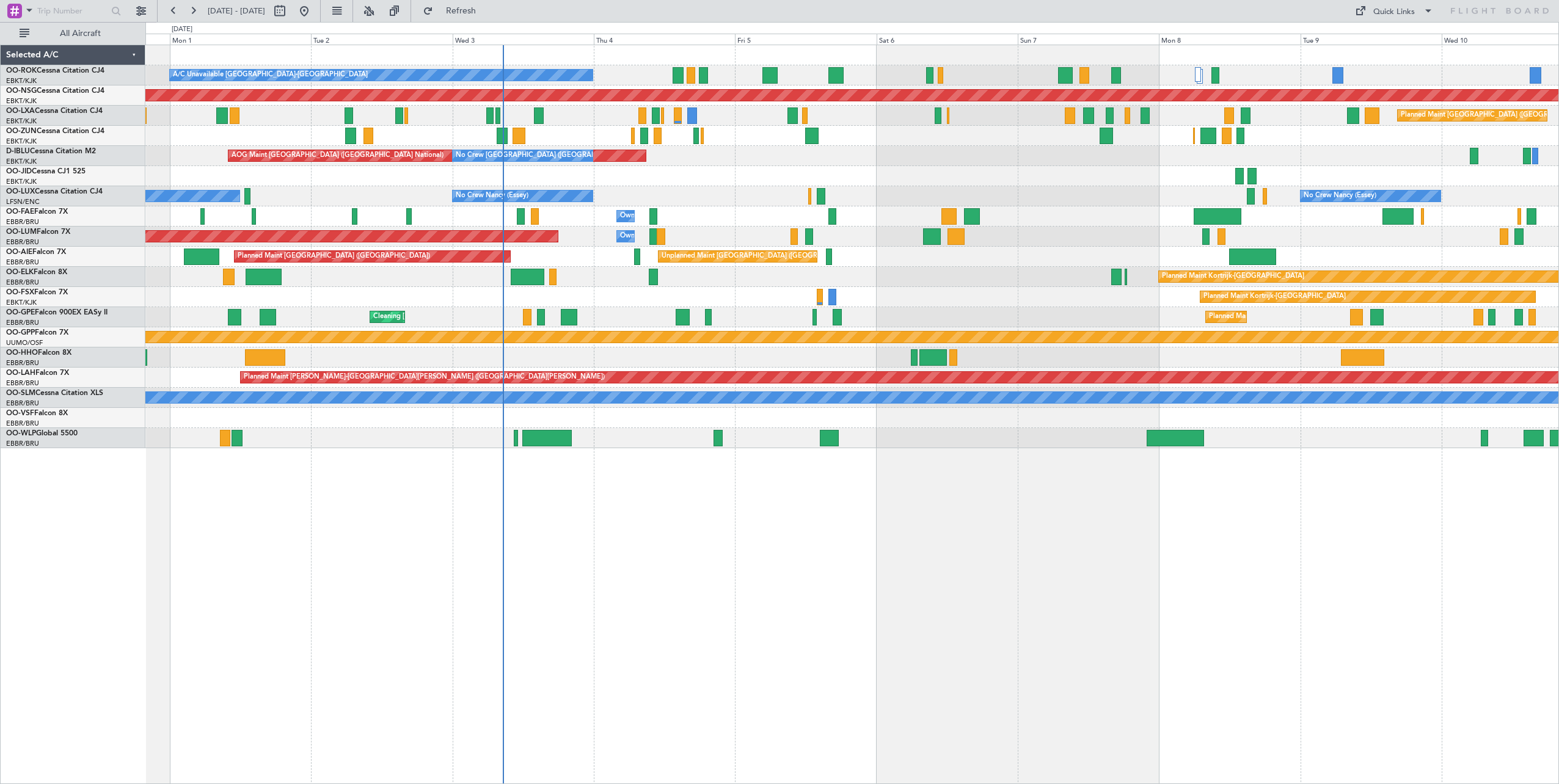
click at [830, 549] on div "A/C Unavailable Kortrijk-Wevelgem Planned Maint Kortrijk-Wevelgem Planned Maint…" at bounding box center [852, 414] width 1414 height 739
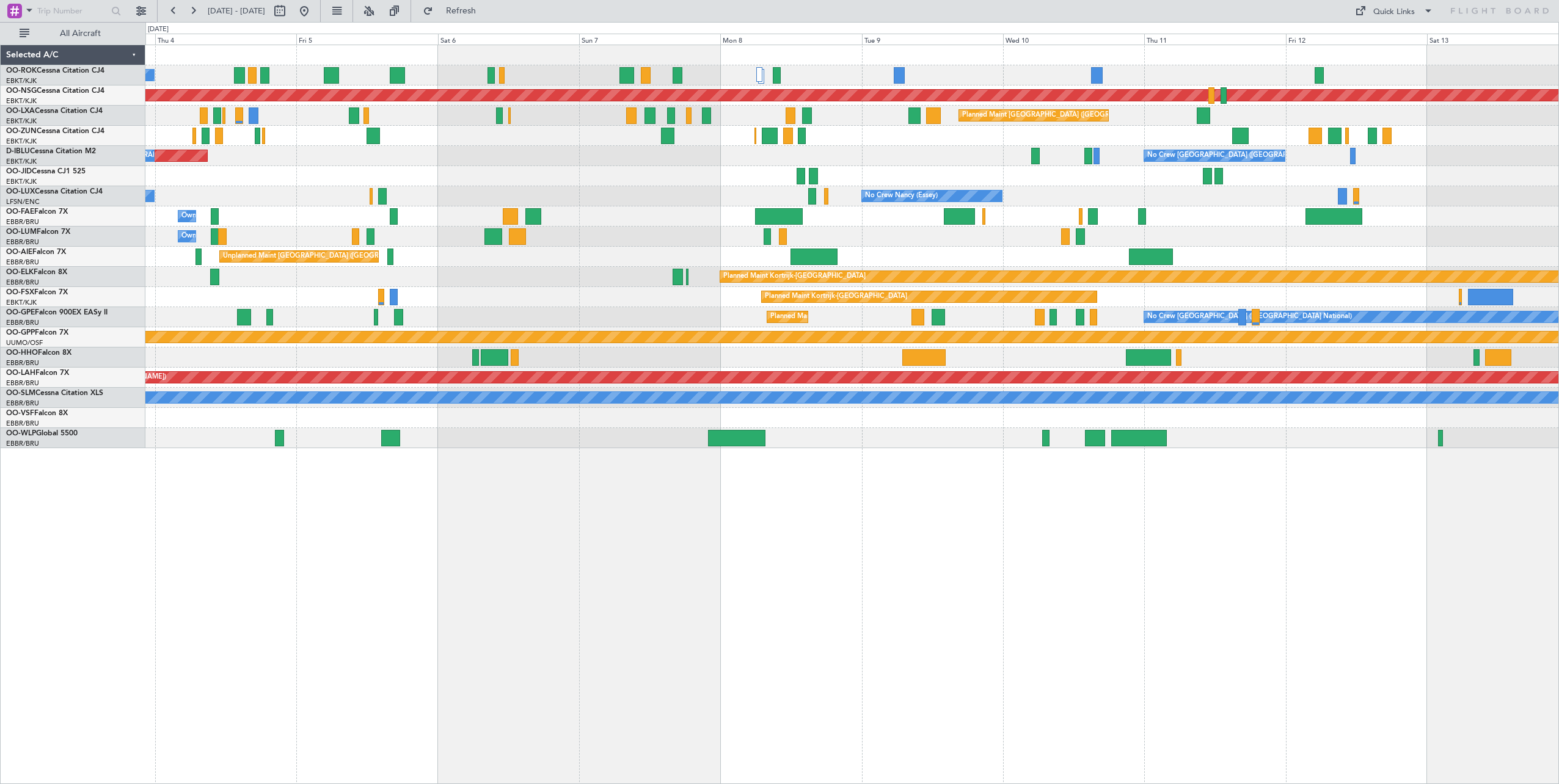
click at [750, 526] on div "A/C Unavailable [GEOGRAPHIC_DATA]-[GEOGRAPHIC_DATA] Planned Maint [GEOGRAPHIC_D…" at bounding box center [852, 414] width 1414 height 739
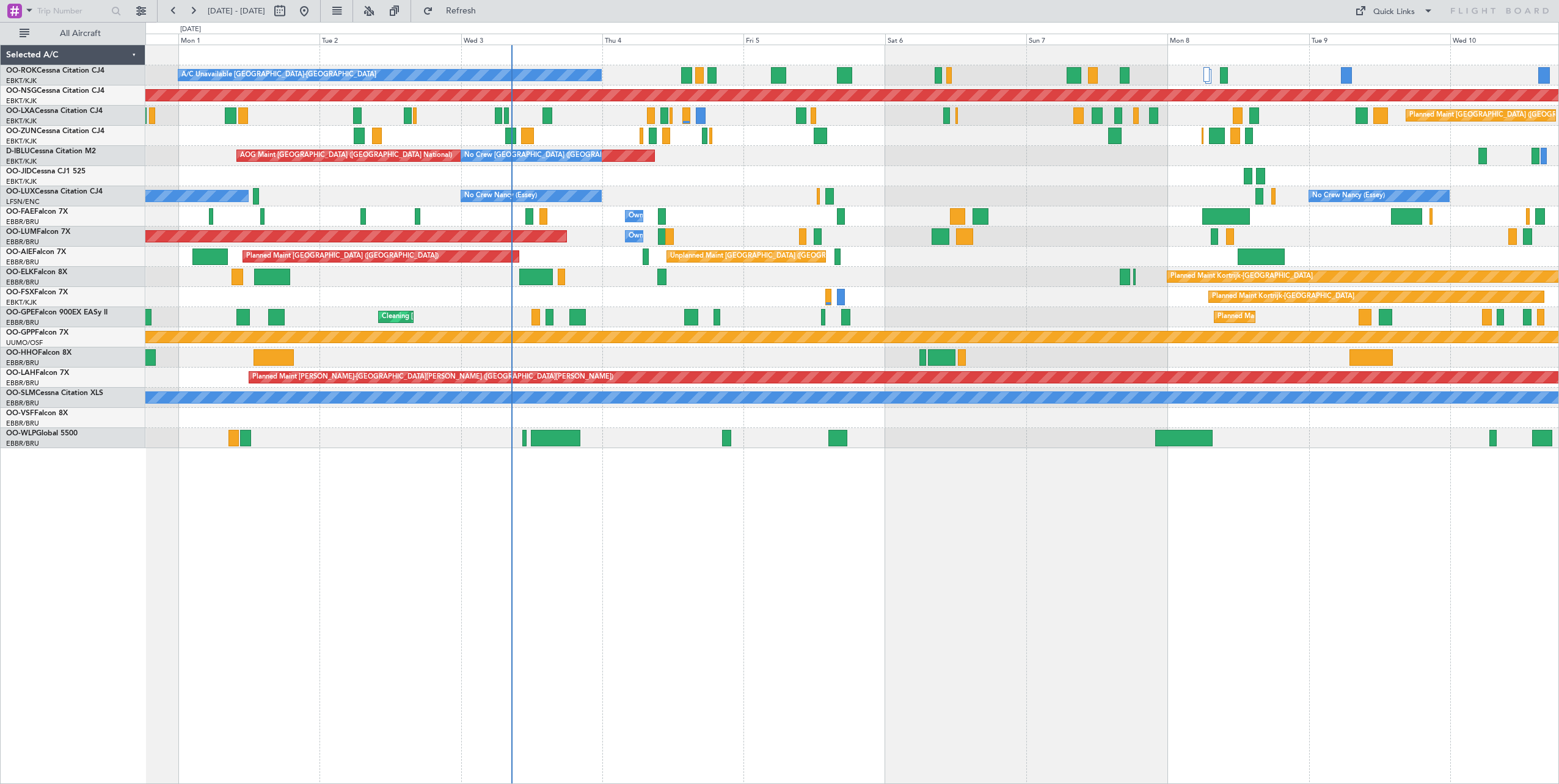
click at [1321, 624] on div "A/C Unavailable Kortrijk-Wevelgem Planned Maint Kortrijk-Wevelgem Planned Maint…" at bounding box center [852, 414] width 1414 height 739
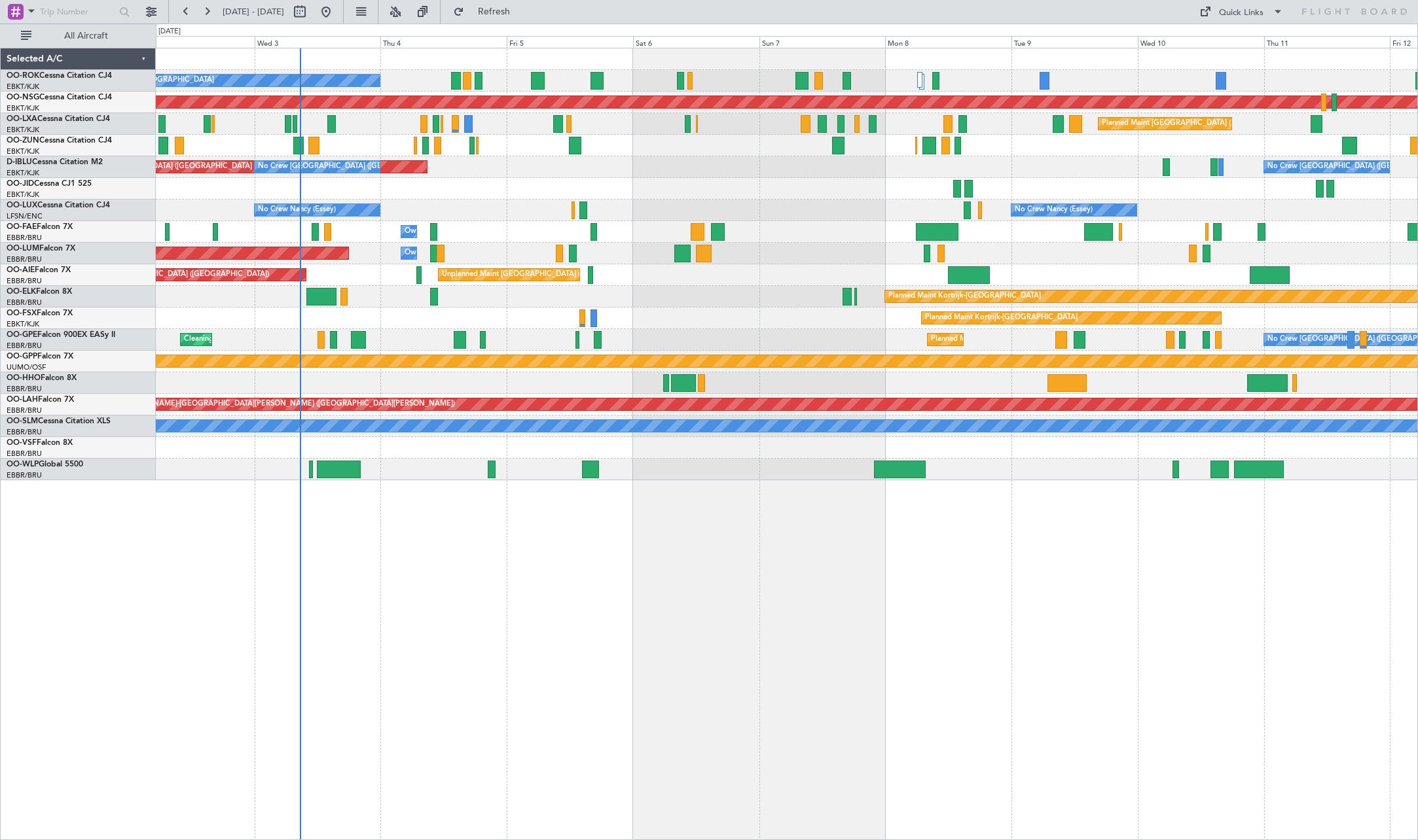
click at [622, 594] on div "A/C Unavailable Kortrijk-Wevelgem Planned Maint Paris (Le Bourget) Planned Main…" at bounding box center [787, 444] width 1262 height 792
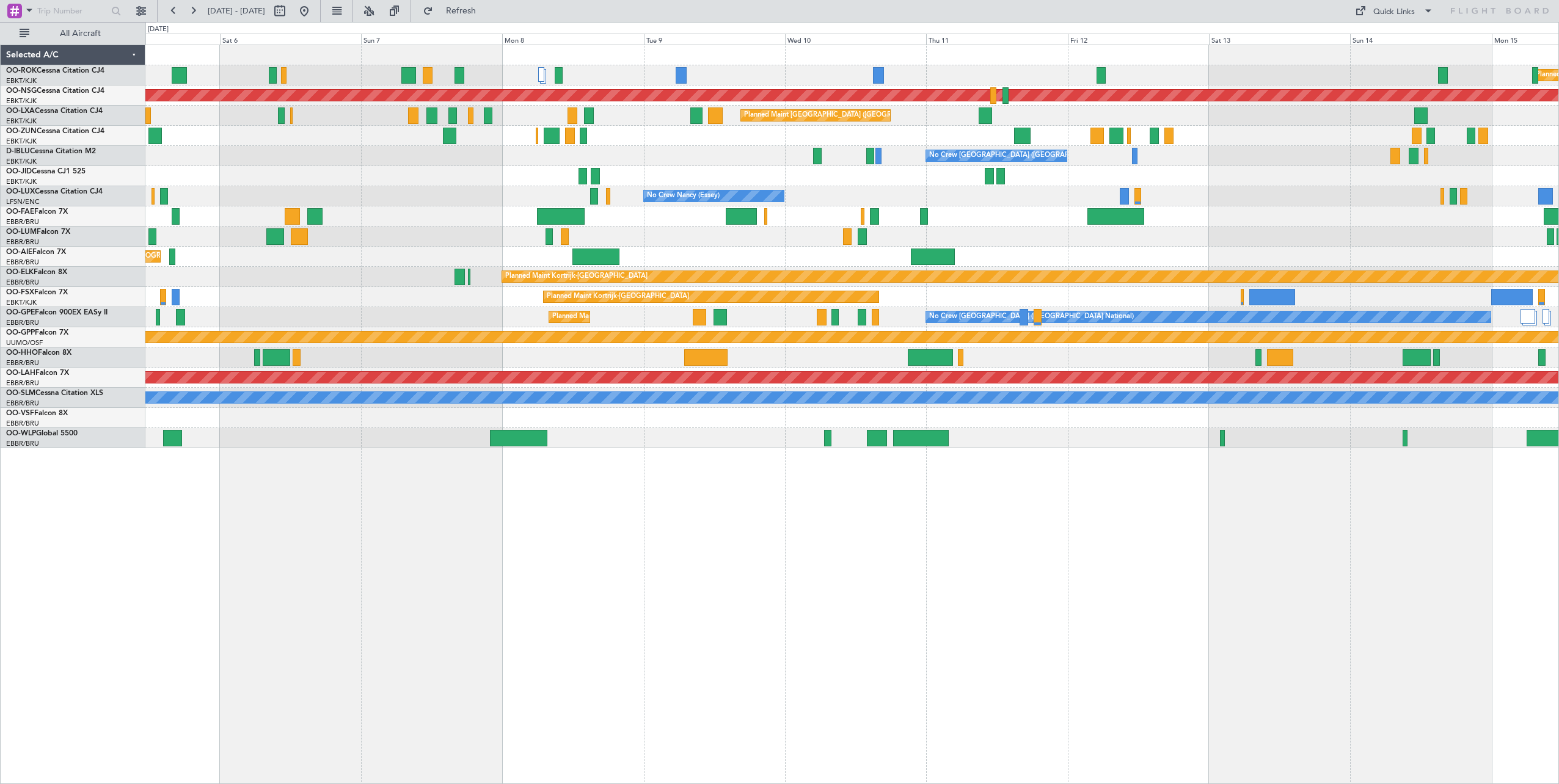
click at [572, 549] on div "Planned Maint [GEOGRAPHIC_DATA] ([GEOGRAPHIC_DATA]) A/C Unavailable [GEOGRAPHIC…" at bounding box center [852, 414] width 1414 height 739
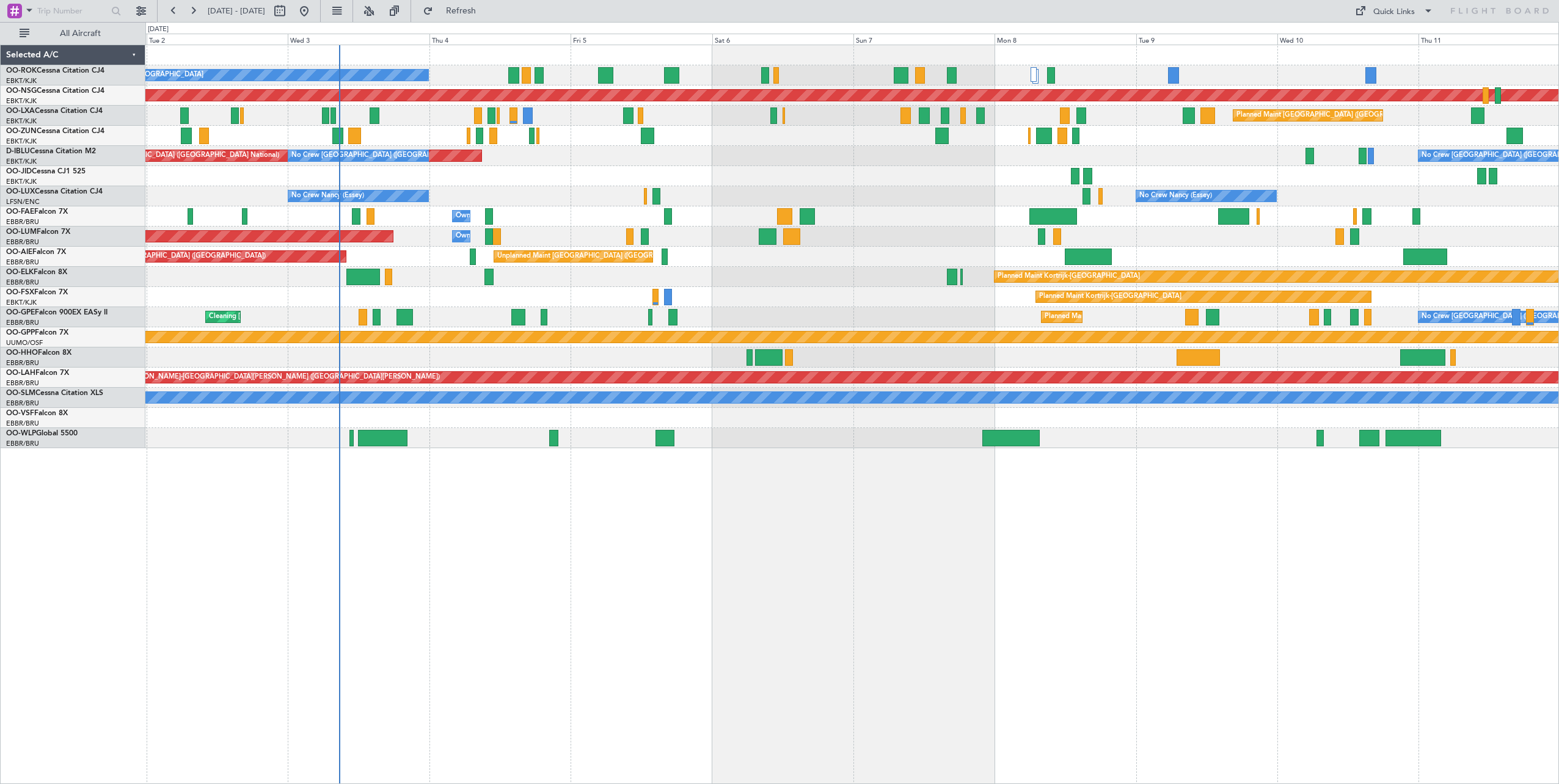
click at [1023, 563] on div "A/C Unavailable Kortrijk-Wevelgem Planned Maint Paris (Le Bourget) Planned Main…" at bounding box center [852, 414] width 1414 height 739
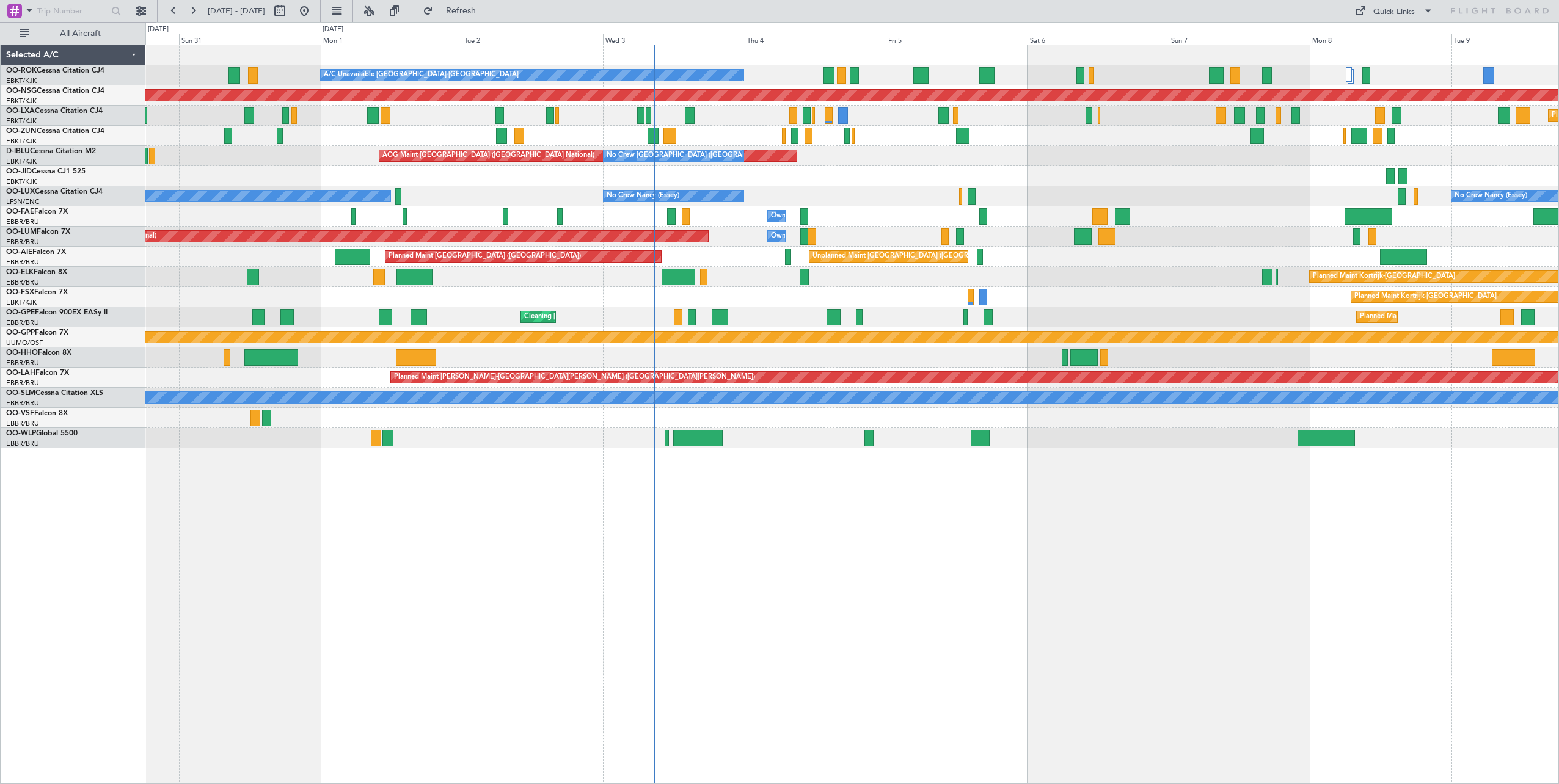
click at [1015, 580] on div "A/C Unavailable Kortrijk-Wevelgem Planned Maint Kortrijk-Wevelgem Planned Maint…" at bounding box center [852, 414] width 1414 height 739
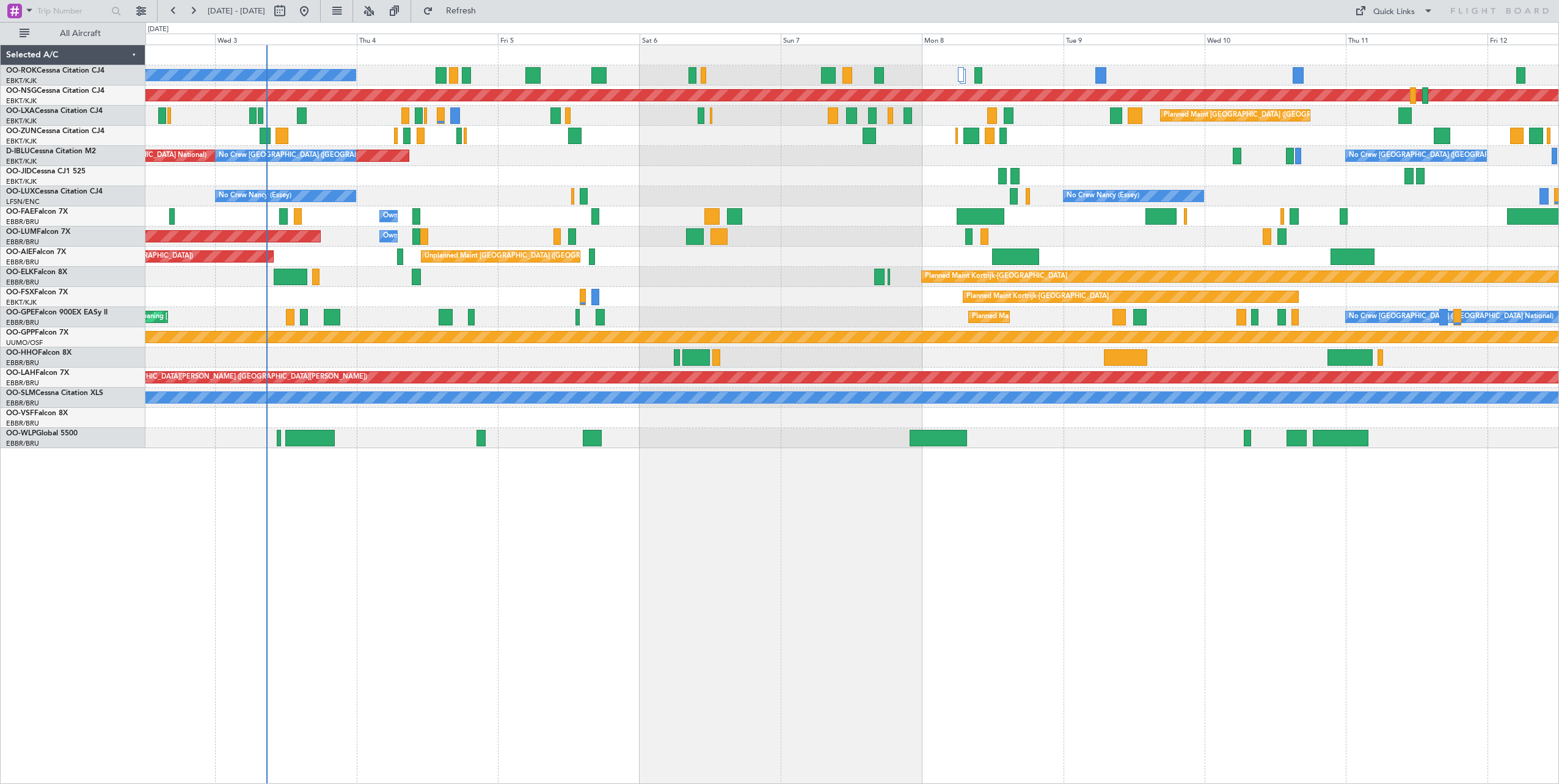
click at [679, 568] on div "A/C Unavailable Kortrijk-Wevelgem Planned Maint Paris (Le Bourget) Planned Main…" at bounding box center [852, 414] width 1414 height 739
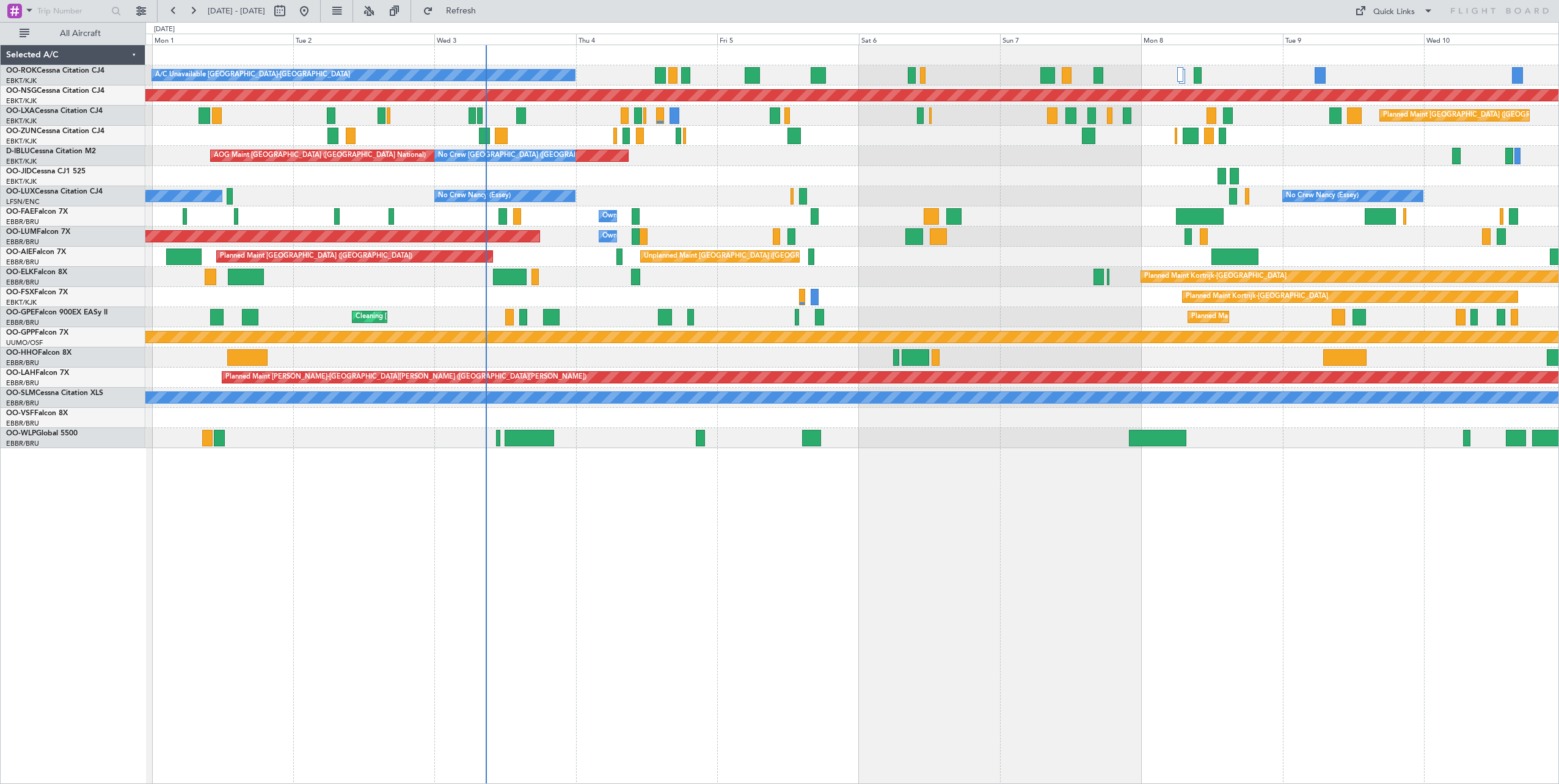
click at [957, 538] on div "A/C Unavailable Kortrijk-Wevelgem Planned Maint Kortrijk-Wevelgem Planned Maint…" at bounding box center [852, 414] width 1414 height 739
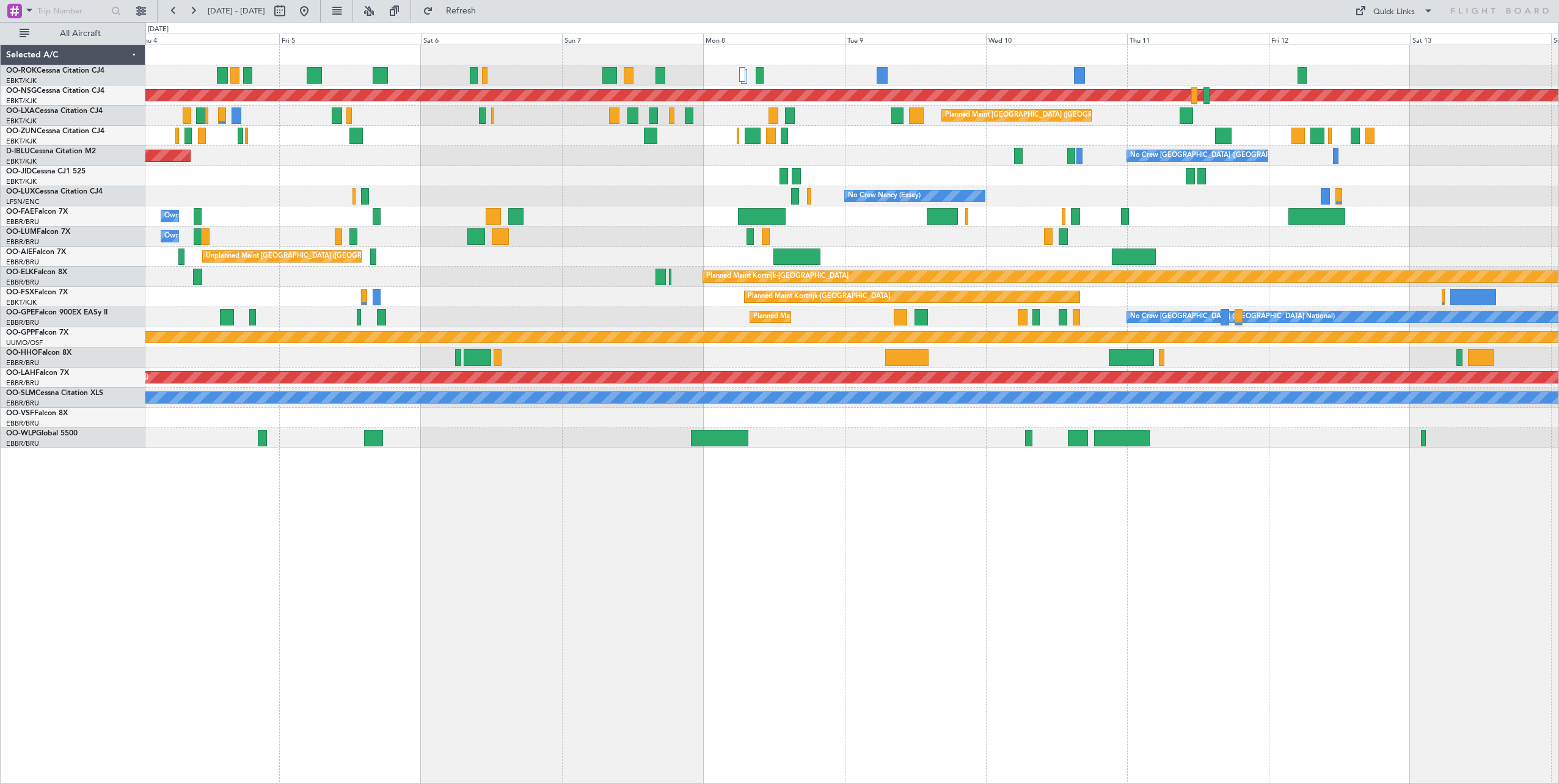
click at [651, 545] on div "Planned Maint Paris (Le Bourget) A/C Unavailable Kortrijk-Wevelgem Planned Main…" at bounding box center [852, 414] width 1414 height 739
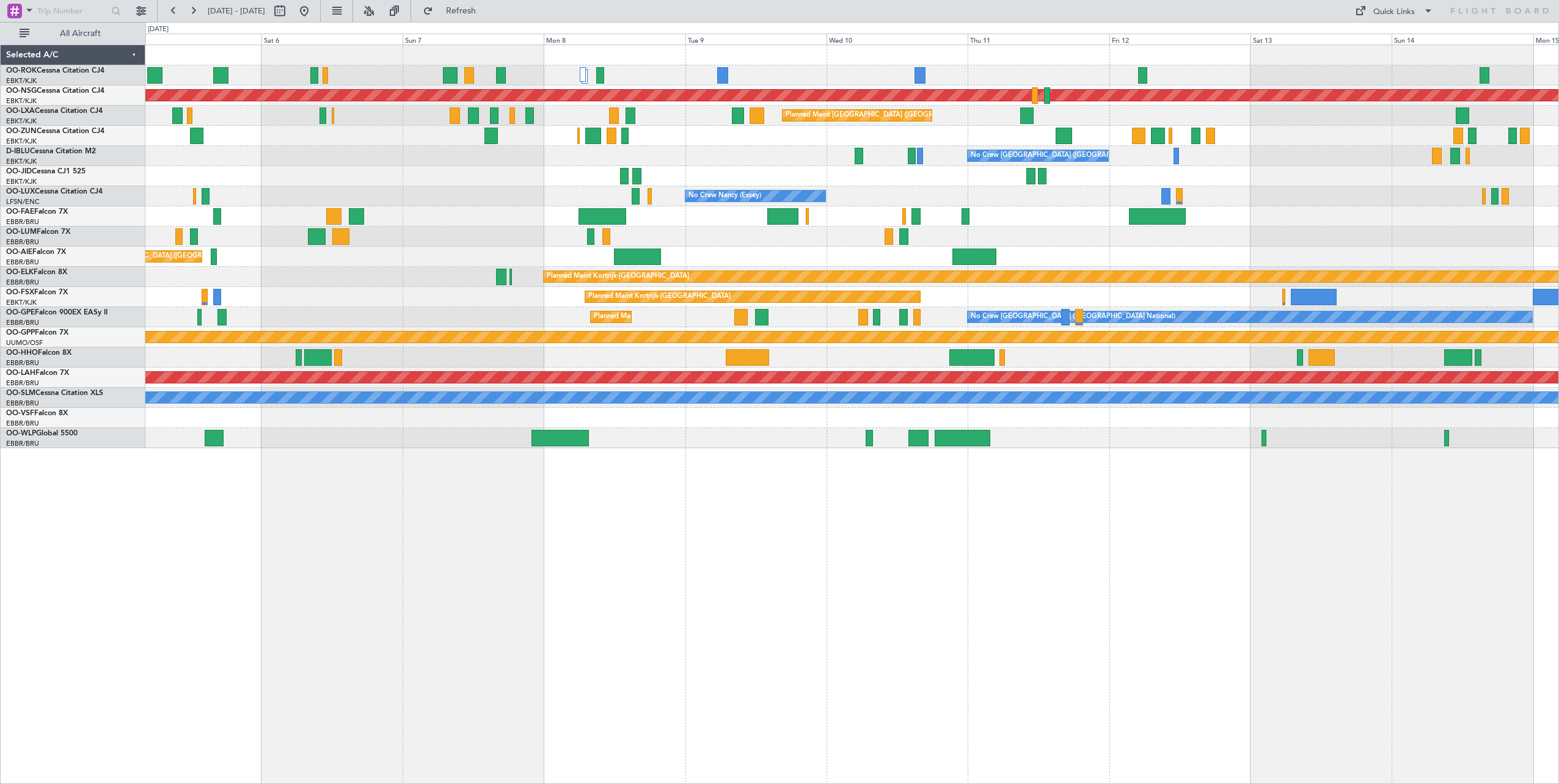
click at [1021, 502] on div "Planned Maint [GEOGRAPHIC_DATA] ([GEOGRAPHIC_DATA]) A/C Unavailable [GEOGRAPHIC…" at bounding box center [852, 414] width 1414 height 739
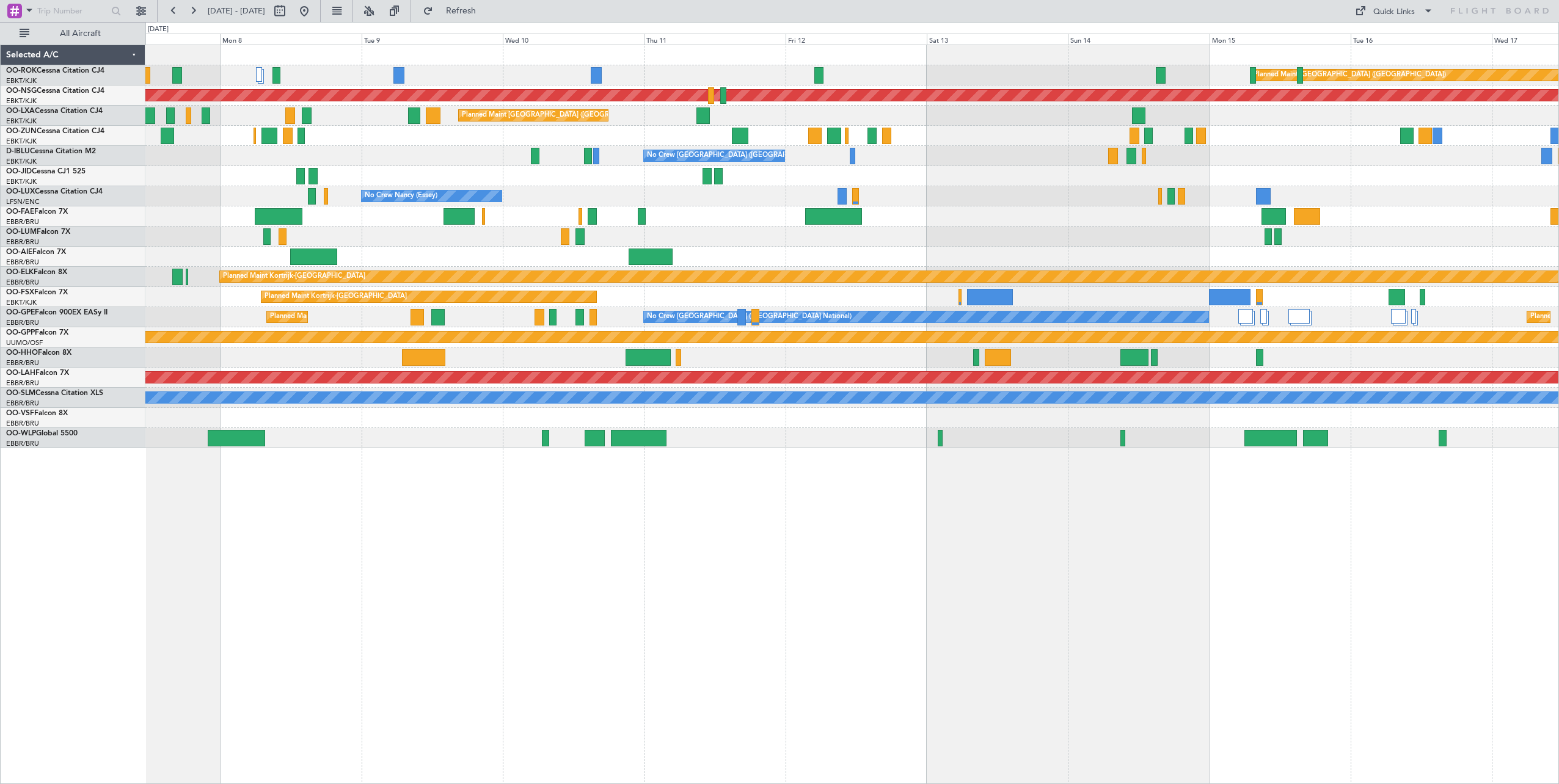
click at [1133, 580] on div "Planned Maint Paris (Le Bourget) Planned Maint Paris (Le Bourget) Planned Maint…" at bounding box center [852, 414] width 1414 height 739
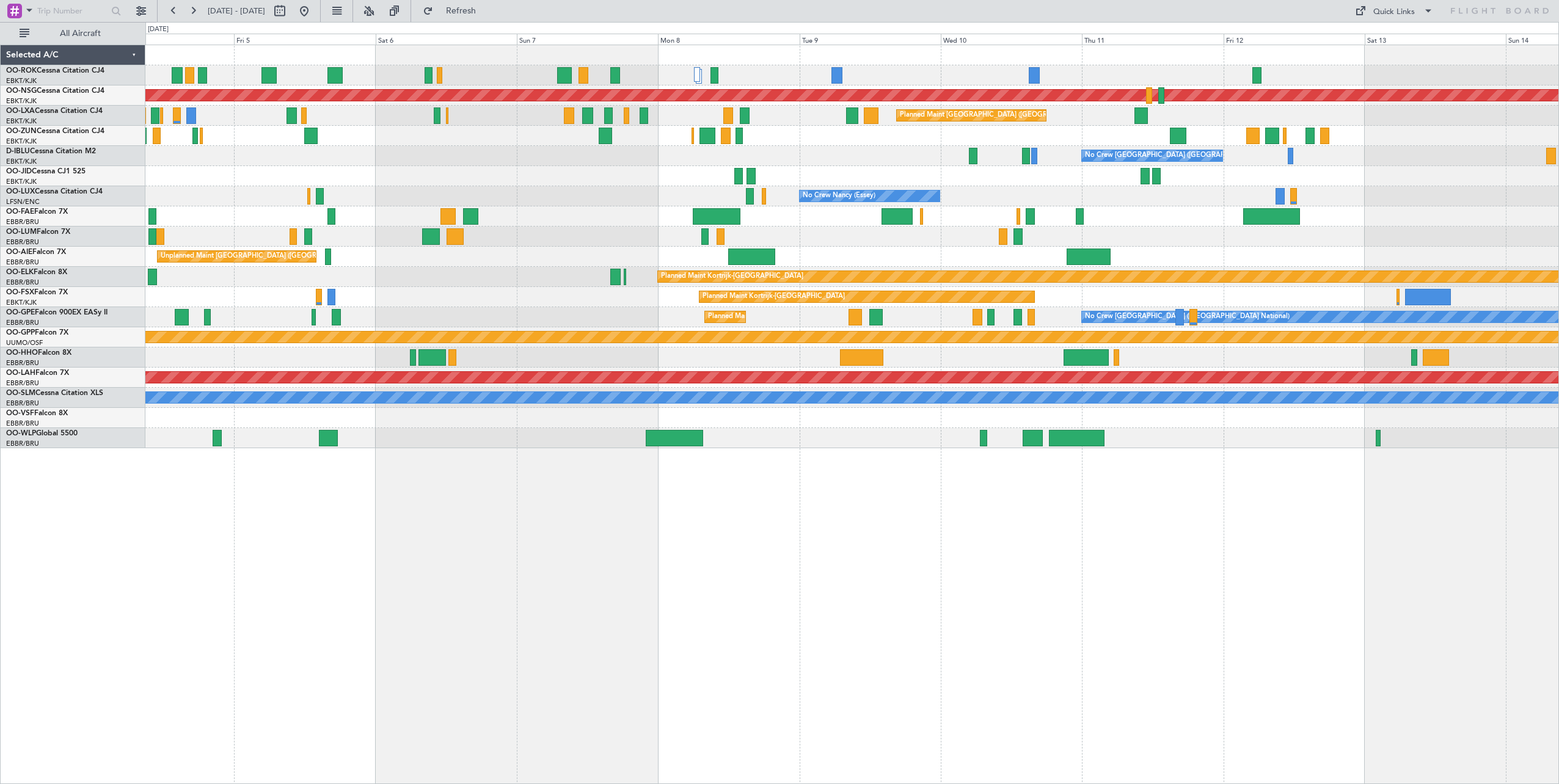
click at [1289, 552] on div "Planned Maint Paris (Le Bourget) A/C Unavailable Kortrijk-Wevelgem Planned Main…" at bounding box center [852, 414] width 1414 height 739
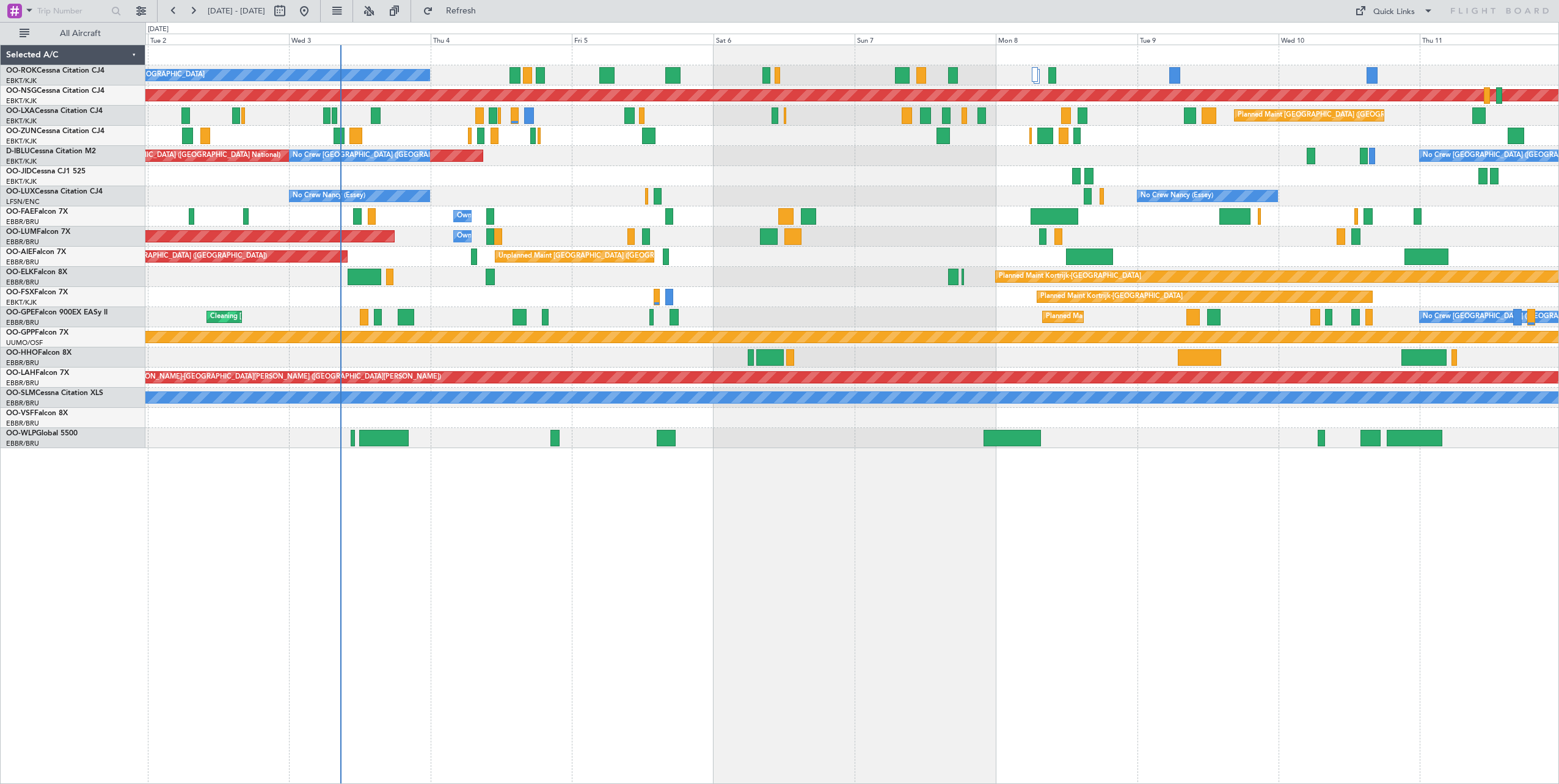
click at [1115, 571] on div "A/C Unavailable Kortrijk-Wevelgem Planned Maint Paris (Le Bourget) Planned Main…" at bounding box center [852, 414] width 1414 height 739
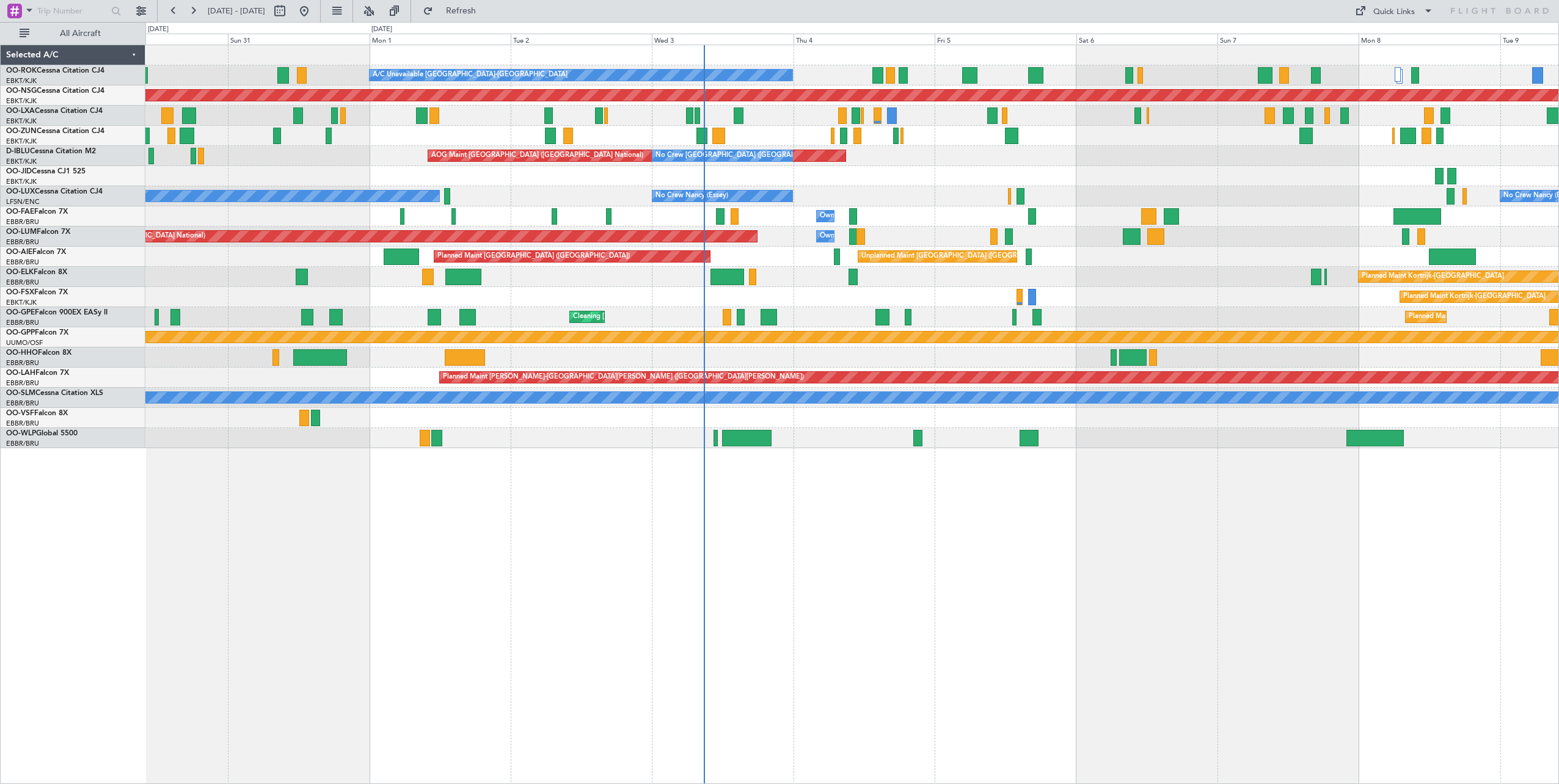
click at [1074, 575] on div "A/C Unavailable Kortrijk-Wevelgem Planned Maint Kortrijk-Wevelgem Planned Maint…" at bounding box center [852, 414] width 1414 height 739
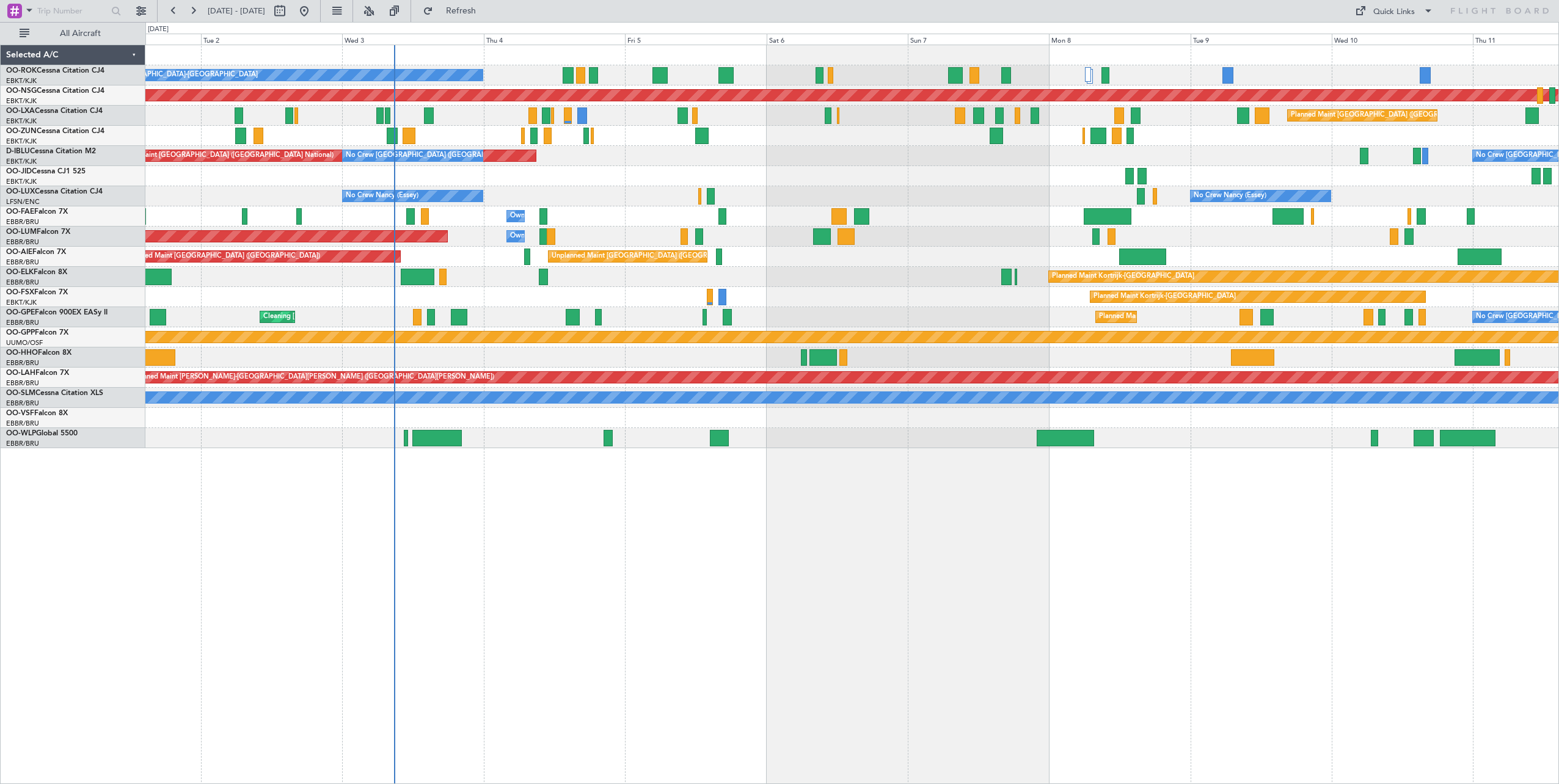
click at [804, 604] on div "A/C Unavailable Kortrijk-Wevelgem Planned Maint Paris (Le Bourget) Planned Main…" at bounding box center [852, 414] width 1414 height 739
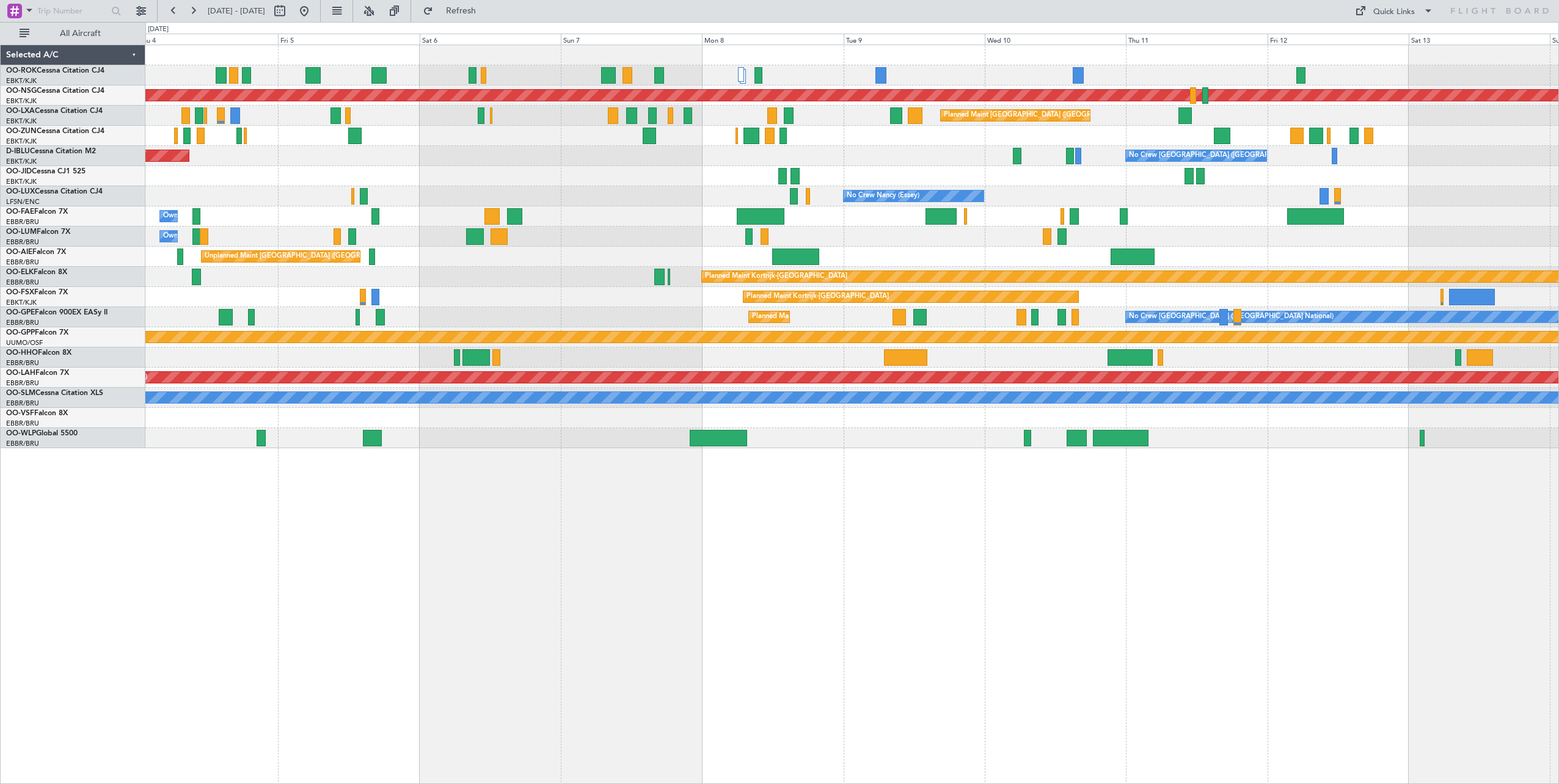
click at [768, 583] on div "Planned Maint Paris (Le Bourget) A/C Unavailable Kortrijk-Wevelgem Planned Main…" at bounding box center [852, 414] width 1414 height 739
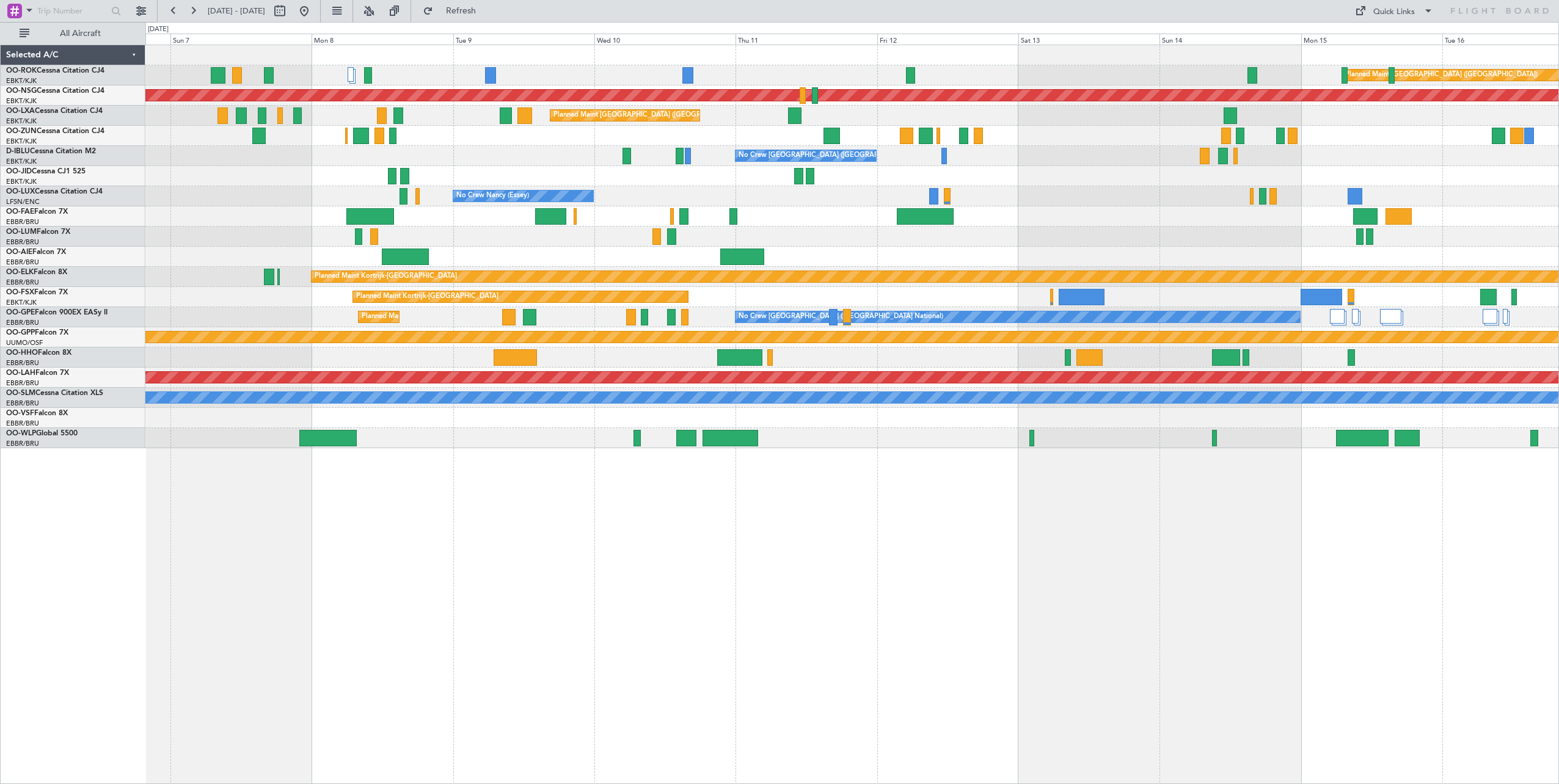
click at [670, 546] on div "Planned Maint Paris (Le Bourget) Planned Maint Paris (Le Bourget) Planned Maint…" at bounding box center [852, 414] width 1414 height 739
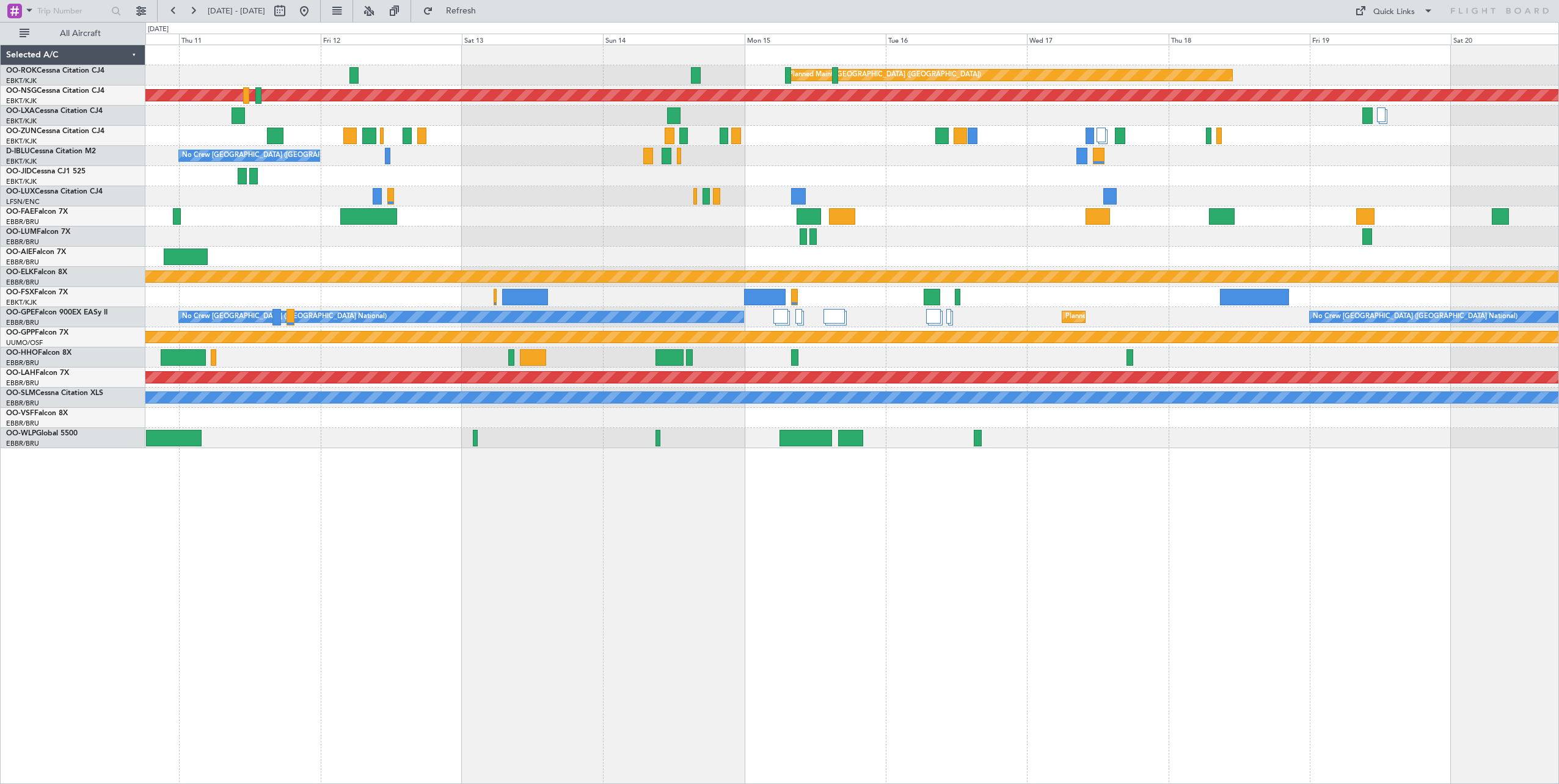
click at [627, 559] on div "Planned Maint Paris (Le Bourget) Planned Maint Paris (Le Bourget) Planned Maint…" at bounding box center [852, 414] width 1414 height 739
click at [473, 572] on div "Planned Maint Paris (Le Bourget) Planned Maint Paris (Le Bourget) Planned Maint…" at bounding box center [852, 414] width 1414 height 739
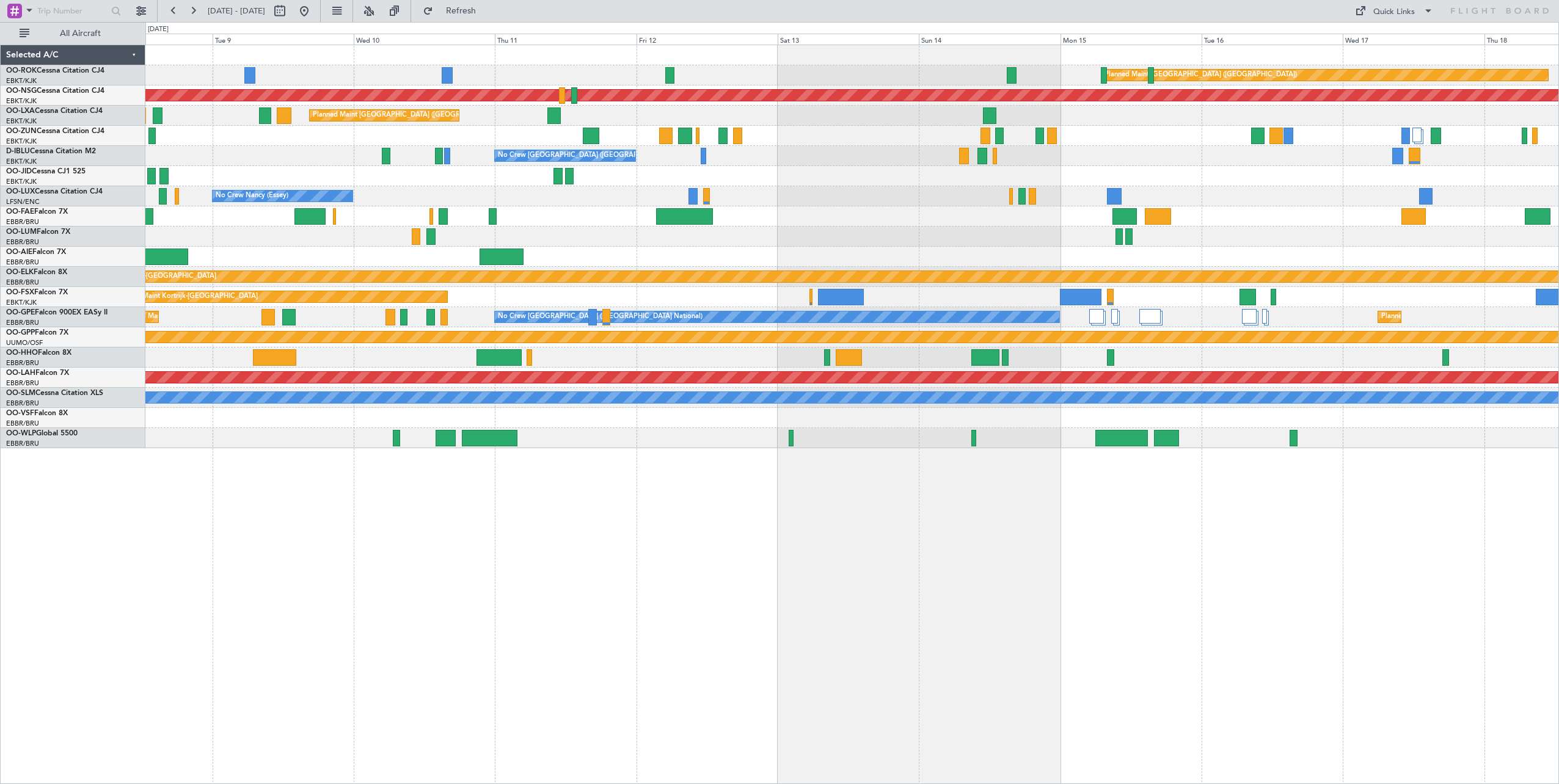
click at [1175, 605] on div "Planned Maint Paris (Le Bourget) Planned Maint Paris (Le Bourget) Planned Maint…" at bounding box center [852, 414] width 1414 height 739
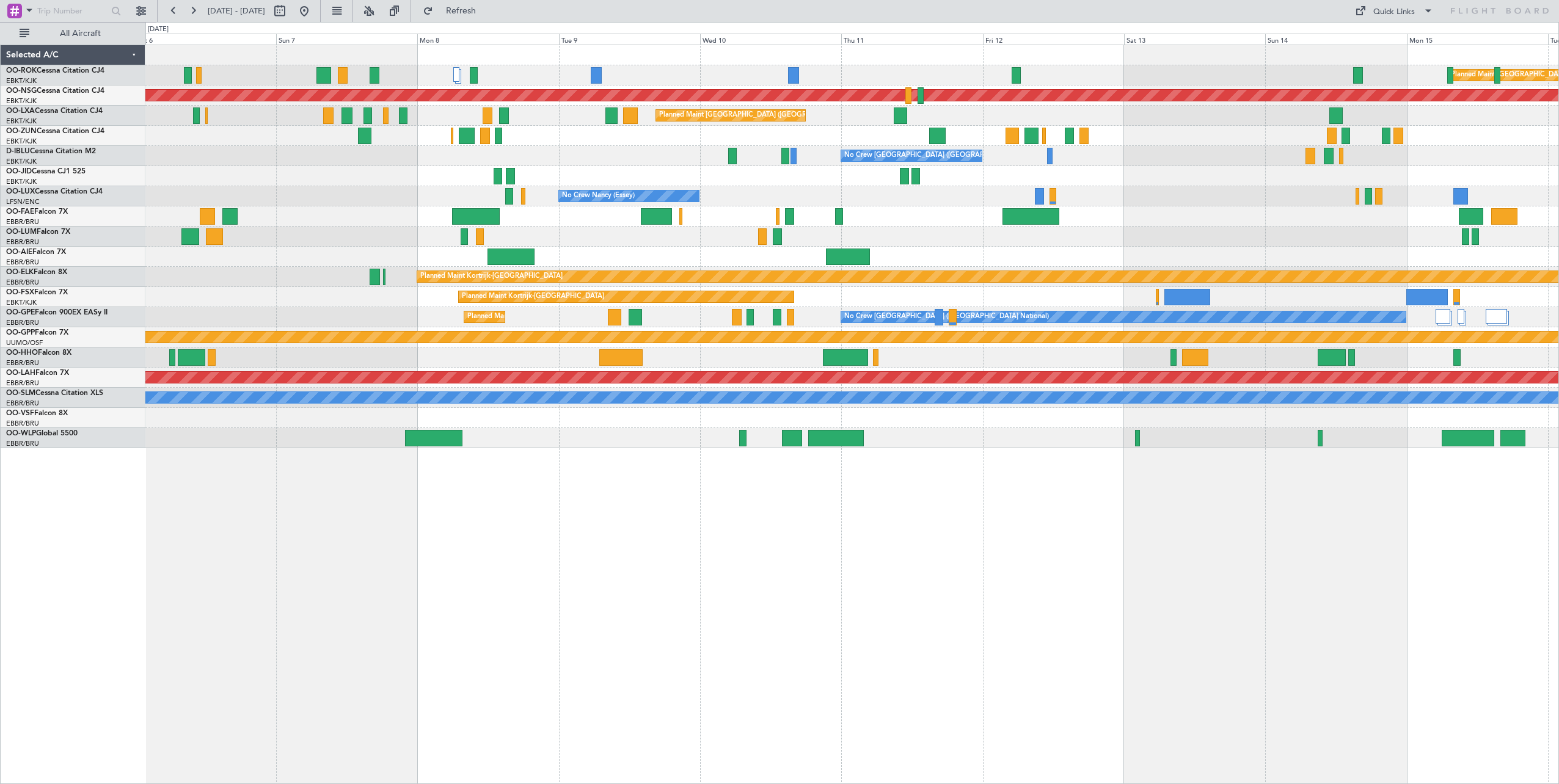
click at [1097, 587] on div "Planned Maint Paris (Le Bourget) A/C Unavailable Kortrijk-Wevelgem Planned Main…" at bounding box center [852, 414] width 1414 height 739
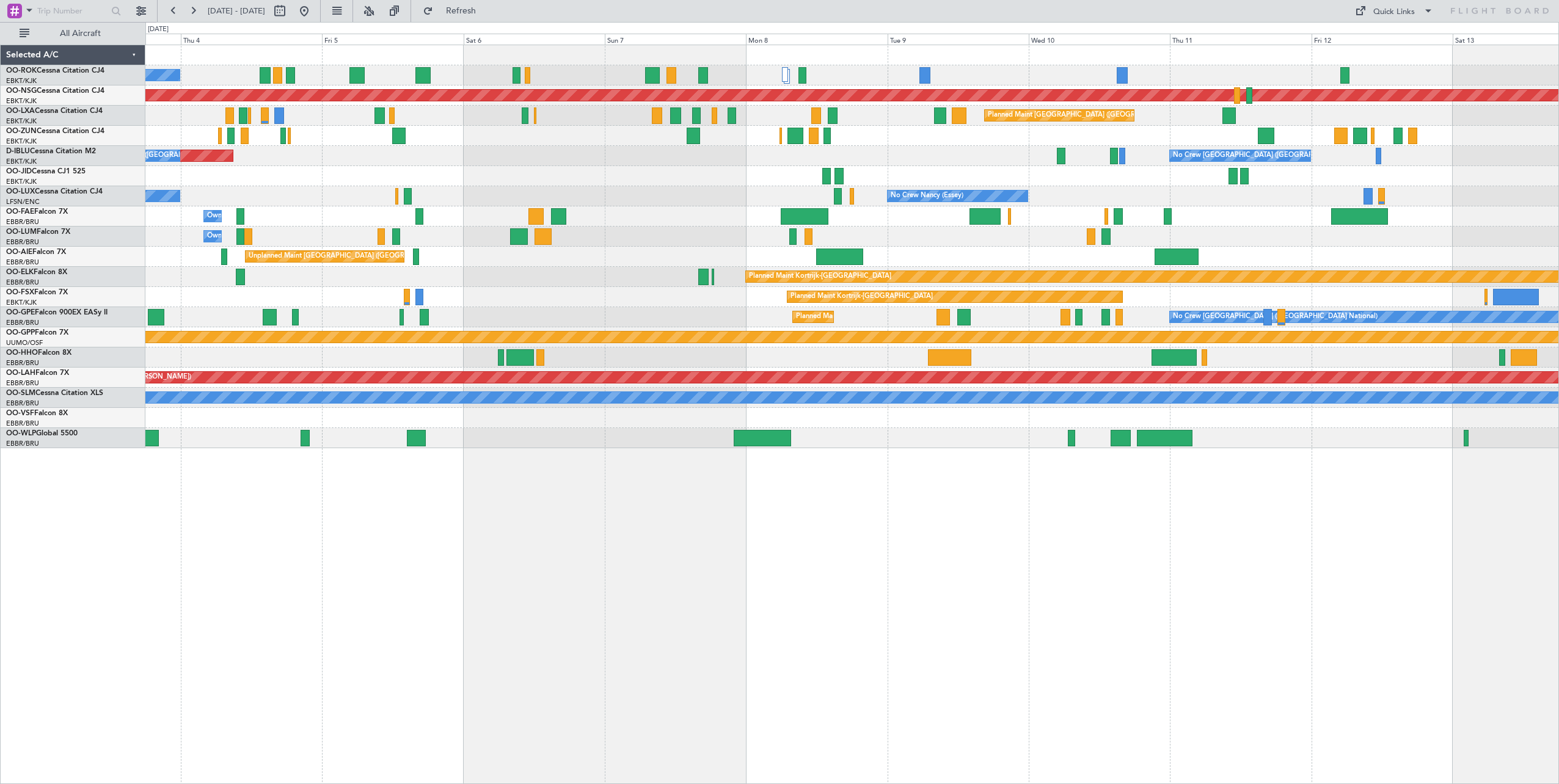
click at [1066, 576] on div "A/C Unavailable [GEOGRAPHIC_DATA]-[GEOGRAPHIC_DATA] Planned Maint [GEOGRAPHIC_D…" at bounding box center [852, 414] width 1414 height 739
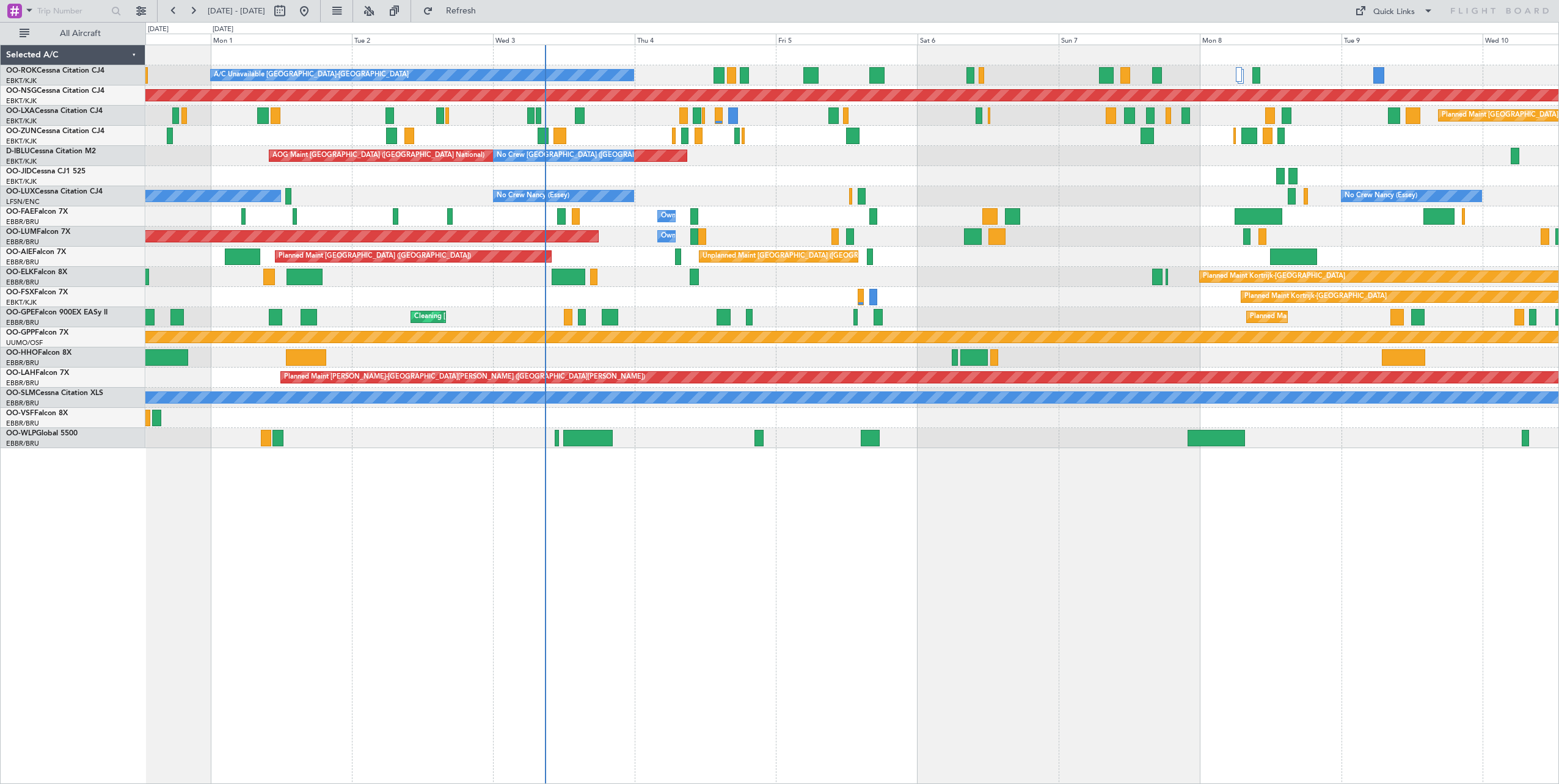
click at [1241, 563] on div "A/C Unavailable Kortrijk-Wevelgem Planned Maint Kortrijk-Wevelgem Planned Maint…" at bounding box center [852, 414] width 1414 height 739
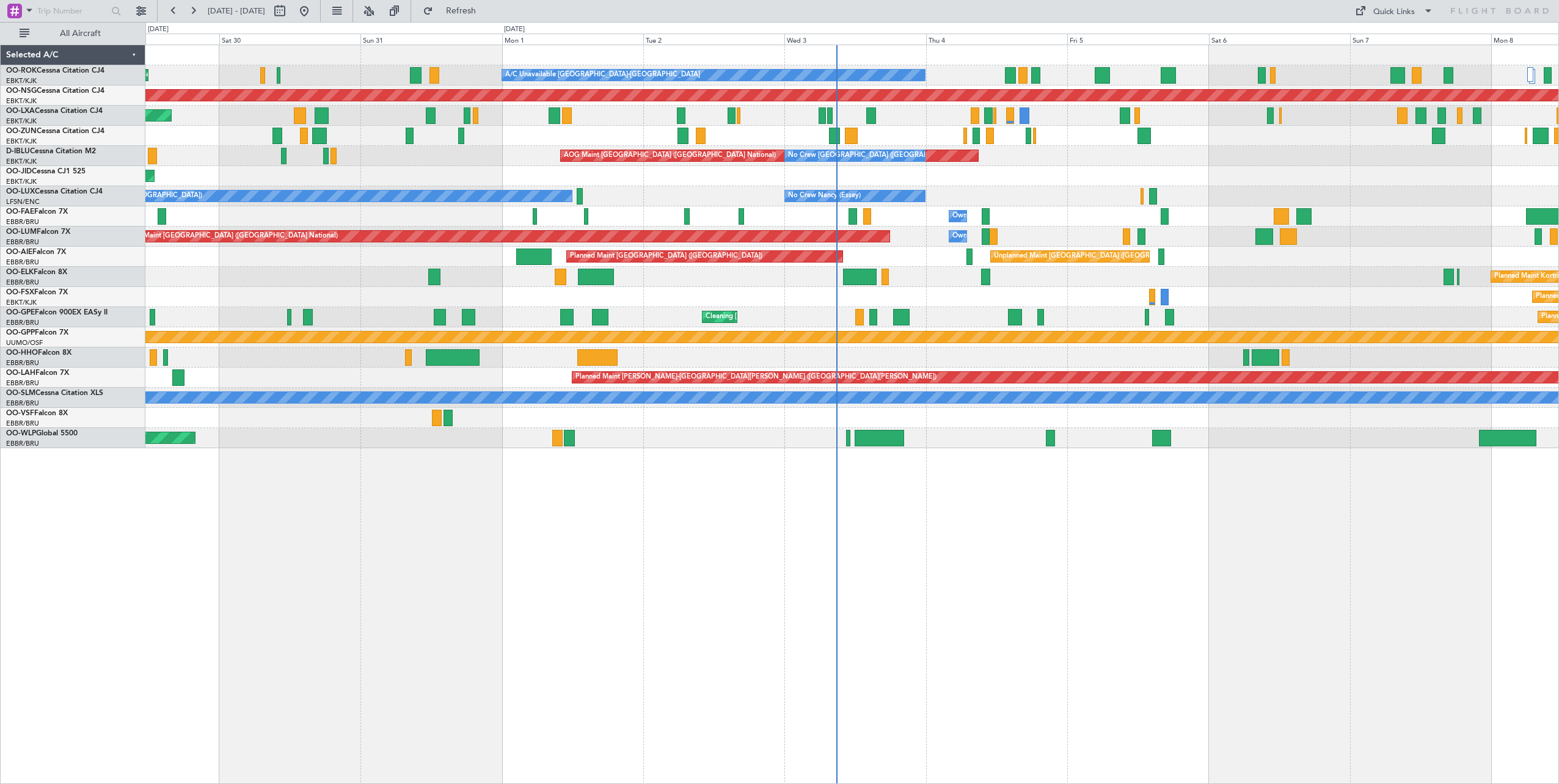
click at [1148, 553] on div "A/C Unavailable Kortrijk-Wevelgem Planned Maint Kortrijk-Wevelgem Planned Maint…" at bounding box center [852, 414] width 1414 height 739
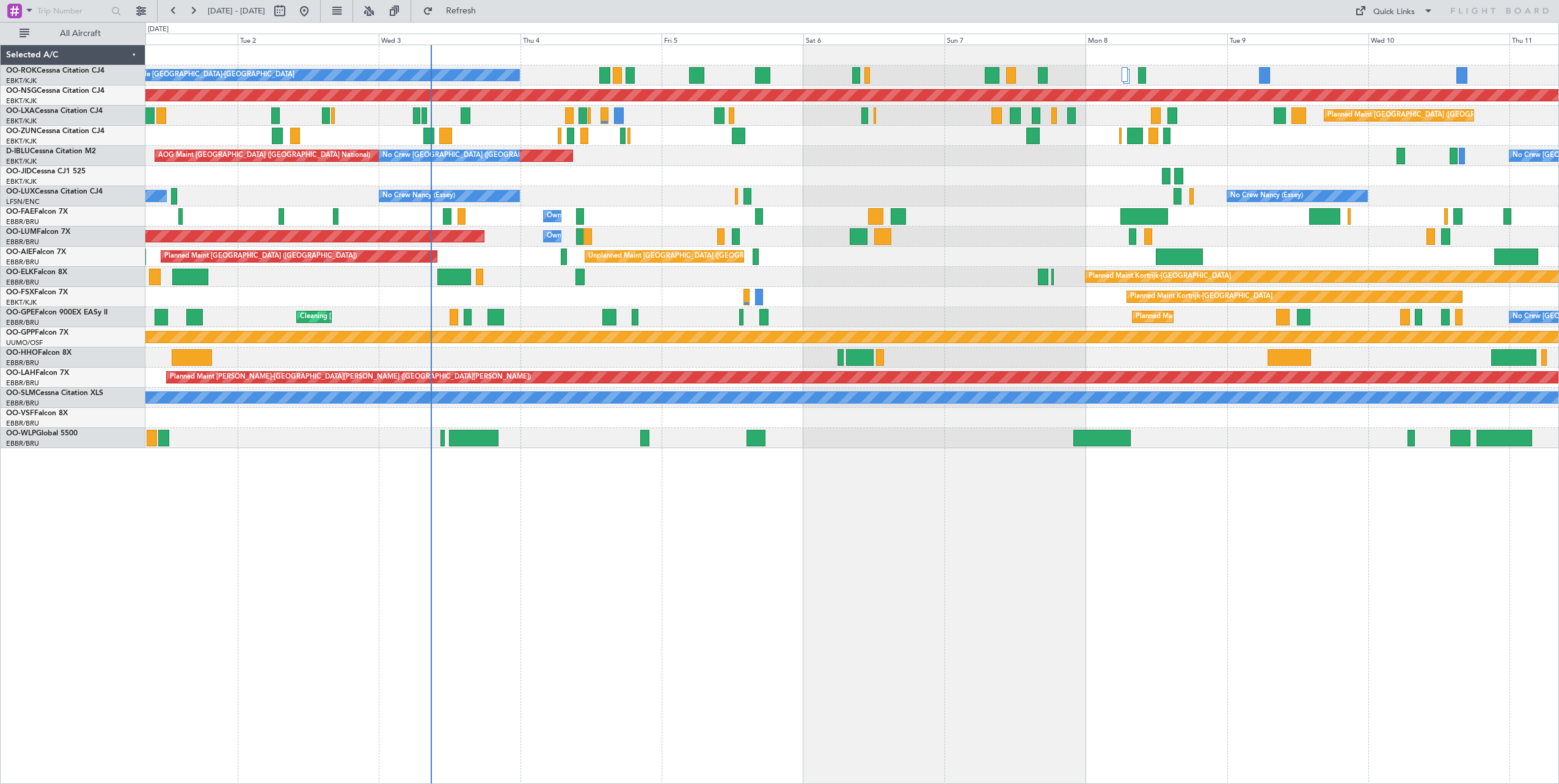
click at [841, 533] on div "A/C Unavailable Kortrijk-Wevelgem Planned Maint Paris (Le Bourget) Planned Main…" at bounding box center [852, 414] width 1414 height 739
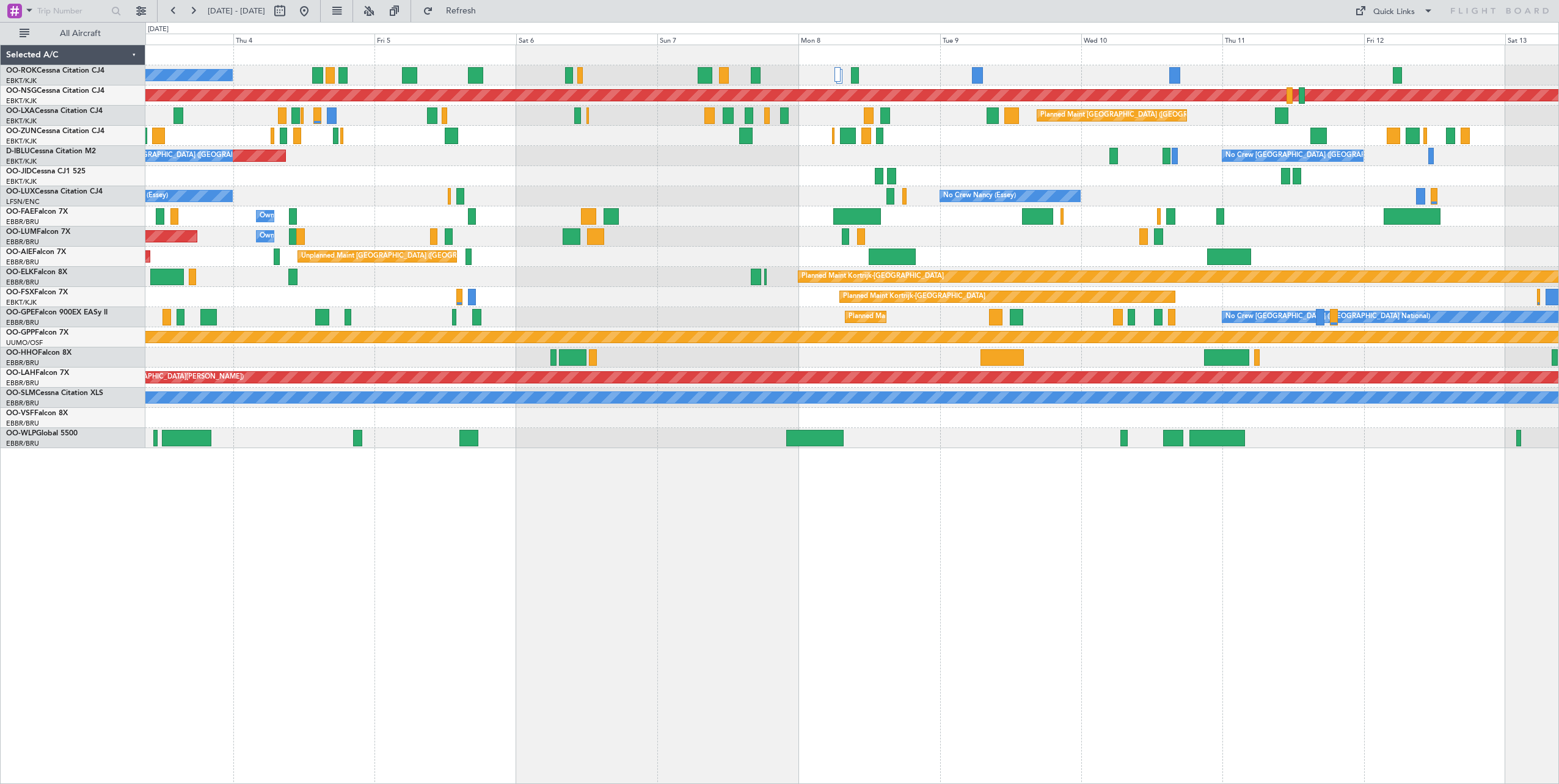
click at [884, 534] on div "A/C Unavailable [GEOGRAPHIC_DATA]-[GEOGRAPHIC_DATA] Planned Maint [GEOGRAPHIC_D…" at bounding box center [852, 414] width 1414 height 739
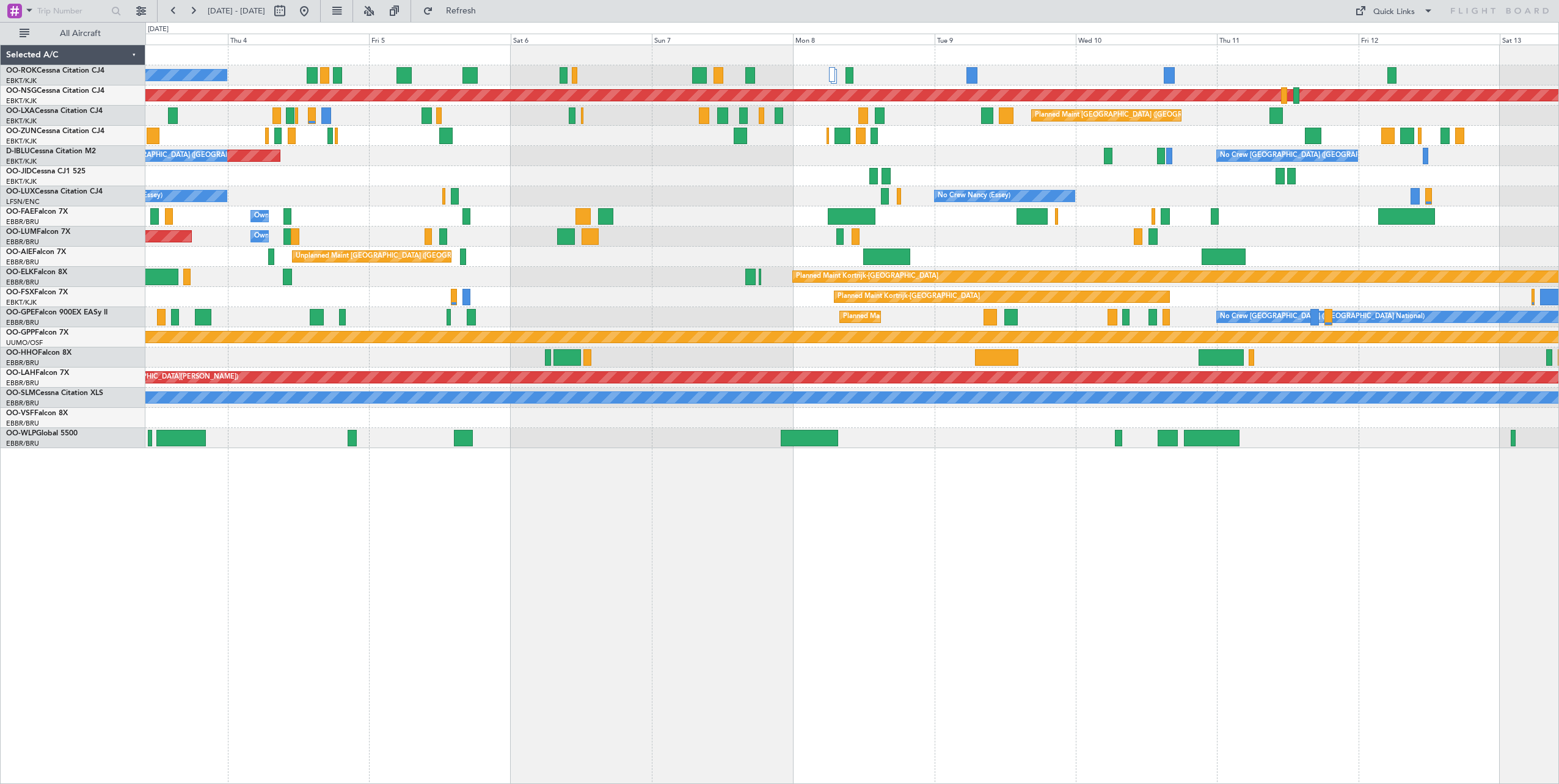
click at [925, 496] on div "A/C Unavailable [GEOGRAPHIC_DATA]-[GEOGRAPHIC_DATA] Planned Maint [GEOGRAPHIC_D…" at bounding box center [852, 414] width 1414 height 739
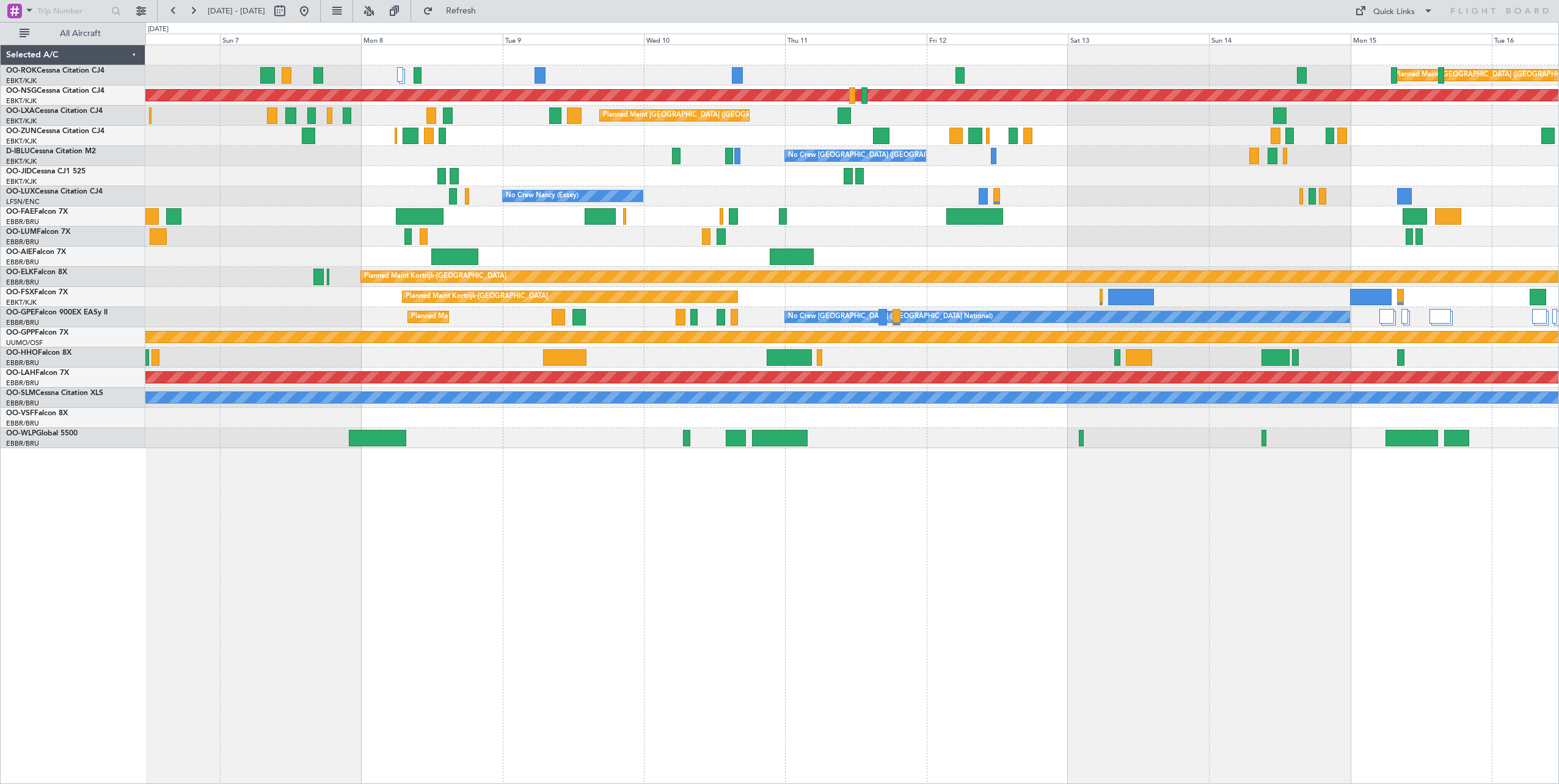
click at [1224, 514] on div "Planned Maint Paris (Le Bourget) A/C Unavailable Kortrijk-Wevelgem Planned Main…" at bounding box center [852, 414] width 1414 height 739
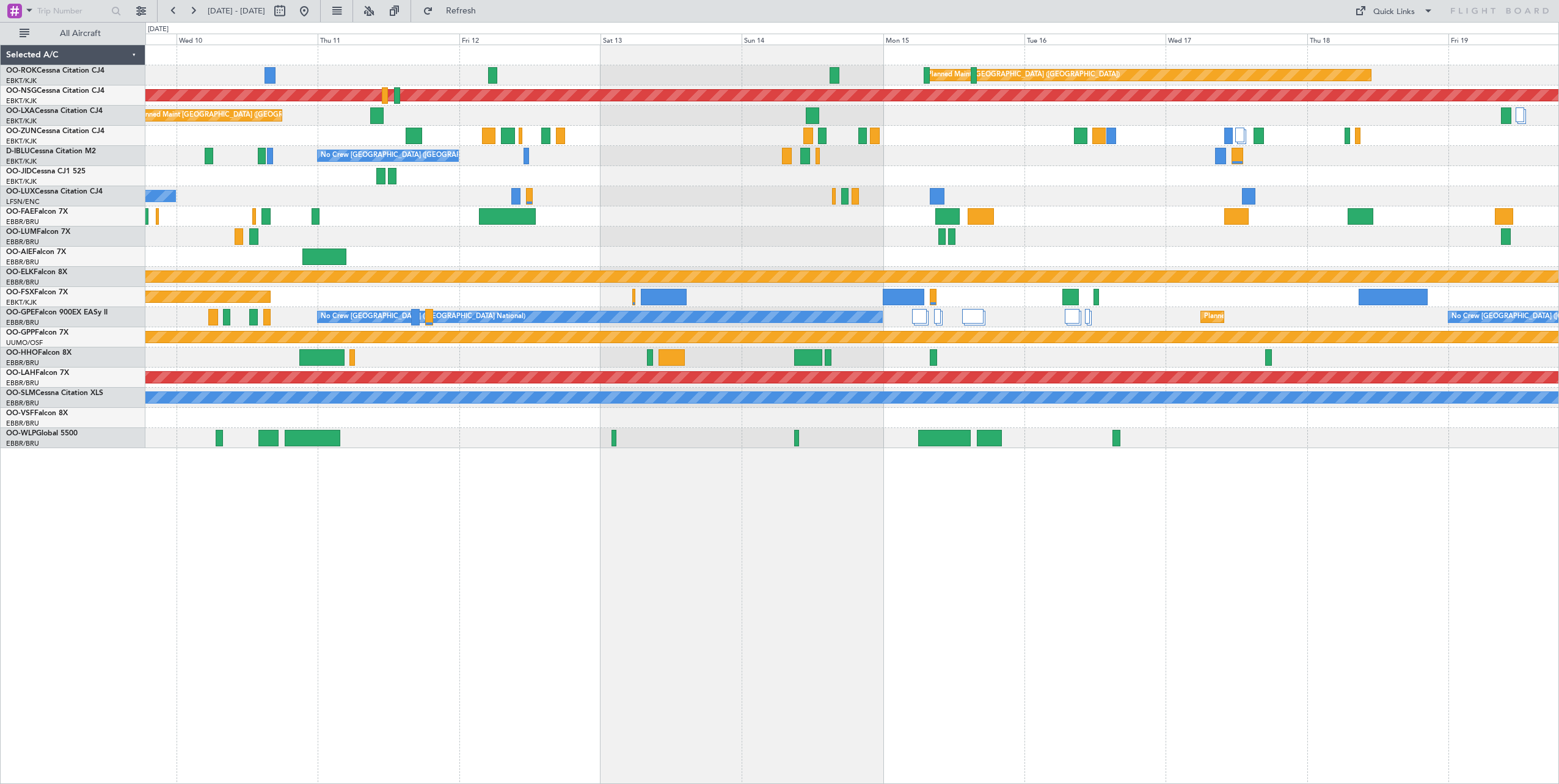
click at [977, 521] on div "Planned Maint Paris (Le Bourget) Planned Maint Paris (Le Bourget) Planned Maint…" at bounding box center [852, 414] width 1414 height 739
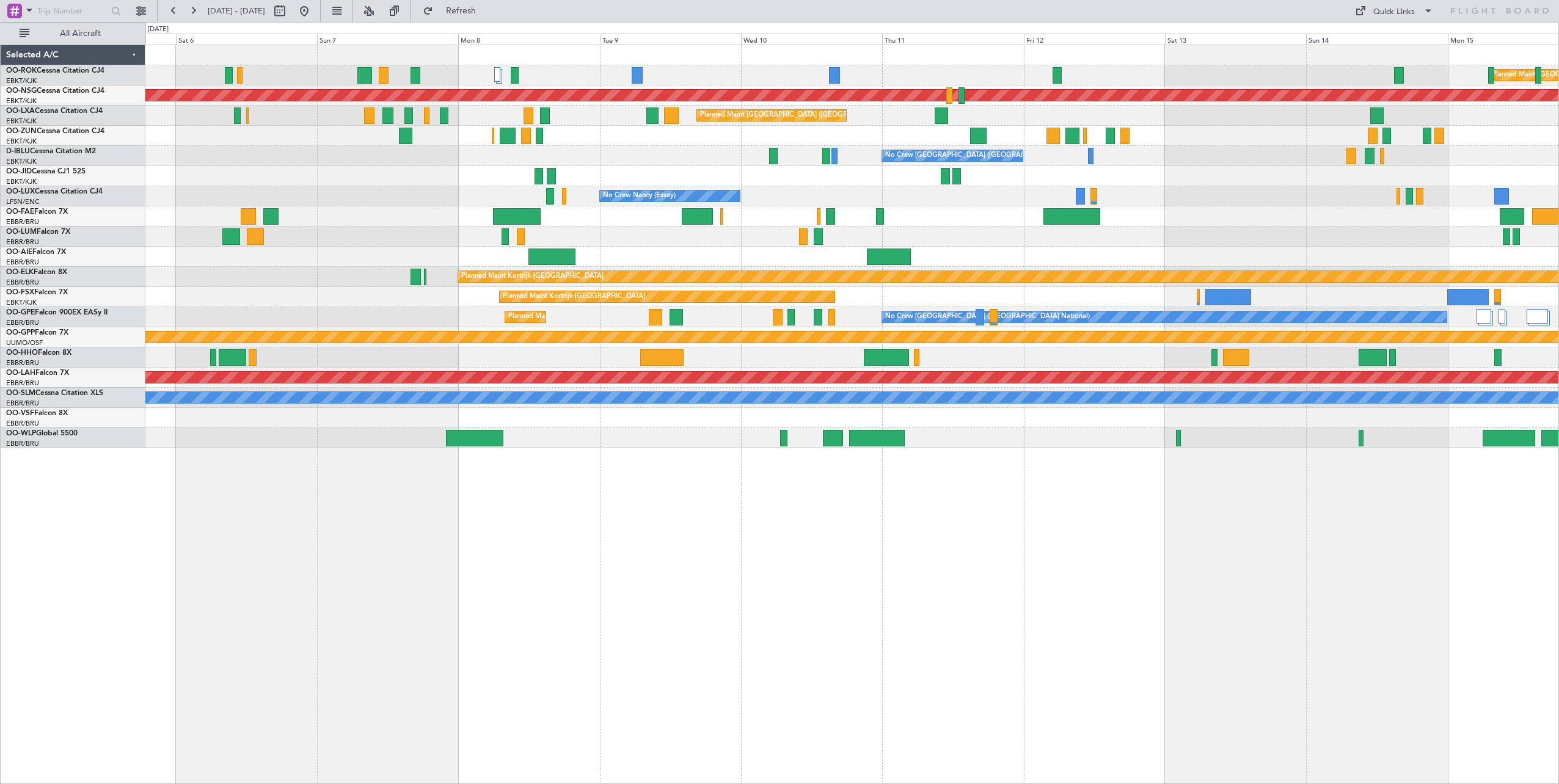
click at [1499, 575] on div "Planned Maint Paris (Le Bourget) A/C Unavailable Kortrijk-Wevelgem Planned Main…" at bounding box center [852, 414] width 1414 height 739
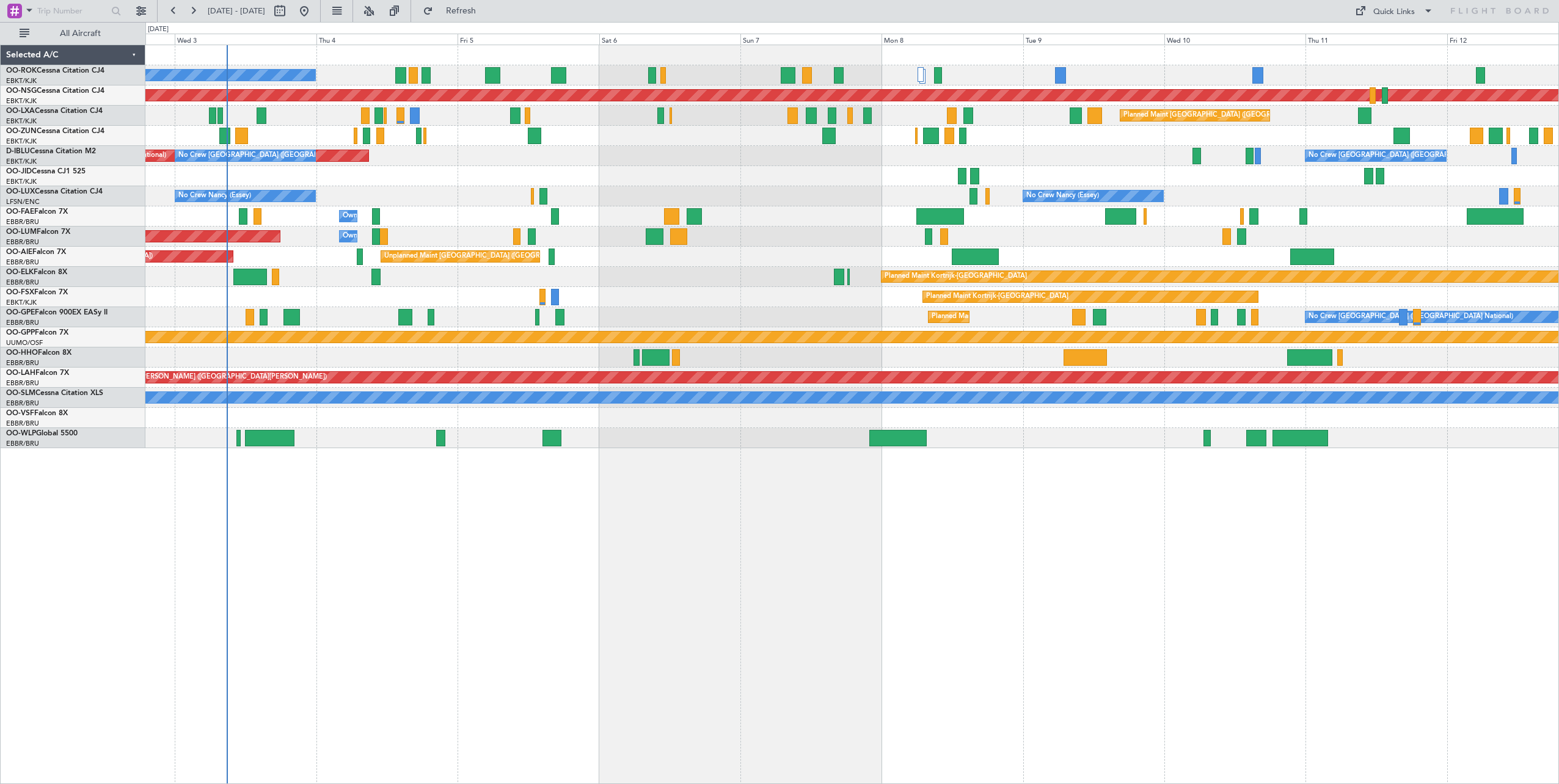
click at [1444, 567] on div "A/C Unavailable [GEOGRAPHIC_DATA]-[GEOGRAPHIC_DATA] Planned Maint [GEOGRAPHIC_D…" at bounding box center [852, 414] width 1414 height 739
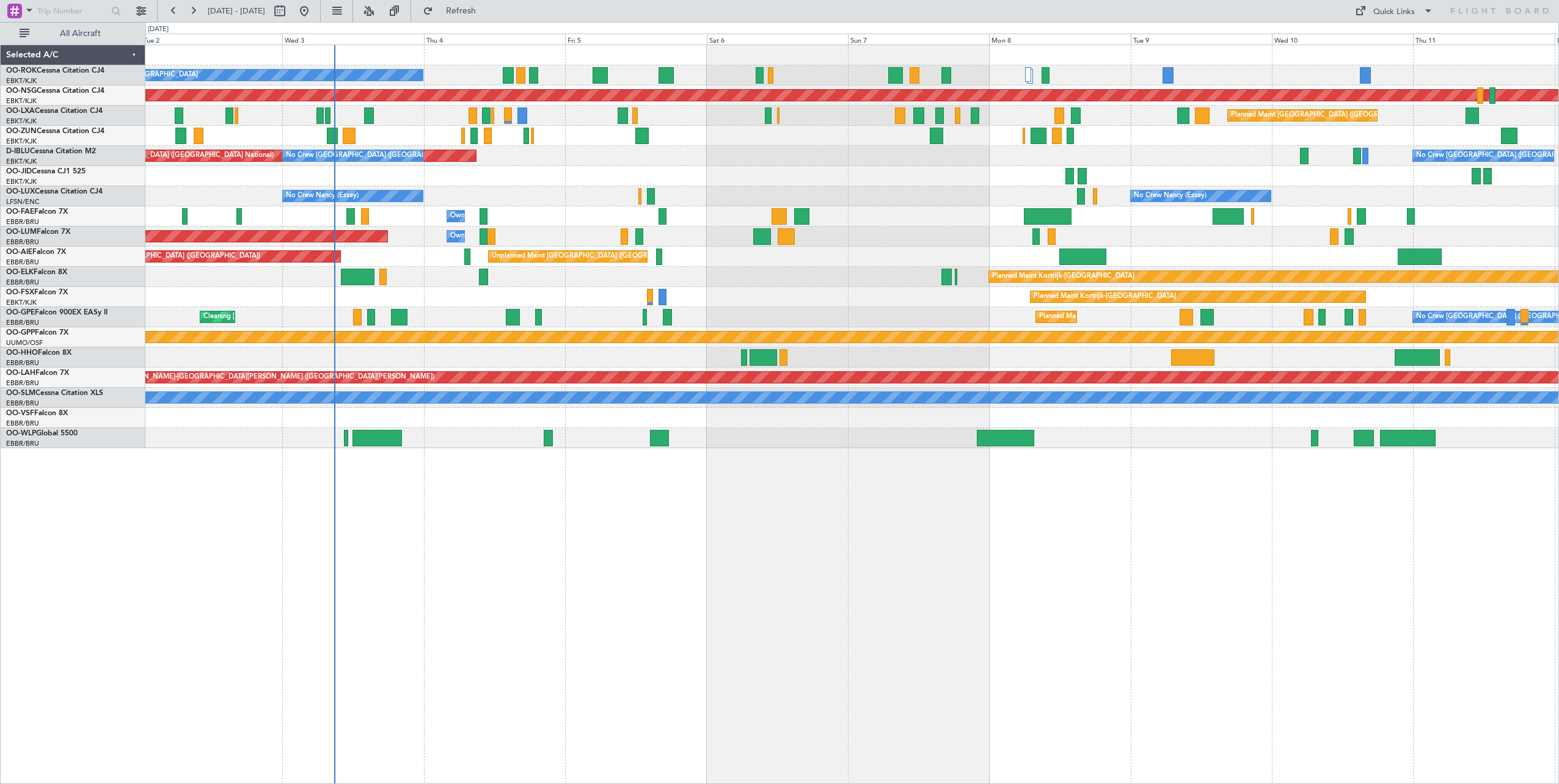
click at [1147, 550] on div "A/C Unavailable Kortrijk-Wevelgem Planned Maint Paris (Le Bourget) Planned Main…" at bounding box center [852, 414] width 1414 height 739
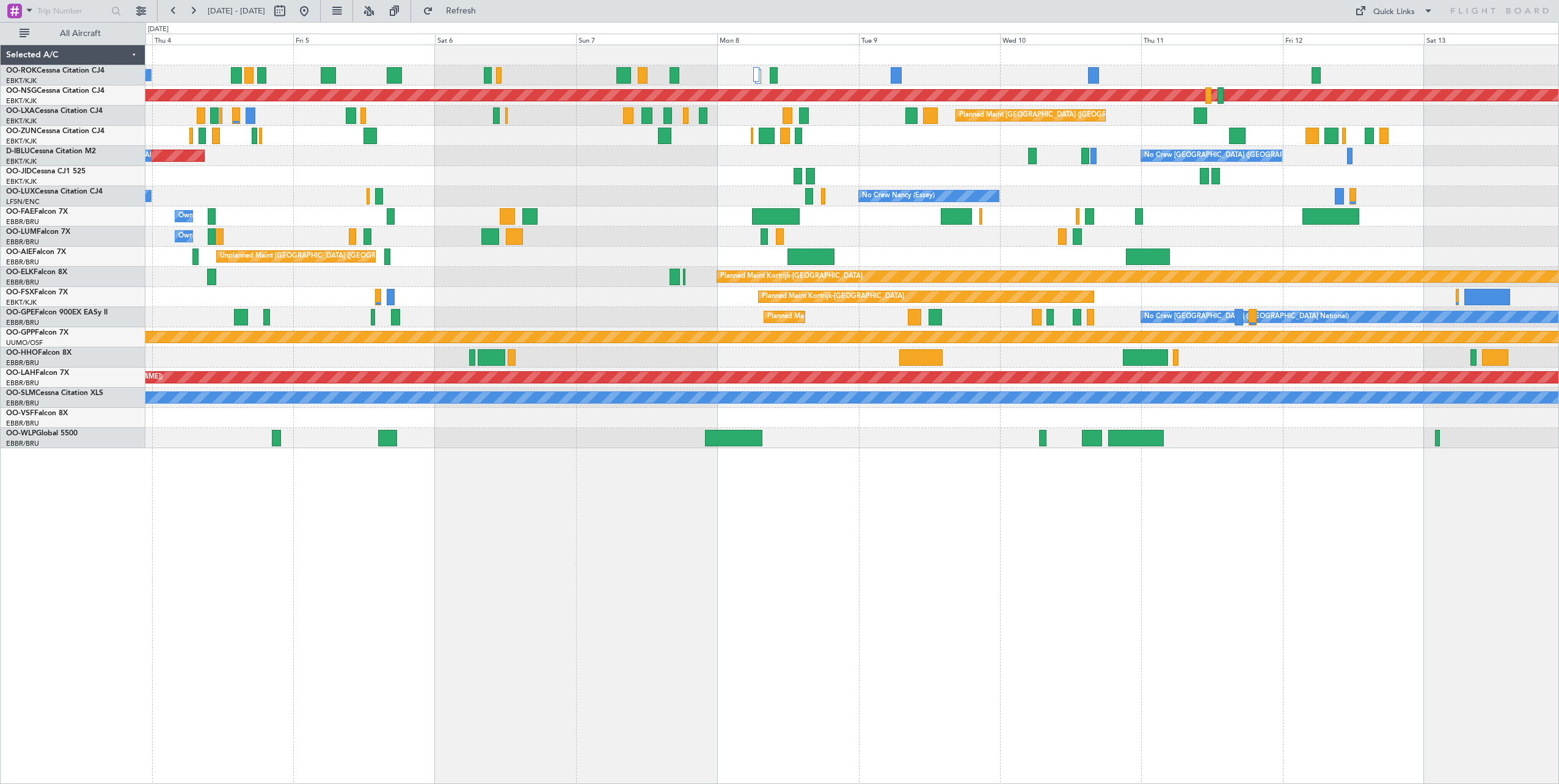
click at [686, 486] on div "A/C Unavailable [GEOGRAPHIC_DATA]-[GEOGRAPHIC_DATA] Planned Maint [GEOGRAPHIC_D…" at bounding box center [852, 414] width 1414 height 739
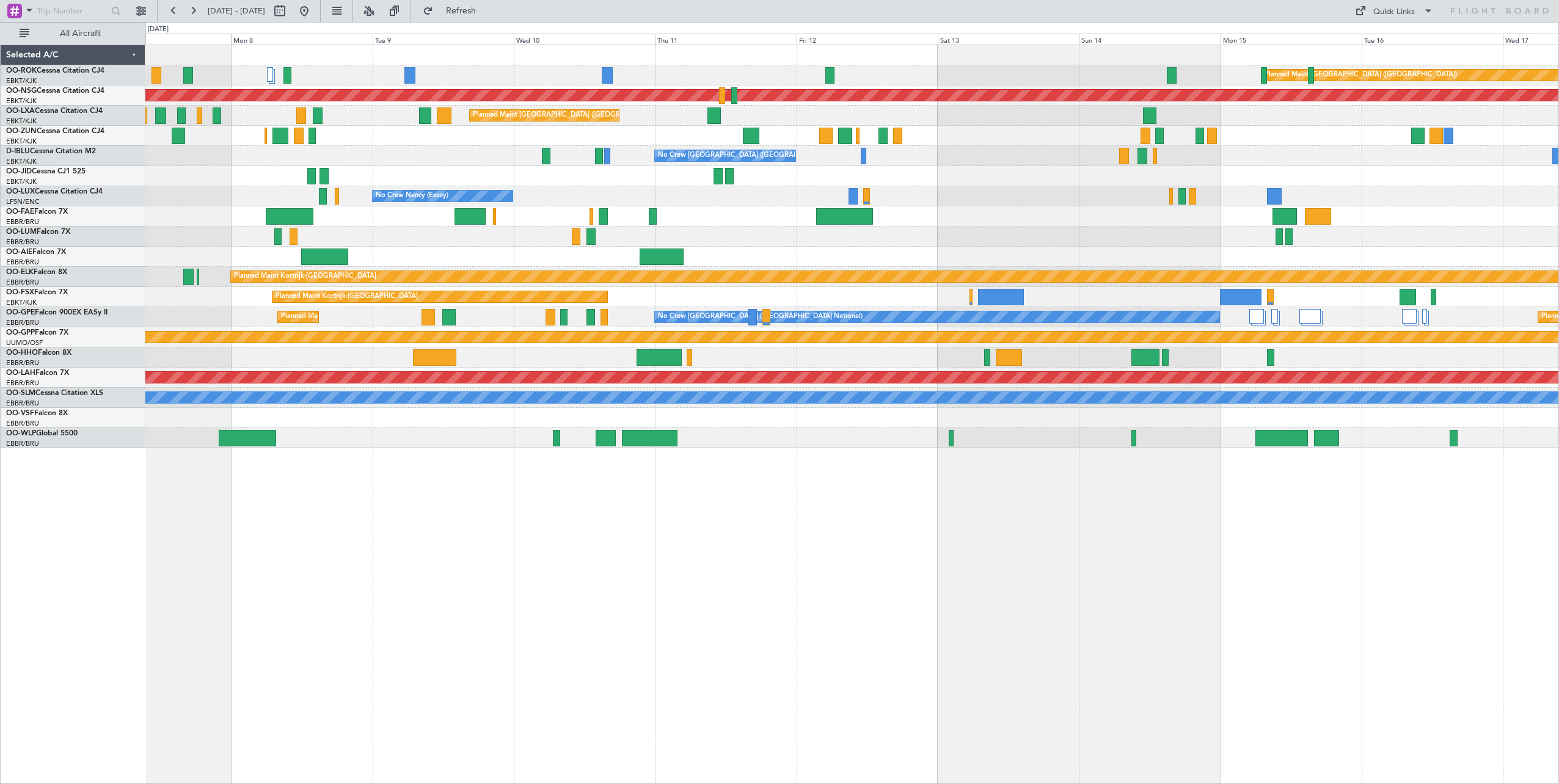
click at [877, 472] on div "Planned Maint Paris (Le Bourget) Planned Maint Paris (Le Bourget) Planned Maint…" at bounding box center [852, 414] width 1414 height 739
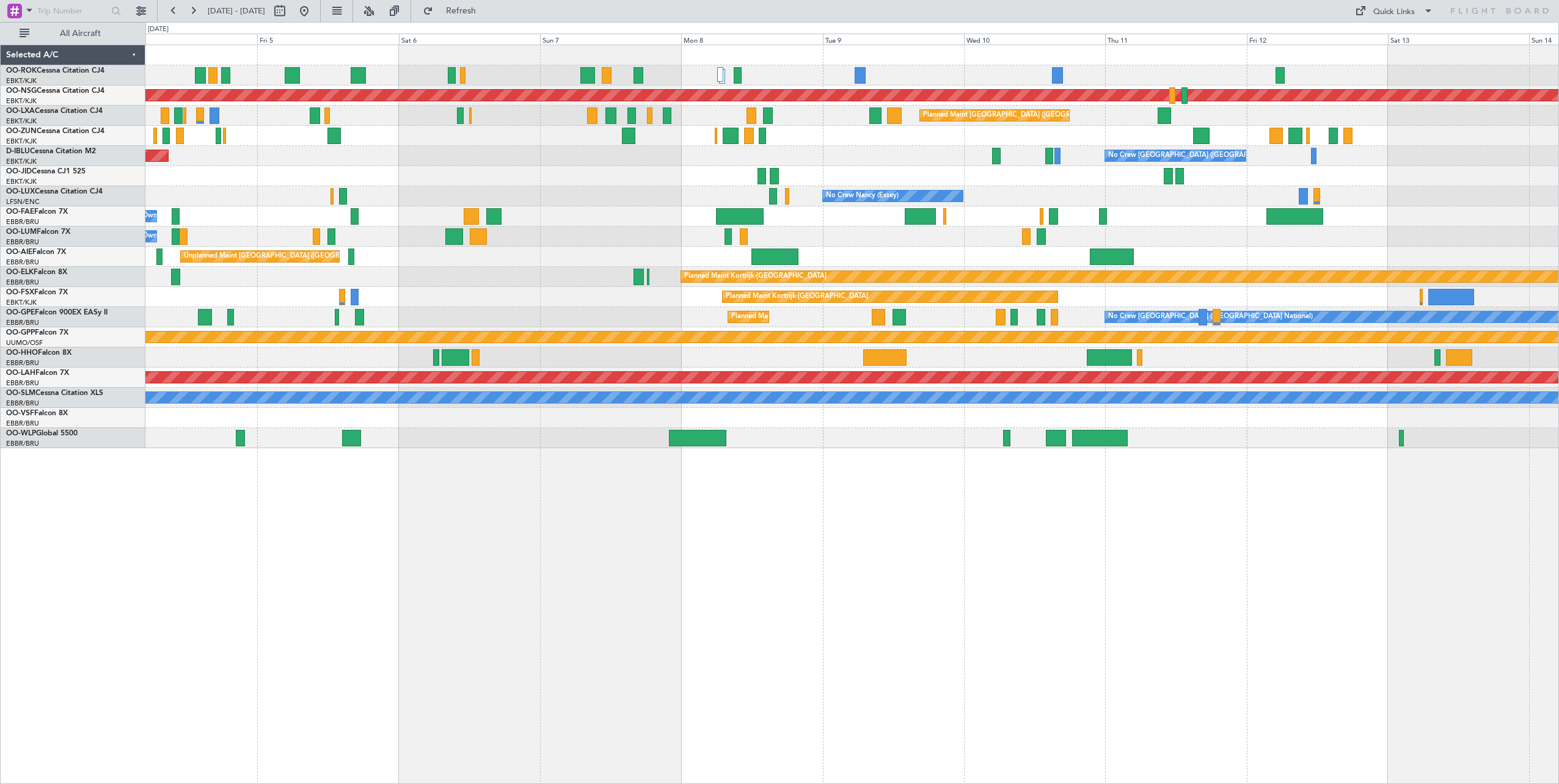
click at [1452, 559] on div "Planned Maint Paris (Le Bourget) A/C Unavailable Kortrijk-Wevelgem Planned Main…" at bounding box center [852, 414] width 1414 height 739
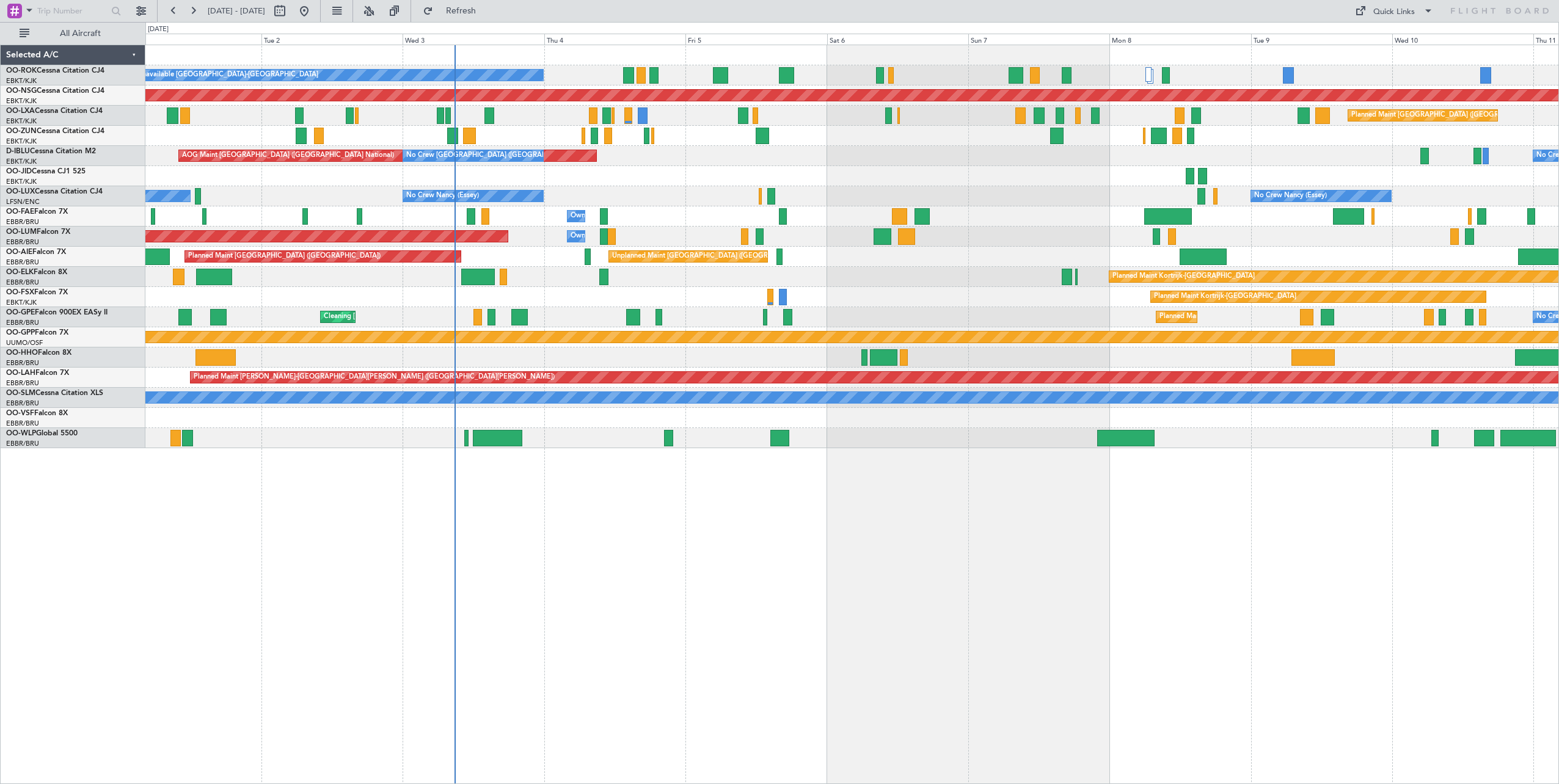
click at [1305, 581] on div "A/C Unavailable Kortrijk-Wevelgem Planned Maint Paris (Le Bourget) Planned Main…" at bounding box center [852, 414] width 1414 height 739
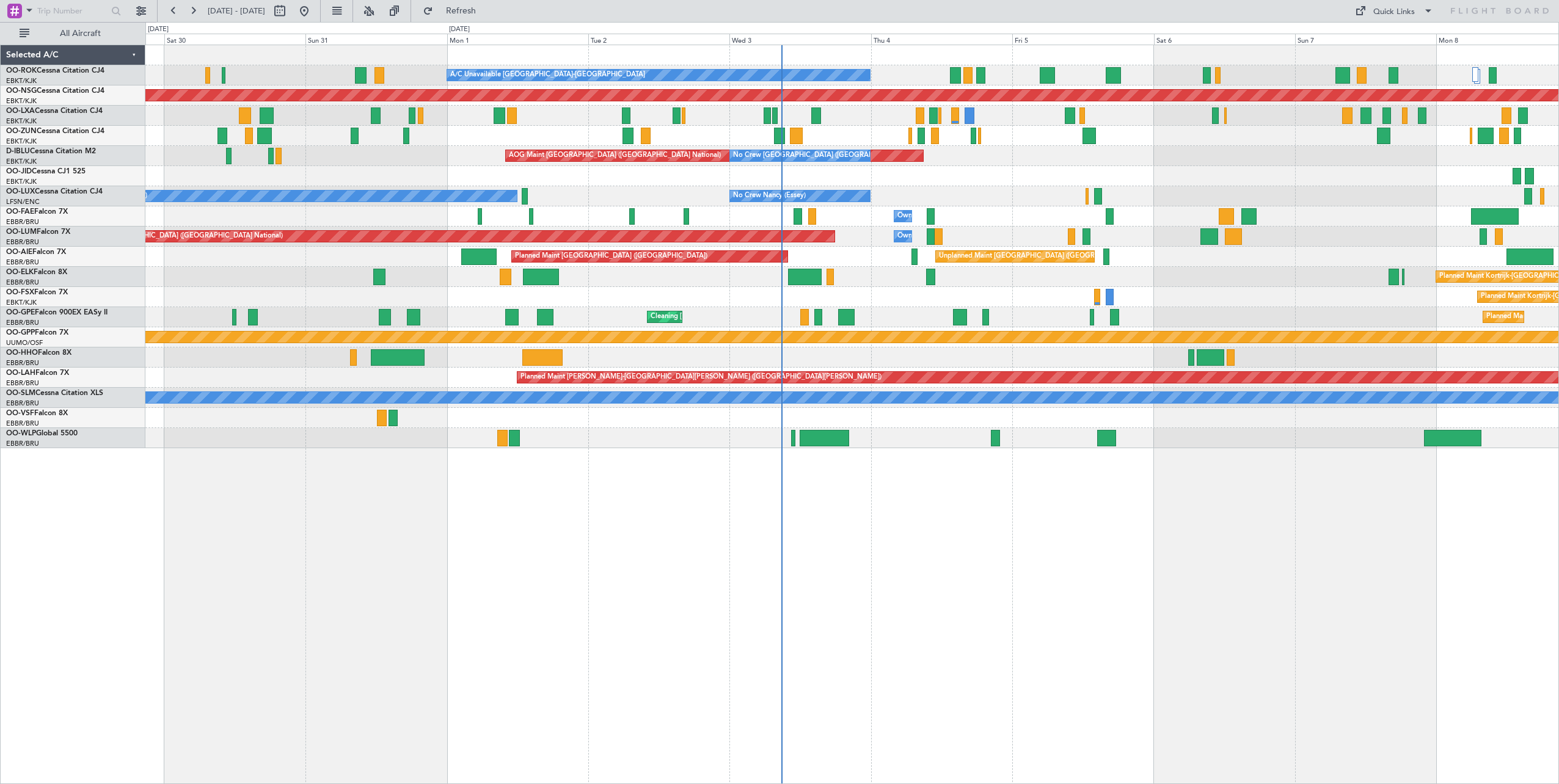
click at [1243, 644] on div "A/C Unavailable Kortrijk-Wevelgem Planned Maint Kortrijk-Wevelgem Planned Maint…" at bounding box center [852, 414] width 1414 height 739
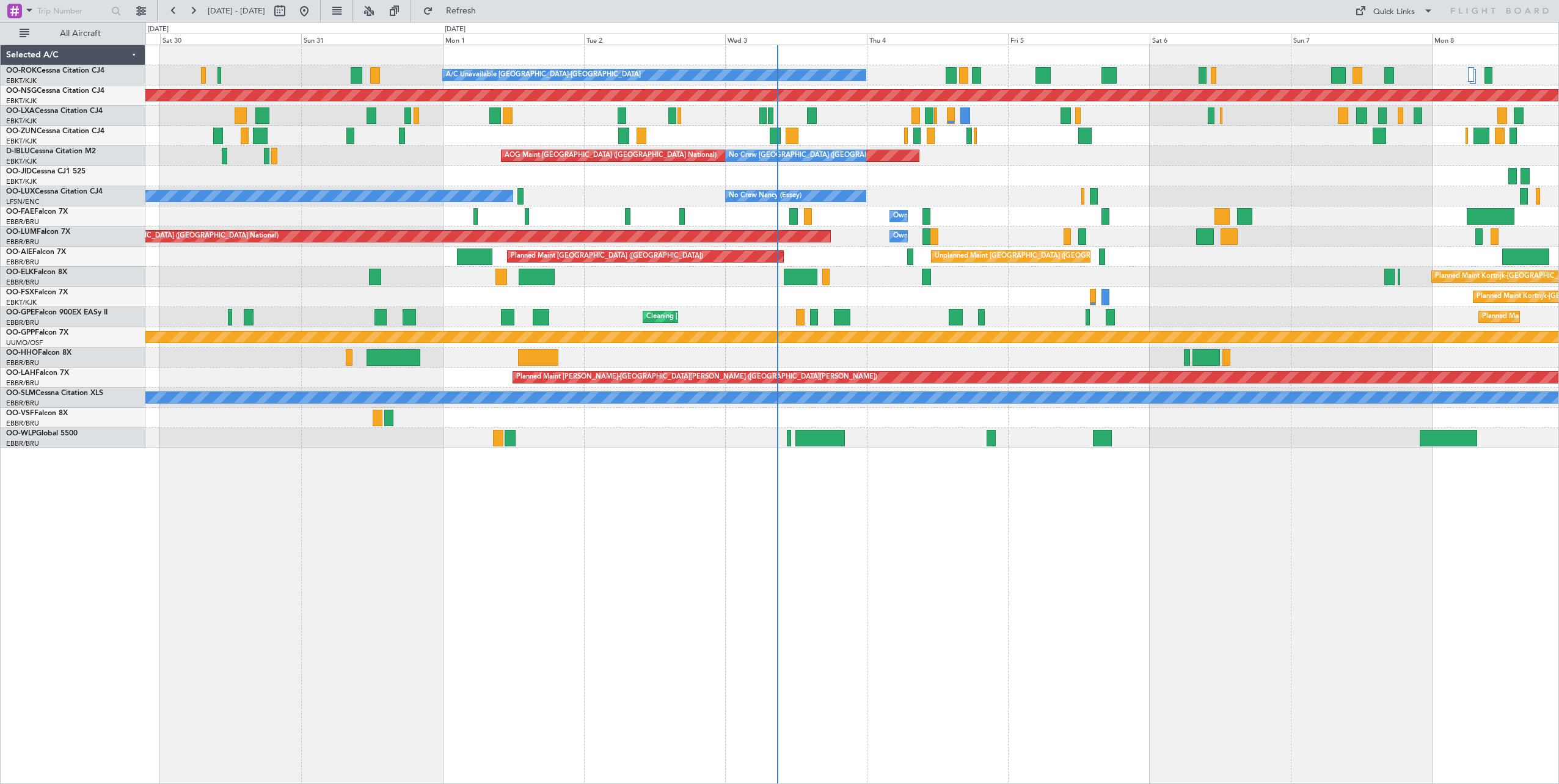
click at [794, 598] on div "A/C Unavailable Kortrijk-Wevelgem Planned Maint Kortrijk-Wevelgem Planned Maint…" at bounding box center [852, 414] width 1414 height 739
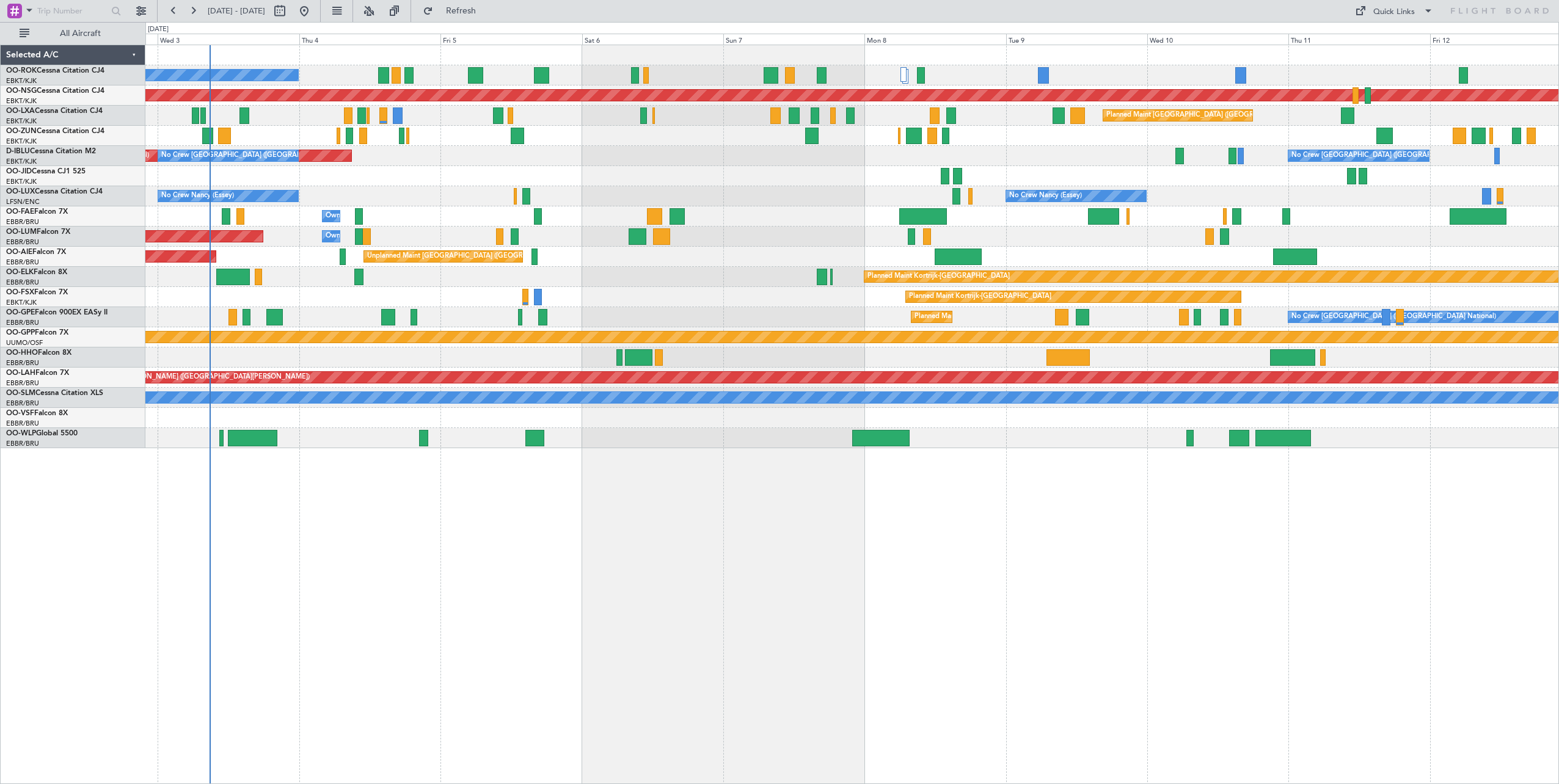
click at [653, 615] on div "A/C Unavailable [GEOGRAPHIC_DATA]-[GEOGRAPHIC_DATA] Planned Maint [GEOGRAPHIC_D…" at bounding box center [852, 414] width 1414 height 739
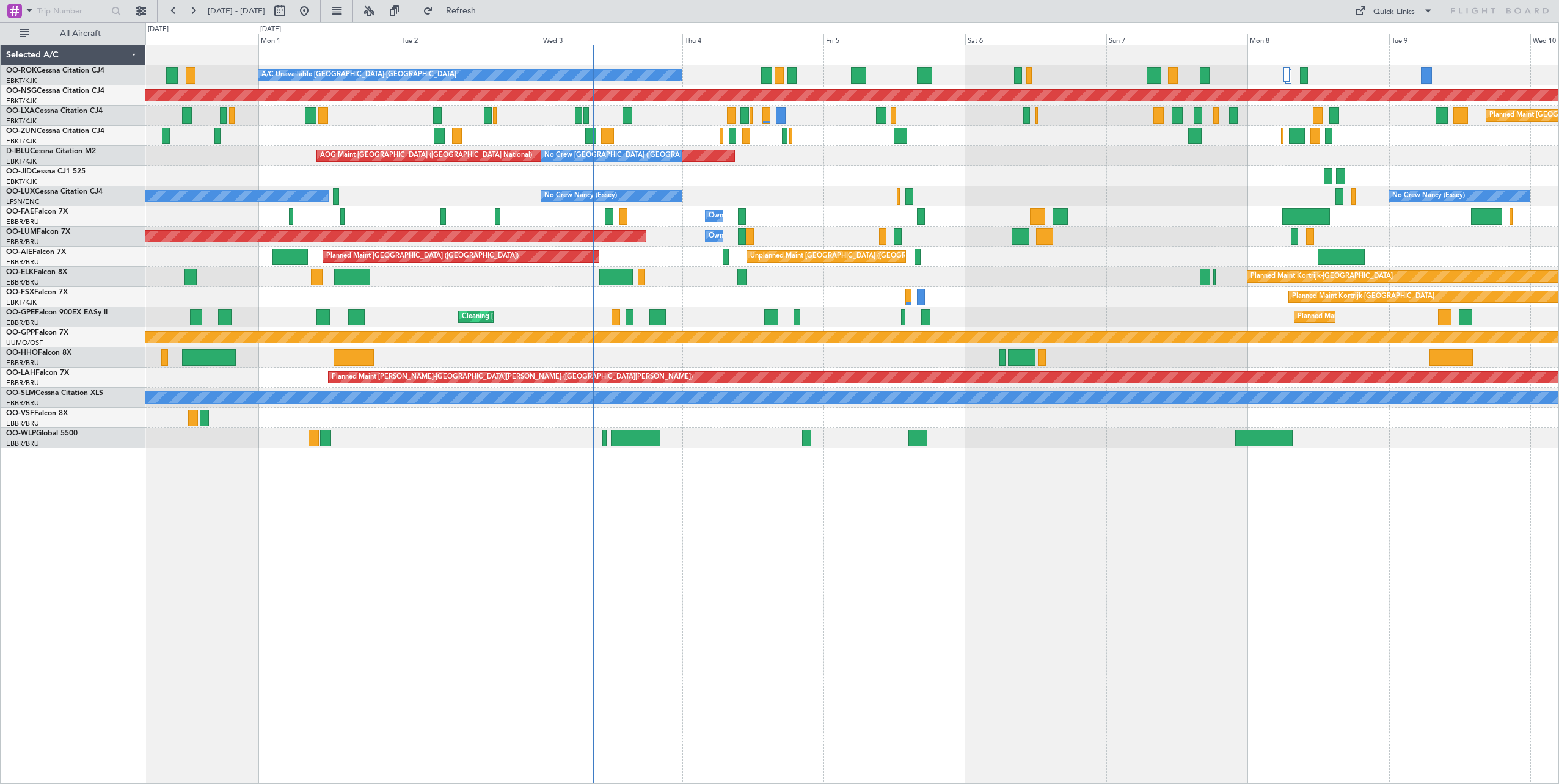
click at [1039, 644] on div "A/C Unavailable Kortrijk-Wevelgem Planned Maint Kortrijk-Wevelgem Planned Maint…" at bounding box center [852, 414] width 1414 height 739
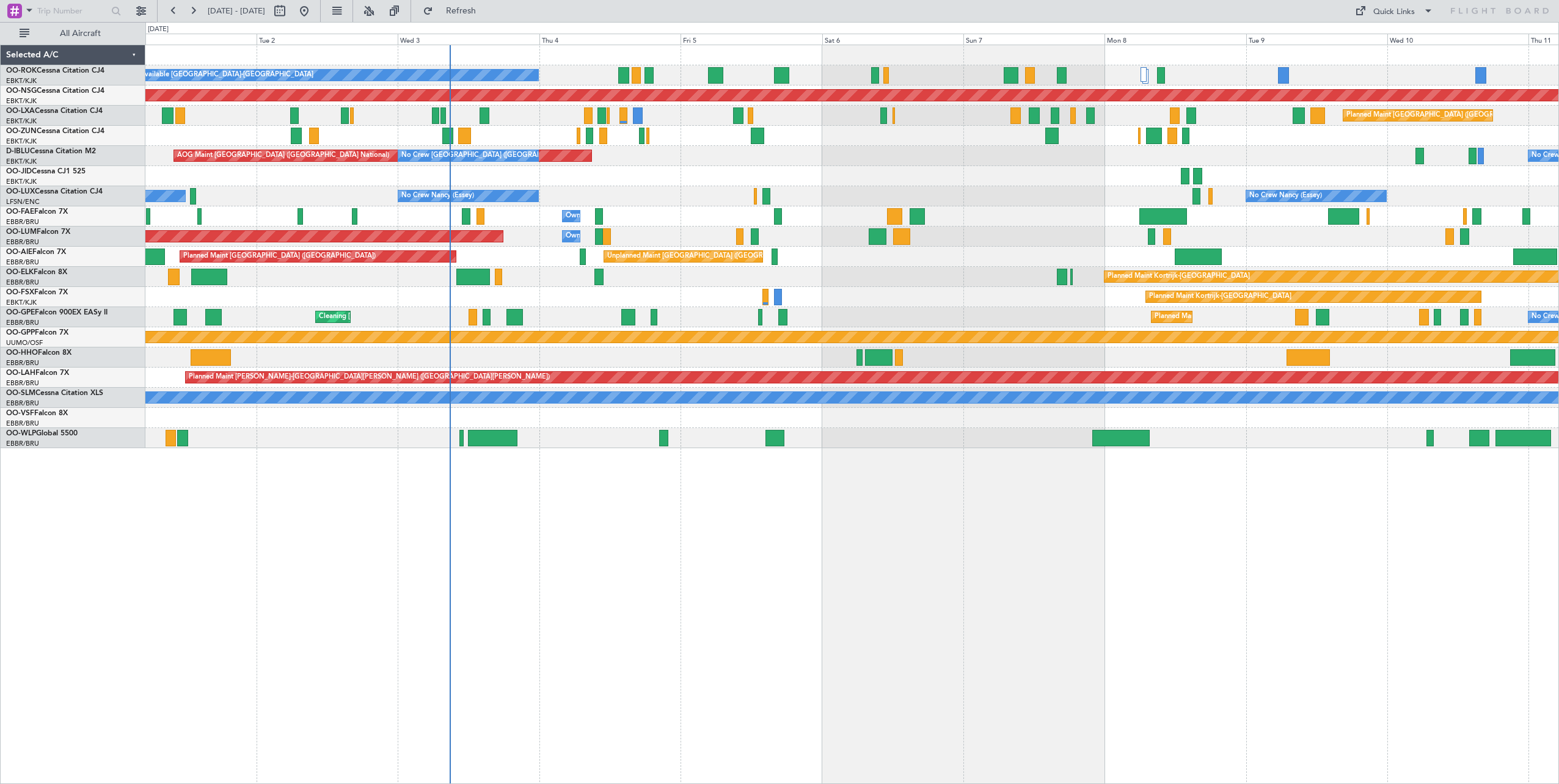
click at [877, 546] on div "A/C Unavailable Kortrijk-Wevelgem Planned Maint Paris (Le Bourget) Planned Main…" at bounding box center [852, 414] width 1414 height 739
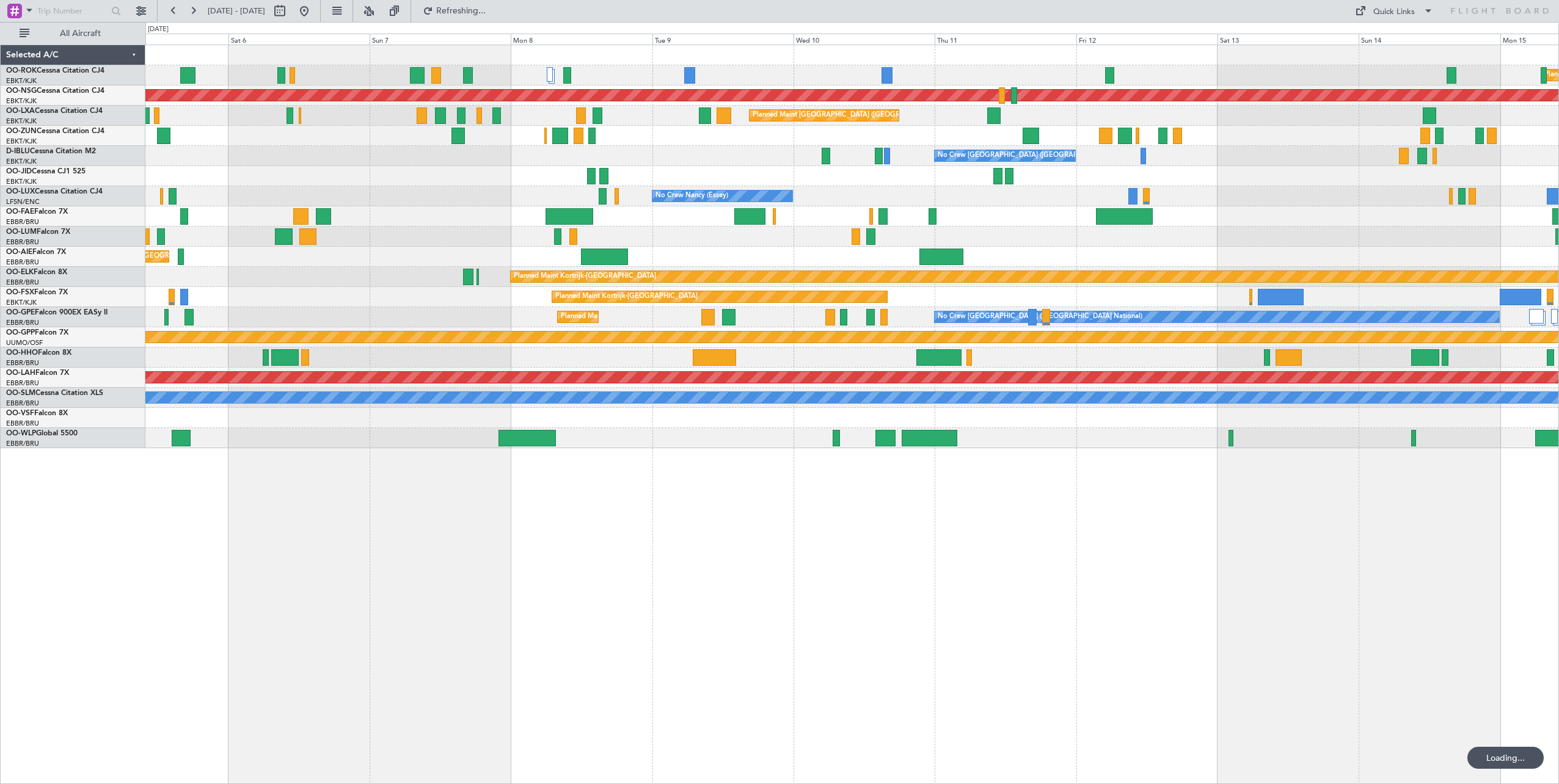
click at [610, 573] on div "Planned Maint [GEOGRAPHIC_DATA] ([GEOGRAPHIC_DATA]) A/C Unavailable [GEOGRAPHIC…" at bounding box center [852, 414] width 1414 height 739
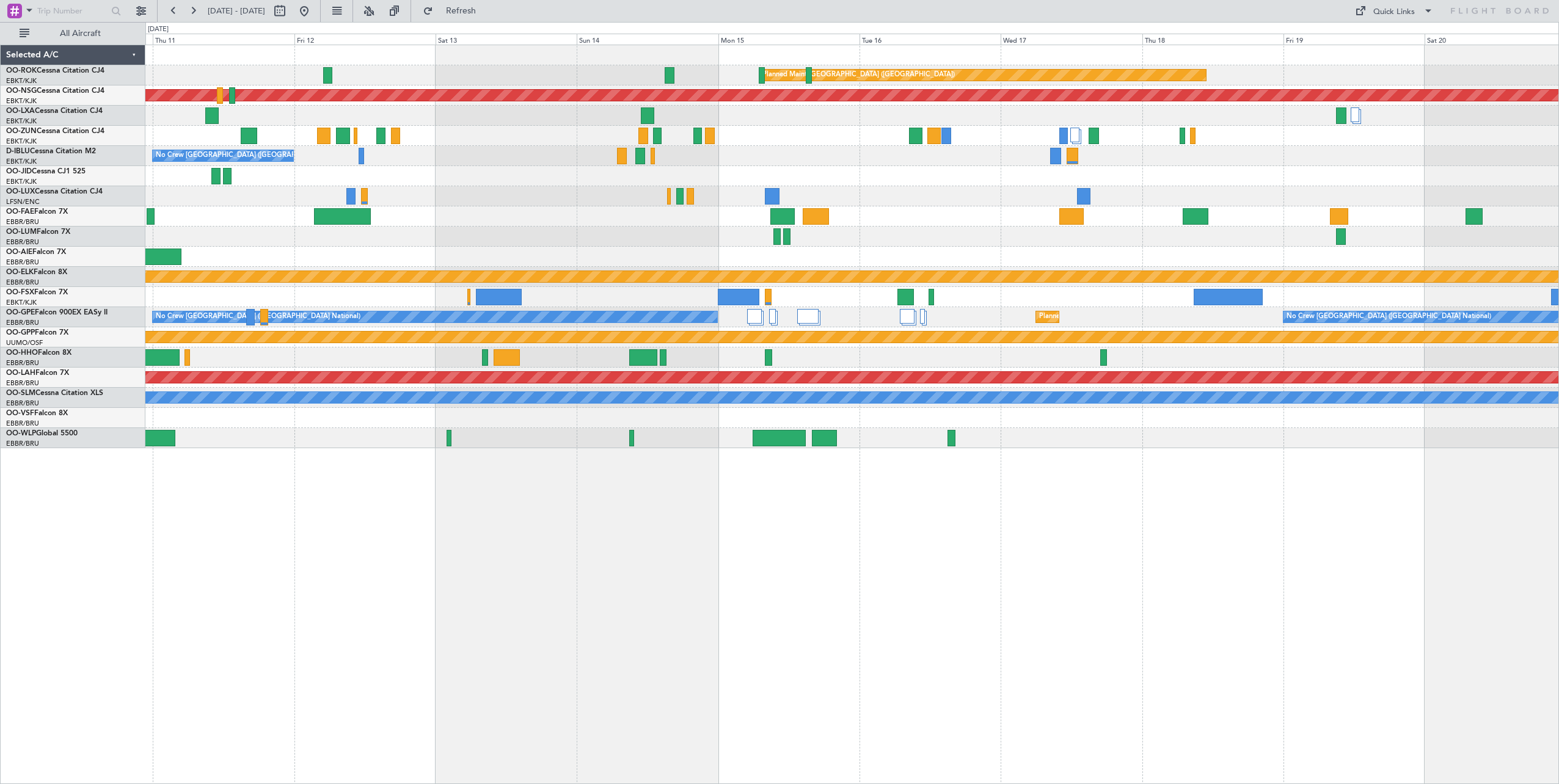
click at [272, 558] on div "Planned Maint Paris (Le Bourget) Planned Maint Paris (Le Bourget) Planned Maint…" at bounding box center [852, 414] width 1414 height 739
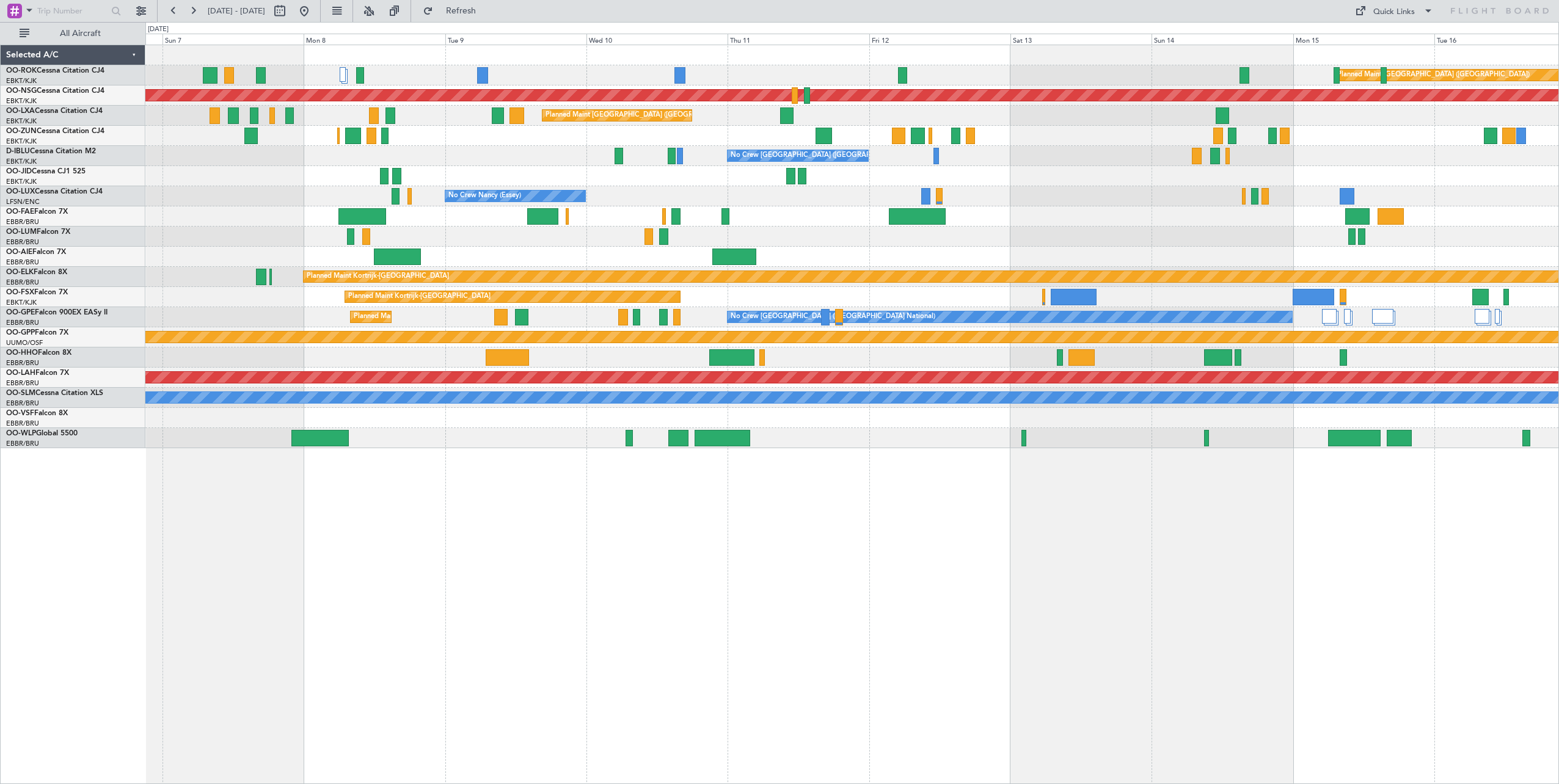
click at [1245, 616] on div "Planned Maint Paris (Le Bourget) Planned Maint Paris (Le Bourget) Planned Maint…" at bounding box center [852, 414] width 1414 height 739
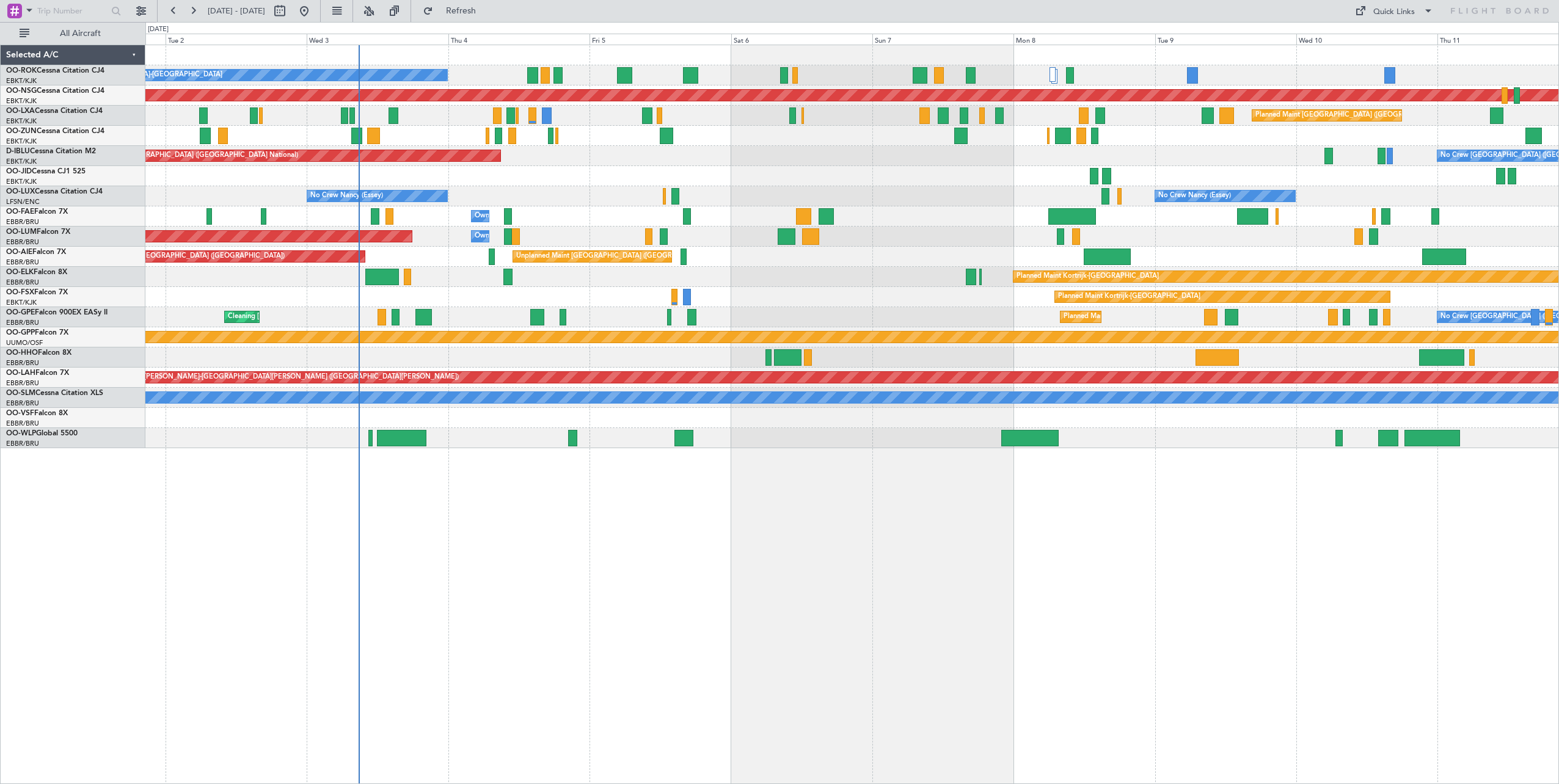
click at [1160, 601] on div "A/C Unavailable Kortrijk-Wevelgem Planned Maint Paris (Le Bourget) Planned Main…" at bounding box center [852, 414] width 1414 height 739
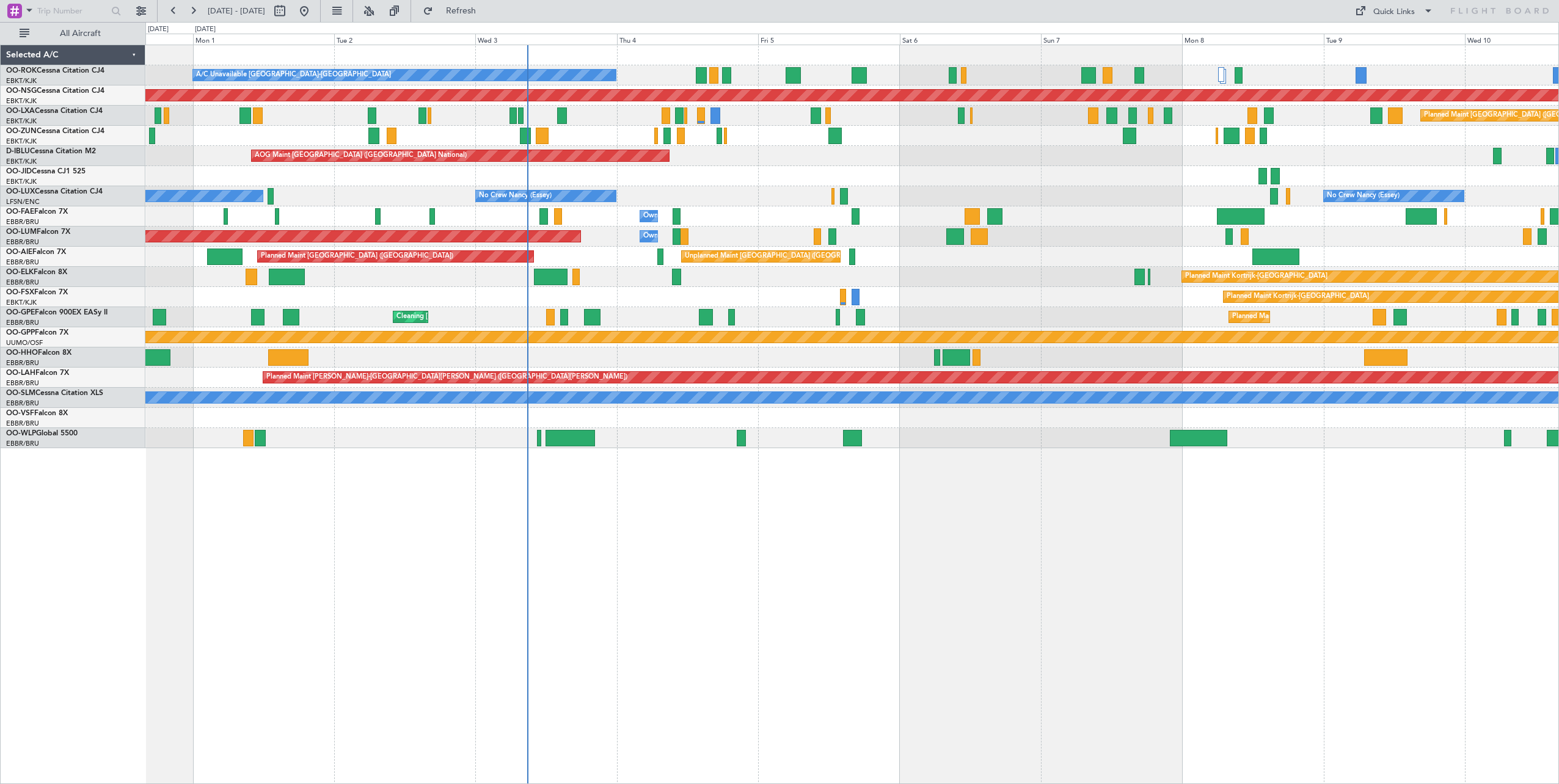
click at [964, 569] on div "A/C Unavailable Kortrijk-Wevelgem Planned Maint Kortrijk-Wevelgem Planned Maint…" at bounding box center [852, 414] width 1414 height 739
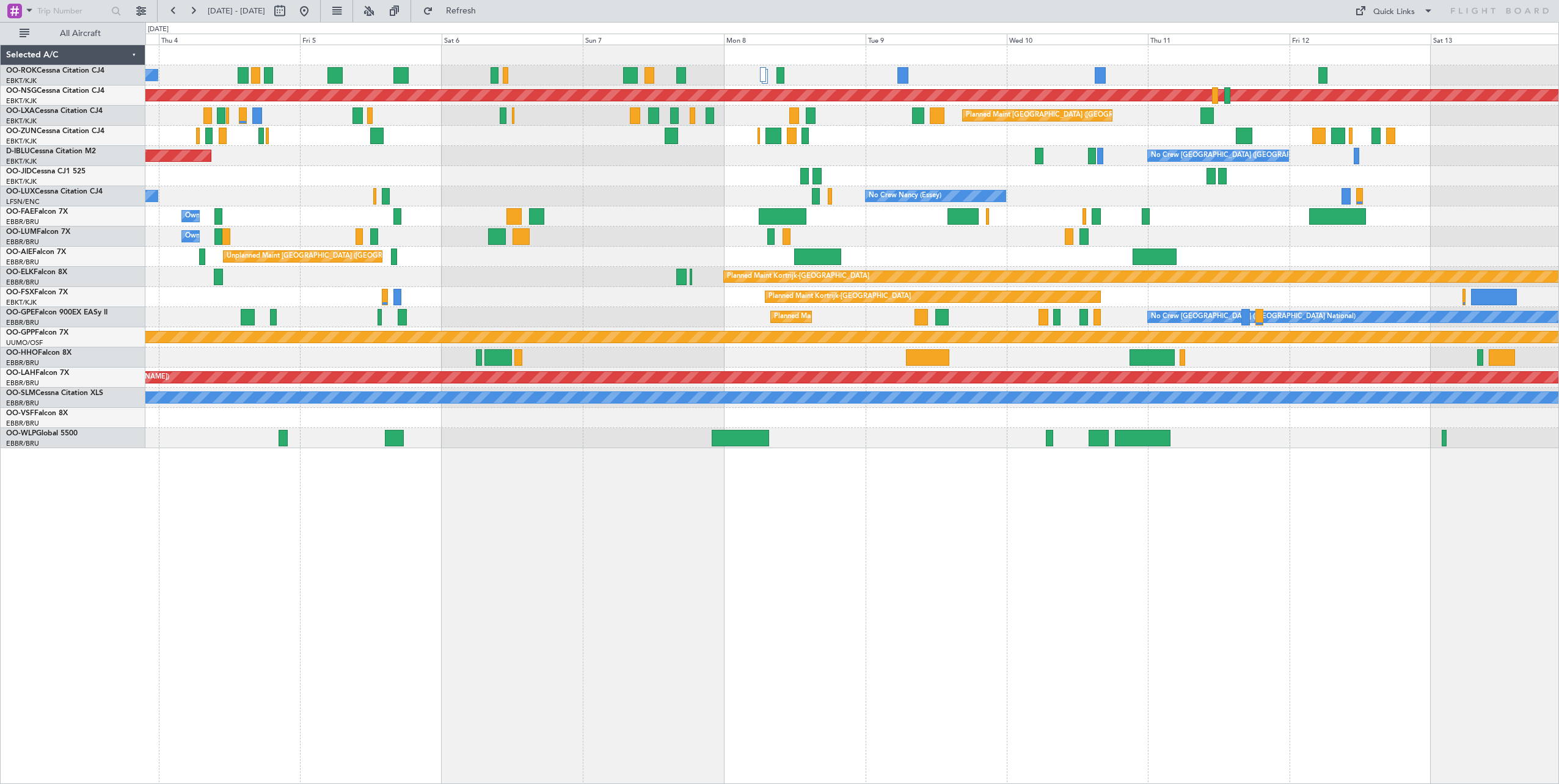
click at [764, 536] on div "A/C Unavailable [GEOGRAPHIC_DATA]-[GEOGRAPHIC_DATA] Planned Maint [GEOGRAPHIC_D…" at bounding box center [852, 414] width 1414 height 739
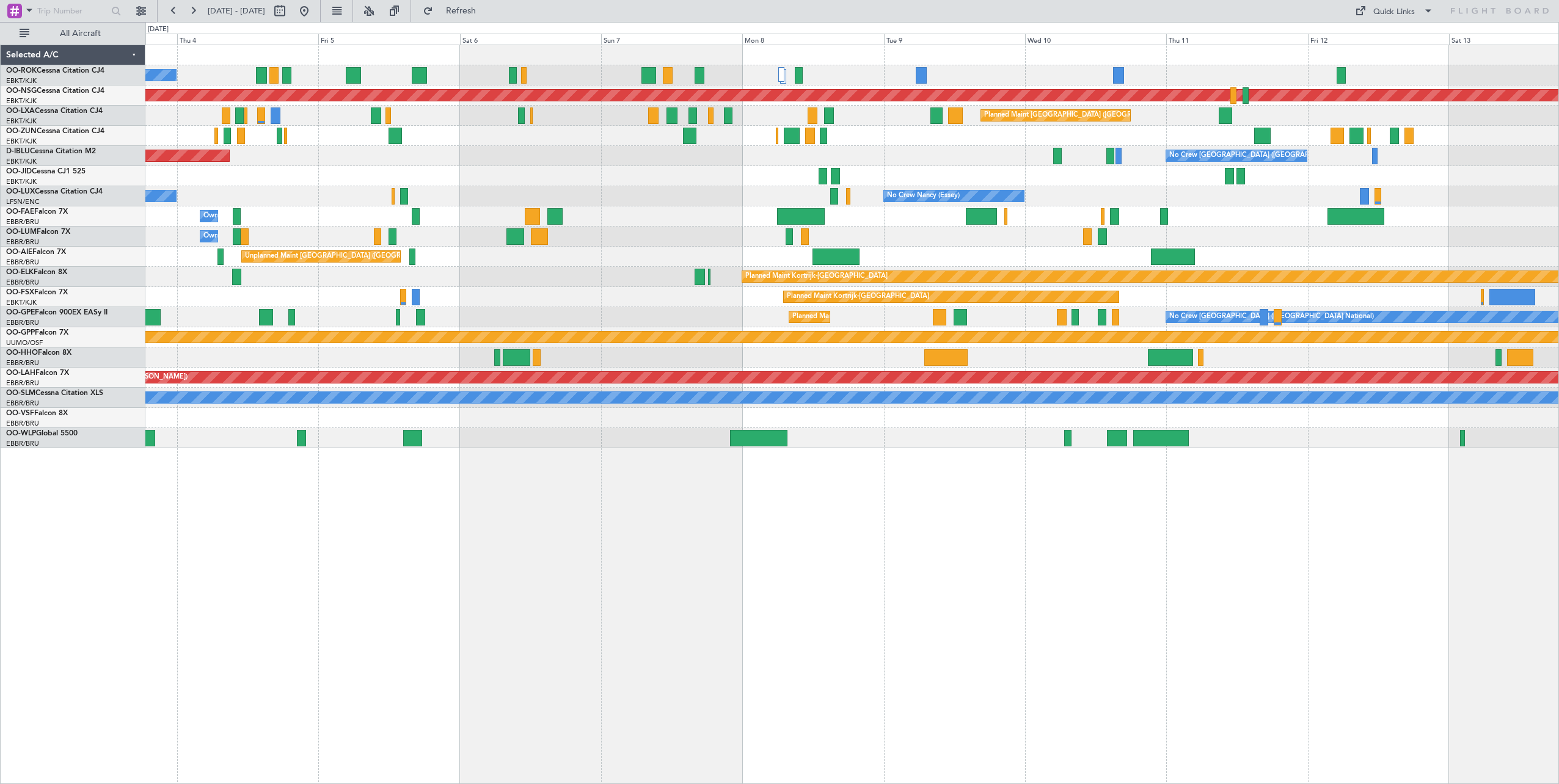
click at [1076, 549] on div "A/C Unavailable [GEOGRAPHIC_DATA]-[GEOGRAPHIC_DATA] Planned Maint [GEOGRAPHIC_D…" at bounding box center [852, 414] width 1414 height 739
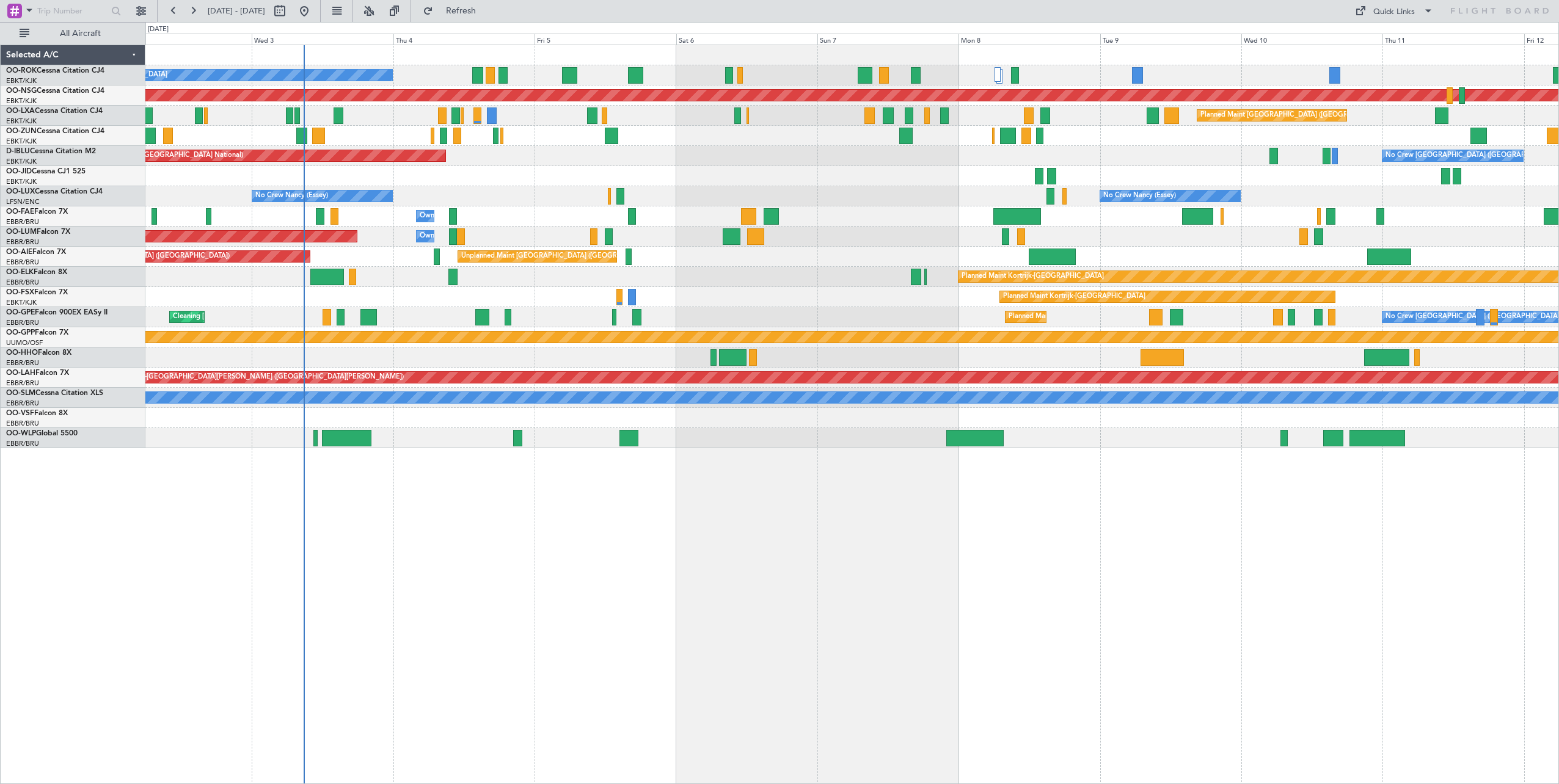
click at [506, 208] on div "A/C Unavailable Kortrijk-Wevelgem Planned Maint Paris (Le Bourget) Planned Main…" at bounding box center [851, 247] width 1413 height 403
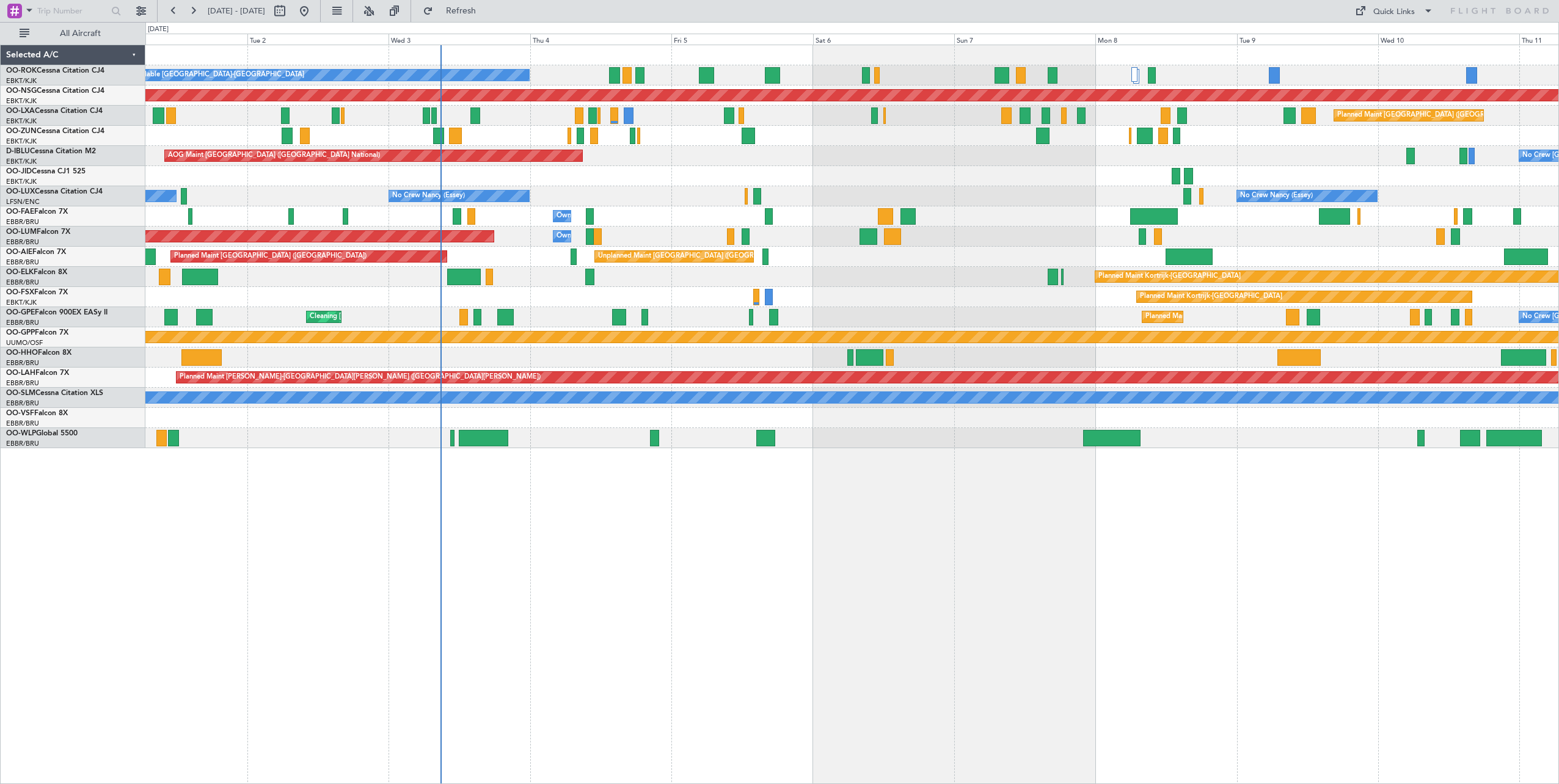
click at [708, 530] on div "A/C Unavailable Kortrijk-Wevelgem Planned Maint Paris (Le Bourget) Planned Main…" at bounding box center [852, 414] width 1414 height 739
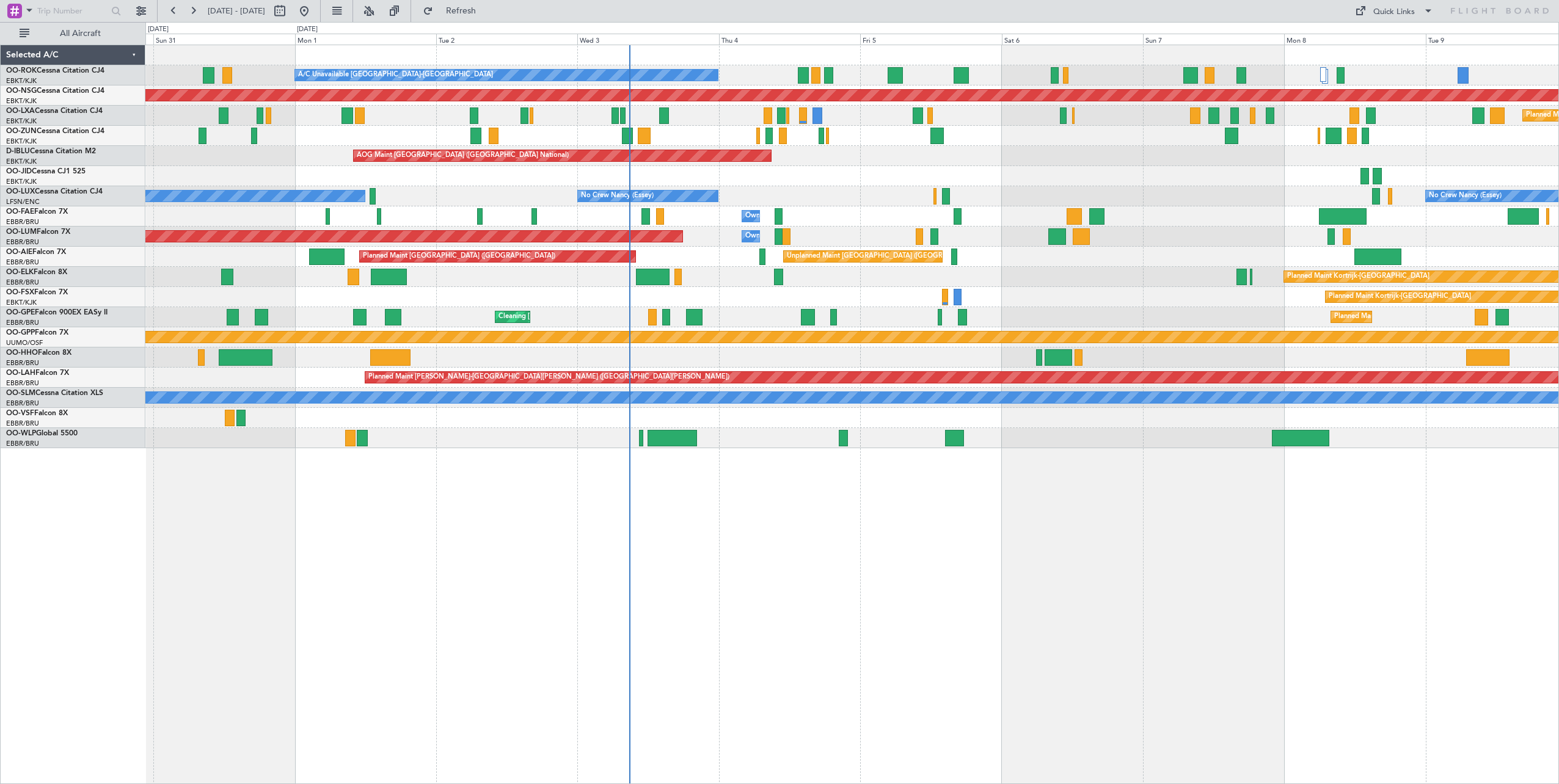
click at [825, 525] on div "A/C Unavailable Kortrijk-Wevelgem Planned Maint Kortrijk-Wevelgem Planned Maint…" at bounding box center [852, 414] width 1414 height 739
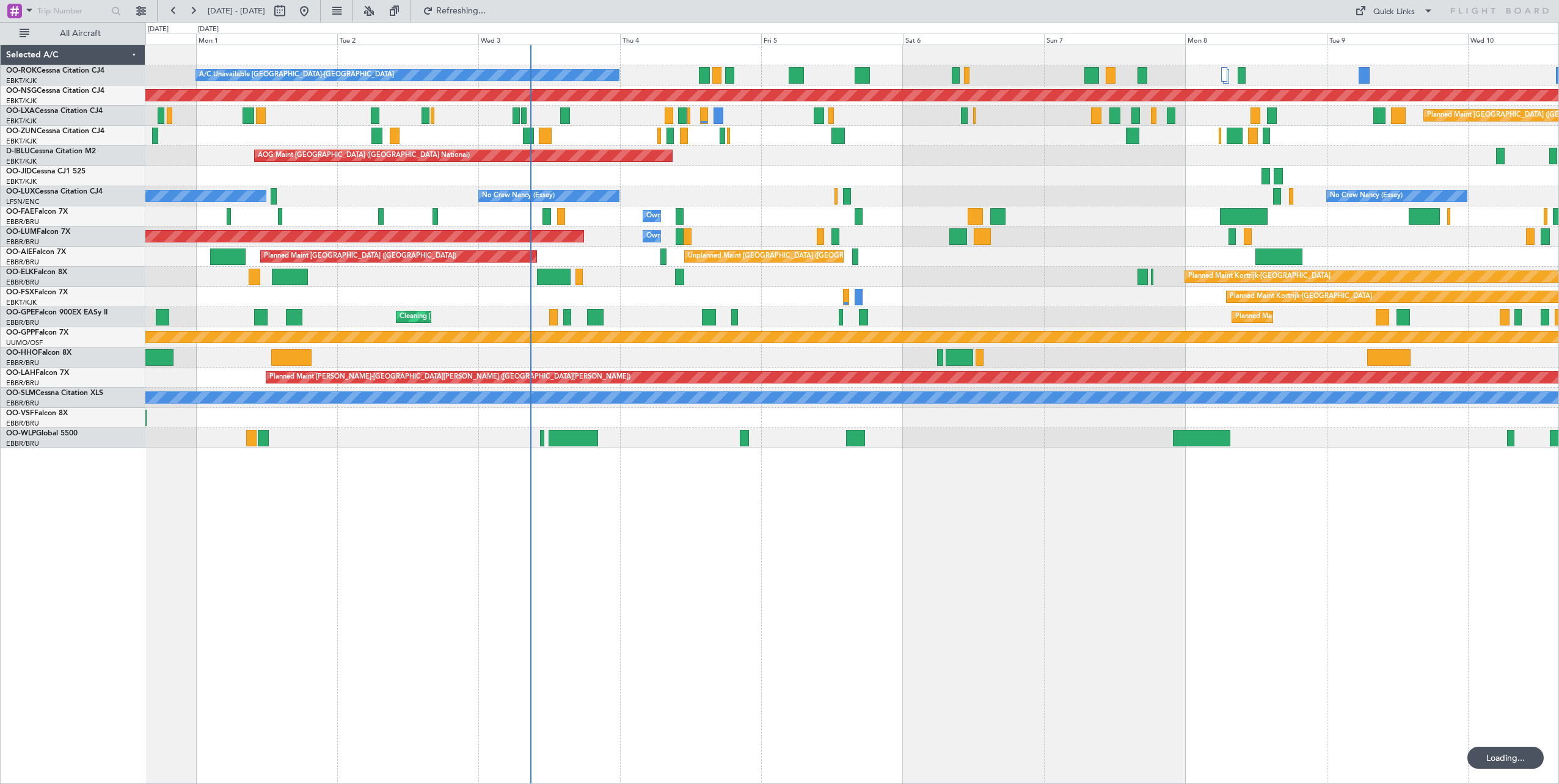
click at [766, 523] on div "A/C Unavailable Kortrijk-Wevelgem Planned Maint Kortrijk-Wevelgem Planned Maint…" at bounding box center [852, 414] width 1414 height 739
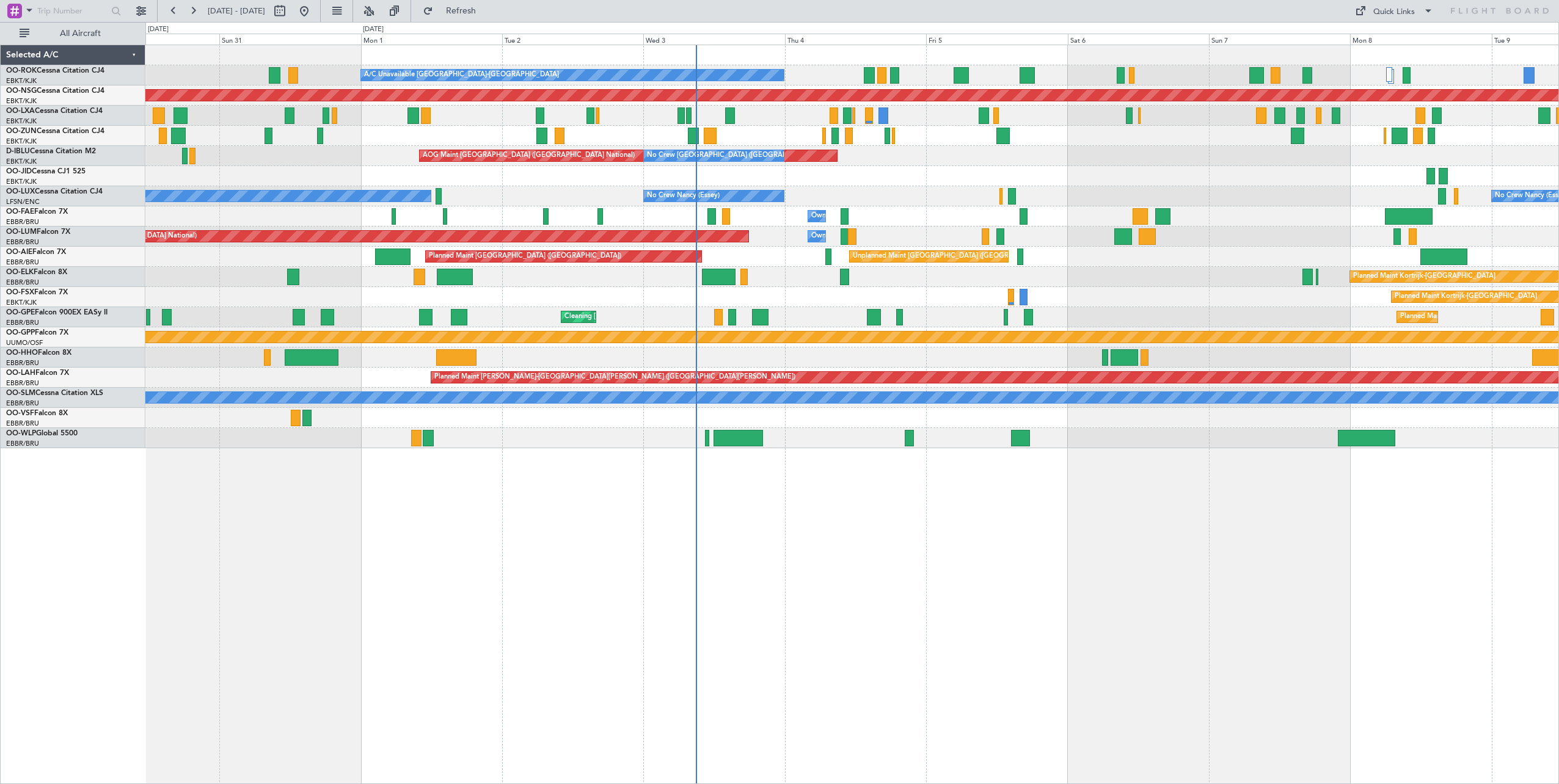
click at [1112, 309] on div "A/C Unavailable Kortrijk-Wevelgem Planned Maint Kortrijk-Wevelgem Planned Maint…" at bounding box center [851, 247] width 1413 height 403
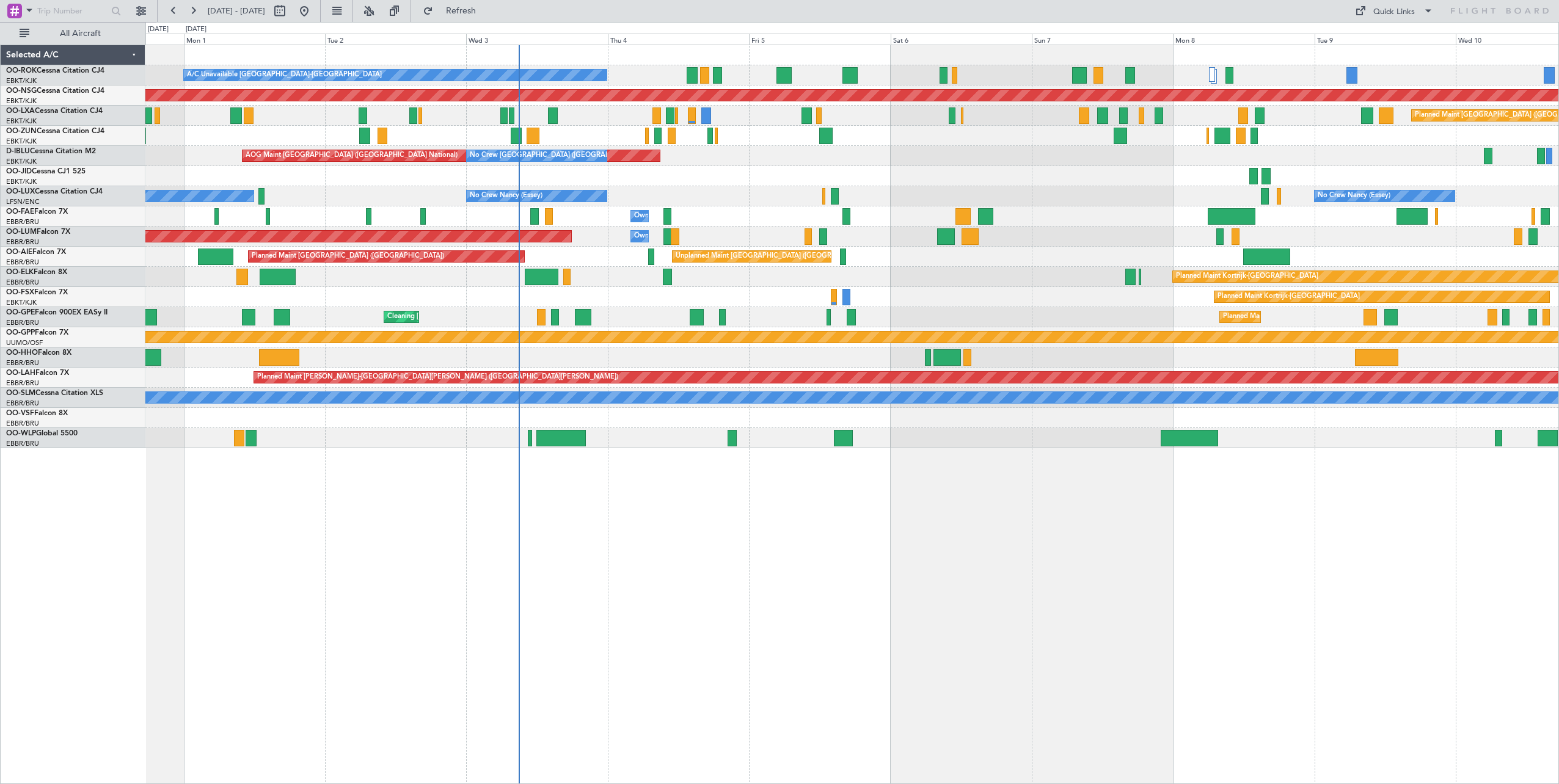
click at [889, 235] on div "A/C Unavailable Kortrijk-Wevelgem Planned Maint Kortrijk-Wevelgem Planned Maint…" at bounding box center [851, 247] width 1413 height 403
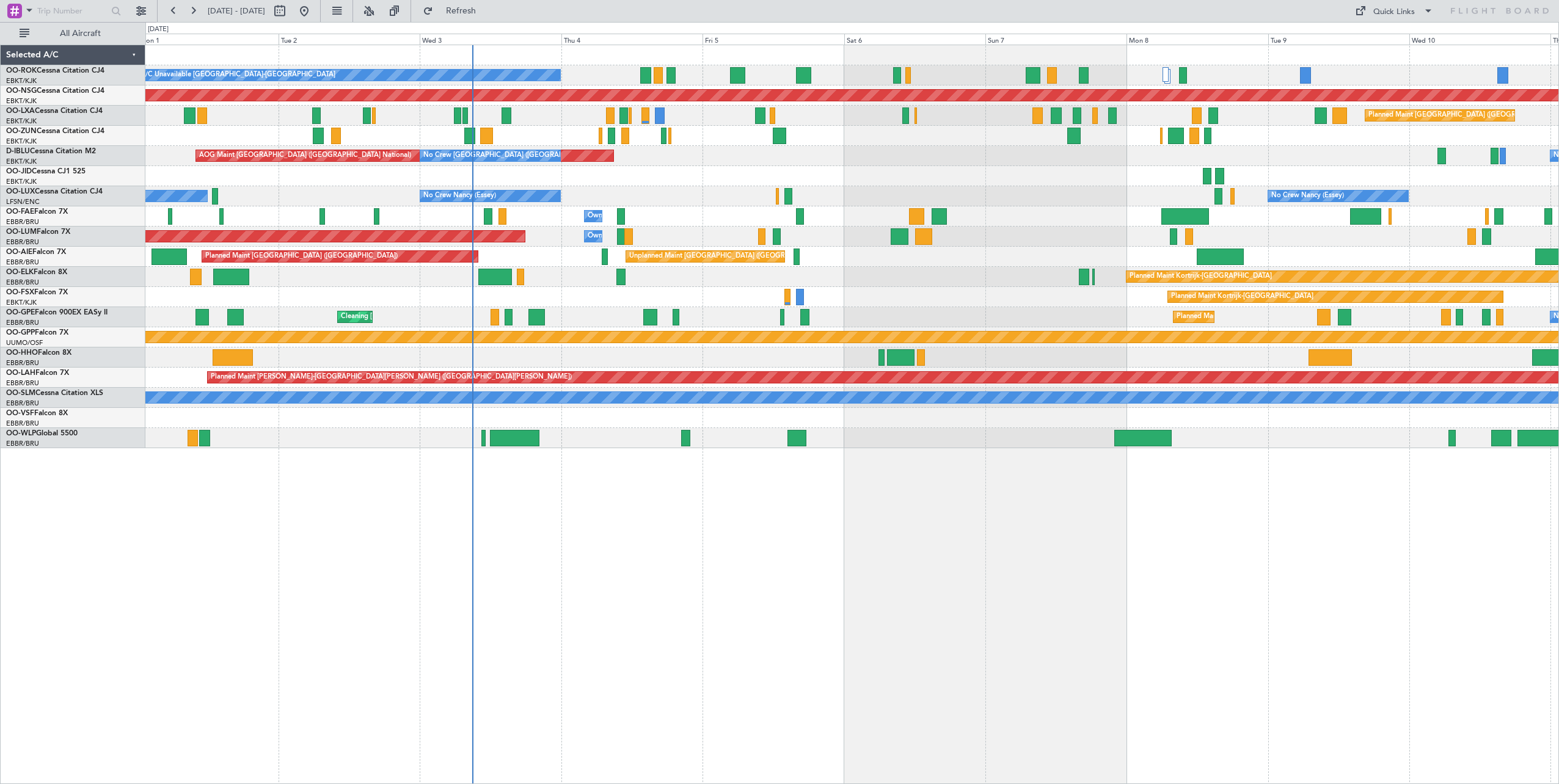
click at [998, 223] on div "Owner Melsbroek Air Base" at bounding box center [851, 216] width 1413 height 20
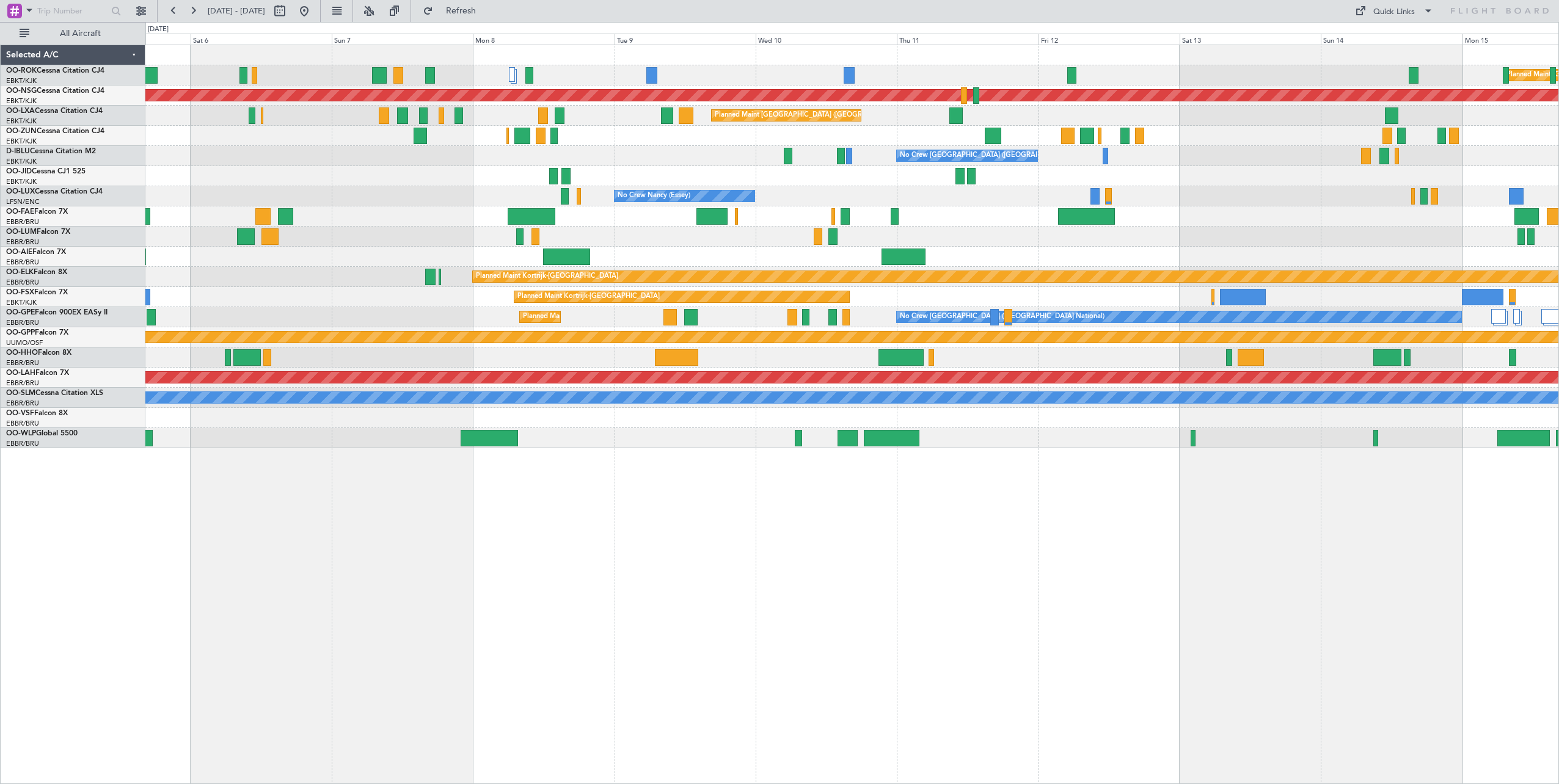
click at [686, 628] on div "Planned Maint Paris (Le Bourget) A/C Unavailable Kortrijk-Wevelgem Planned Main…" at bounding box center [852, 414] width 1414 height 739
click at [912, 566] on div "Planned Maint Paris (Le Bourget) A/C Unavailable Kortrijk-Wevelgem Planned Main…" at bounding box center [852, 414] width 1414 height 739
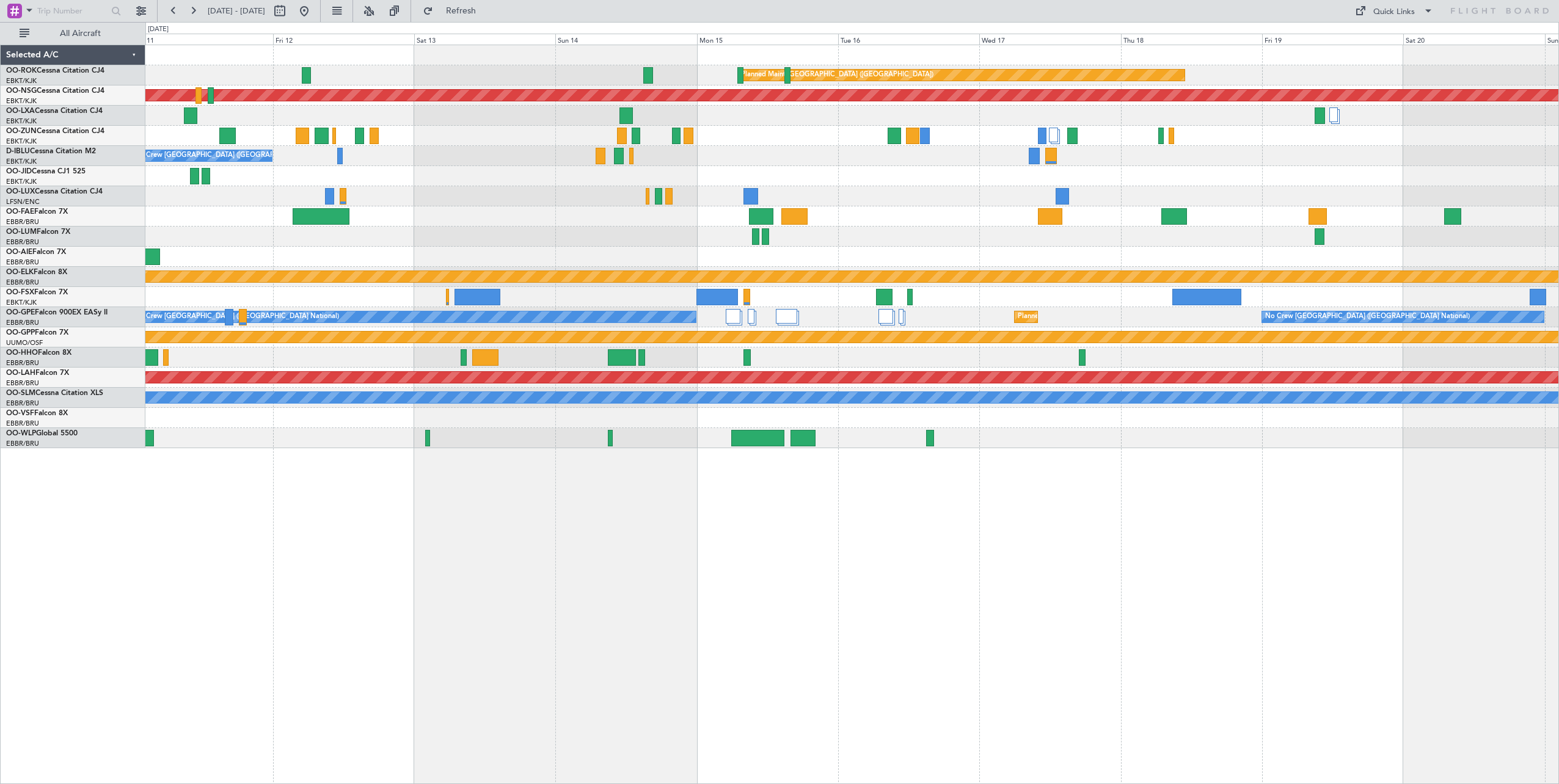
click at [816, 539] on div "Planned Maint Paris (Le Bourget) Planned Maint Paris (Le Bourget) Planned Maint…" at bounding box center [852, 414] width 1414 height 739
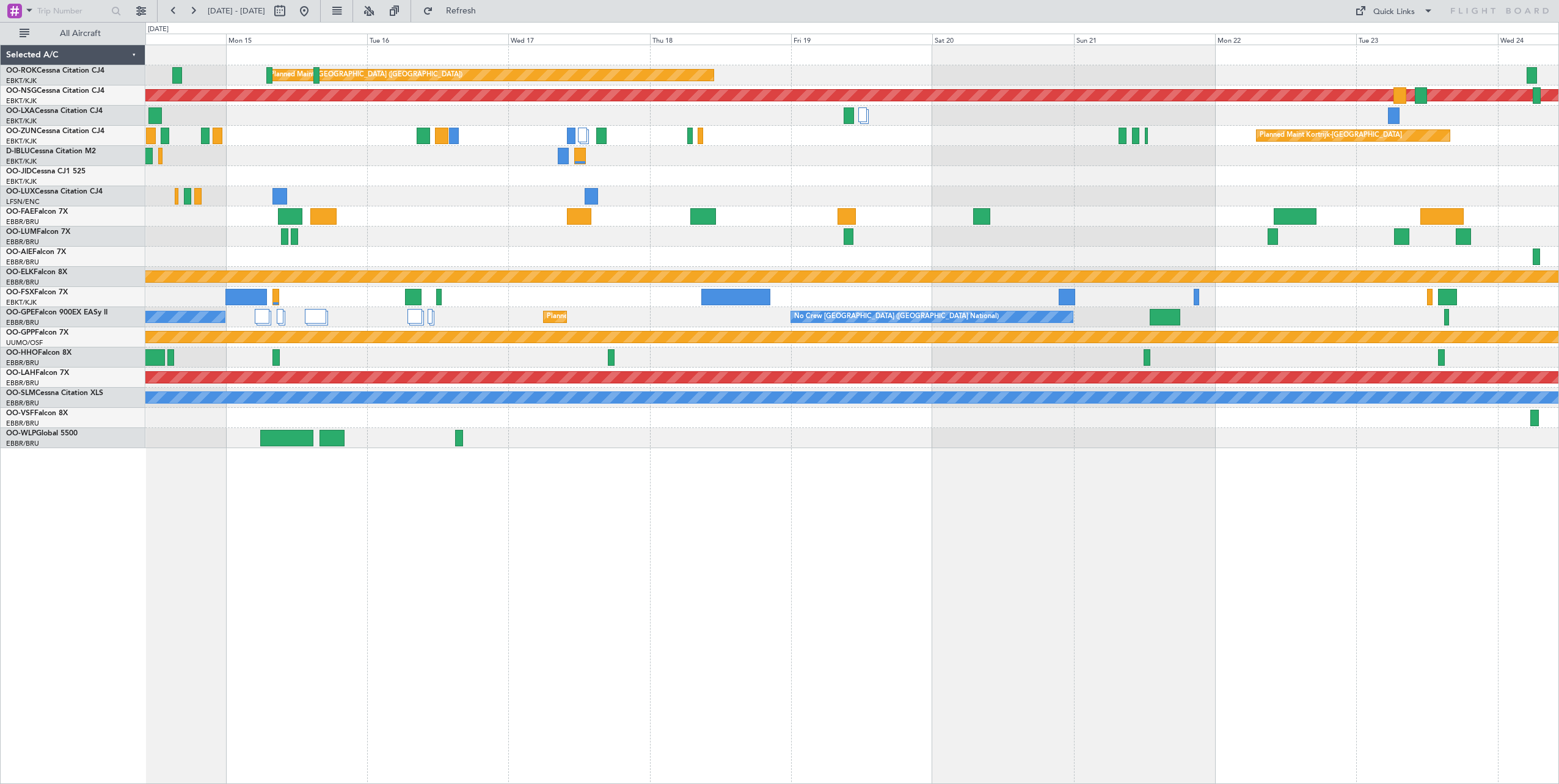
click at [540, 540] on div "Planned Maint Paris (Le Bourget) Planned Maint Paris (Le Bourget) A/C Unavailab…" at bounding box center [852, 414] width 1414 height 739
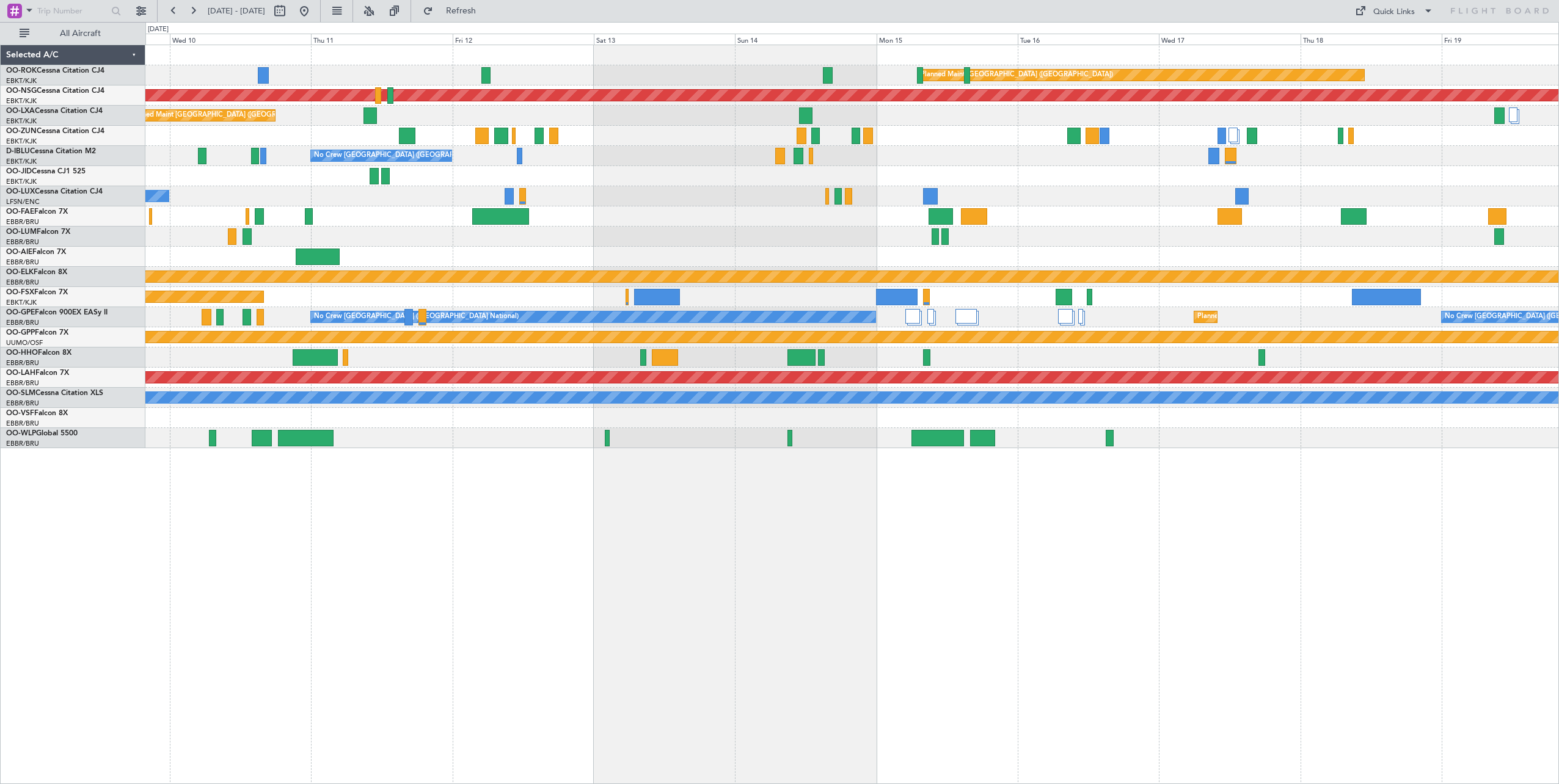
click at [1558, 578] on html "14 Sep 2025 - 24 Sep 2025 Refresh Quick Links All Aircraft Planned Maint Paris …" at bounding box center [779, 392] width 1559 height 784
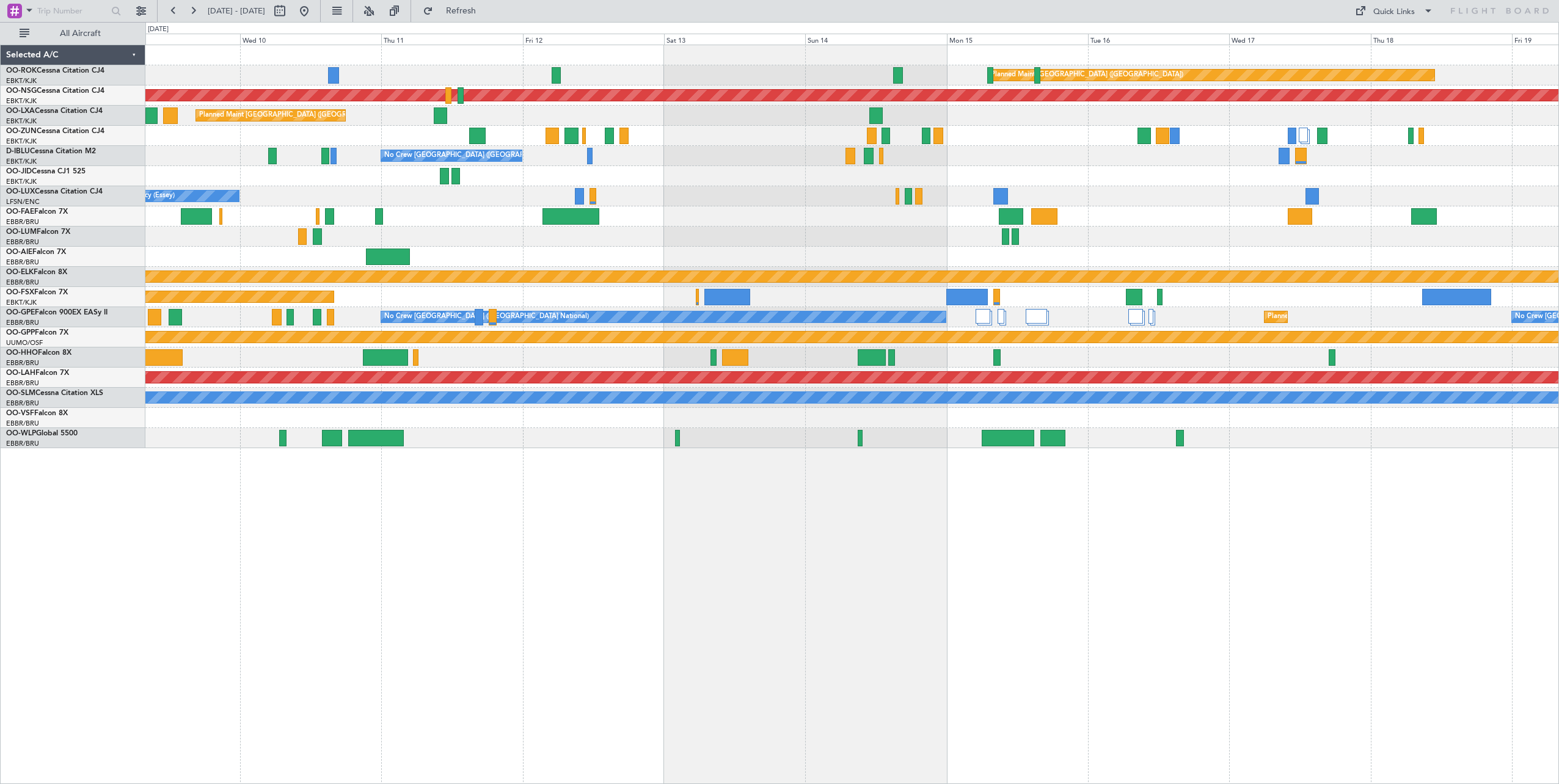
click at [1415, 560] on div "Planned Maint Paris (Le Bourget) Planned Maint Paris (Le Bourget) Planned Maint…" at bounding box center [852, 414] width 1414 height 739
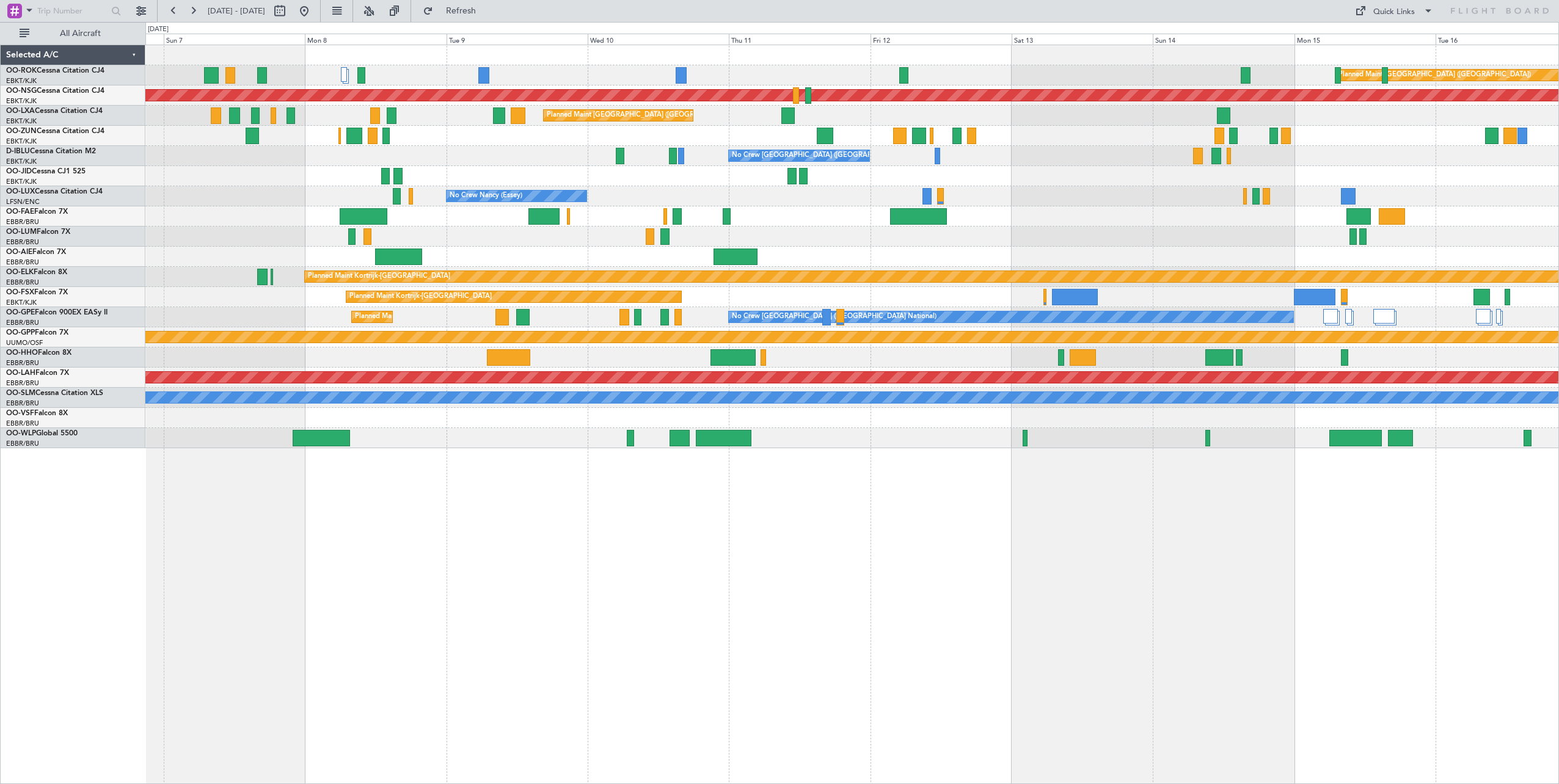
click at [1491, 582] on div "Planned Maint Paris (Le Bourget) Planned Maint Paris (Le Bourget) Planned Maint…" at bounding box center [852, 414] width 1414 height 739
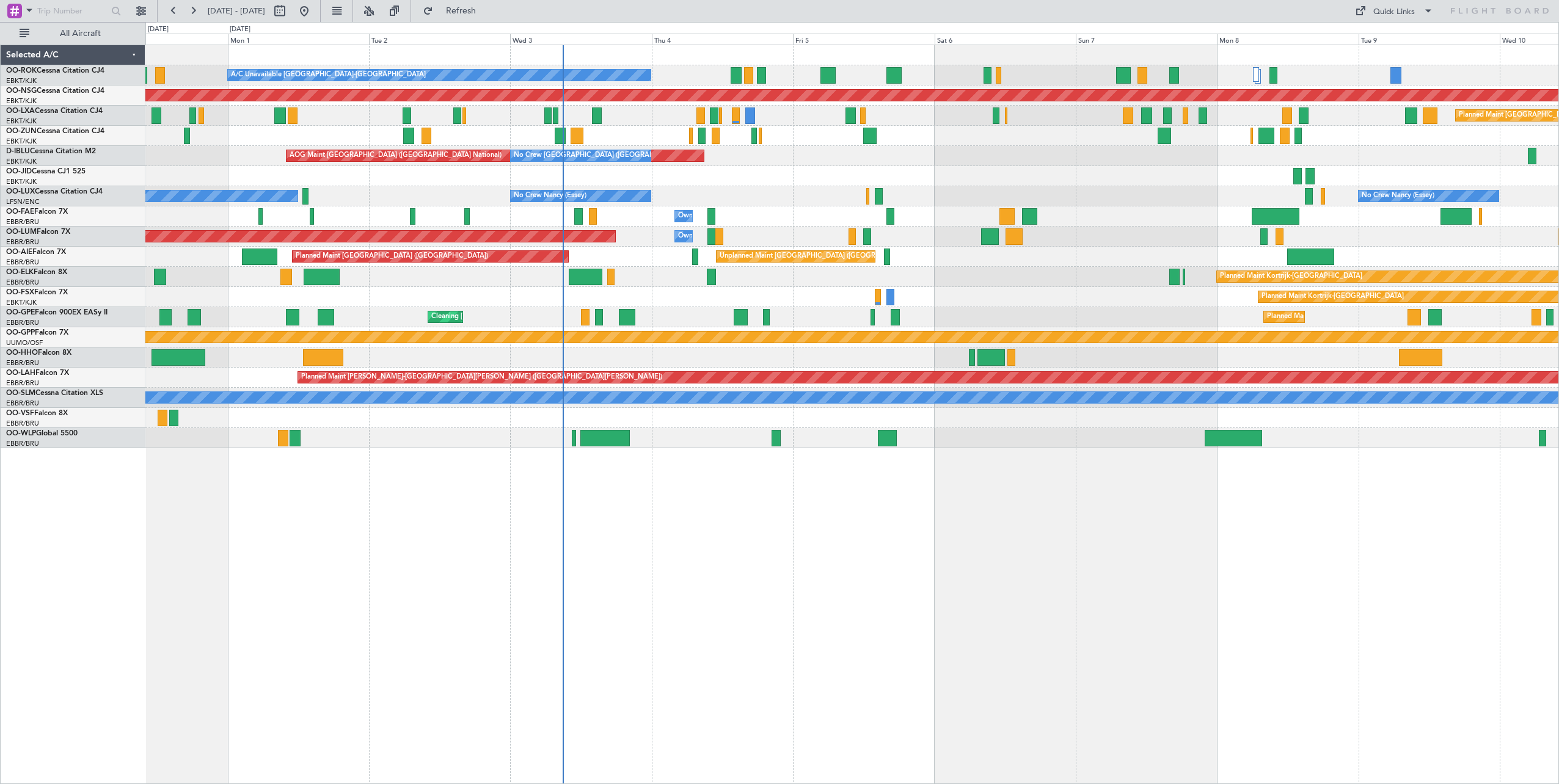
click at [968, 370] on div "A/C Unavailable Kortrijk-Wevelgem Planned Maint Kortrijk-Wevelgem Planned Maint…" at bounding box center [851, 247] width 1413 height 403
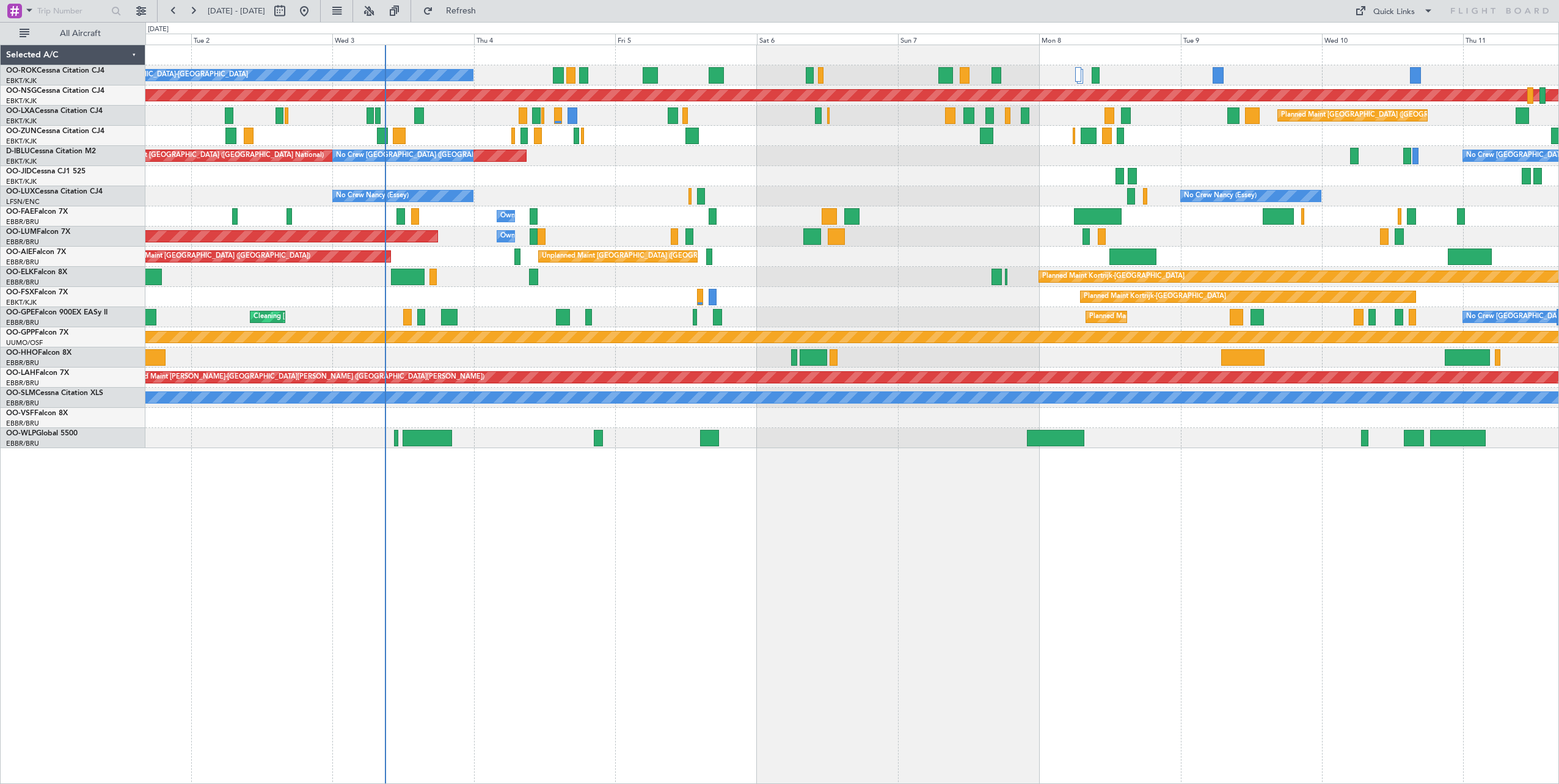
click at [932, 184] on div at bounding box center [851, 176] width 1413 height 20
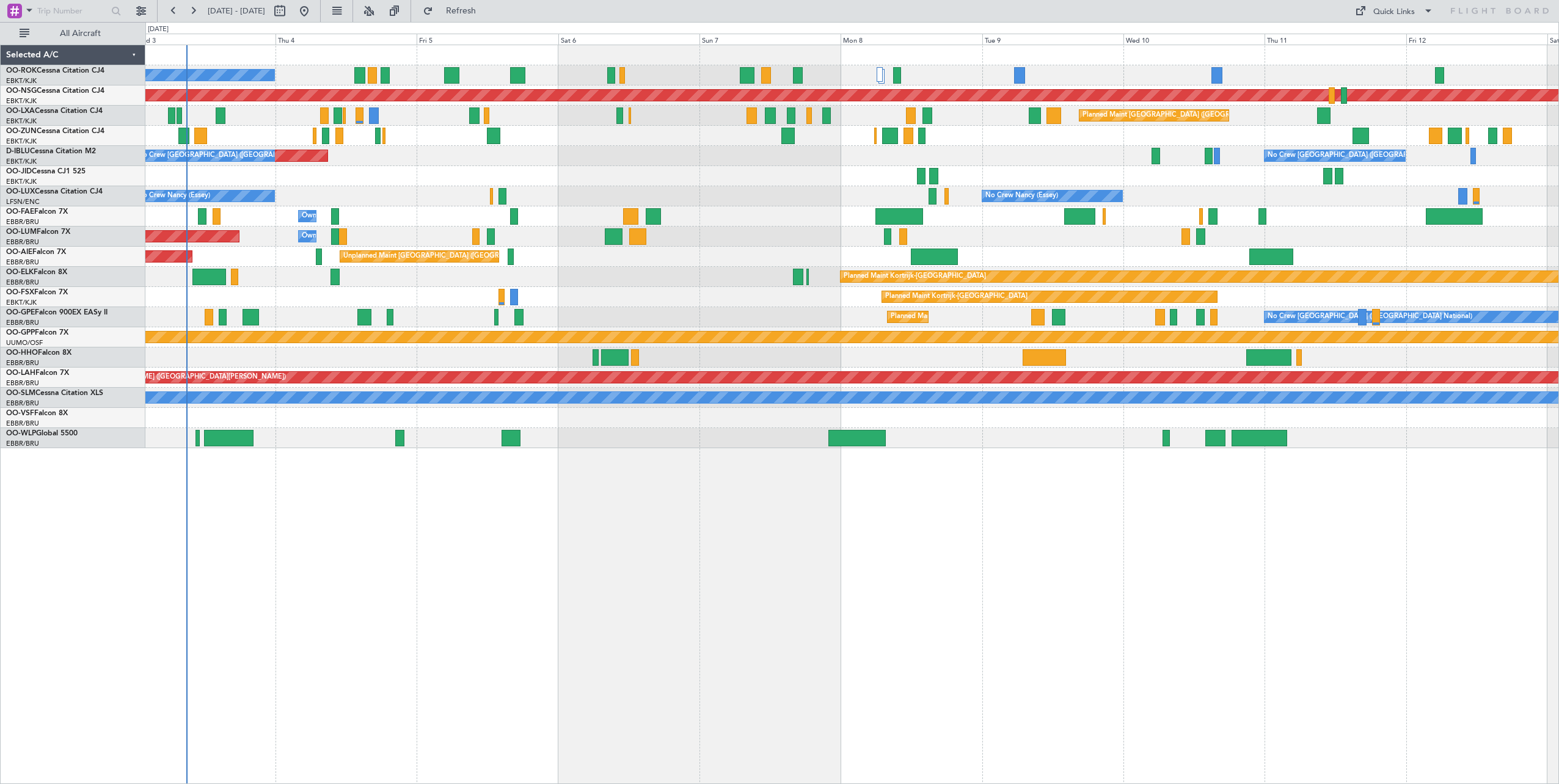
click at [804, 211] on div "A/C Unavailable [GEOGRAPHIC_DATA]-[GEOGRAPHIC_DATA] Planned Maint [GEOGRAPHIC_D…" at bounding box center [851, 247] width 1413 height 403
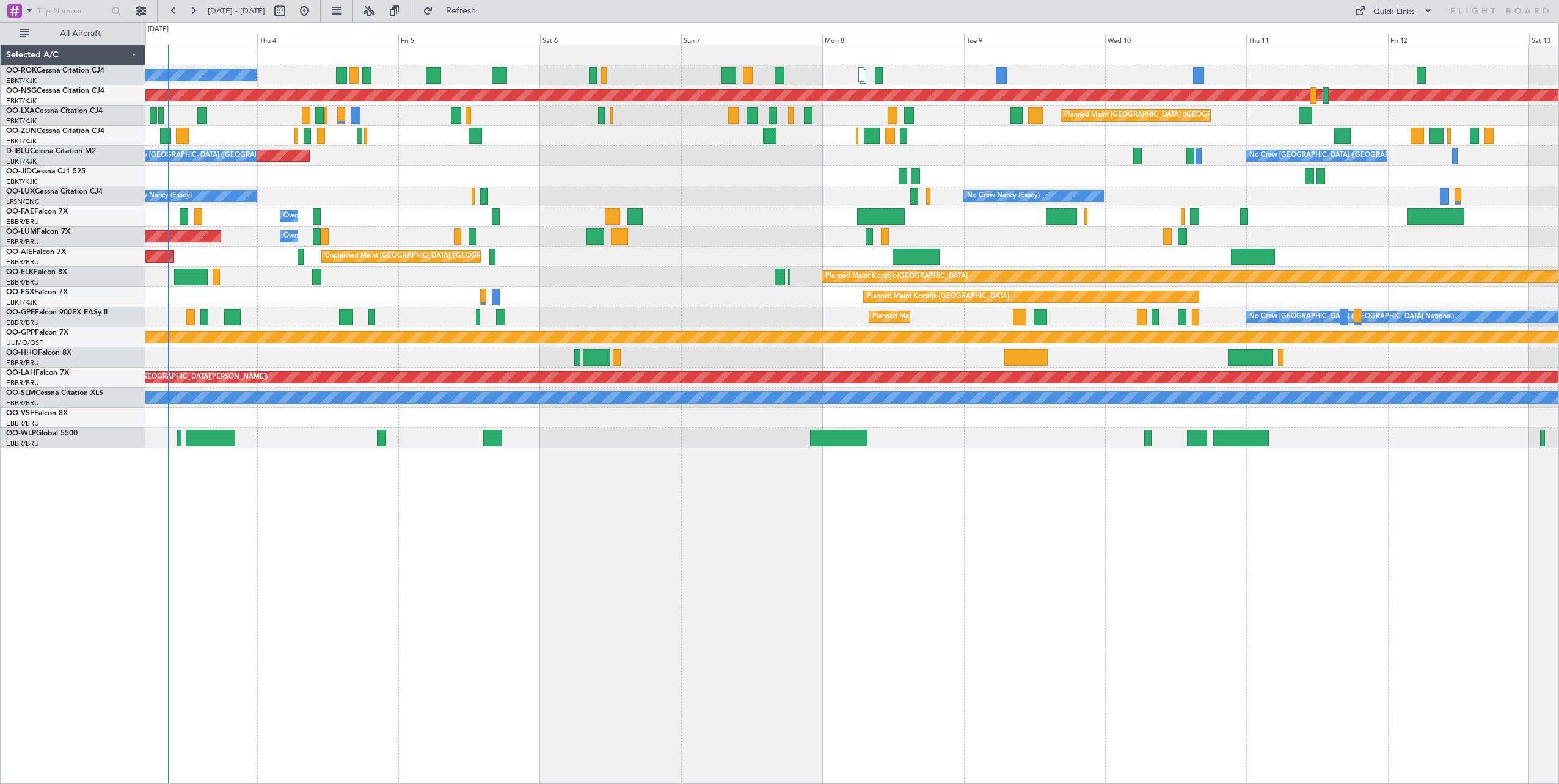
click at [872, 155] on div "AOG Maint Brussels (Brussels National) No Crew Brussels (Brussels National) No …" at bounding box center [851, 156] width 1413 height 20
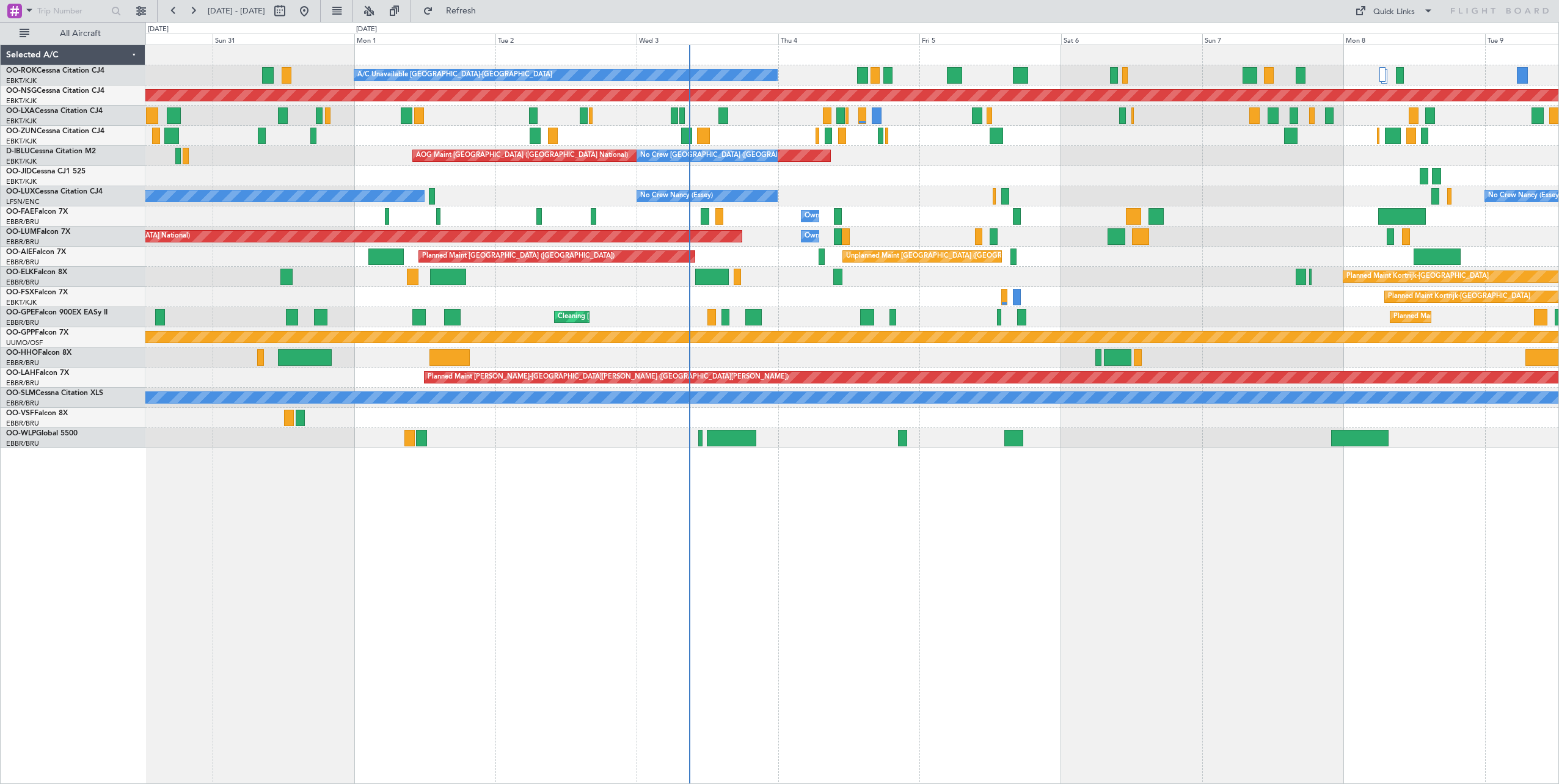
click at [1100, 312] on div "A/C Unavailable Kortrijk-Wevelgem Planned Maint Kortrijk-Wevelgem Planned Maint…" at bounding box center [851, 247] width 1413 height 403
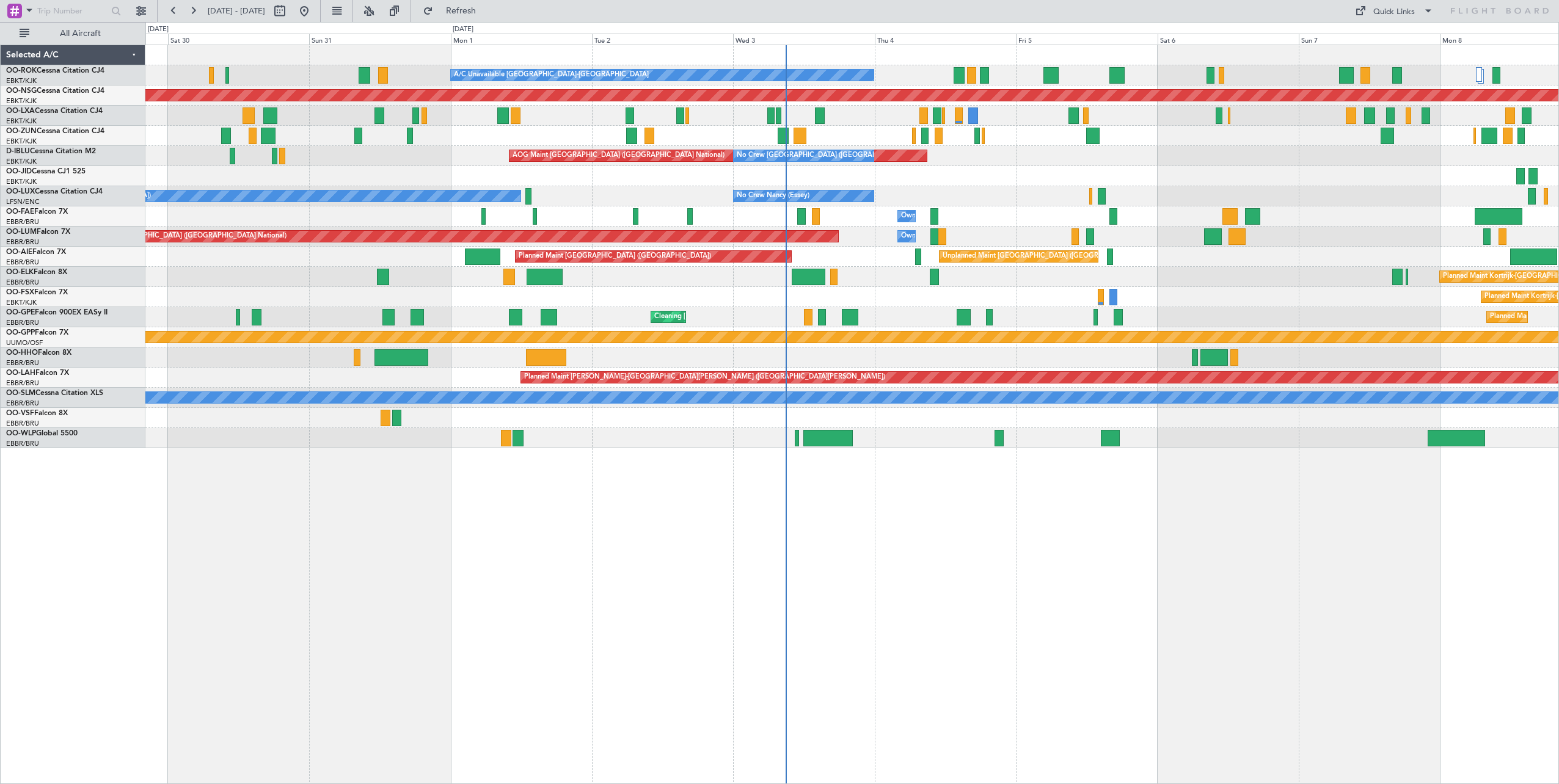
click at [910, 303] on div "Planned Maint Kortrijk-[GEOGRAPHIC_DATA] Planned Maint [GEOGRAPHIC_DATA]-[GEOGR…" at bounding box center [851, 297] width 1413 height 20
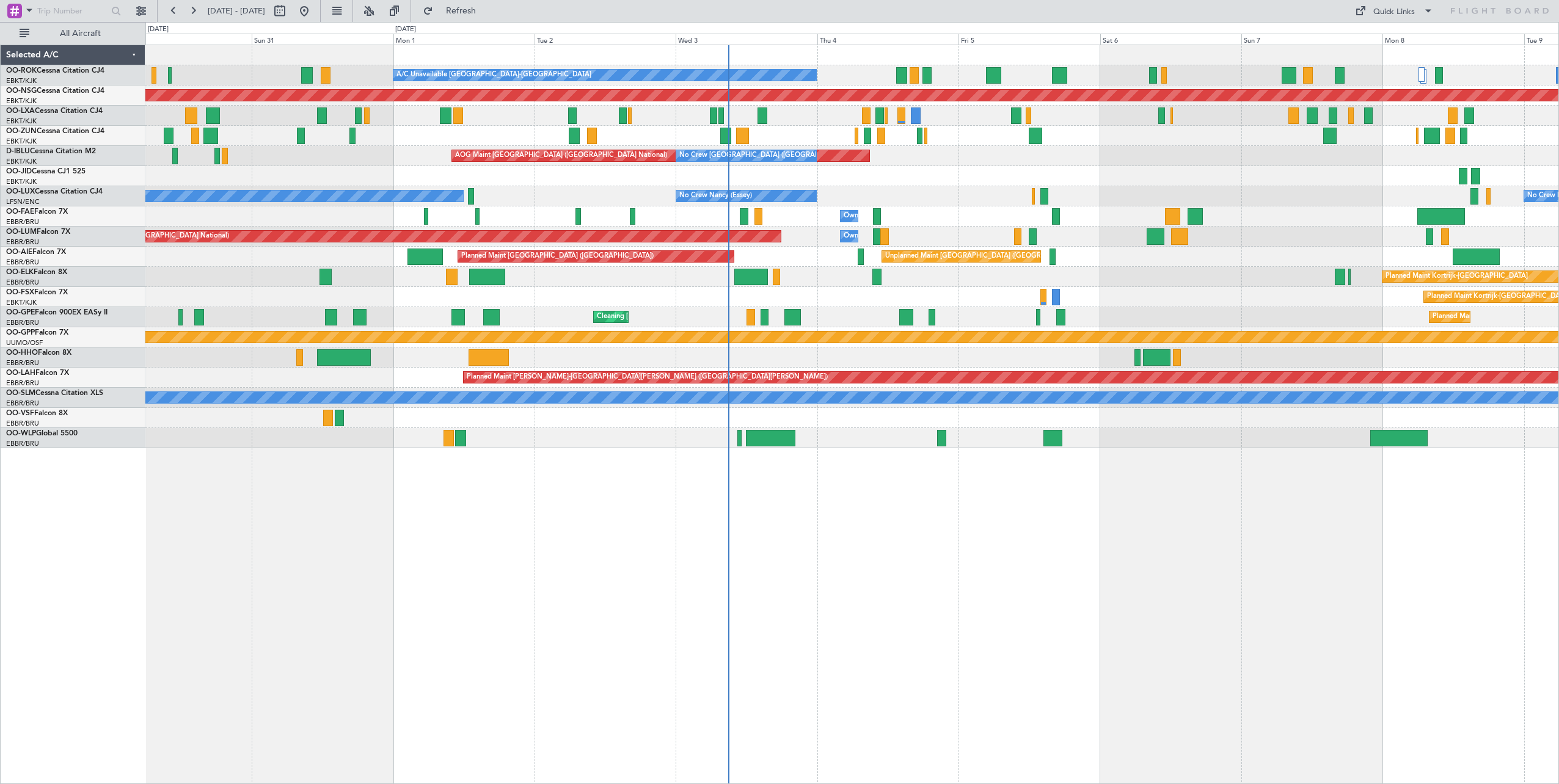
click at [1006, 288] on div "A/C Unavailable Kortrijk-Wevelgem Planned Maint Kortrijk-Wevelgem Planned Maint…" at bounding box center [851, 247] width 1413 height 403
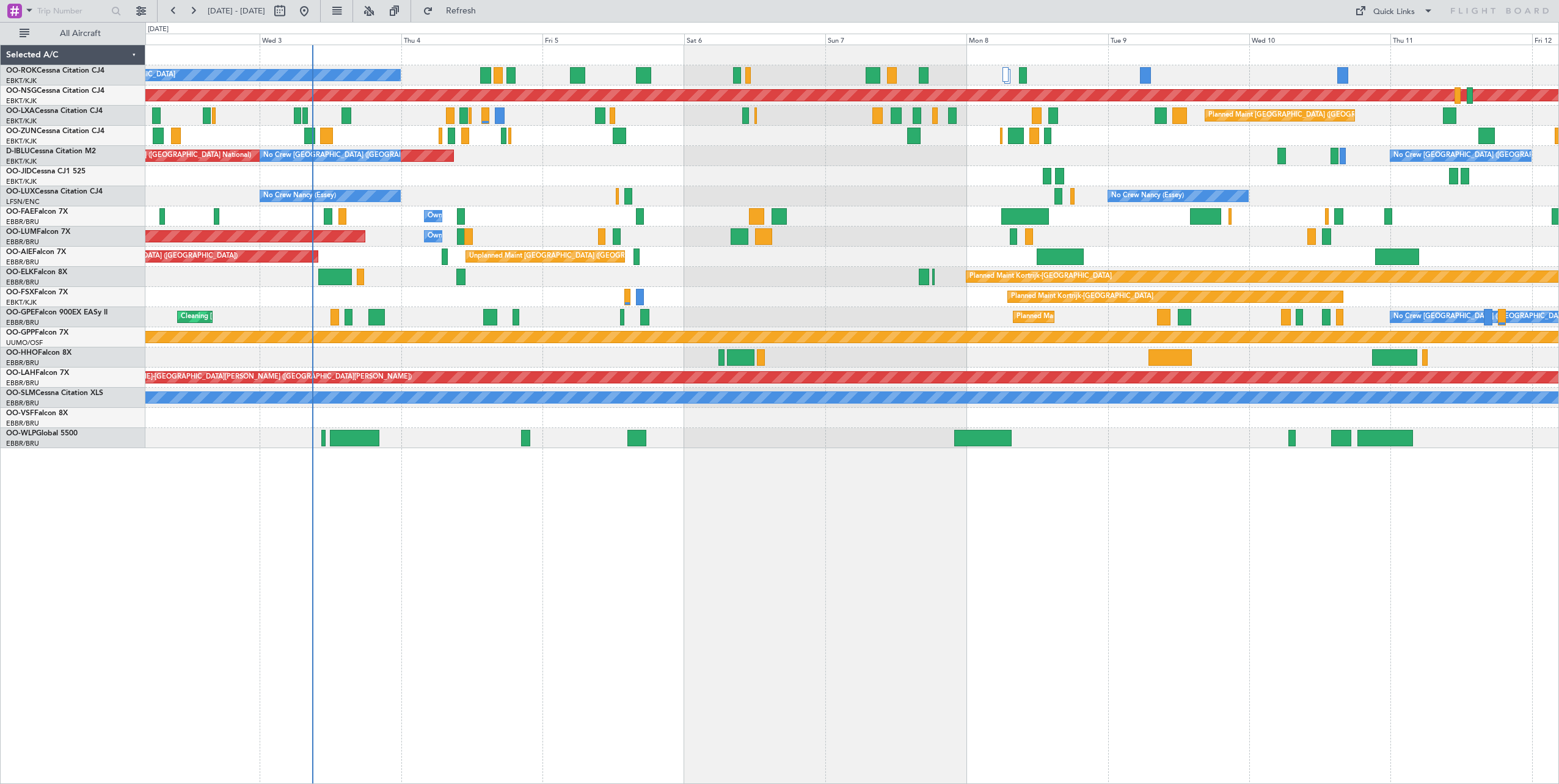
click at [993, 499] on div "A/C Unavailable Kortrijk-Wevelgem Planned Maint Paris (Le Bourget) Planned Main…" at bounding box center [852, 414] width 1414 height 739
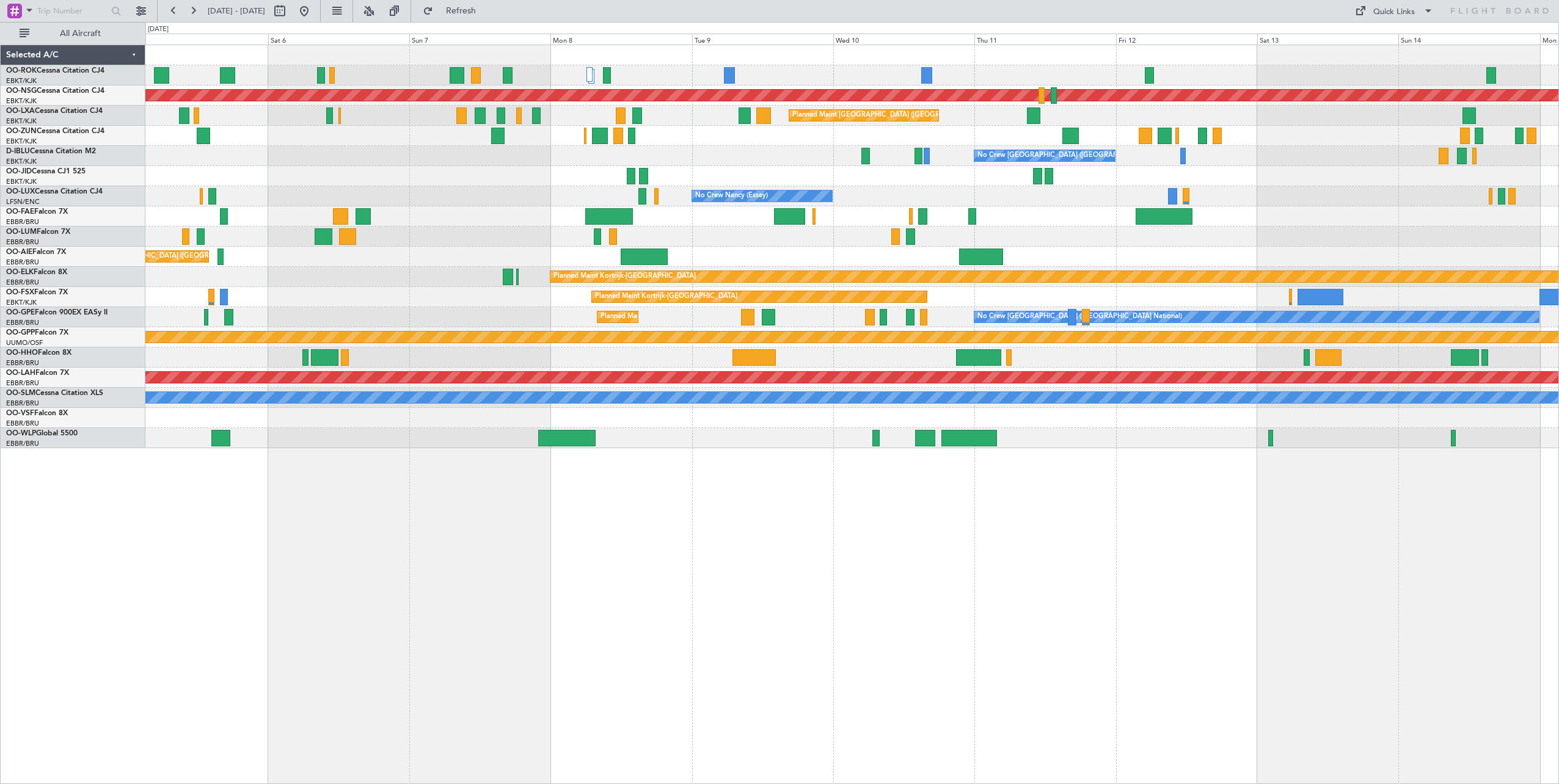
click at [767, 518] on div "Planned Maint [GEOGRAPHIC_DATA] ([GEOGRAPHIC_DATA]) A/C Unavailable [GEOGRAPHIC…" at bounding box center [852, 414] width 1414 height 739
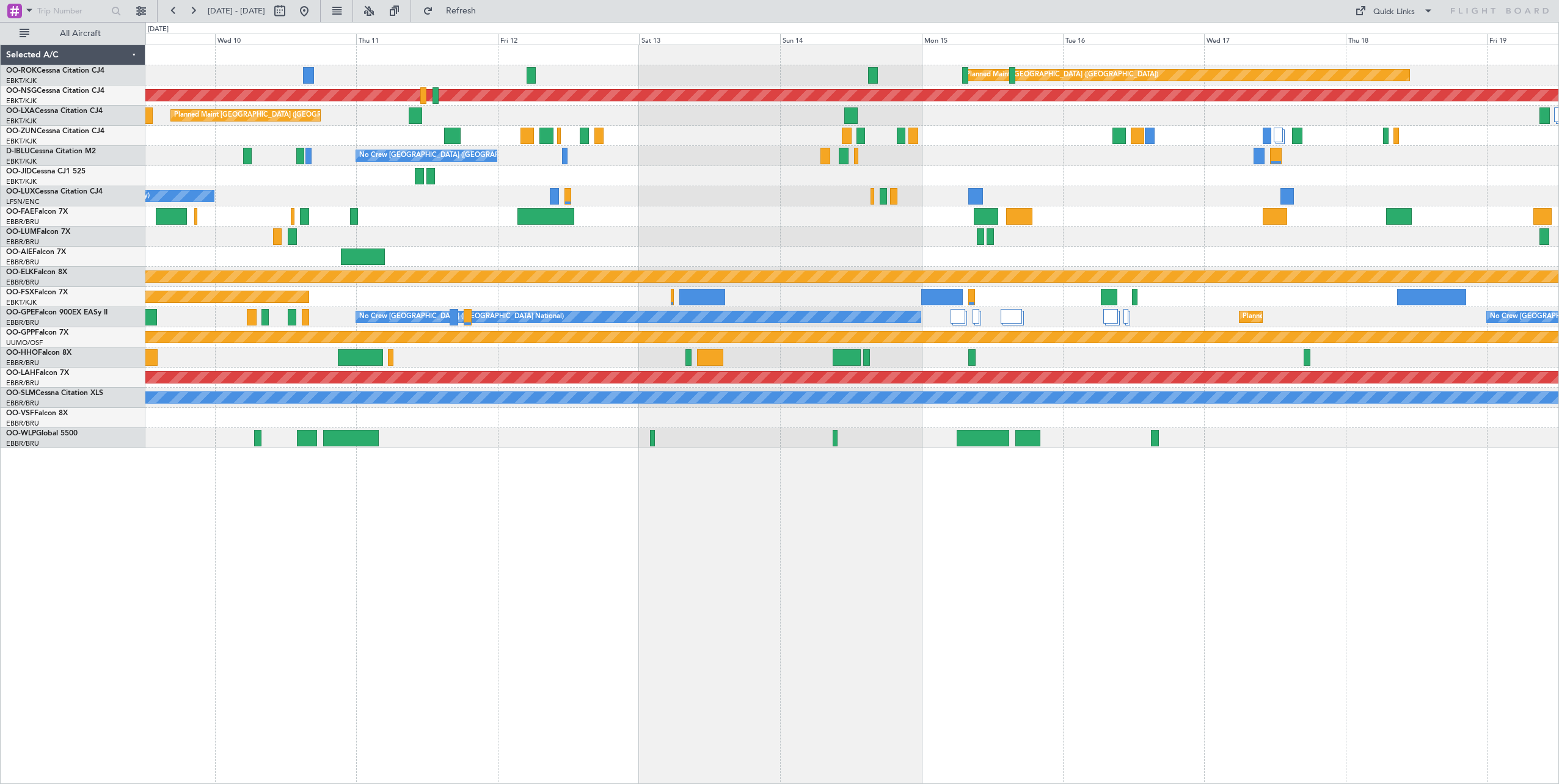
click at [766, 228] on div "Planned Maint Paris (Le Bourget) Planned Maint Paris (Le Bourget) Planned Maint…" at bounding box center [851, 247] width 1413 height 403
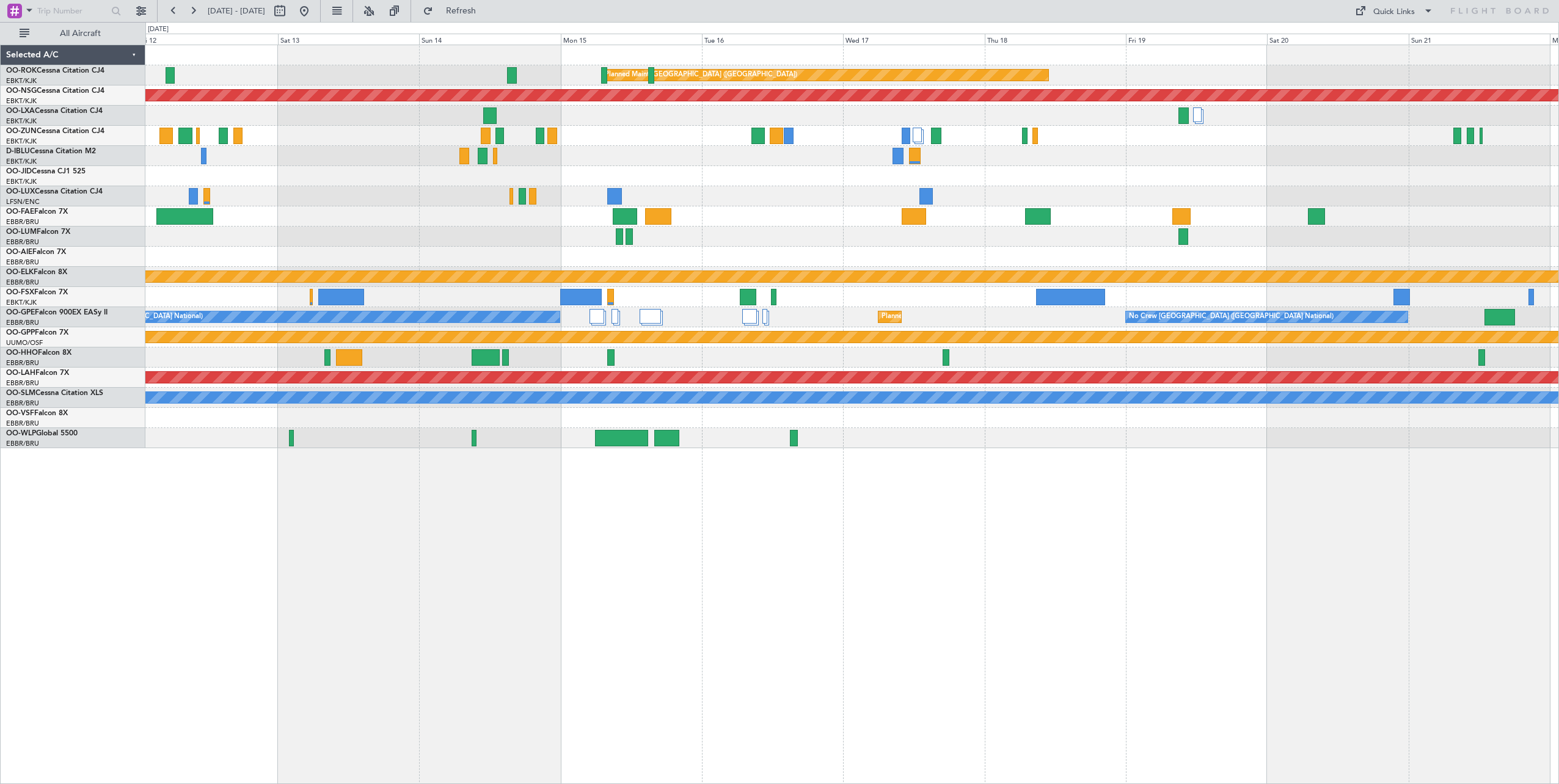
click at [633, 224] on div "Planned Maint Paris (Le Bourget) Planned Maint Paris (Le Bourget) Planned Maint…" at bounding box center [851, 247] width 1413 height 403
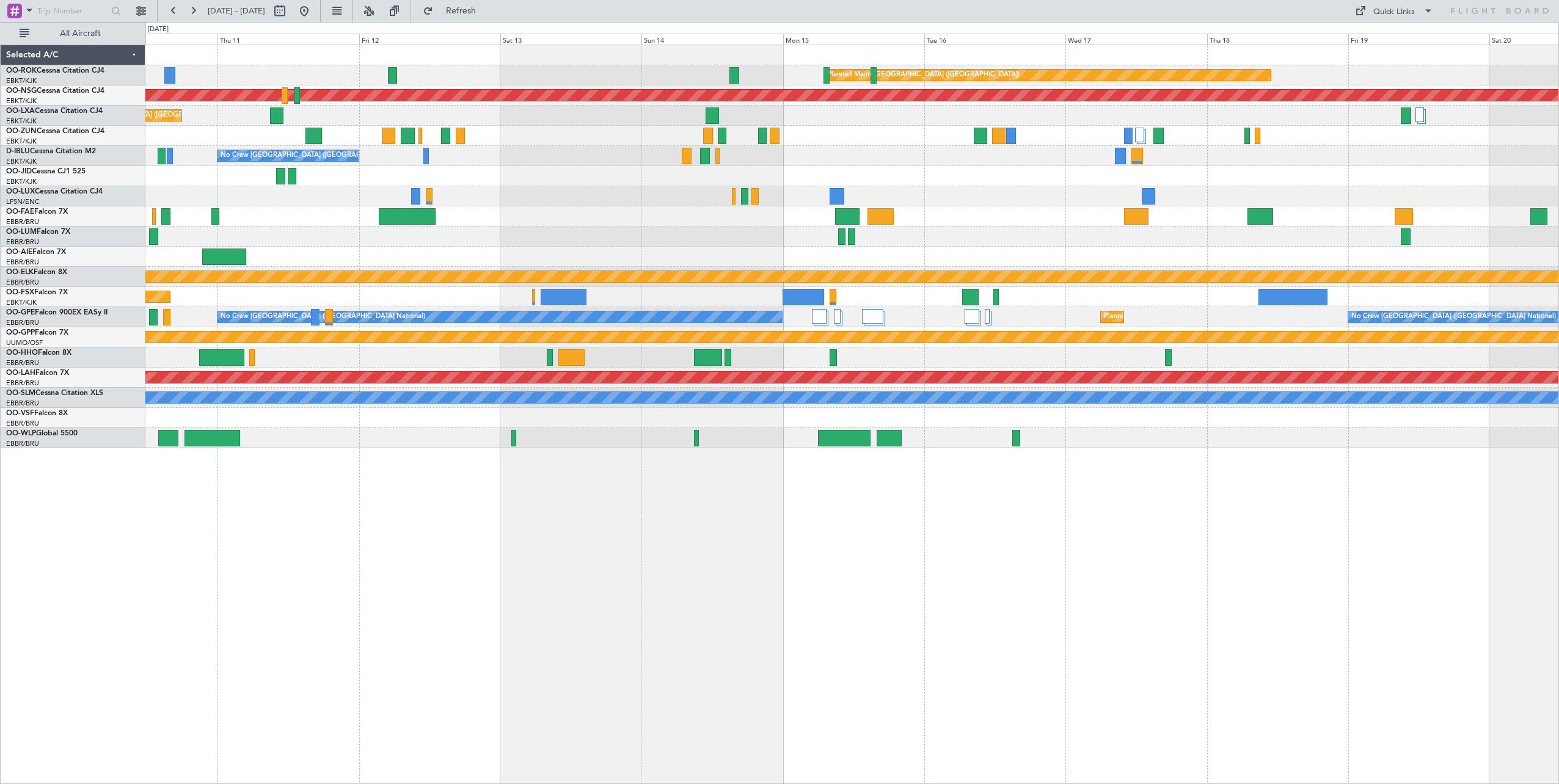
click at [1020, 268] on div "Planned Maint Paris (Le Bourget) Planned Maint Paris (Le Bourget) Planned Maint…" at bounding box center [851, 247] width 1413 height 403
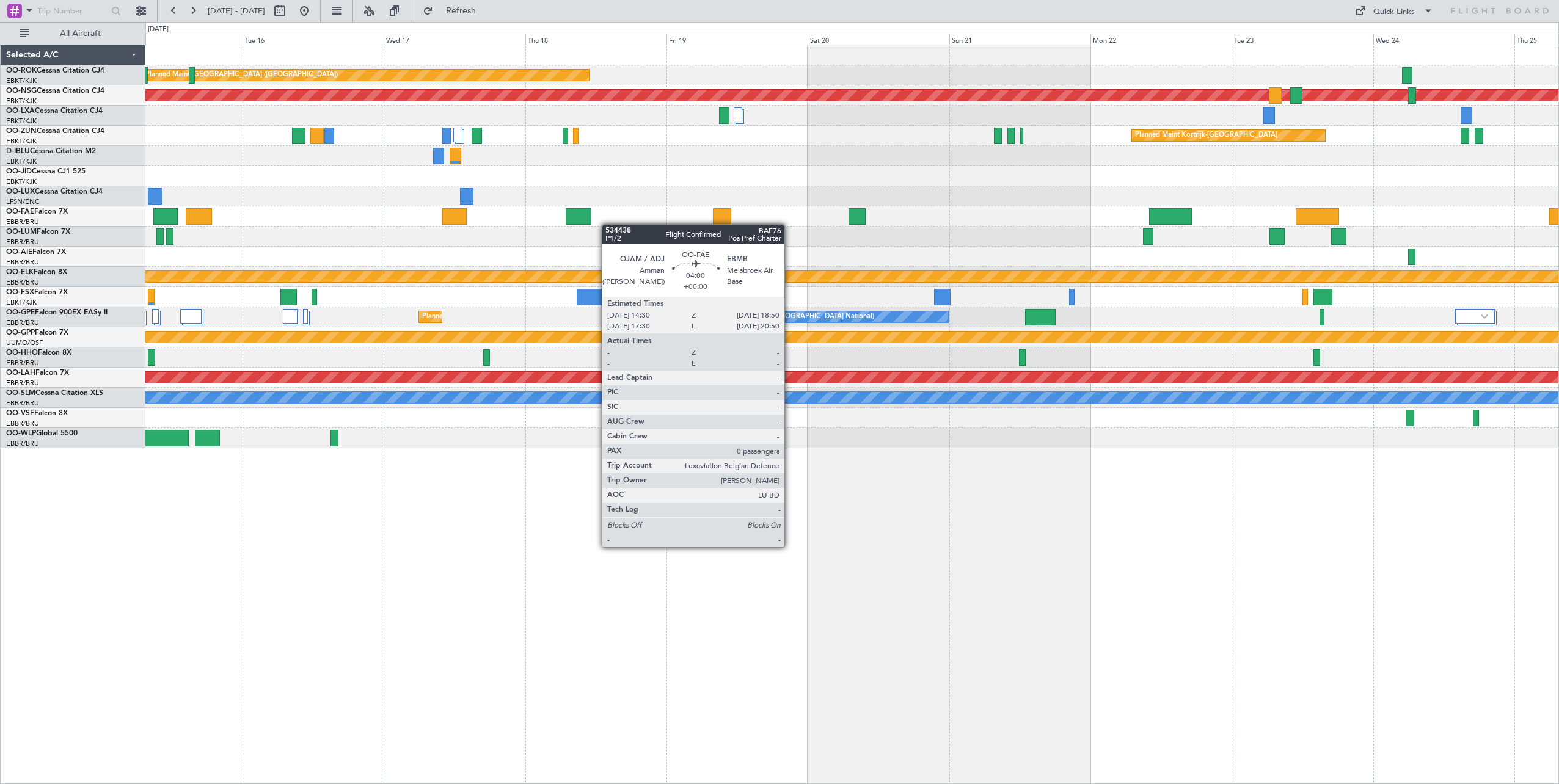
click at [147, 203] on div "Planned Maint Paris (Le Bourget) Planned Maint Paris (Le Bourget) A/C Unavailab…" at bounding box center [851, 247] width 1413 height 403
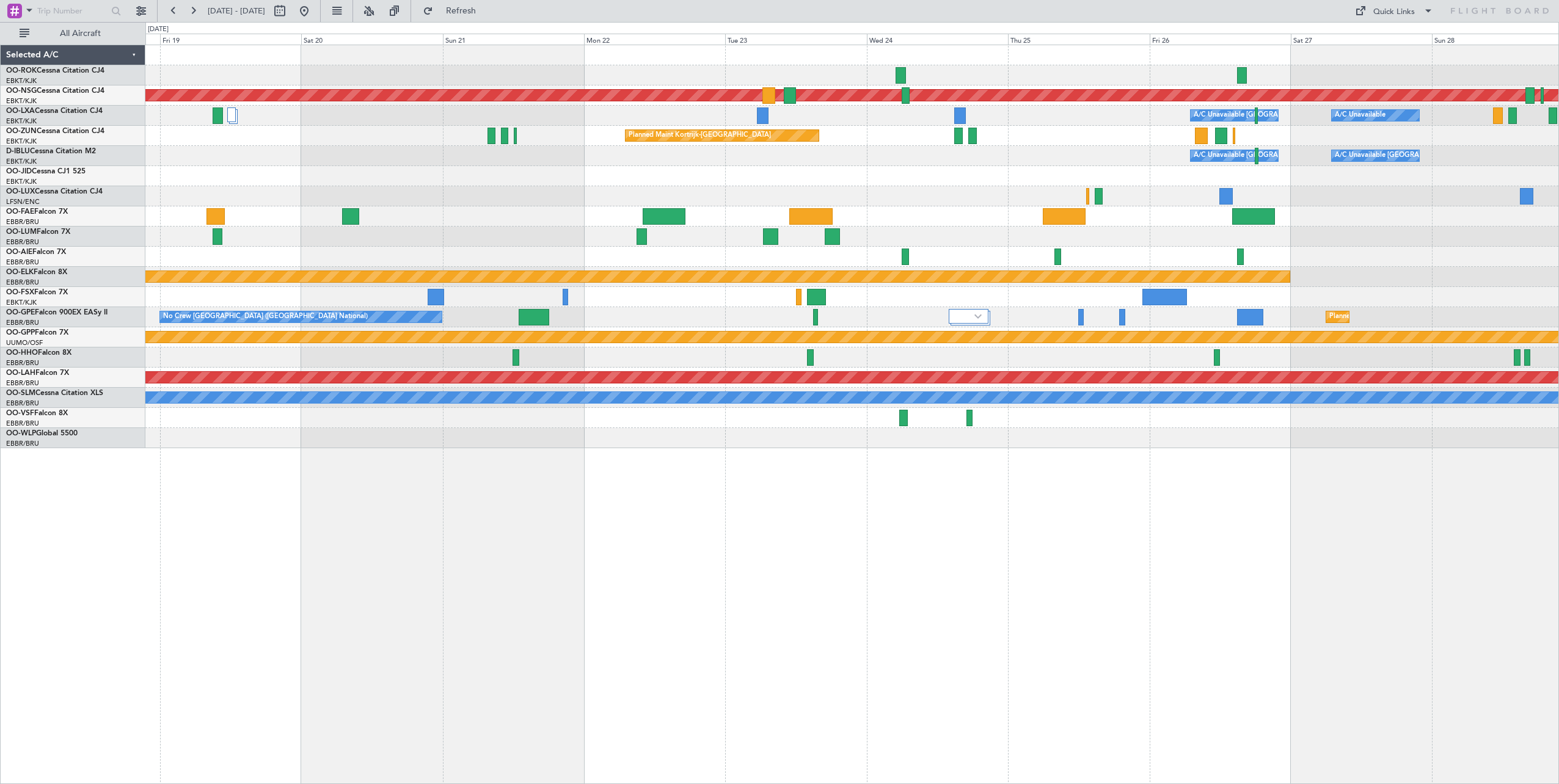
click at [1558, 244] on html "19 Sep 2025 - 29 Sep 2025 Refresh Quick Links All Aircraft Owner Kortrijk-Wevel…" at bounding box center [779, 392] width 1559 height 784
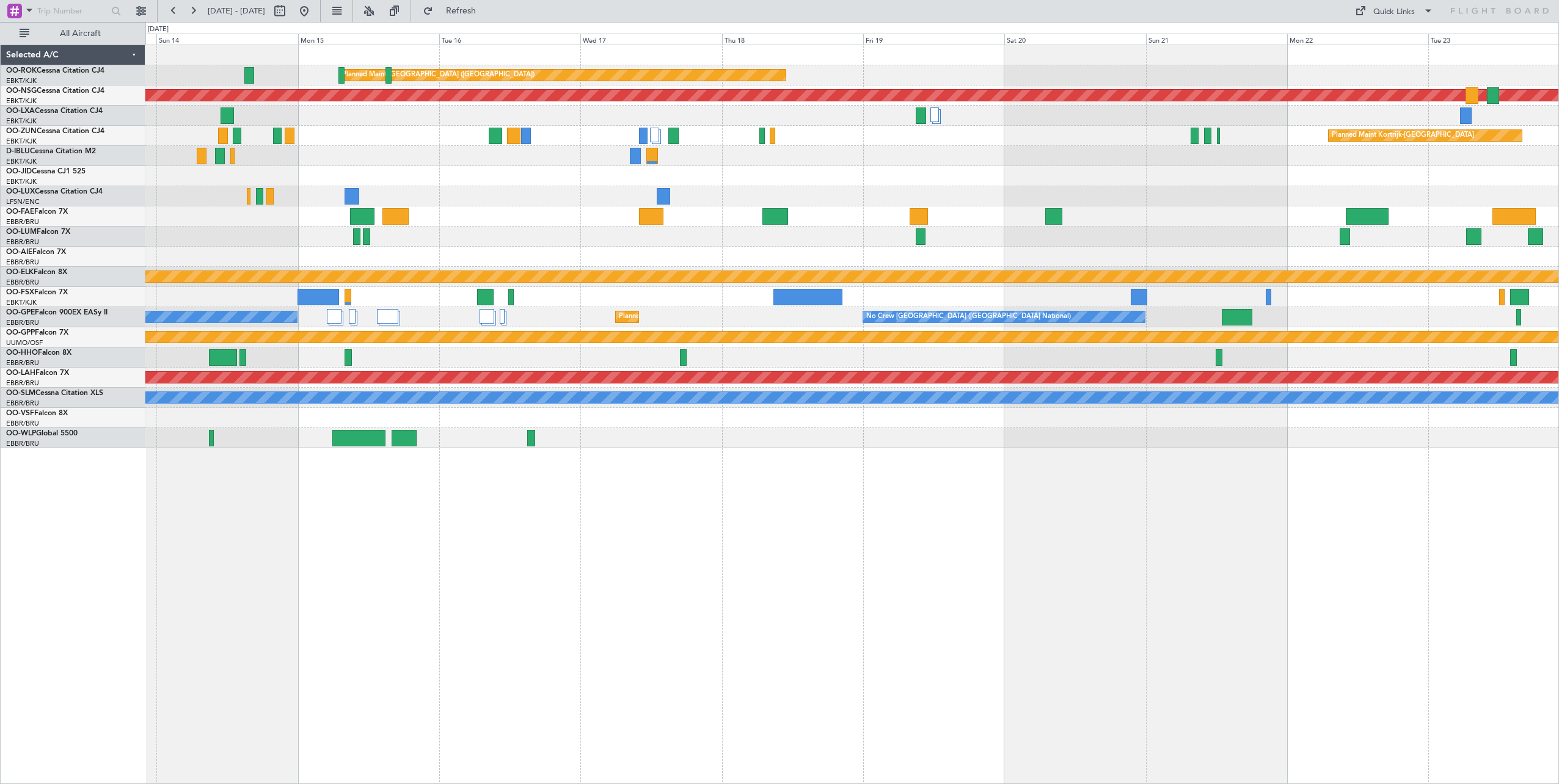
click at [1358, 212] on div "Planned Maint Paris (Le Bourget) Planned Maint Paris (Le Bourget) A/C Unavailab…" at bounding box center [851, 247] width 1413 height 403
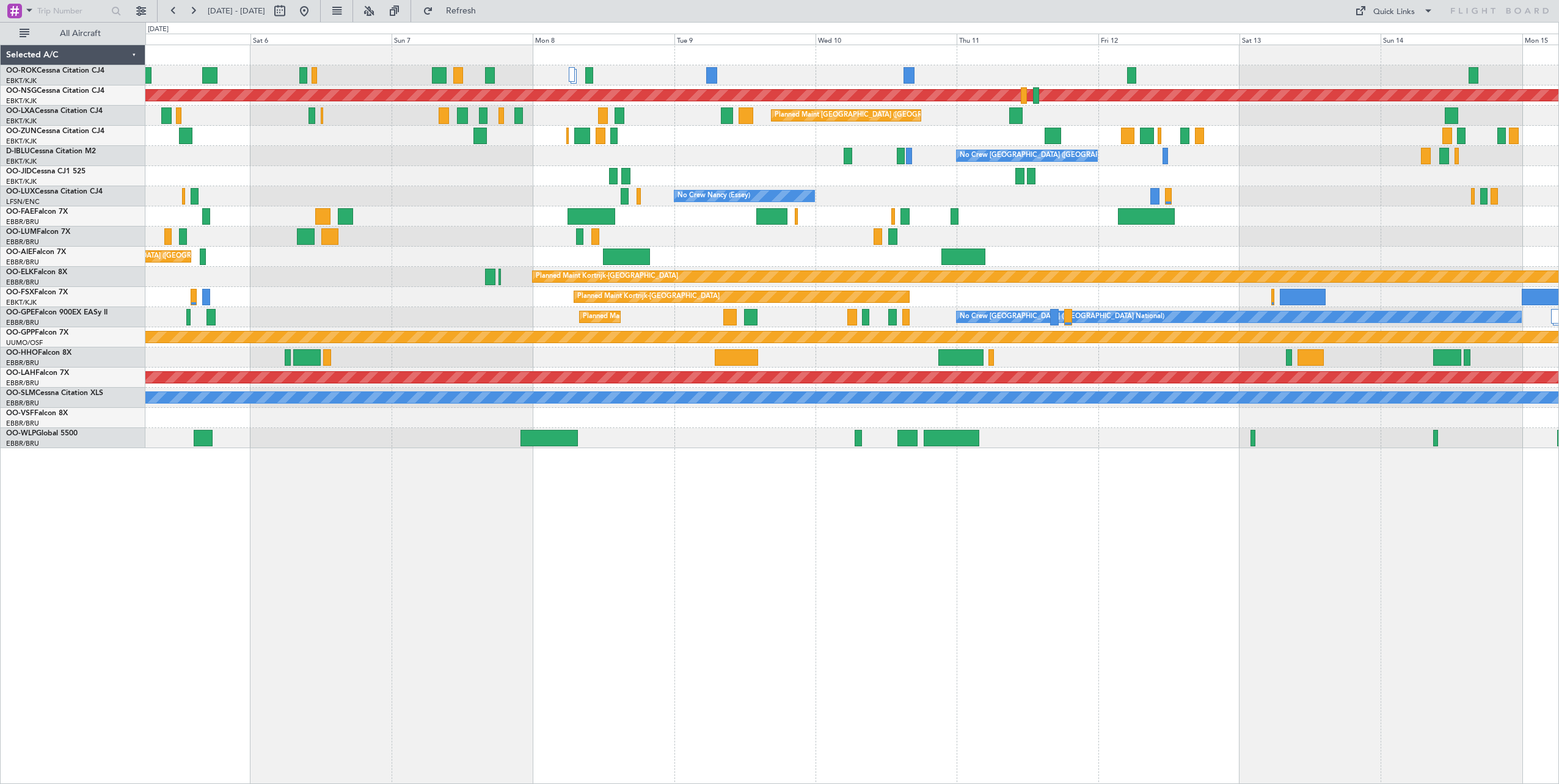
click at [1185, 230] on div "Planned Maint Paris (Le Bourget) A/C Unavailable Kortrijk-Wevelgem Planned Main…" at bounding box center [851, 247] width 1413 height 403
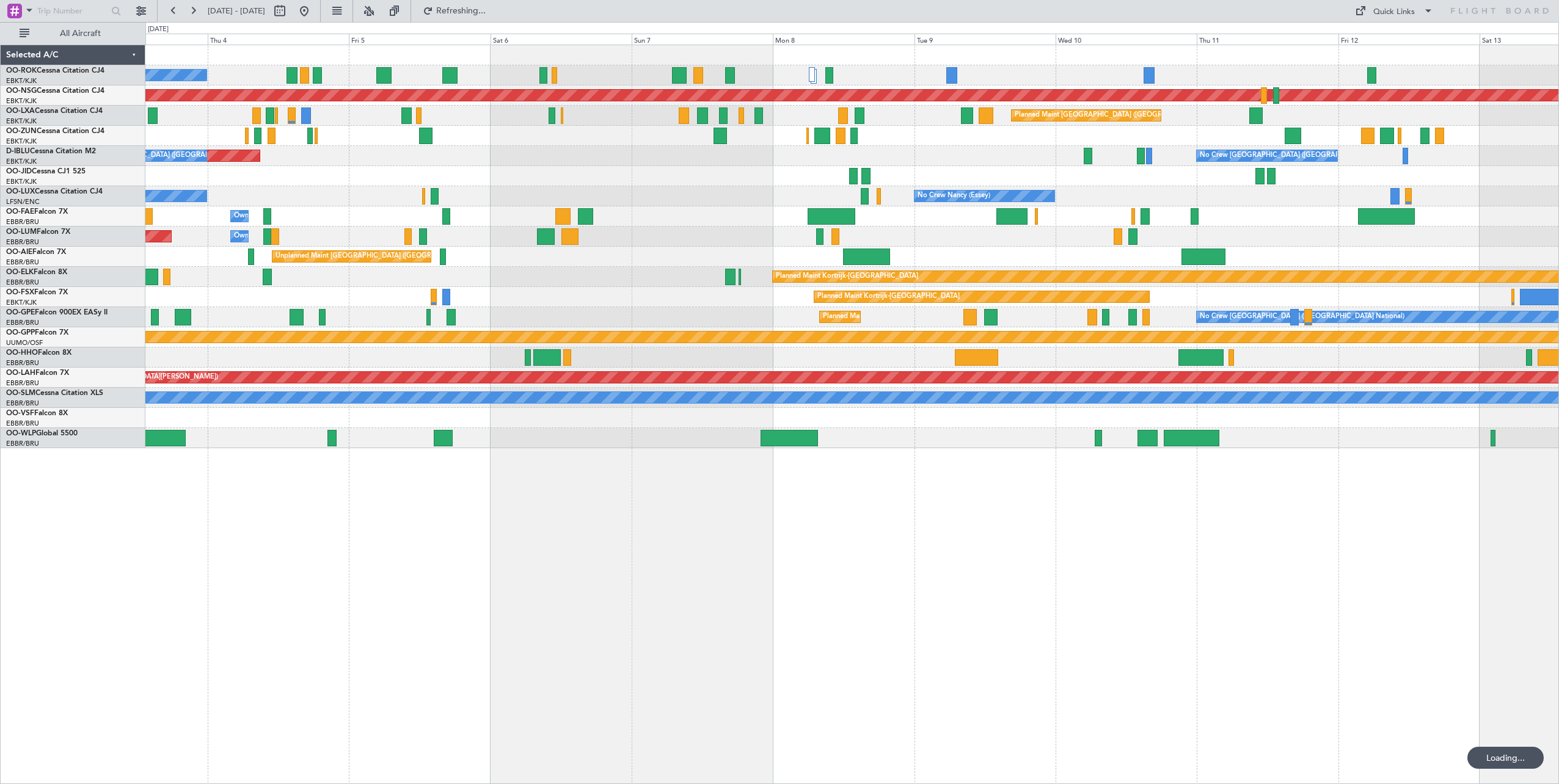
click at [945, 171] on div "A/C Unavailable [GEOGRAPHIC_DATA]-[GEOGRAPHIC_DATA] Planned Maint [GEOGRAPHIC_D…" at bounding box center [851, 247] width 1413 height 403
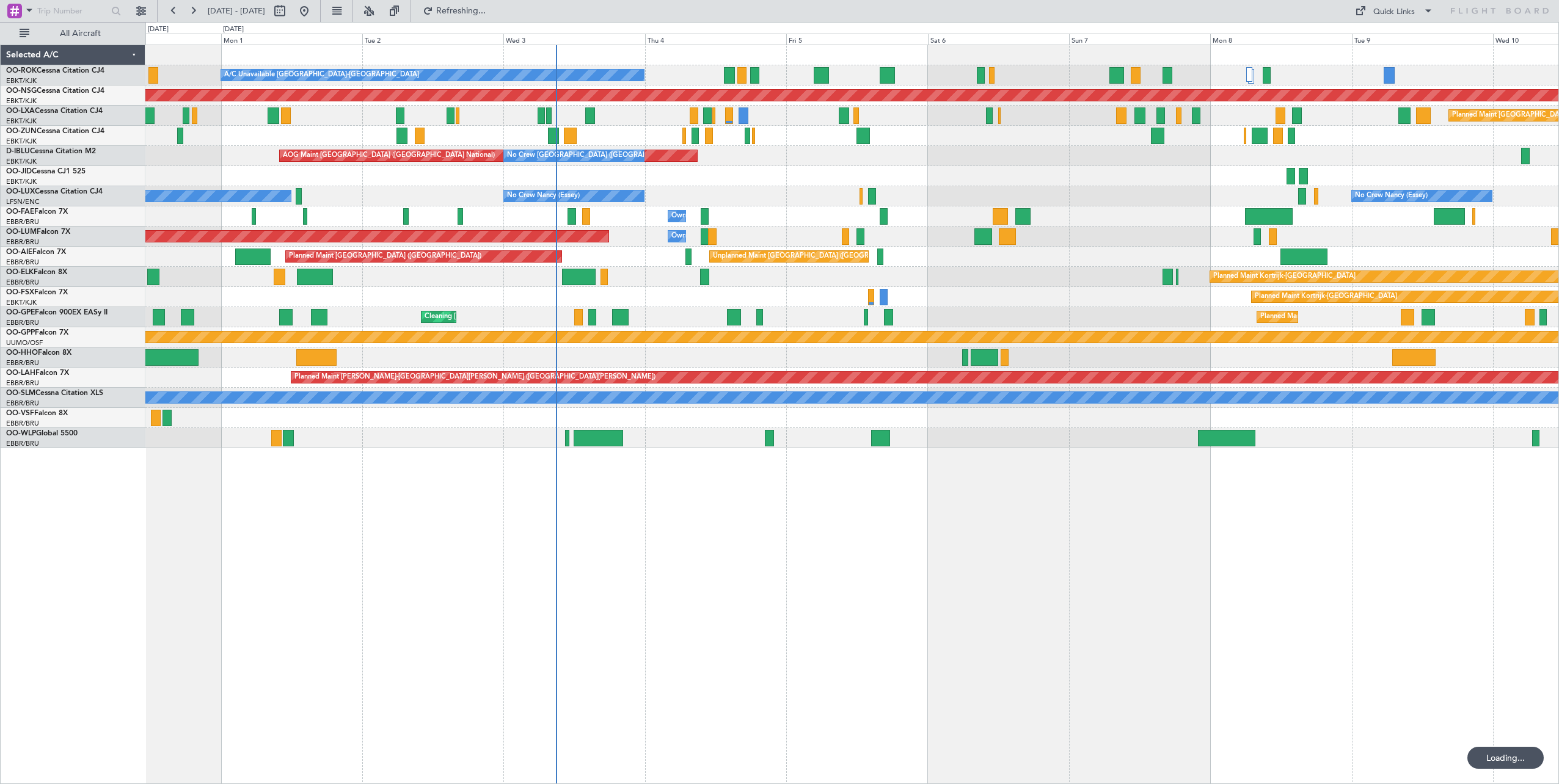
click at [1115, 248] on div "A/C Unavailable Kortrijk-Wevelgem Planned Maint Kortrijk-Wevelgem Planned Maint…" at bounding box center [851, 247] width 1413 height 403
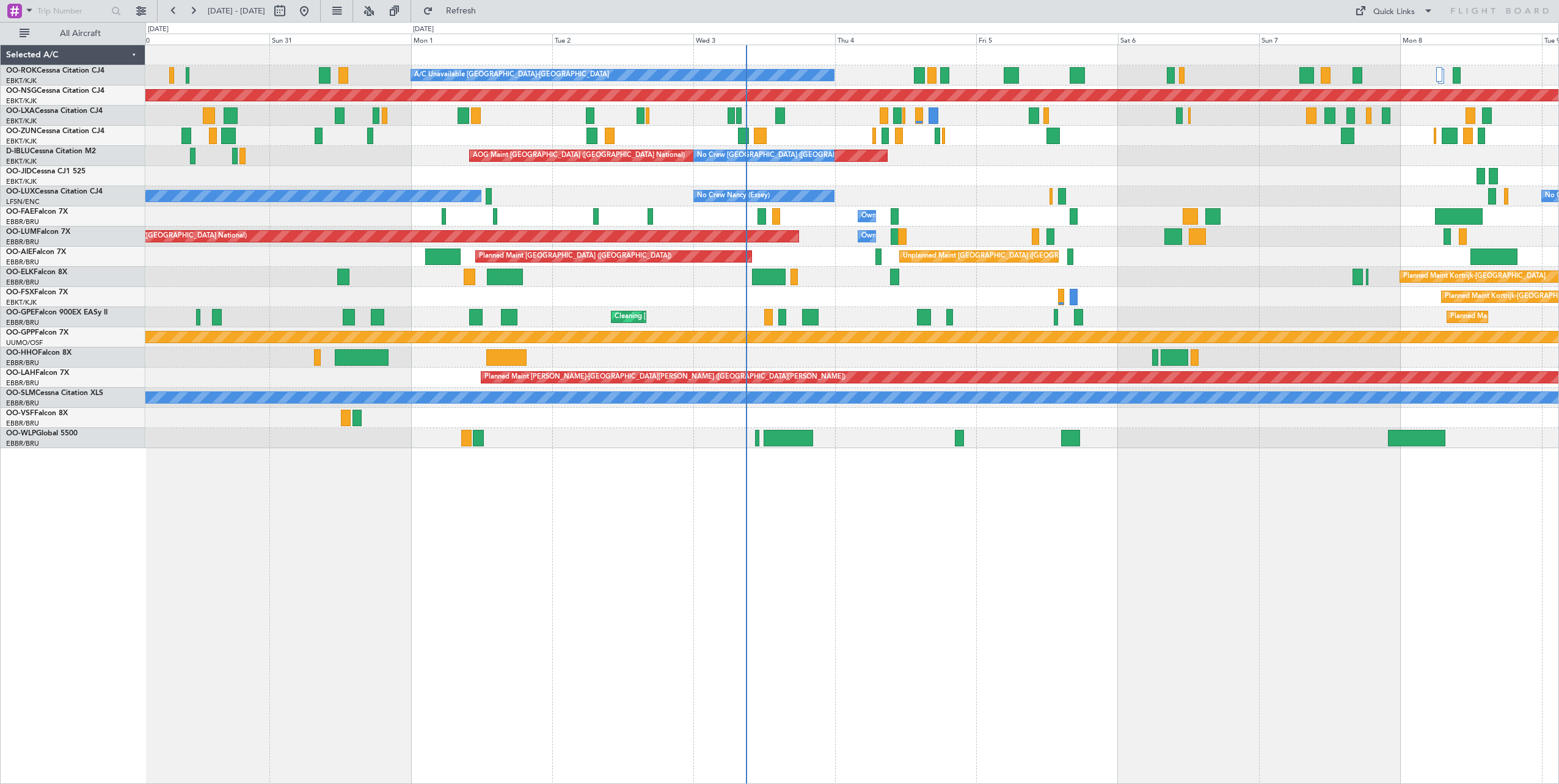
click at [1132, 528] on div "A/C Unavailable Kortrijk-Wevelgem Planned Maint Kortrijk-Wevelgem Planned Maint…" at bounding box center [852, 414] width 1414 height 739
click at [922, 534] on div "A/C Unavailable Kortrijk-Wevelgem Planned Maint Kortrijk-Wevelgem Planned Maint…" at bounding box center [852, 414] width 1414 height 739
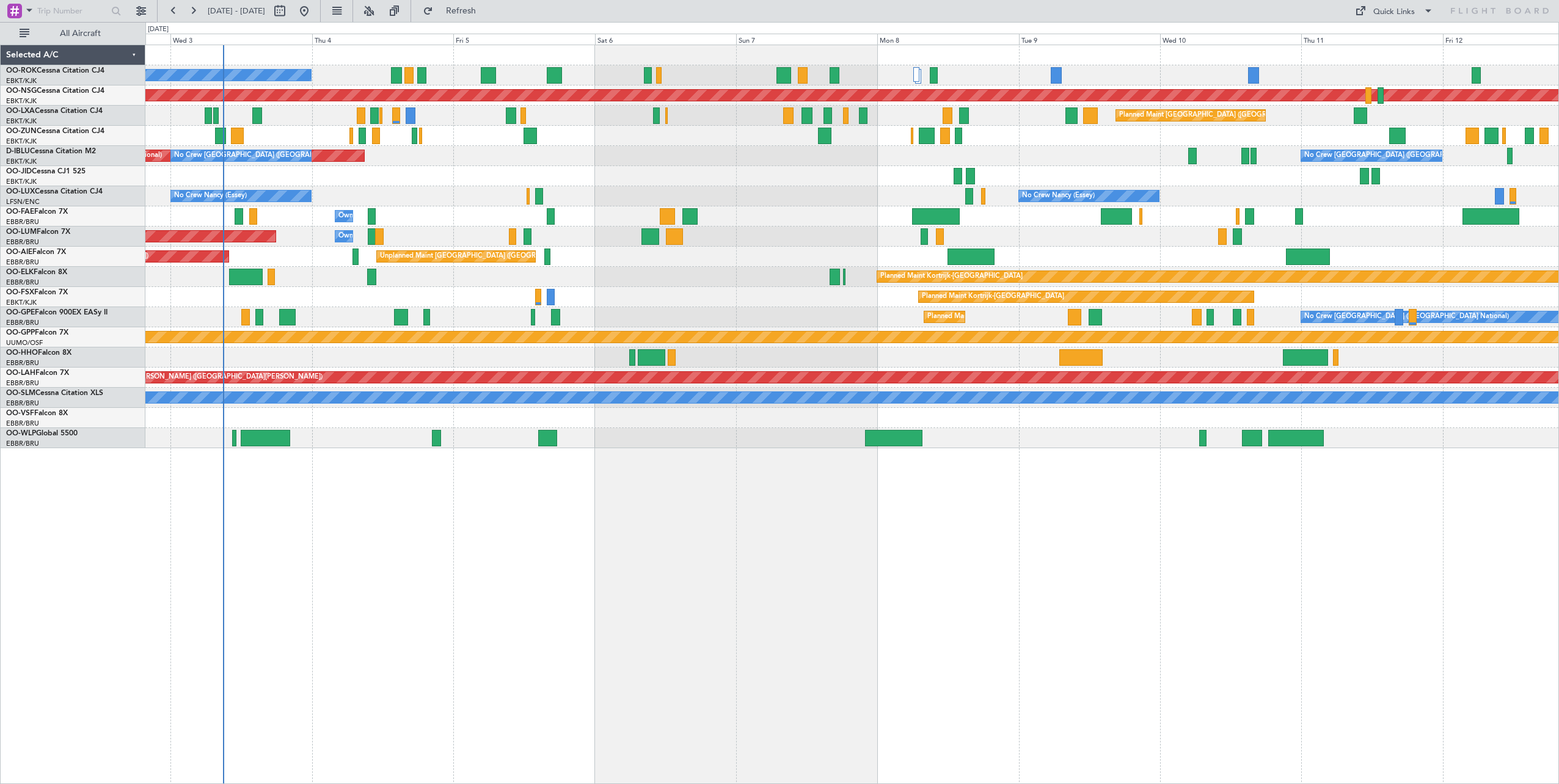
click at [884, 522] on div "A/C Unavailable [GEOGRAPHIC_DATA]-[GEOGRAPHIC_DATA] Planned Maint [GEOGRAPHIC_D…" at bounding box center [852, 414] width 1414 height 739
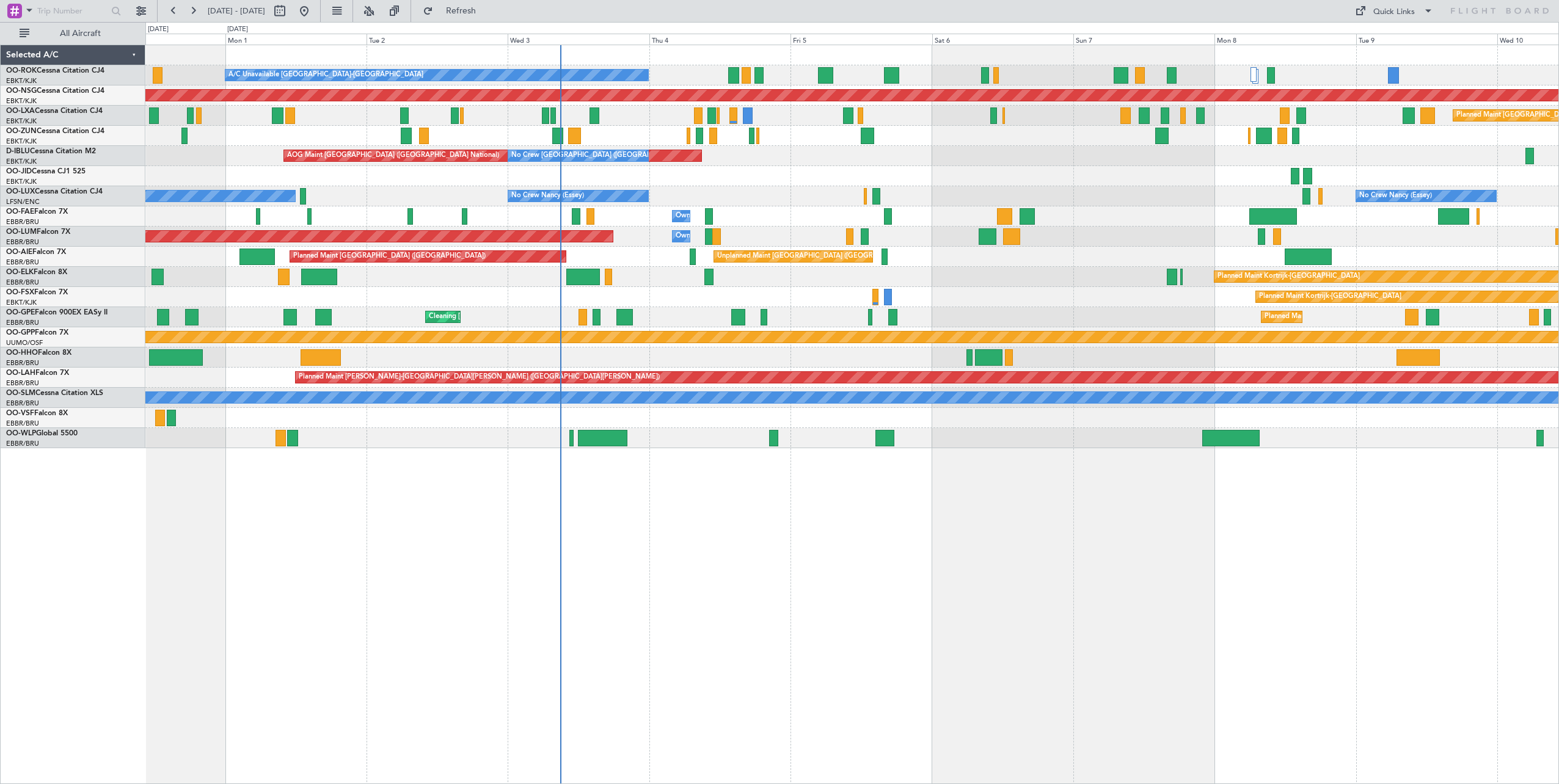
click at [1458, 553] on div "A/C Unavailable Kortrijk-Wevelgem Planned Maint Kortrijk-Wevelgem Planned Maint…" at bounding box center [852, 414] width 1414 height 739
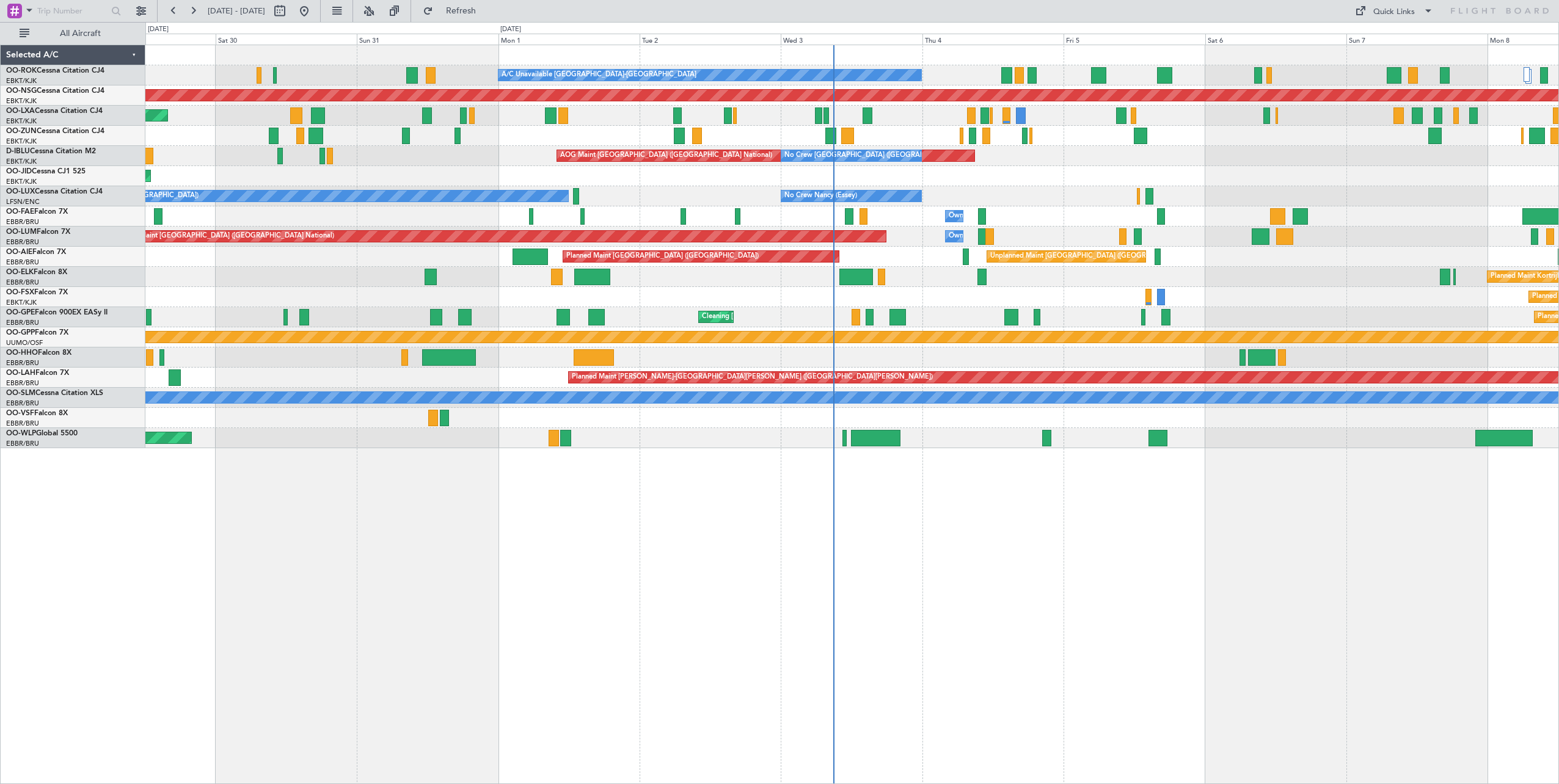
click at [1204, 513] on div "A/C Unavailable Kortrijk-Wevelgem Planned Maint Kortrijk-Wevelgem Planned Maint…" at bounding box center [852, 414] width 1414 height 739
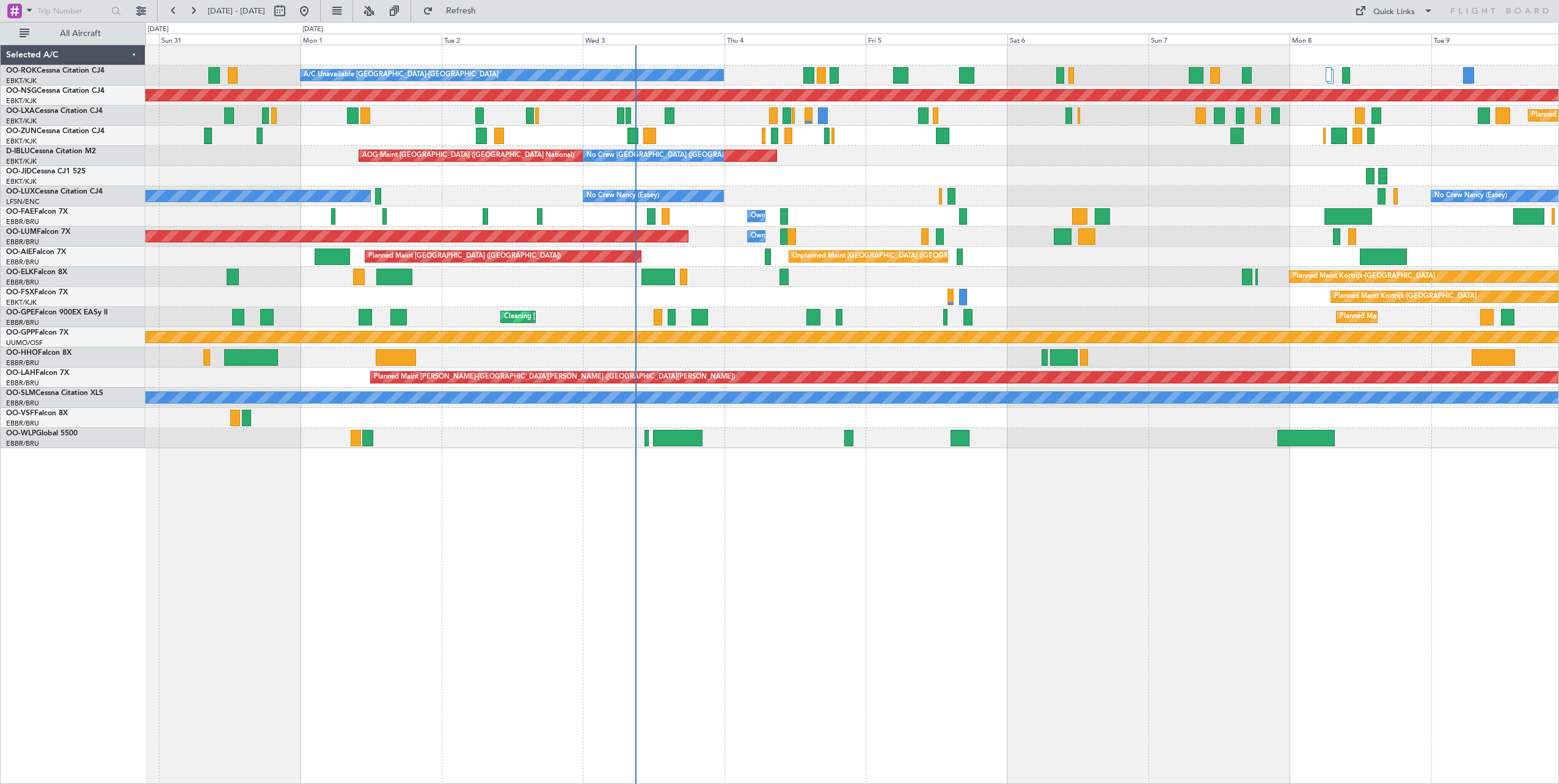
click at [1006, 518] on div "A/C Unavailable Kortrijk-Wevelgem Planned Maint Kortrijk-Wevelgem Planned Maint…" at bounding box center [852, 414] width 1414 height 739
click at [970, 535] on div "A/C Unavailable Kortrijk-Wevelgem Planned Maint Kortrijk-Wevelgem Planned Maint…" at bounding box center [852, 414] width 1414 height 739
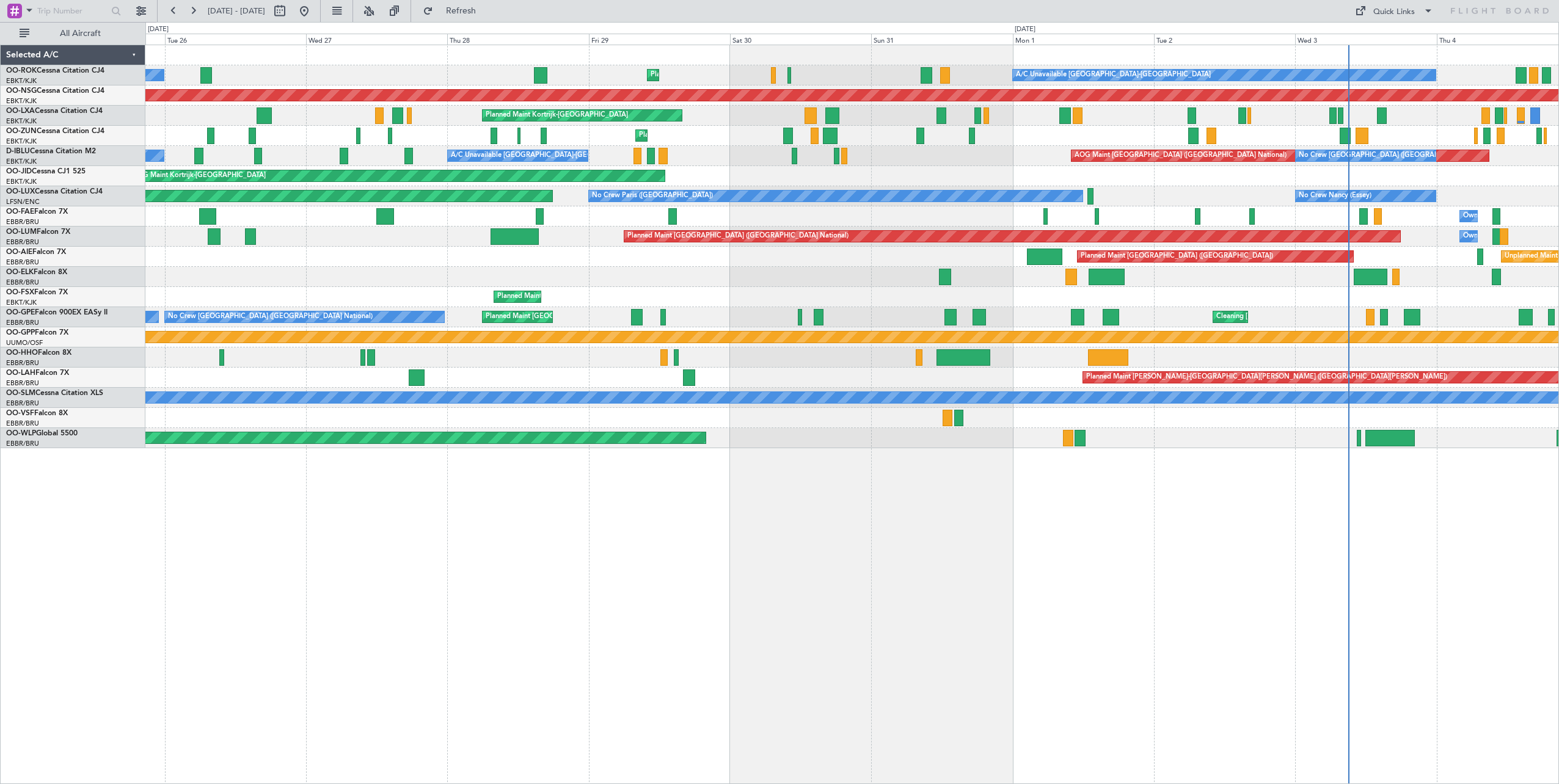
click at [1013, 538] on div "A/C Unavailable Kortrijk-Wevelgem Planned Maint Kortrijk-Wevelgem A/C Unavailab…" at bounding box center [852, 414] width 1414 height 739
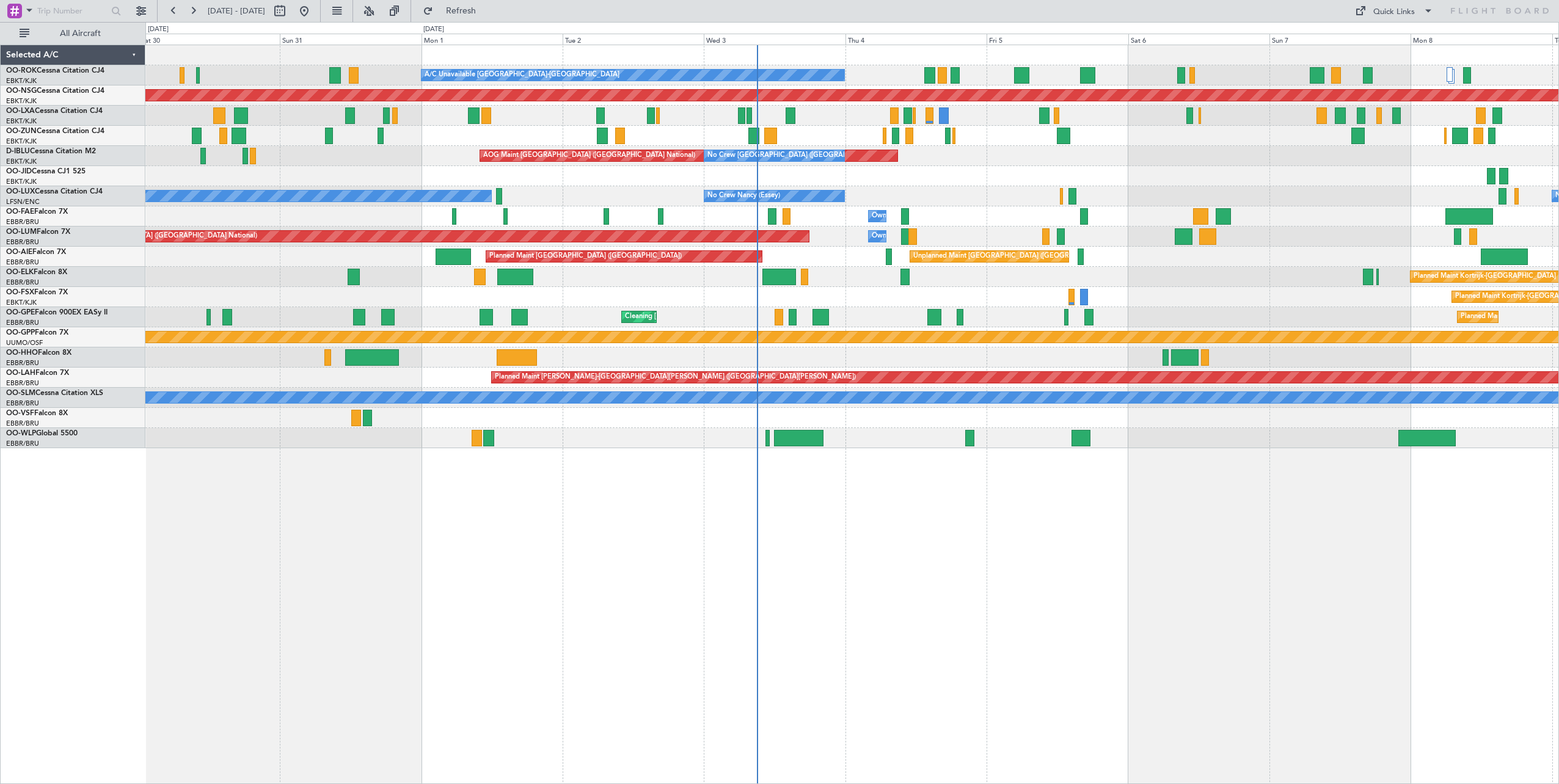
click at [579, 509] on div "A/C Unavailable Kortrijk-Wevelgem Planned Maint Kortrijk-Wevelgem Planned Maint…" at bounding box center [852, 414] width 1414 height 739
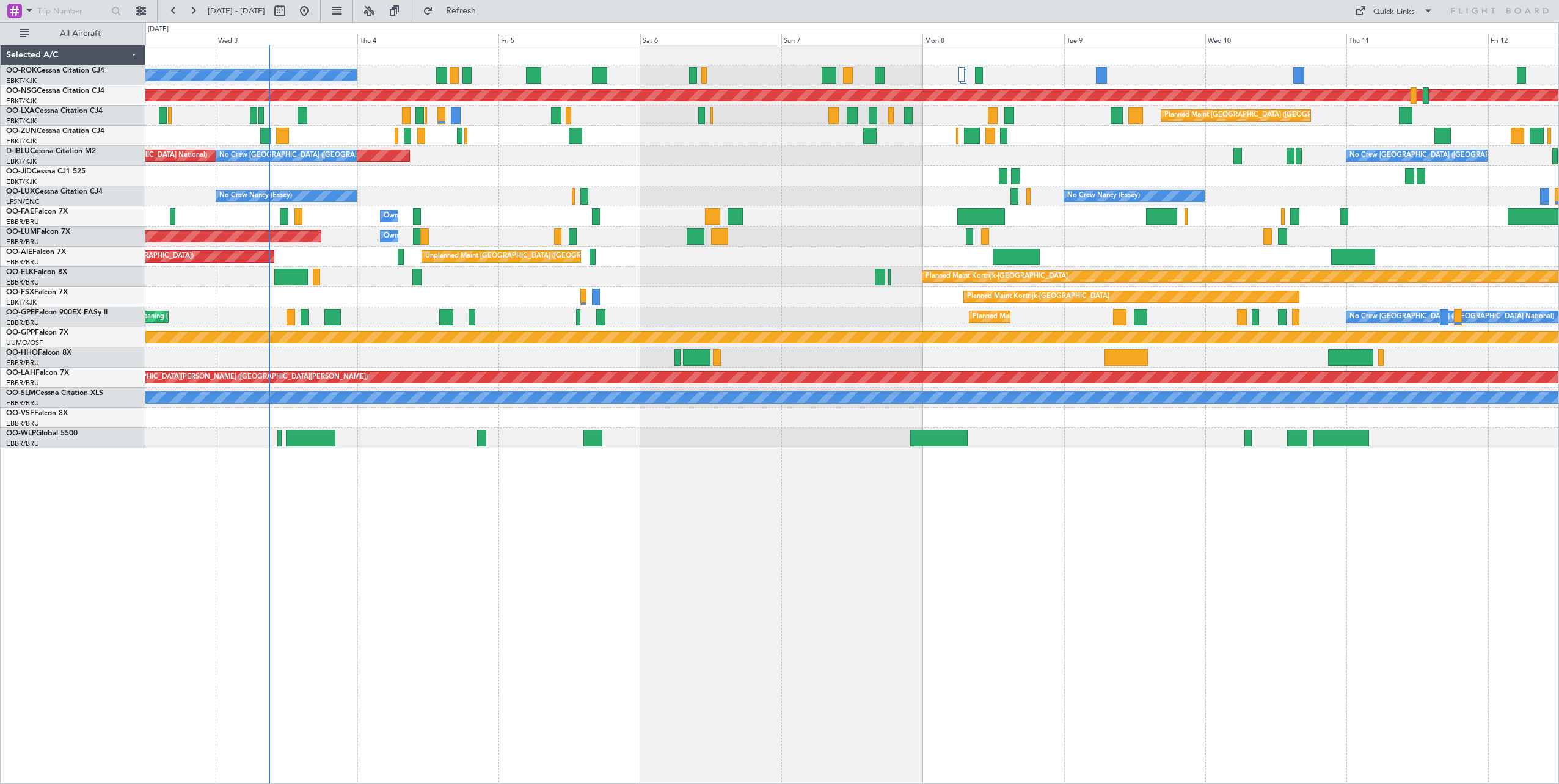
click at [729, 502] on div "A/C Unavailable Kortrijk-Wevelgem Planned Maint Paris (Le Bourget) Planned Main…" at bounding box center [852, 414] width 1414 height 739
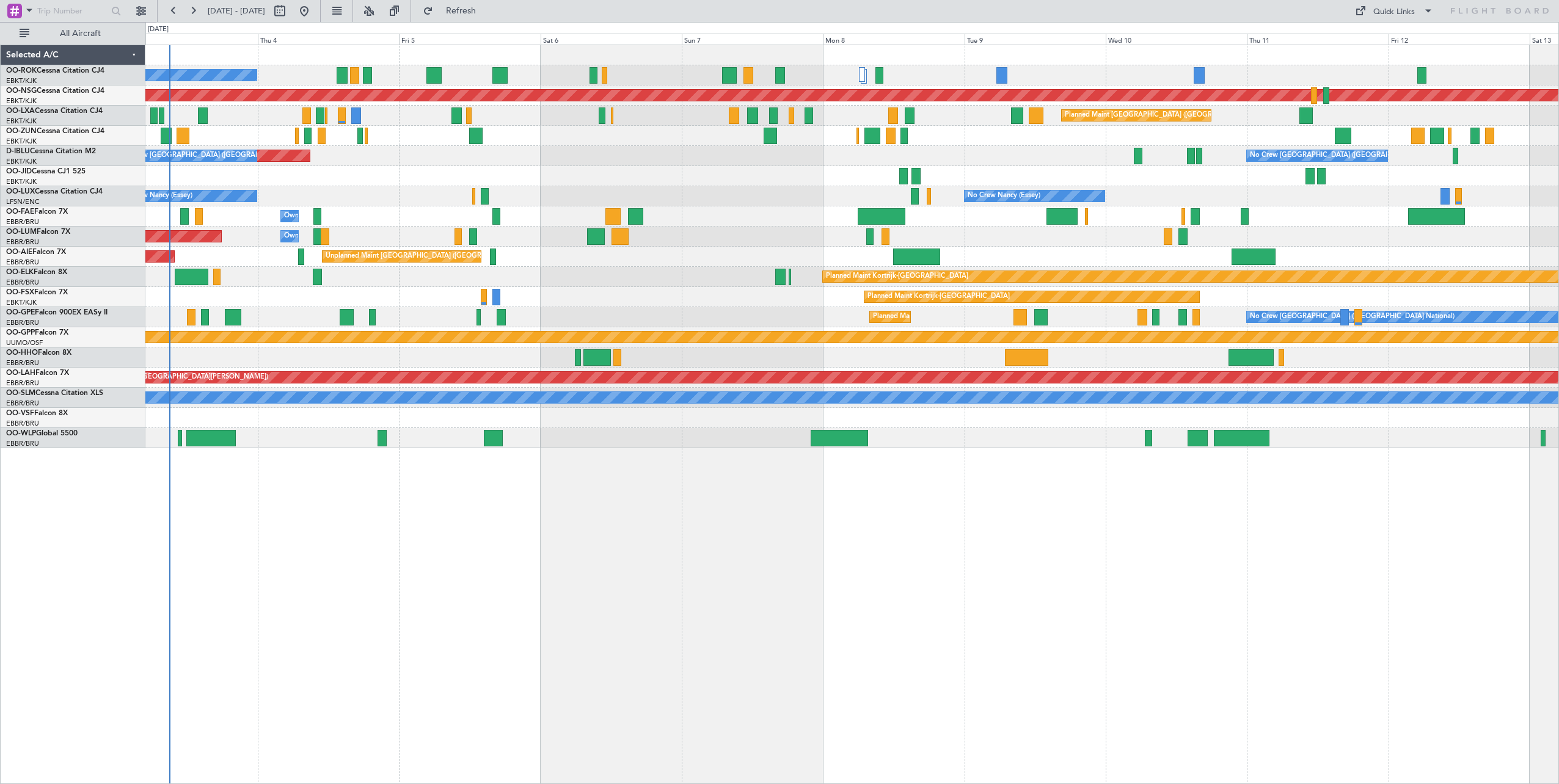
click at [898, 517] on div "A/C Unavailable [GEOGRAPHIC_DATA]-[GEOGRAPHIC_DATA] Planned Maint [GEOGRAPHIC_D…" at bounding box center [852, 414] width 1414 height 739
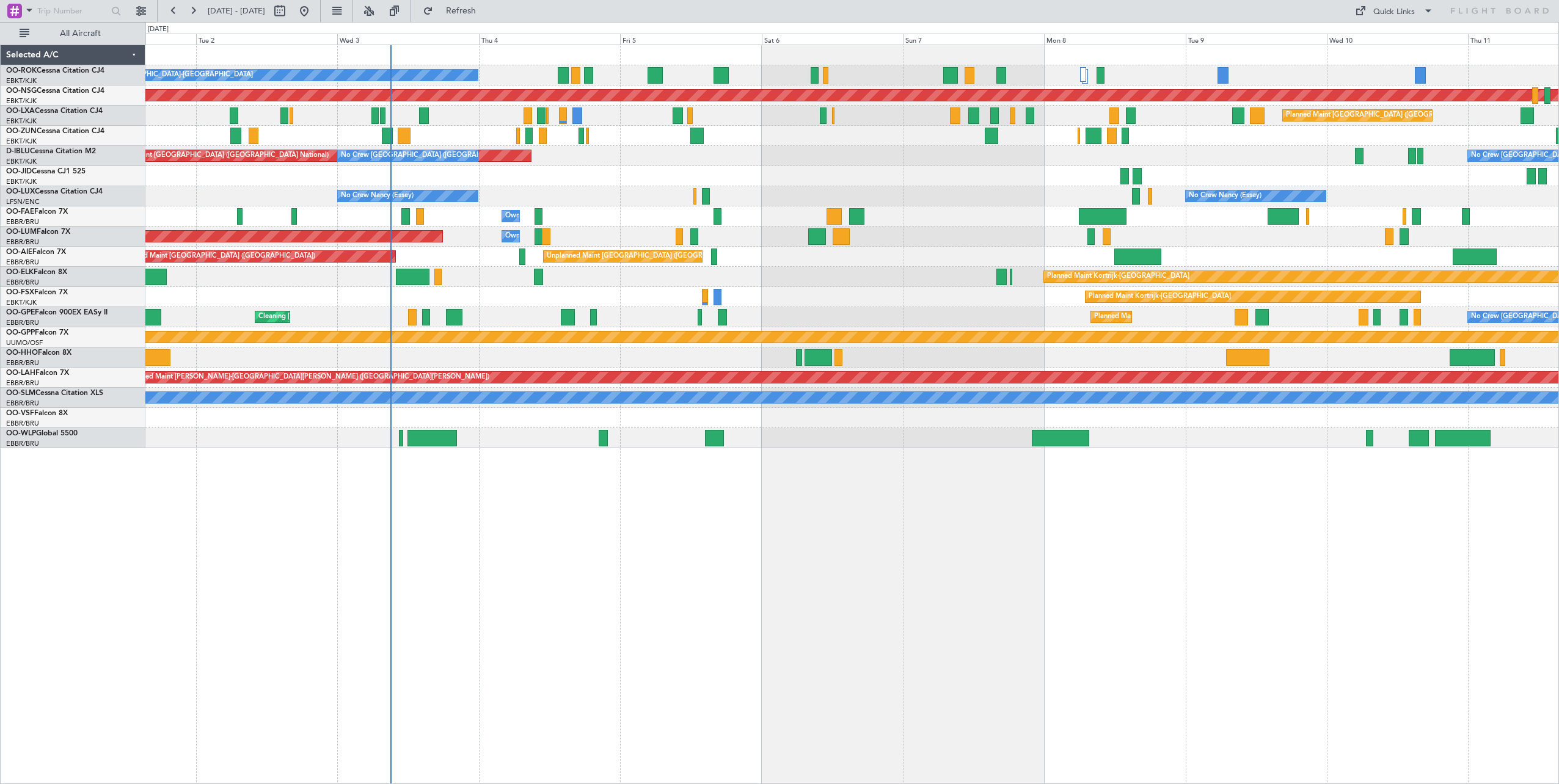
click at [1244, 557] on div "A/C Unavailable Kortrijk-Wevelgem Planned Maint Paris (Le Bourget) Planned Main…" at bounding box center [852, 414] width 1414 height 739
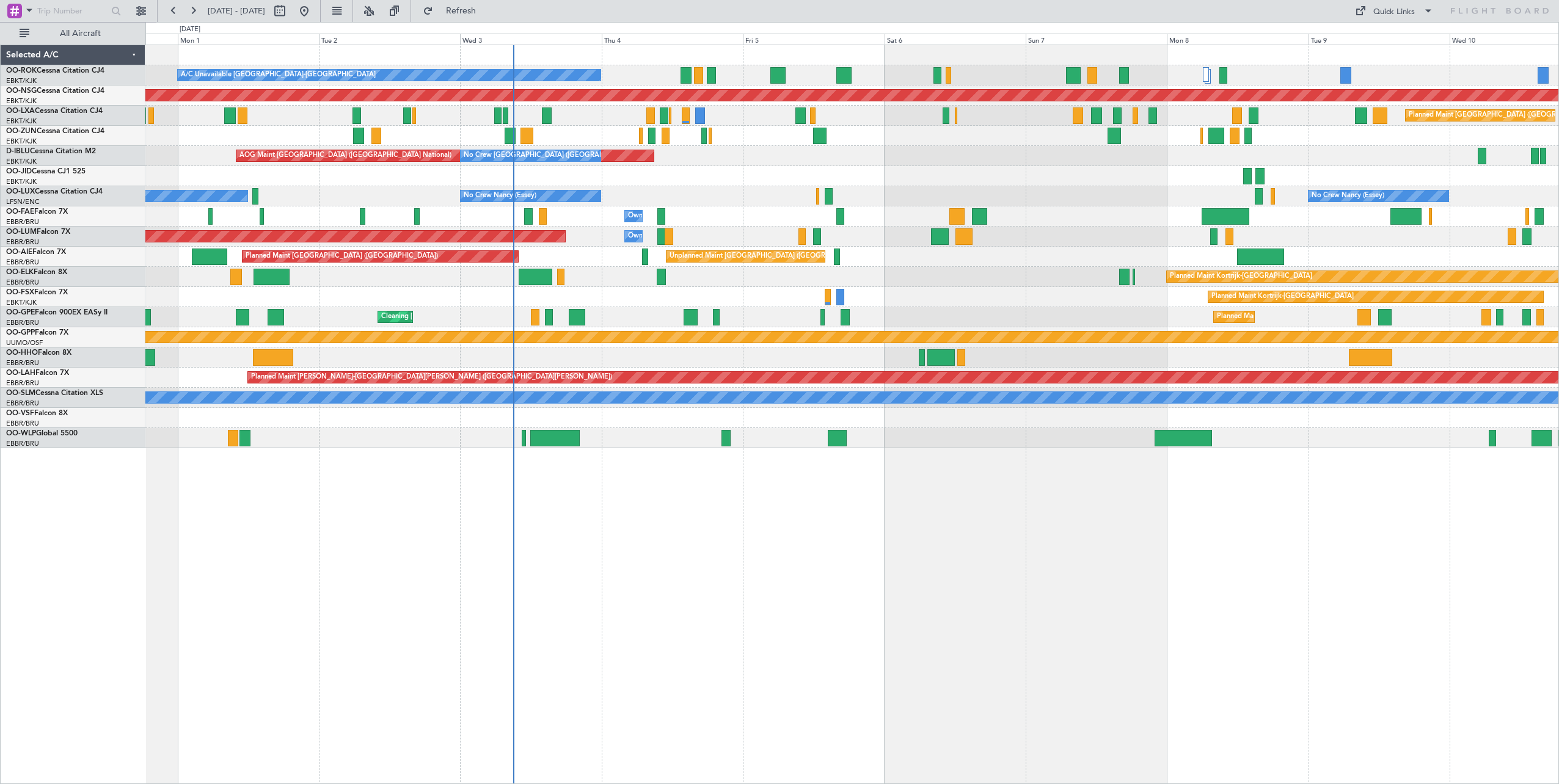
click at [1370, 584] on div "A/C Unavailable Kortrijk-Wevelgem Planned Maint Kortrijk-Wevelgem Planned Maint…" at bounding box center [852, 414] width 1414 height 739
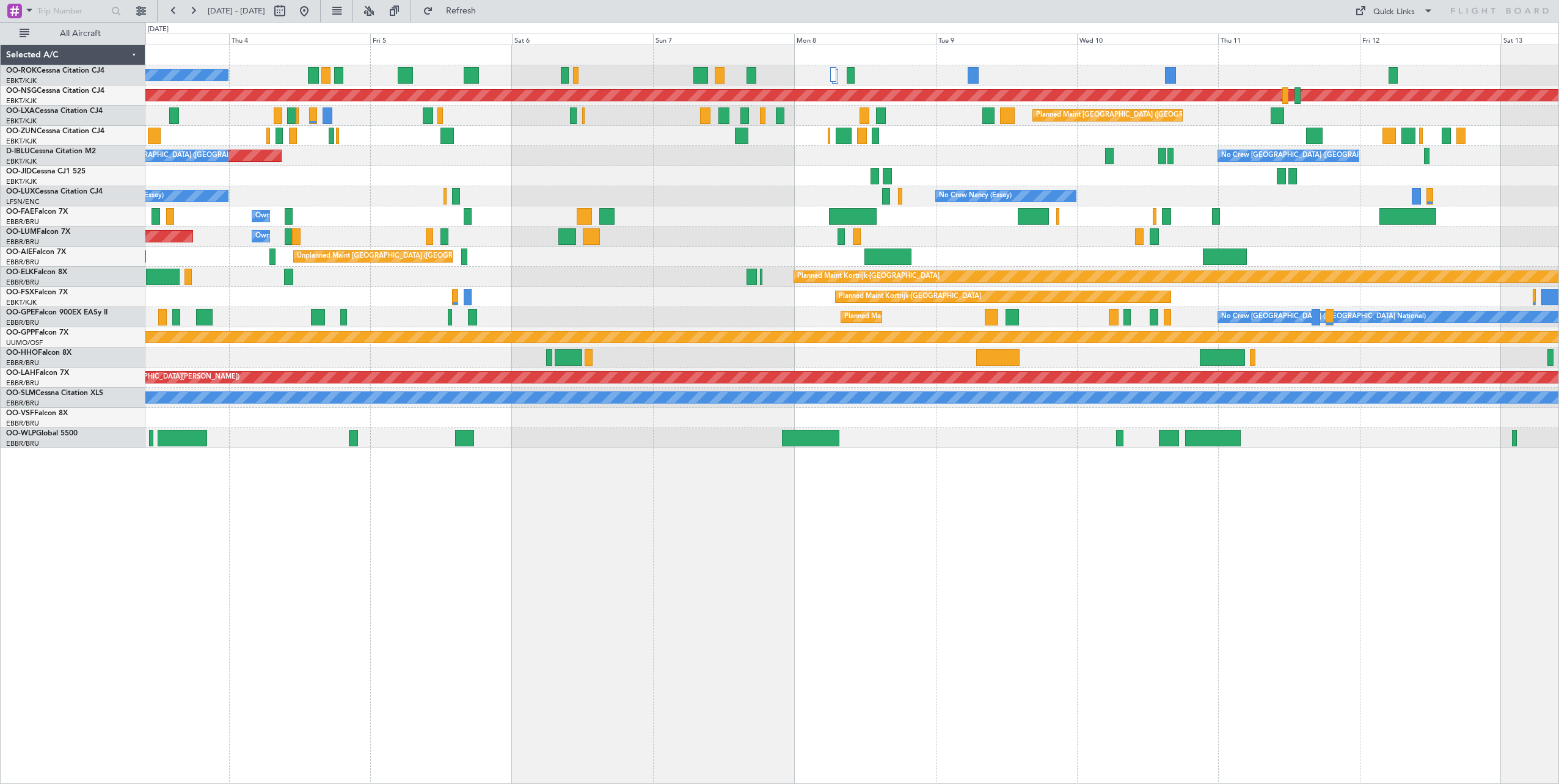
click at [996, 542] on div "A/C Unavailable [GEOGRAPHIC_DATA]-[GEOGRAPHIC_DATA] Planned Maint [GEOGRAPHIC_D…" at bounding box center [852, 414] width 1414 height 739
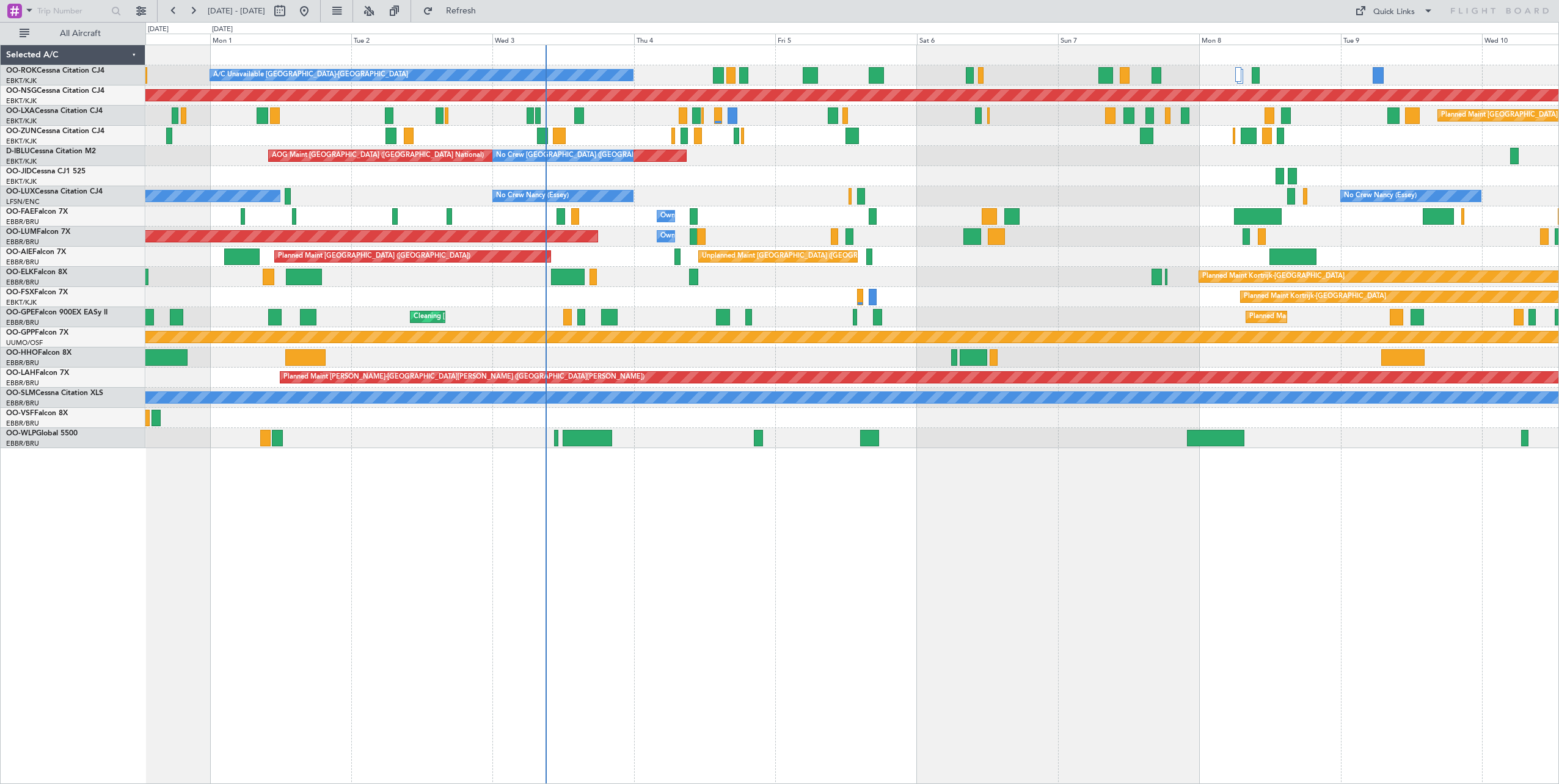
click at [1349, 578] on div "A/C Unavailable Kortrijk-Wevelgem Planned Maint Kortrijk-Wevelgem Planned Maint…" at bounding box center [852, 414] width 1414 height 739
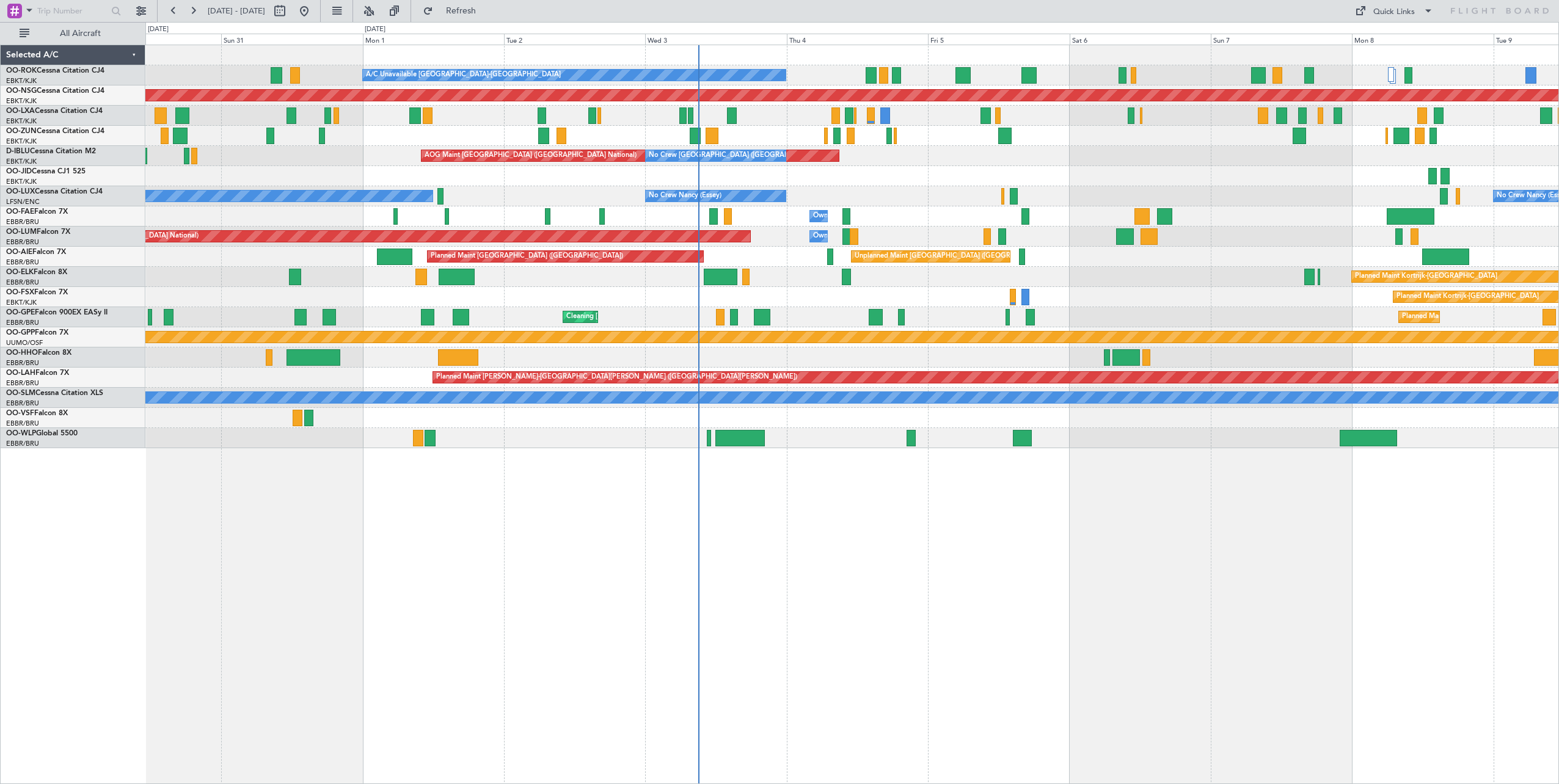
click at [1184, 601] on div "A/C Unavailable Kortrijk-Wevelgem Planned Maint Kortrijk-Wevelgem Planned Maint…" at bounding box center [852, 414] width 1414 height 739
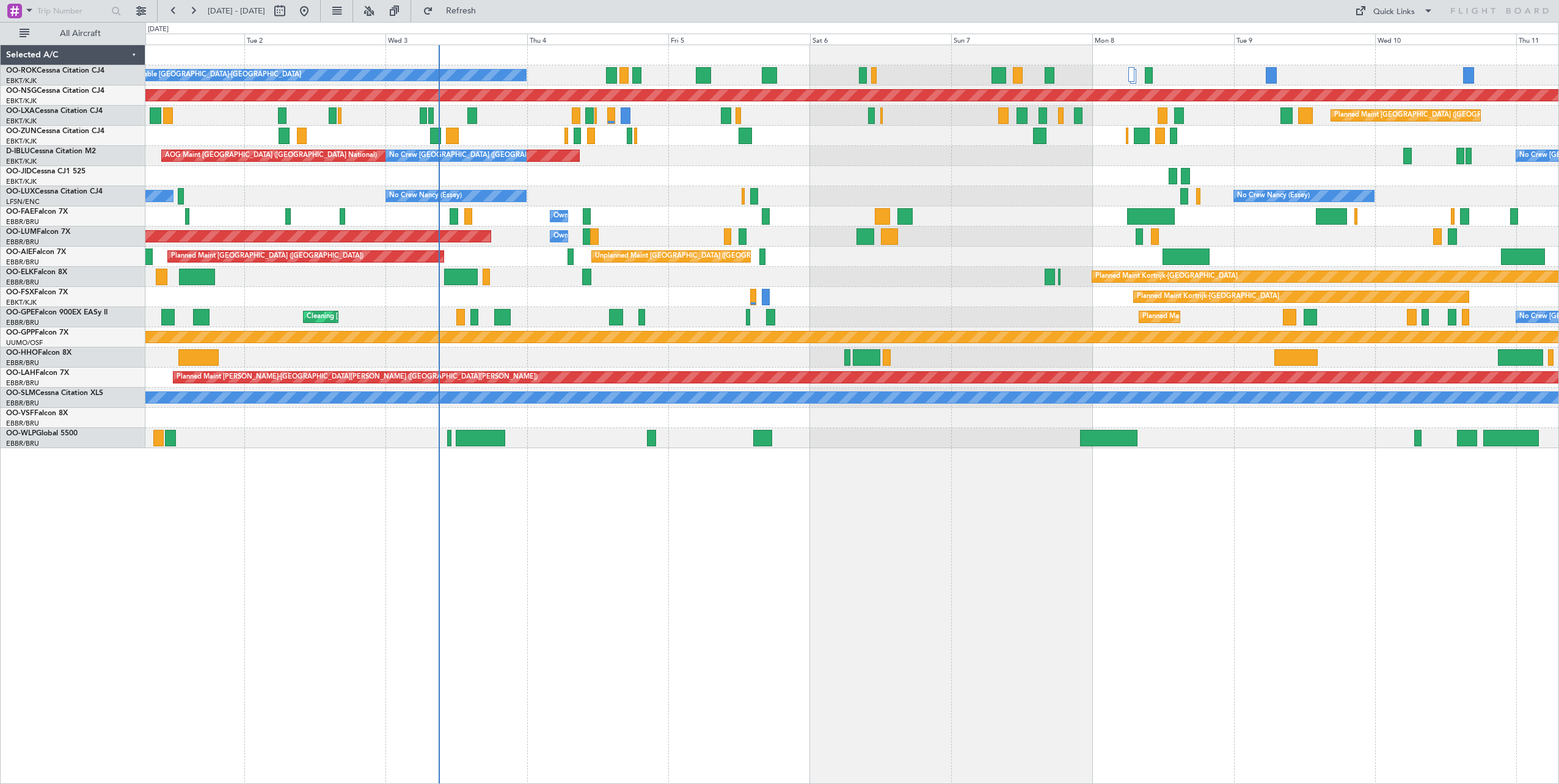
click at [876, 570] on div "A/C Unavailable Kortrijk-Wevelgem Planned Maint Paris (Le Bourget) Planned Main…" at bounding box center [852, 414] width 1414 height 739
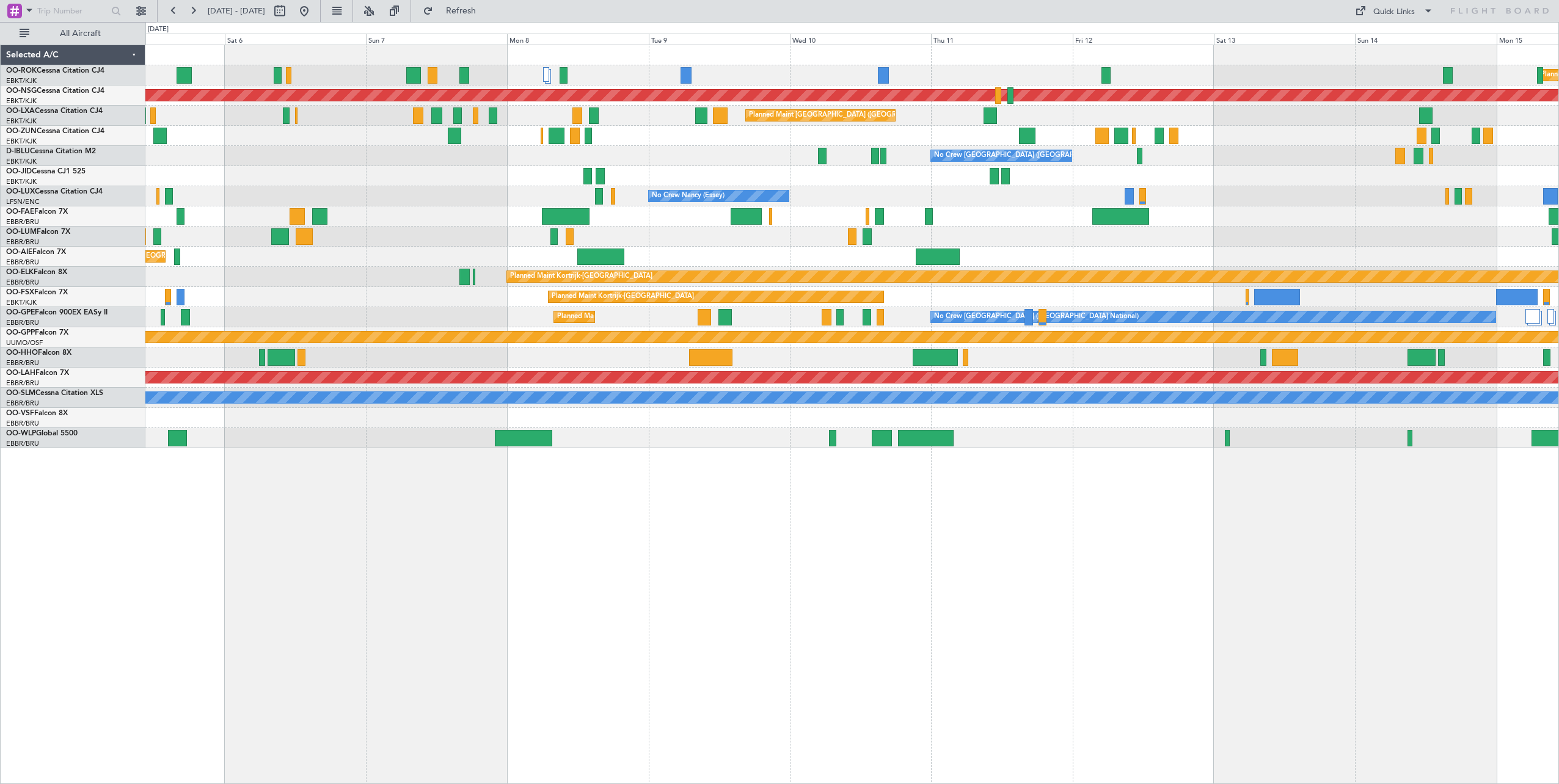
click at [599, 529] on div "Planned Maint [GEOGRAPHIC_DATA] ([GEOGRAPHIC_DATA]) A/C Unavailable [GEOGRAPHIC…" at bounding box center [852, 414] width 1414 height 739
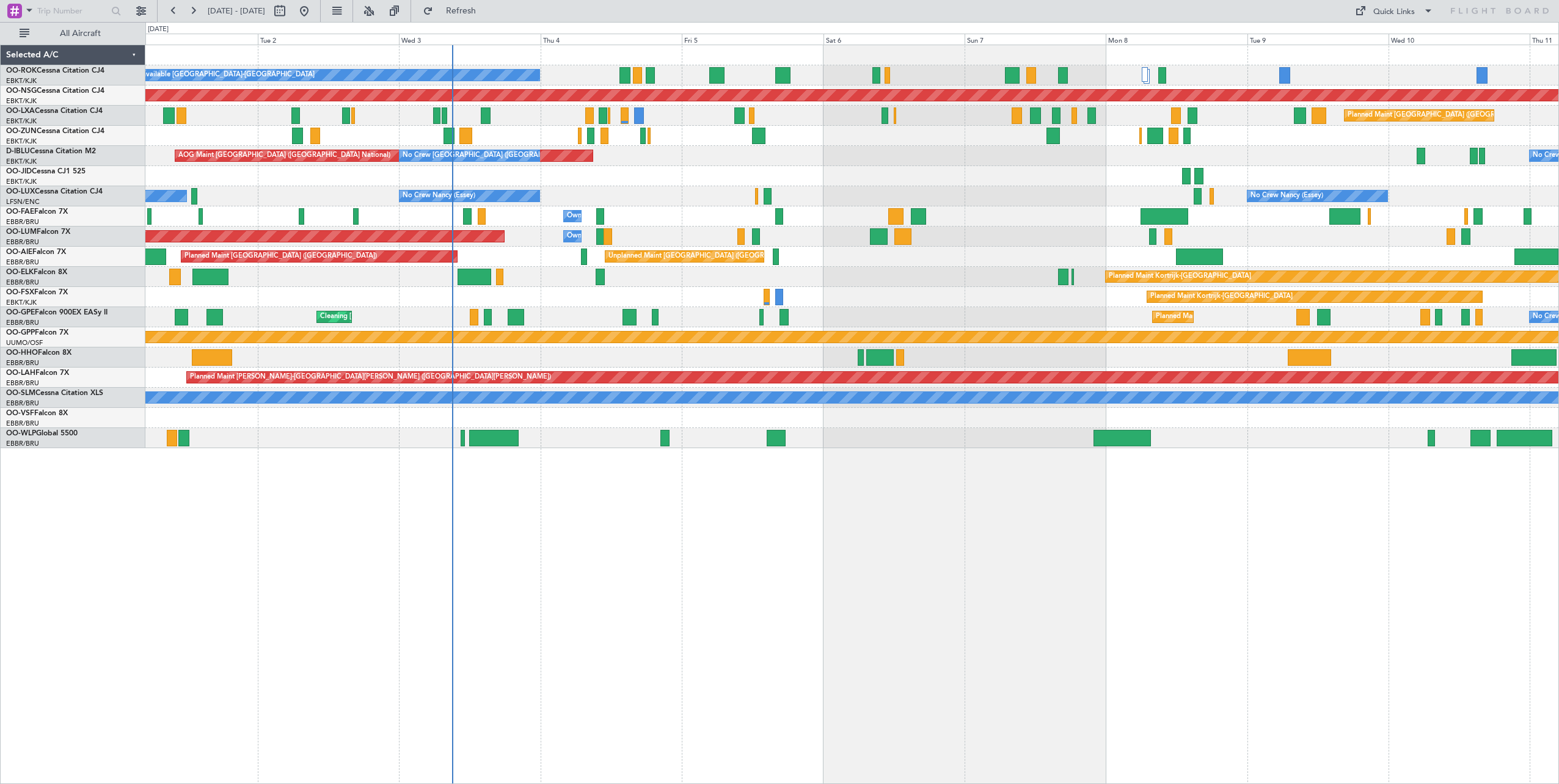
click at [1253, 595] on div "A/C Unavailable Kortrijk-Wevelgem Planned Maint Paris (Le Bourget) Planned Main…" at bounding box center [852, 414] width 1414 height 739
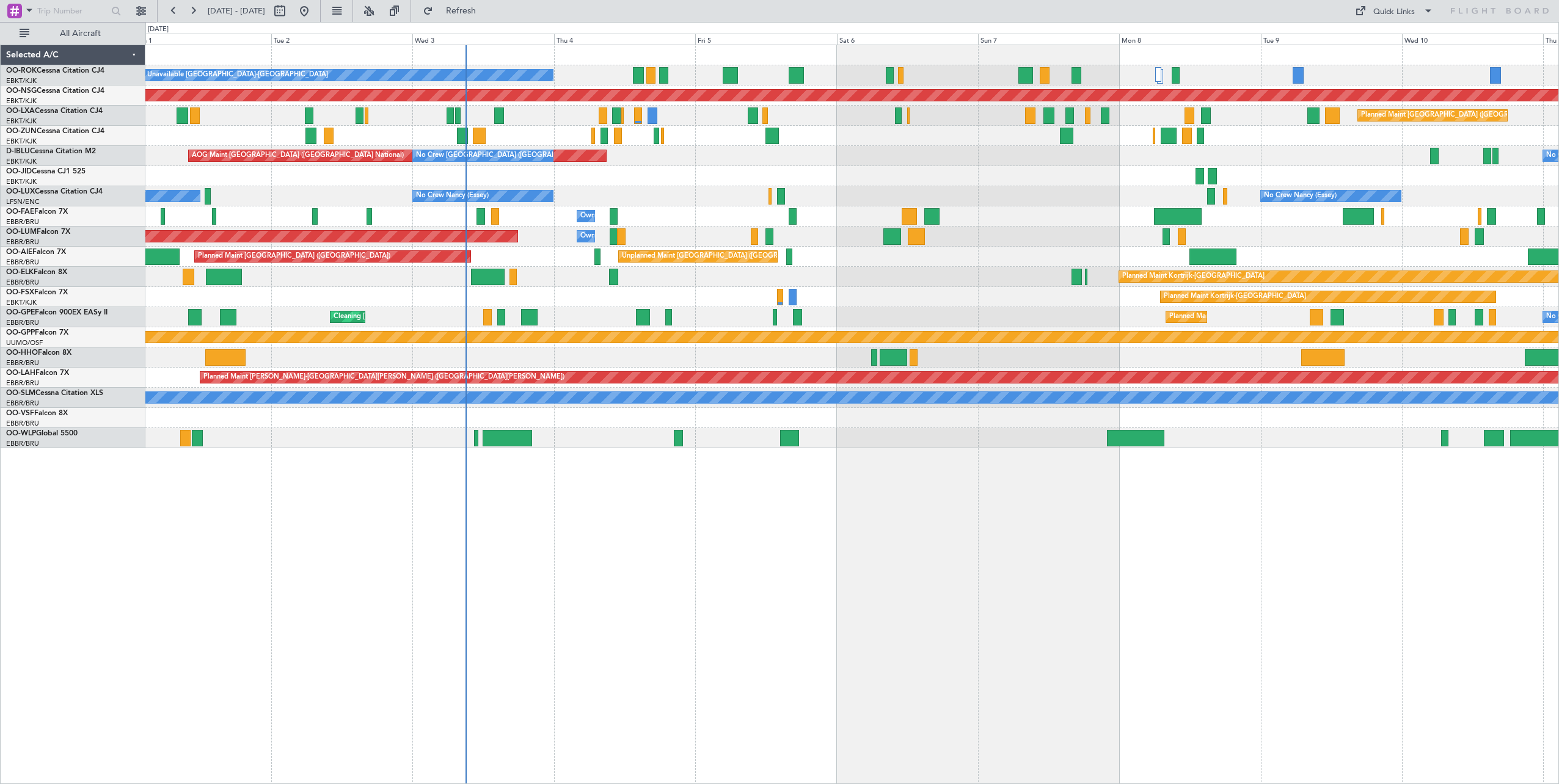
click at [1148, 574] on div "A/C Unavailable Kortrijk-Wevelgem Planned Maint Paris (Le Bourget) Planned Main…" at bounding box center [852, 414] width 1414 height 739
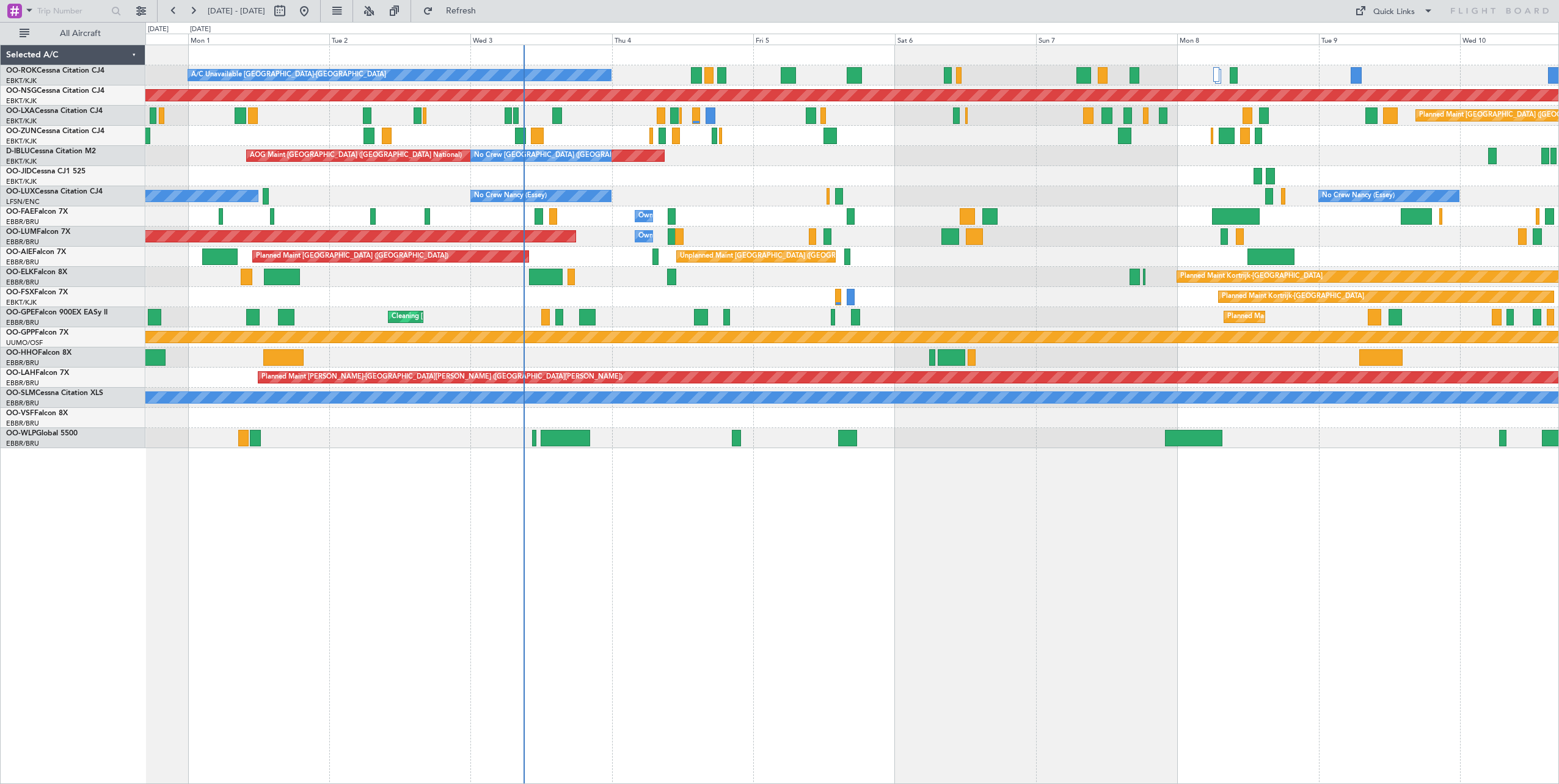
click at [869, 512] on div "A/C Unavailable Kortrijk-Wevelgem Planned Maint Kortrijk-Wevelgem Planned Maint…" at bounding box center [852, 414] width 1414 height 739
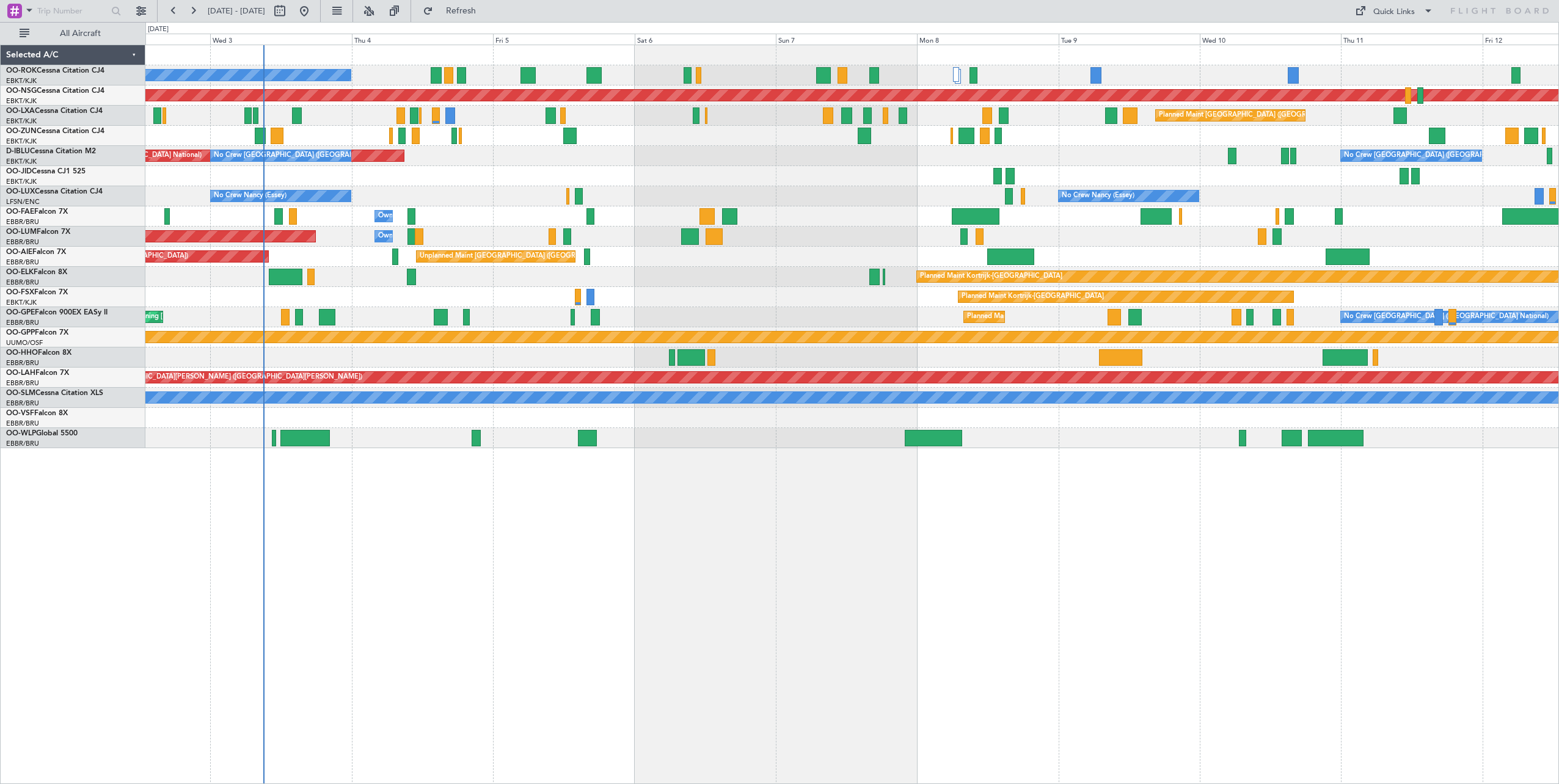
click at [845, 549] on div "A/C Unavailable Kortrijk-Wevelgem Planned Maint Paris (Le Bourget) Planned Main…" at bounding box center [852, 414] width 1414 height 739
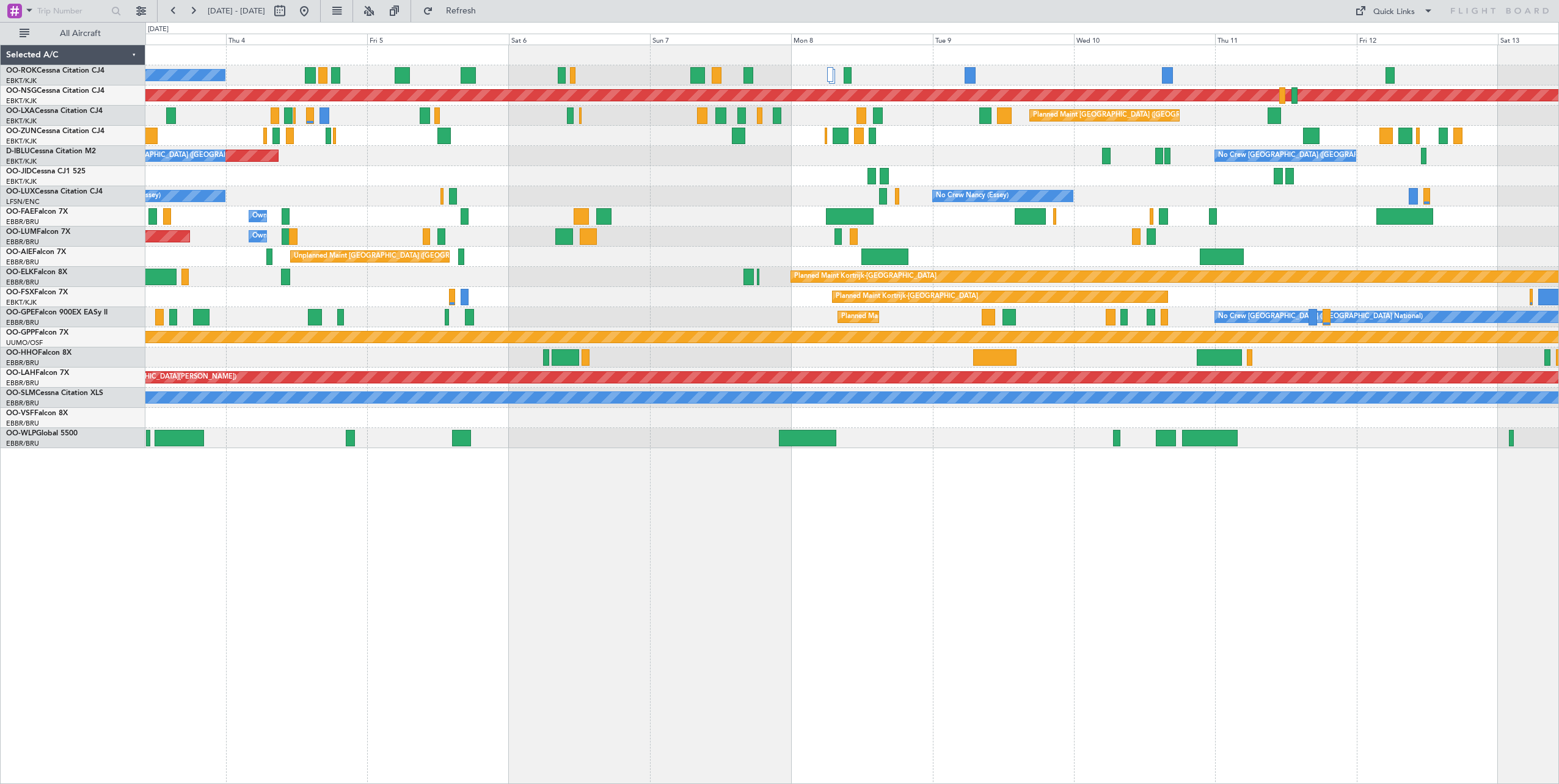
click at [925, 546] on div "A/C Unavailable [GEOGRAPHIC_DATA]-[GEOGRAPHIC_DATA] Planned Maint [GEOGRAPHIC_D…" at bounding box center [852, 414] width 1414 height 739
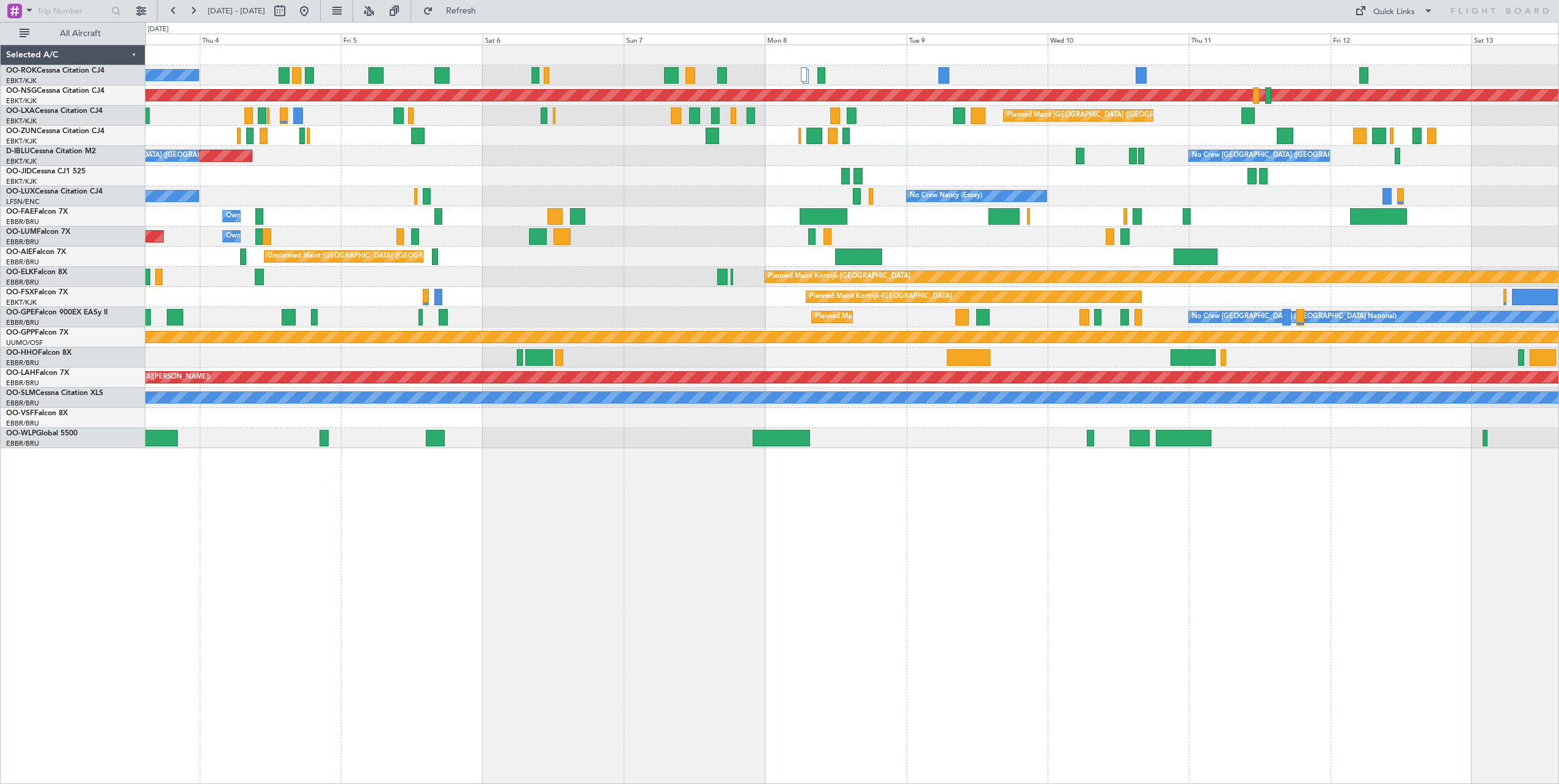
click at [1209, 566] on div "A/C Unavailable [GEOGRAPHIC_DATA]-[GEOGRAPHIC_DATA] Planned Maint [GEOGRAPHIC_D…" at bounding box center [852, 414] width 1414 height 739
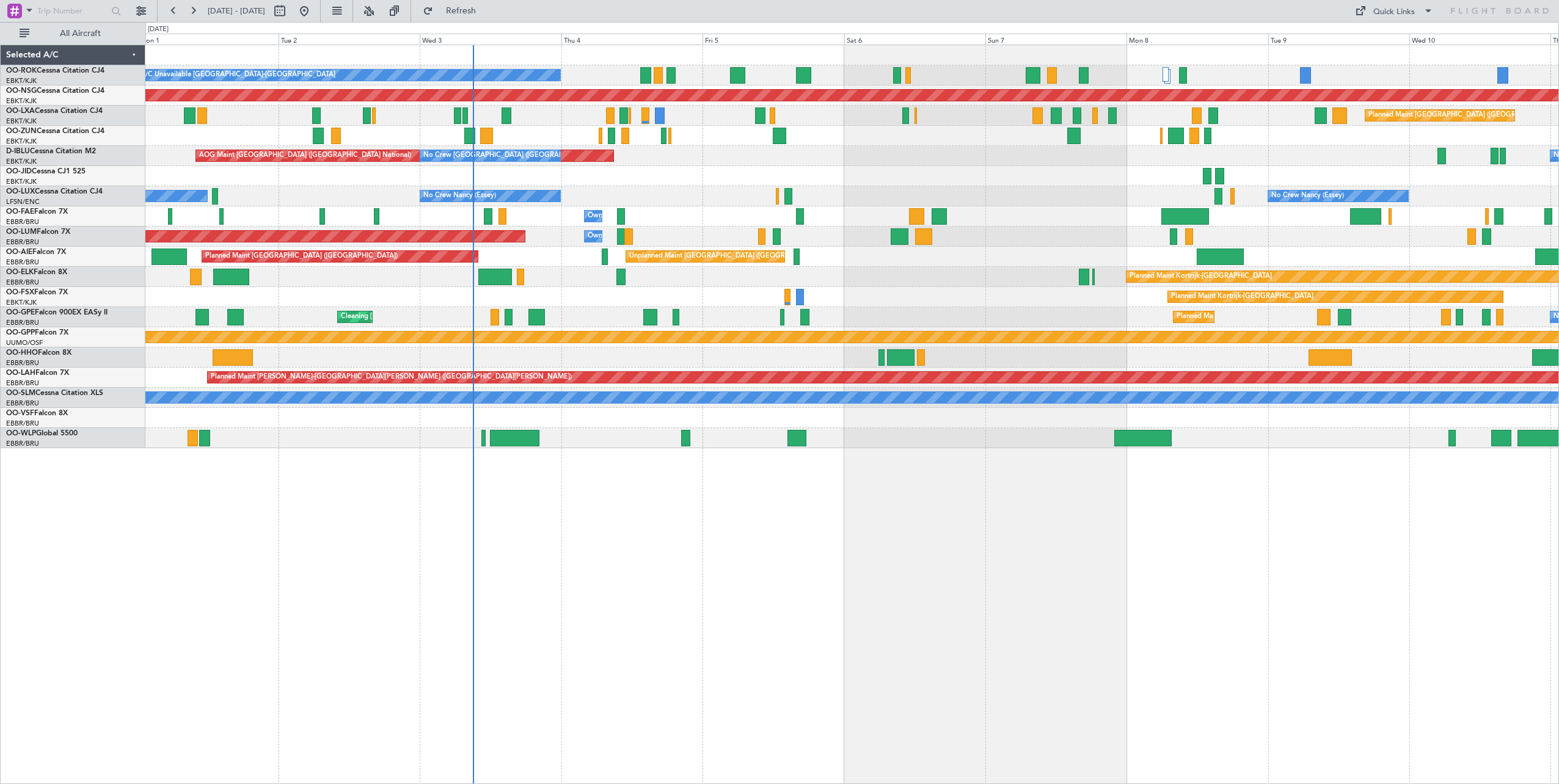
click at [1275, 563] on div "A/C Unavailable Kortrijk-Wevelgem Planned Maint Paris (Le Bourget) Planned Main…" at bounding box center [852, 414] width 1414 height 739
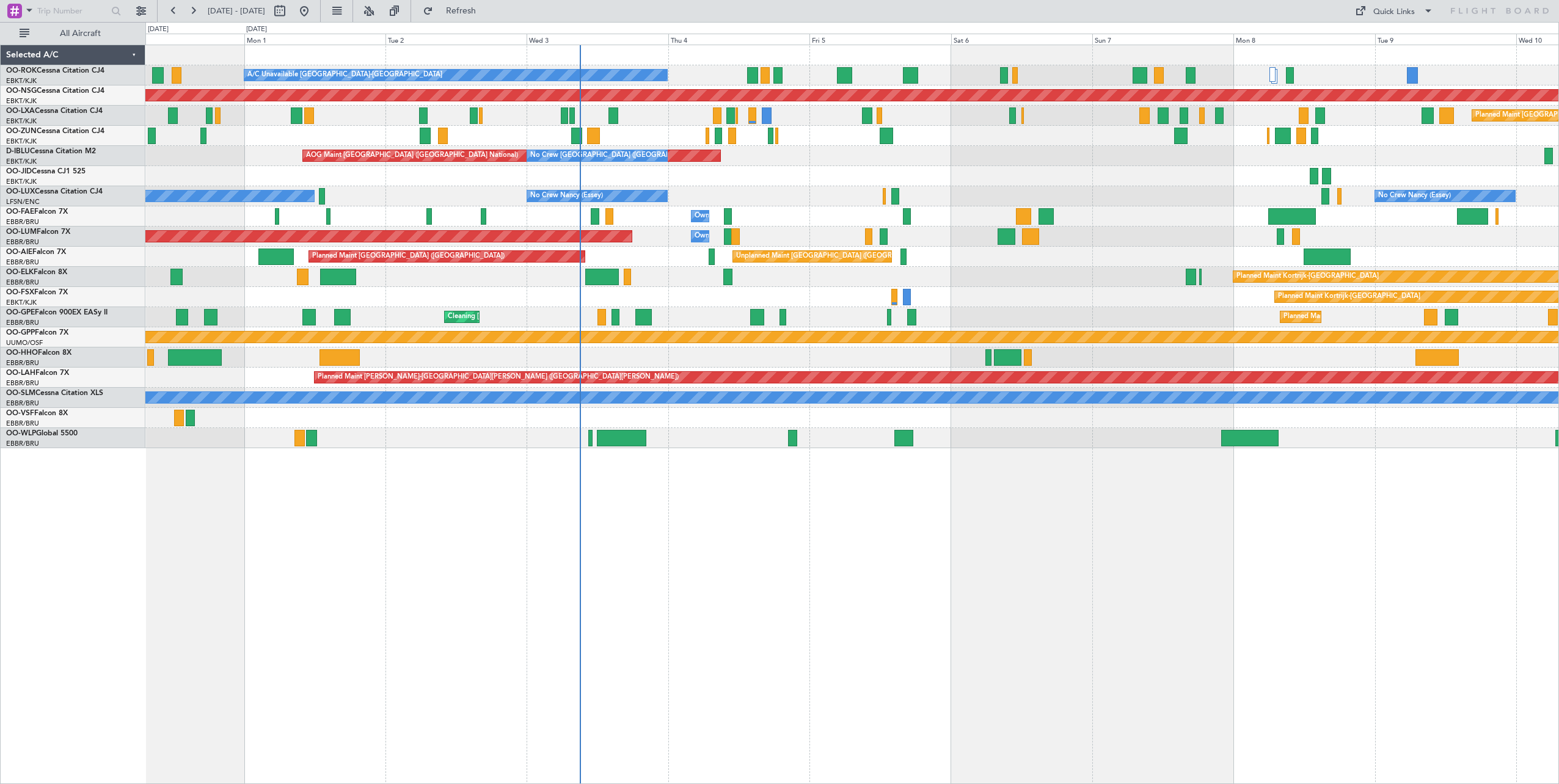
click at [1090, 203] on div "A/C Unavailable Kortrijk-Wevelgem Planned Maint Kortrijk-Wevelgem Planned Maint…" at bounding box center [851, 247] width 1413 height 403
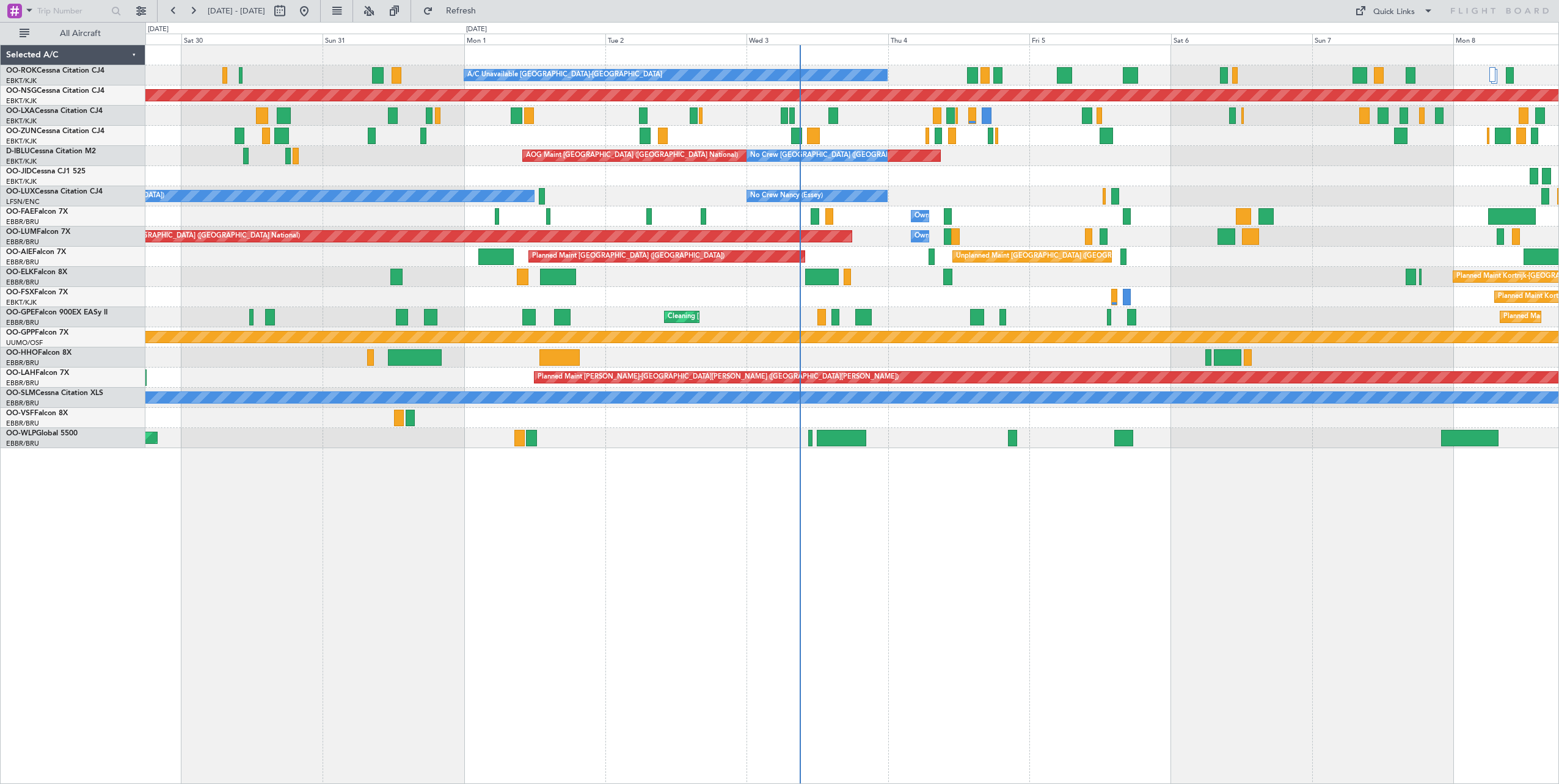
click at [1334, 569] on div "A/C Unavailable Kortrijk-Wevelgem Planned Maint Kortrijk-Wevelgem Planned Maint…" at bounding box center [852, 414] width 1414 height 739
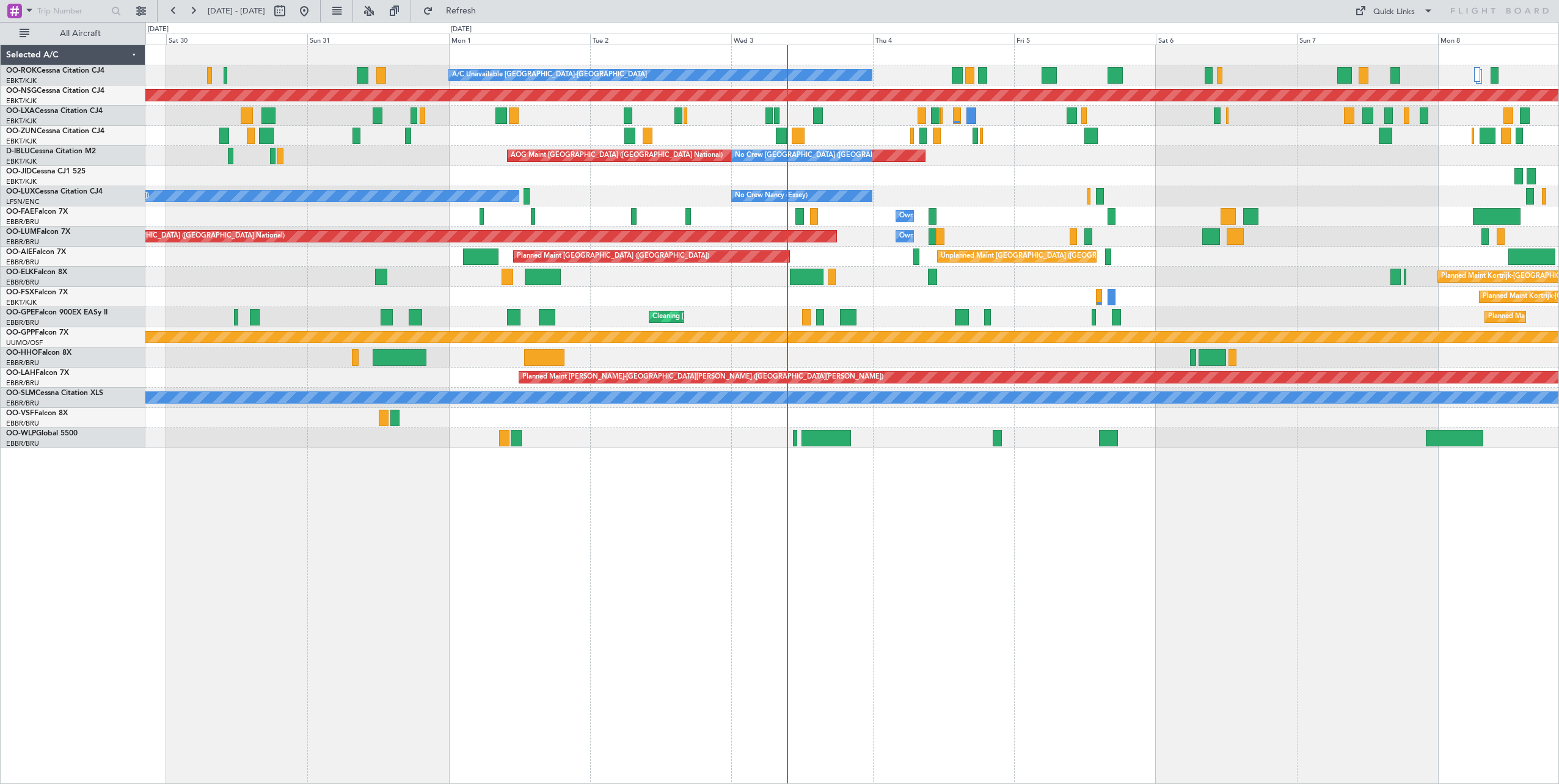
click at [389, 166] on div "Planned Maint Kortrijk-[GEOGRAPHIC_DATA] AOG Maint [GEOGRAPHIC_DATA]-[GEOGRAPHI…" at bounding box center [851, 176] width 1413 height 20
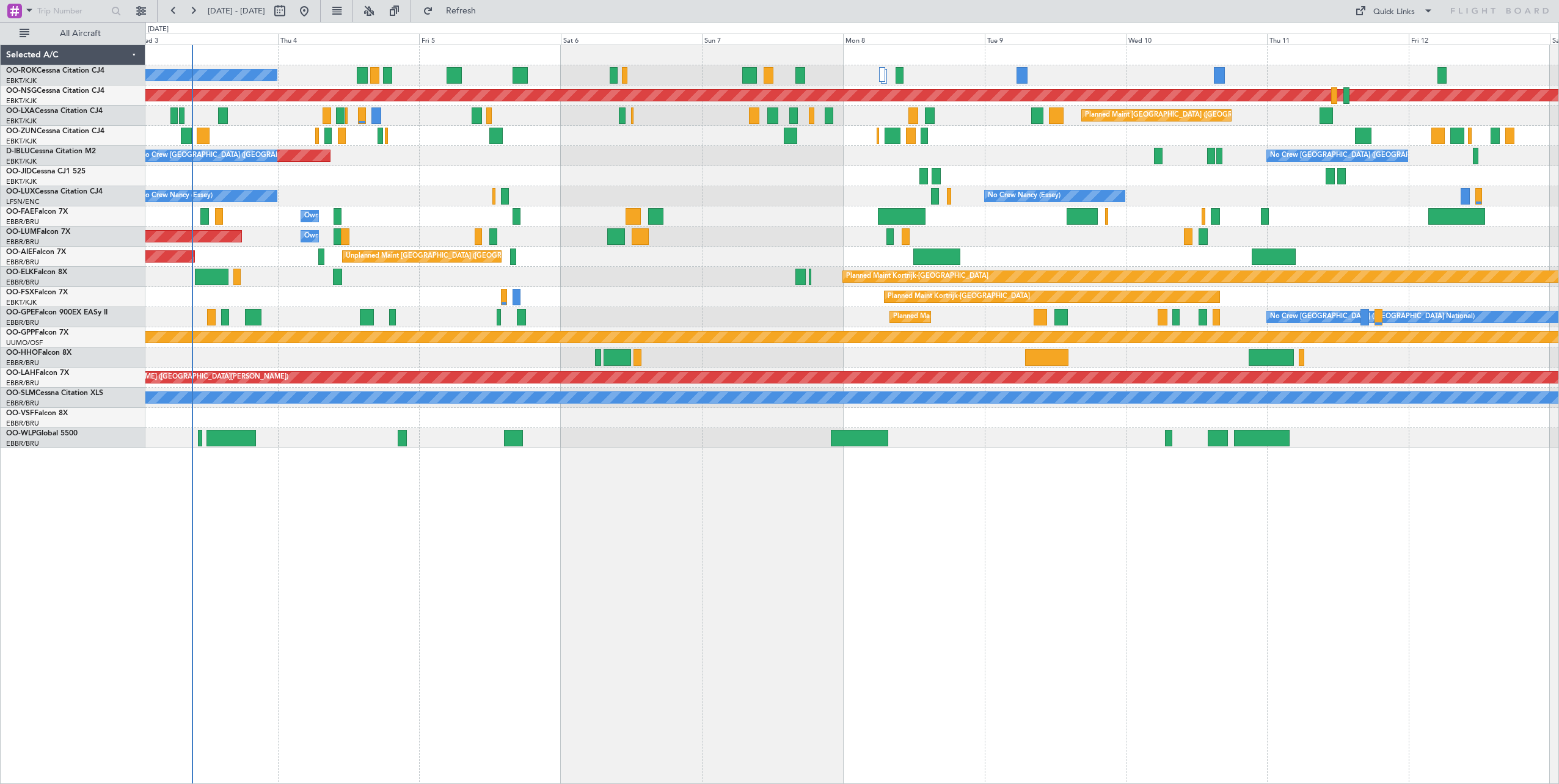
click at [573, 159] on div "AOG Maint [GEOGRAPHIC_DATA] ([GEOGRAPHIC_DATA] National) No Crew [GEOGRAPHIC_DA…" at bounding box center [851, 156] width 1413 height 20
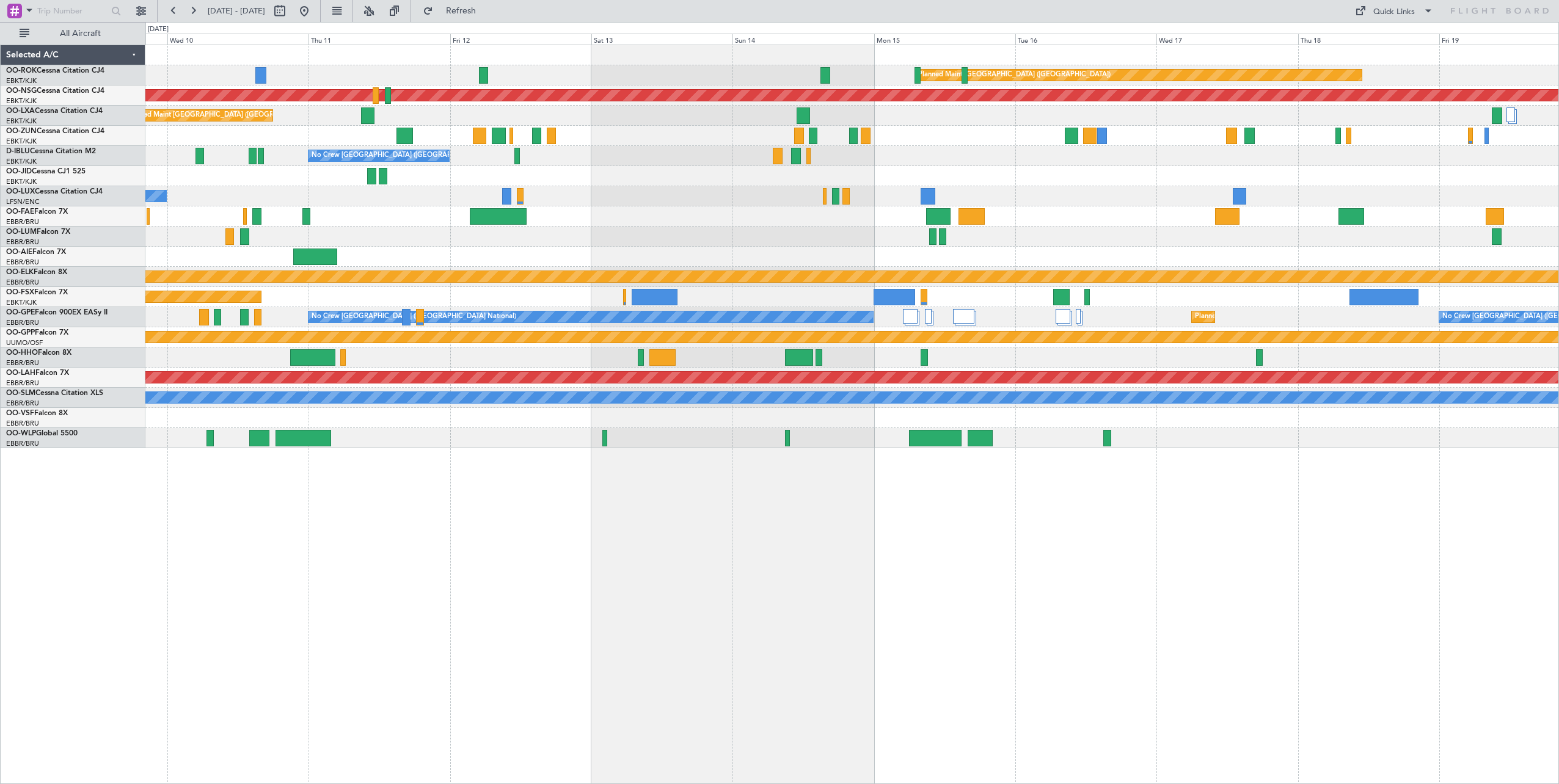
click at [565, 191] on div "Planned Maint [GEOGRAPHIC_DATA] ([GEOGRAPHIC_DATA]) Planned Maint [GEOGRAPHIC_D…" at bounding box center [851, 247] width 1413 height 403
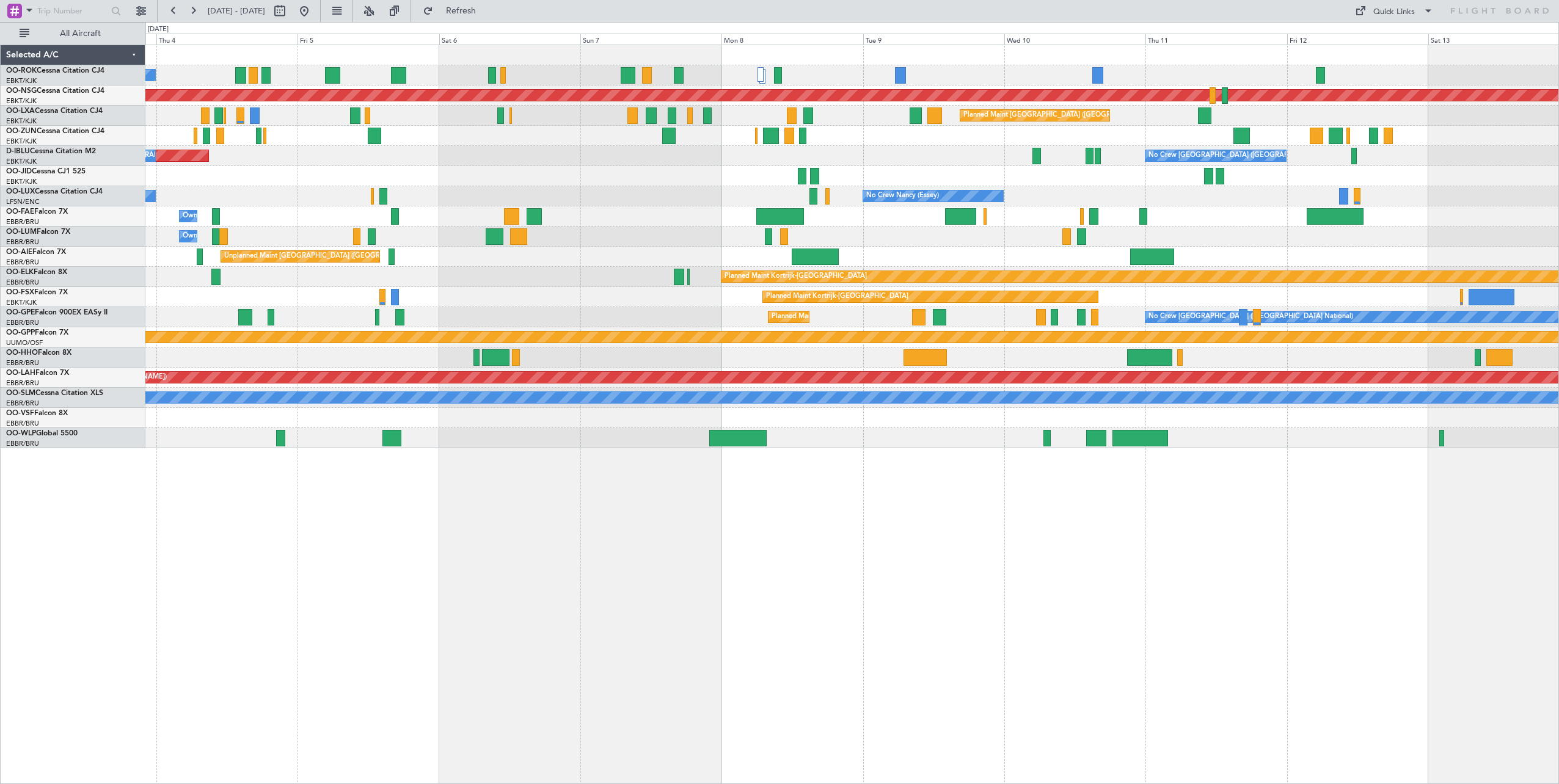
click at [1229, 298] on div "A/C Unavailable [GEOGRAPHIC_DATA]-[GEOGRAPHIC_DATA] Planned Maint [GEOGRAPHIC_D…" at bounding box center [851, 247] width 1413 height 403
